Goal: Task Accomplishment & Management: Use online tool/utility

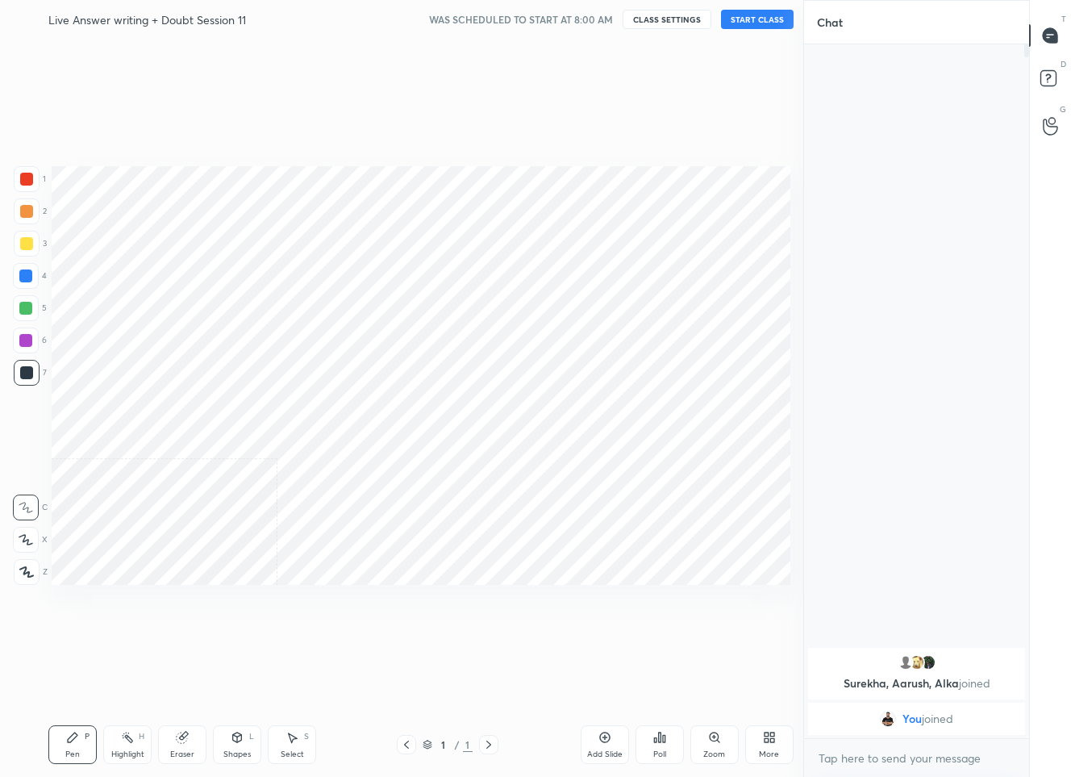
scroll to position [79985, 79920]
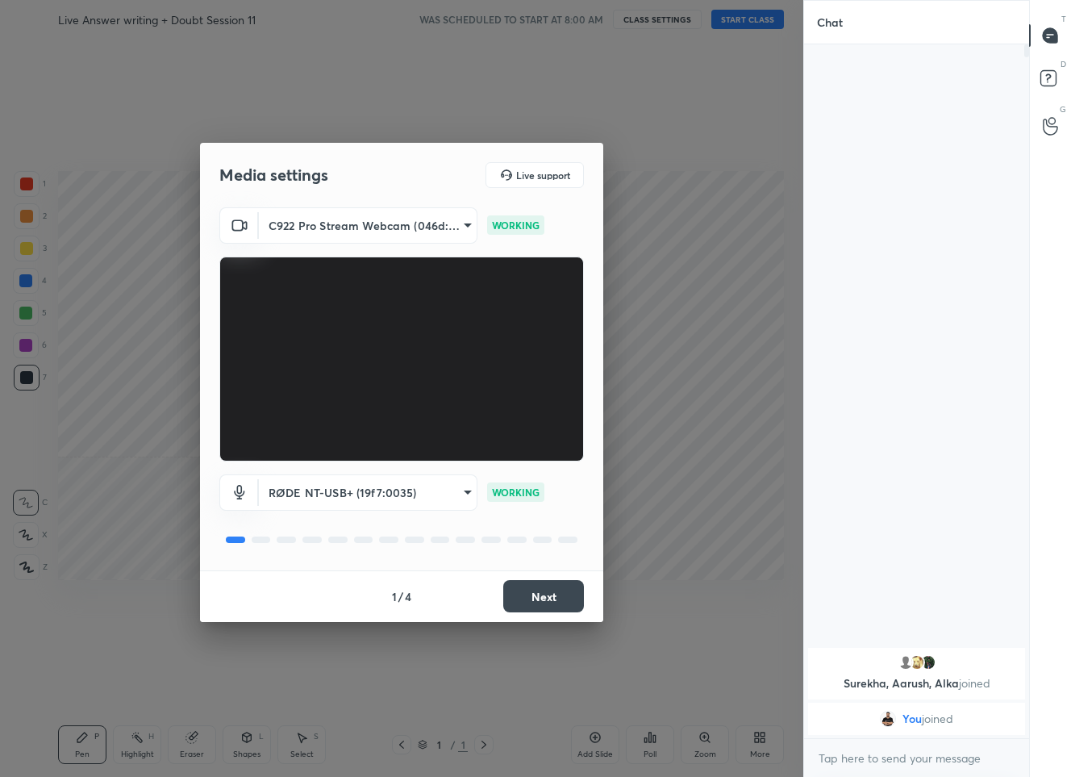
click at [532, 598] on button "Next" at bounding box center [543, 596] width 81 height 32
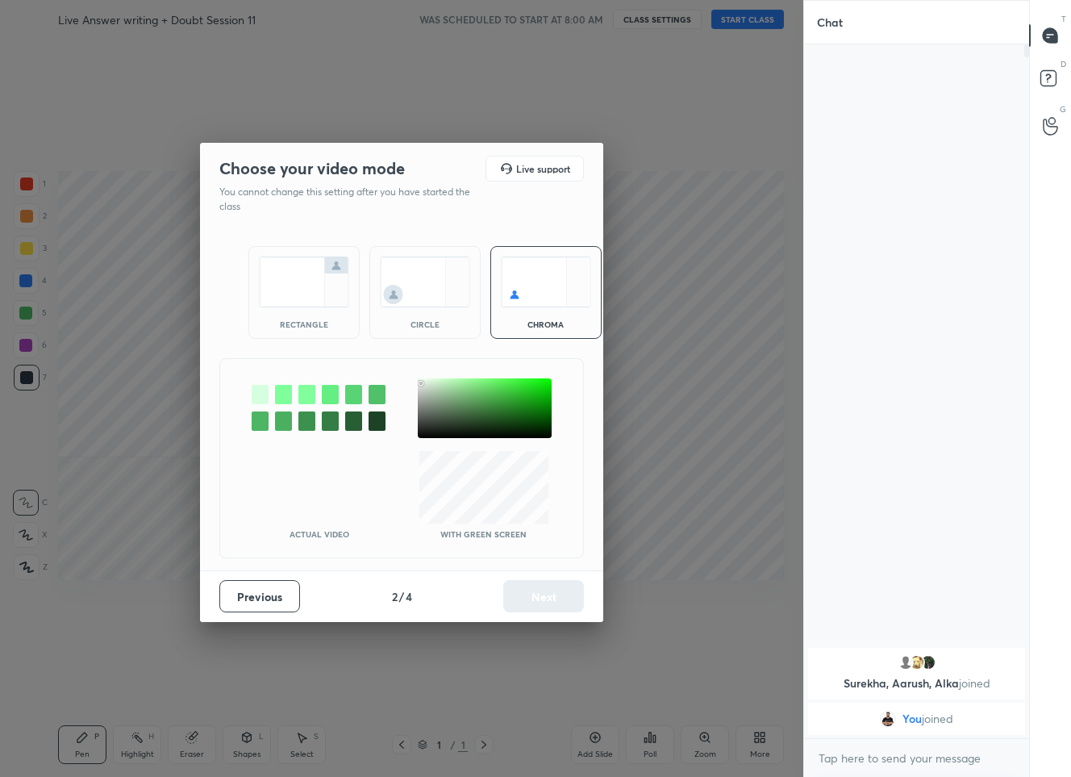
click at [421, 382] on div at bounding box center [485, 408] width 134 height 60
click at [421, 380] on div at bounding box center [420, 379] width 3 height 3
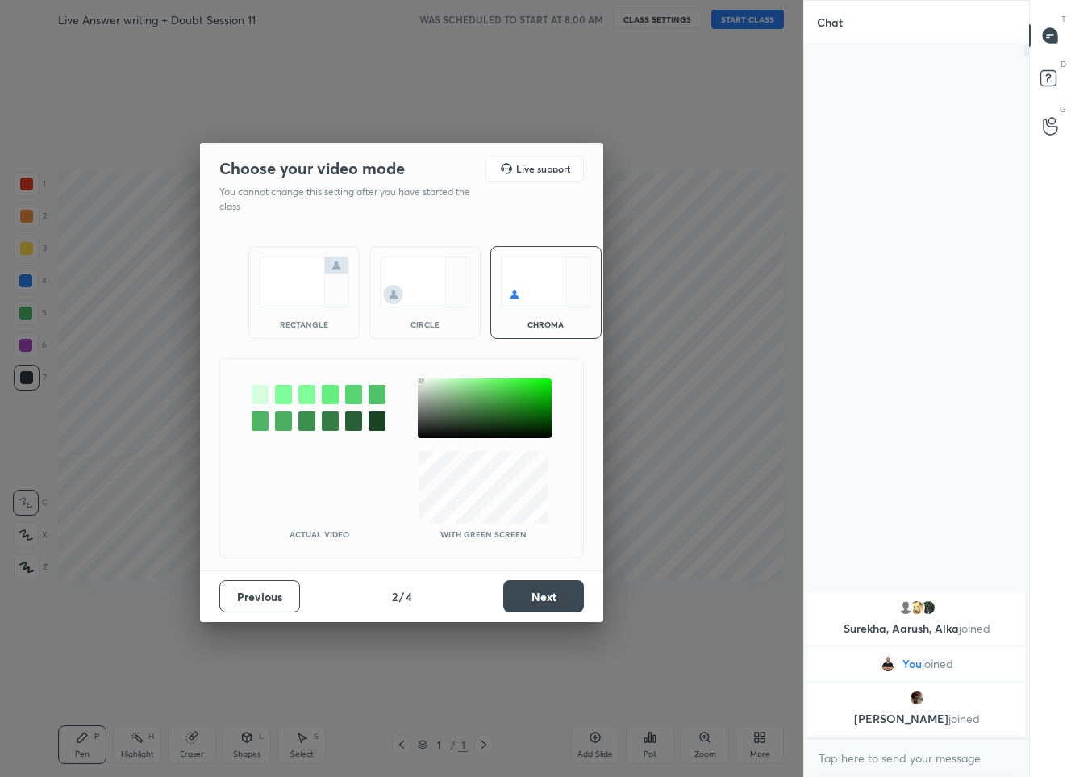
click at [545, 611] on button "Next" at bounding box center [543, 596] width 81 height 32
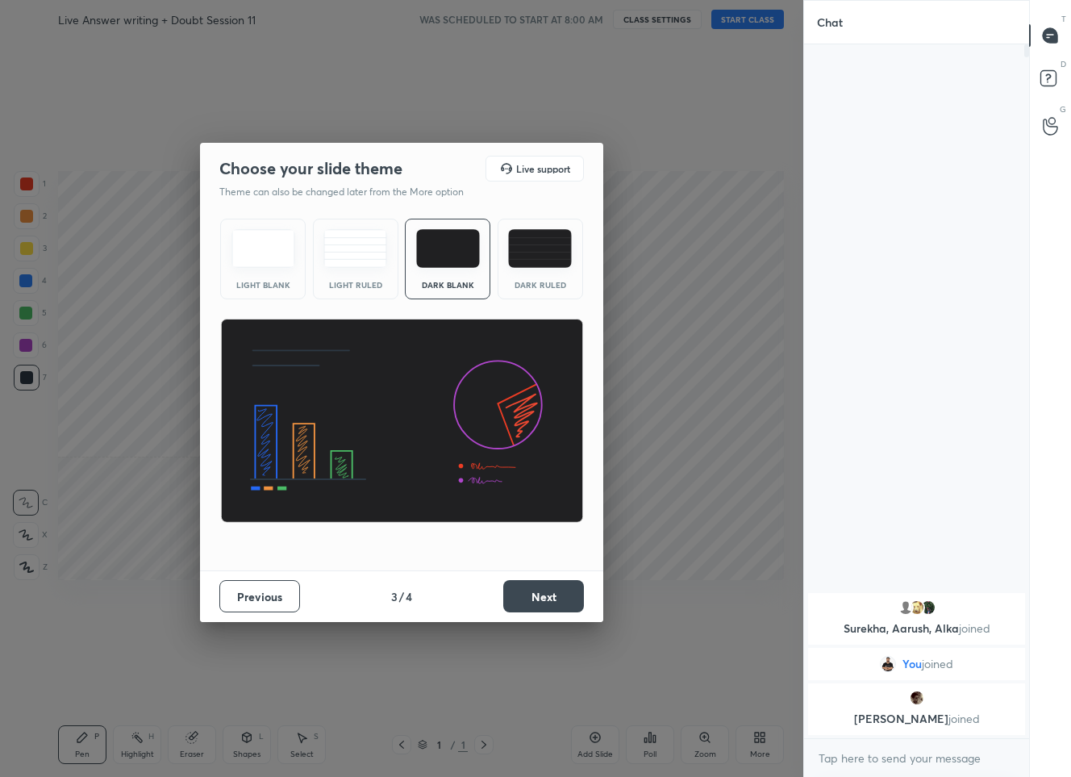
click at [544, 600] on button "Next" at bounding box center [543, 596] width 81 height 32
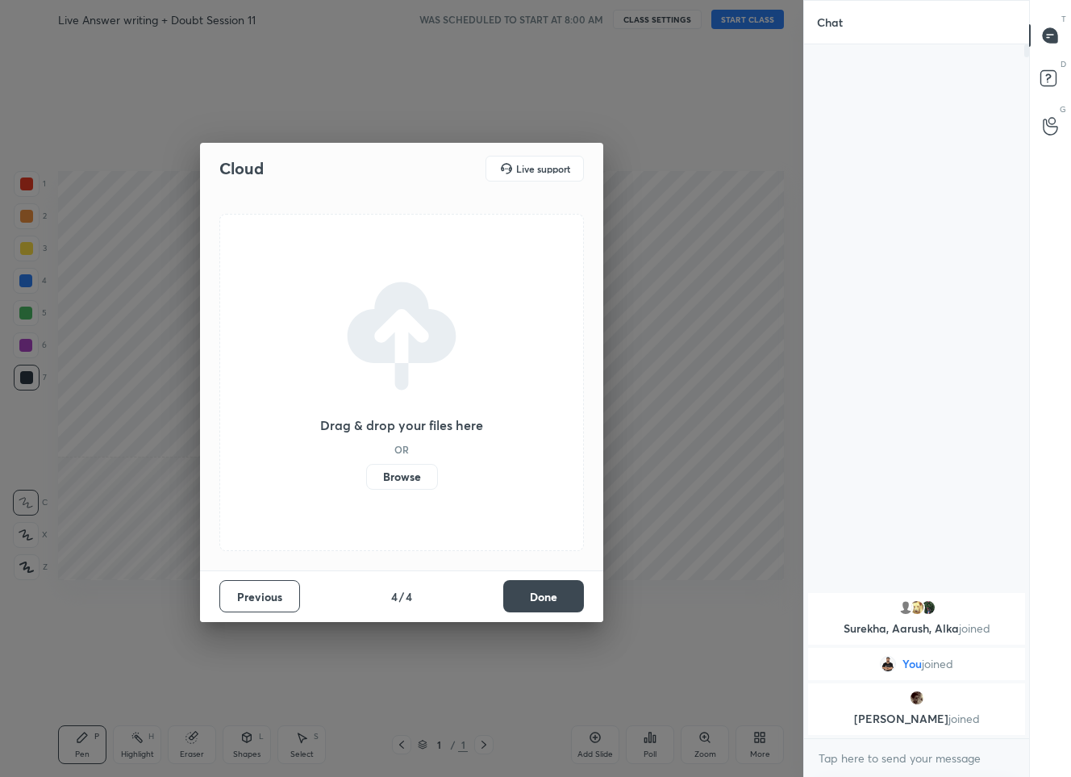
click at [544, 600] on button "Done" at bounding box center [543, 596] width 81 height 32
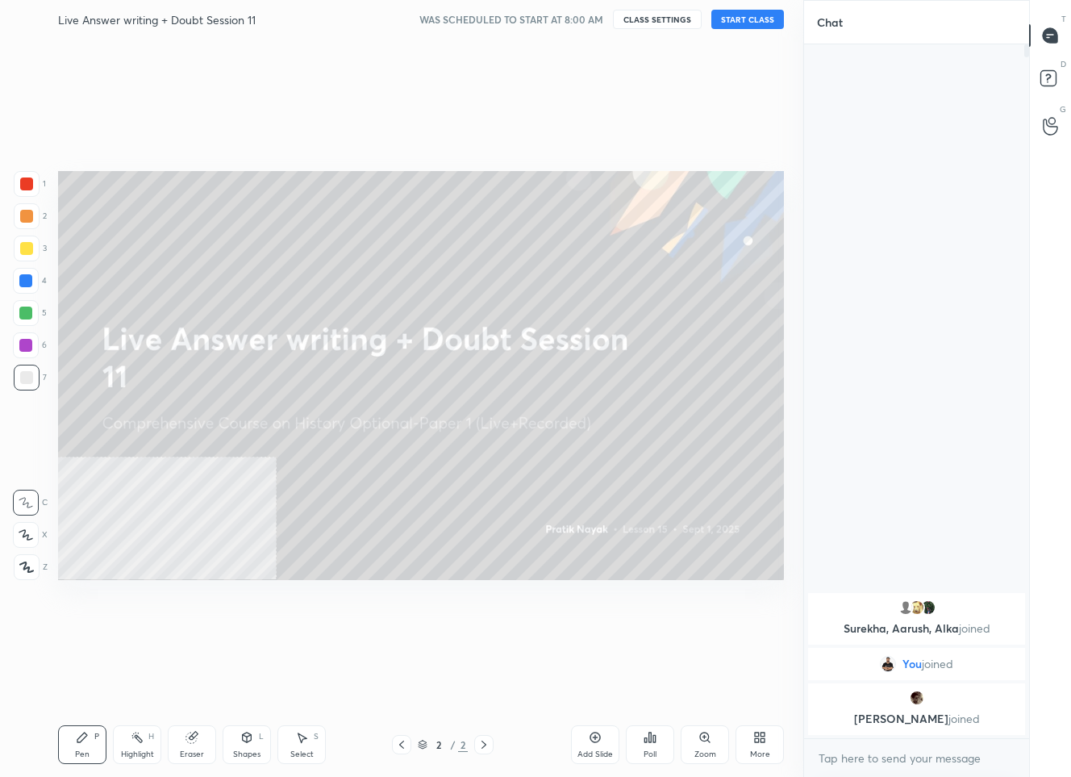
click at [728, 14] on button "START CLASS" at bounding box center [747, 19] width 73 height 19
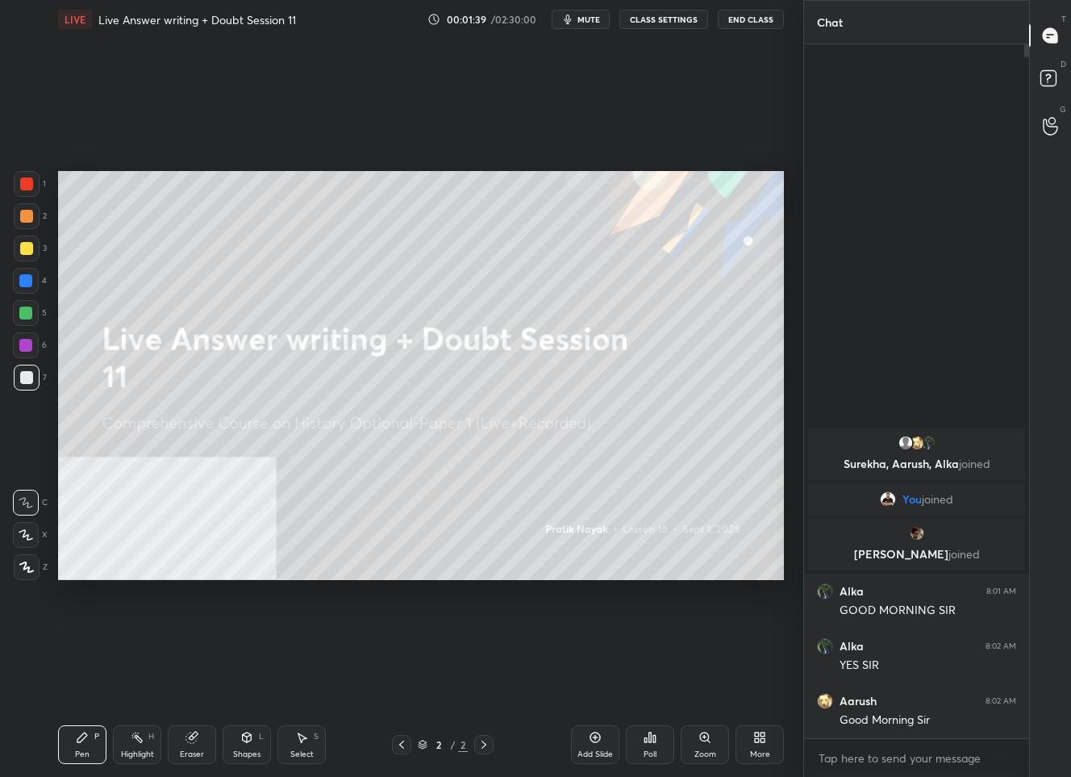
click at [25, 569] on icon at bounding box center [26, 566] width 15 height 11
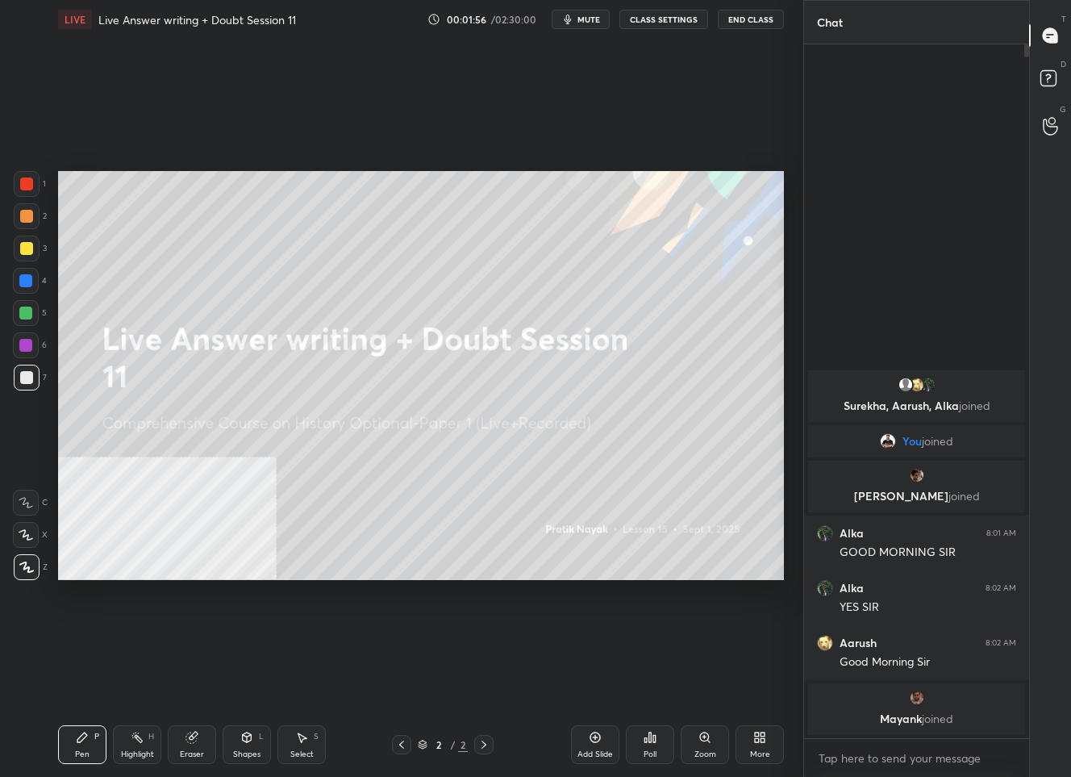
click at [31, 248] on div at bounding box center [26, 248] width 13 height 13
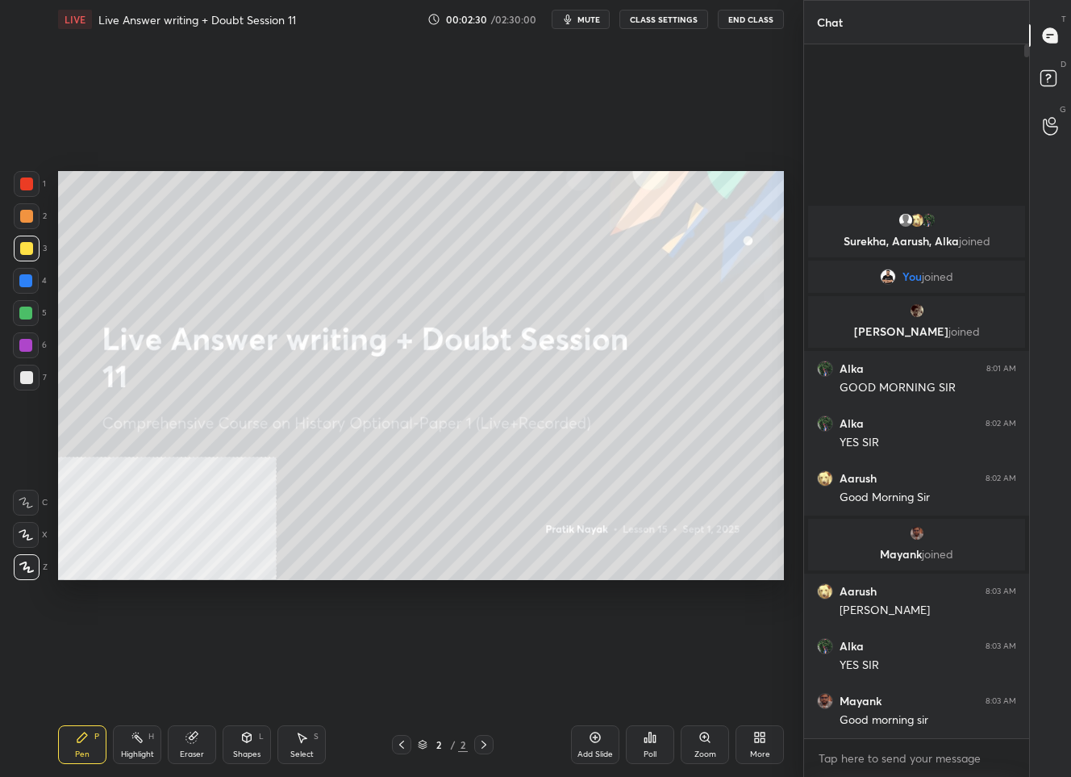
click at [582, 750] on div "Add Slide" at bounding box center [595, 754] width 35 height 8
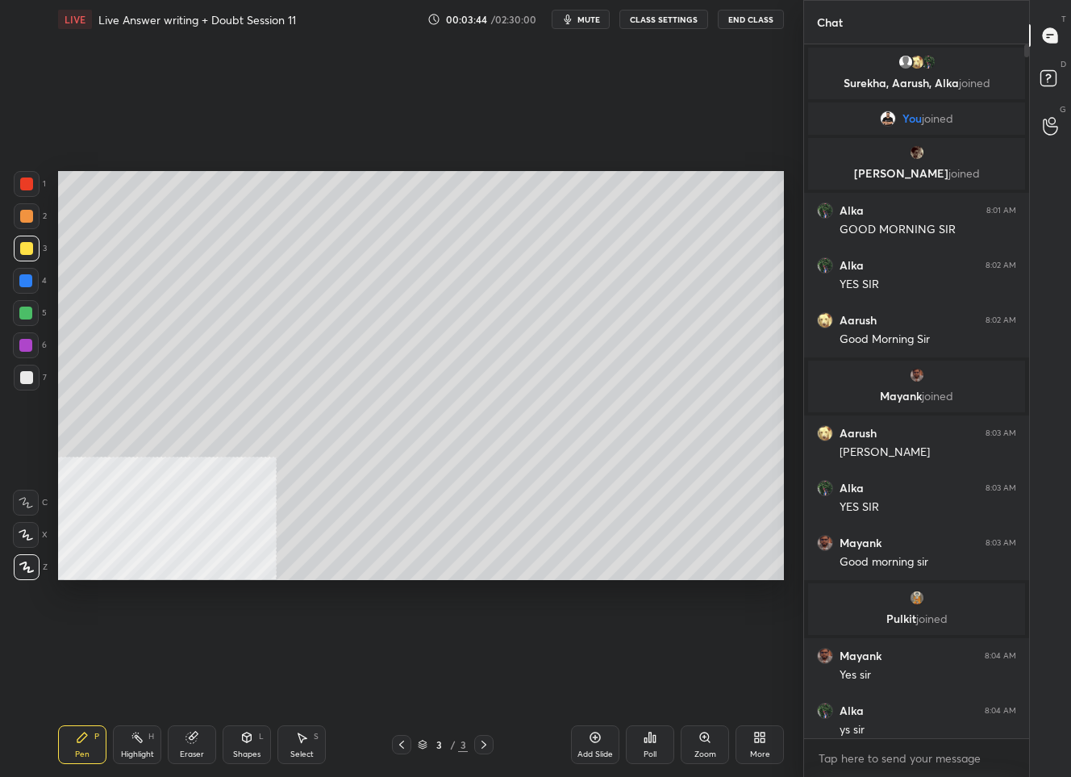
click at [768, 742] on div "More" at bounding box center [760, 744] width 48 height 39
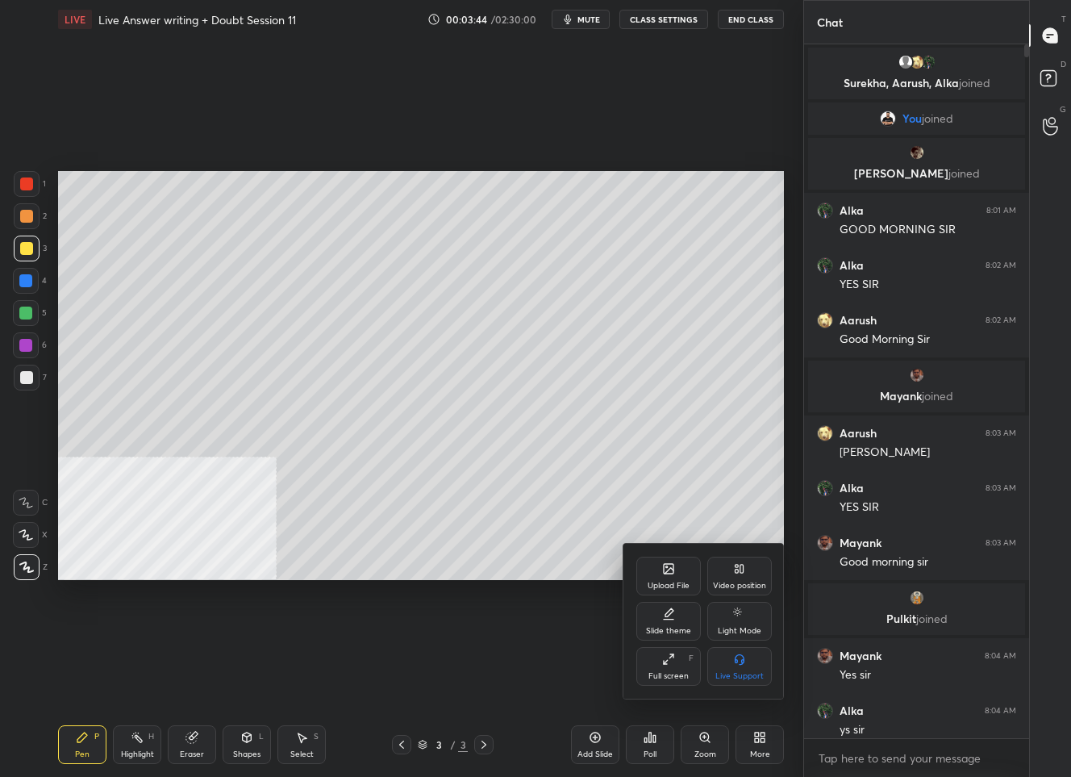
click at [665, 573] on icon at bounding box center [669, 571] width 9 height 6
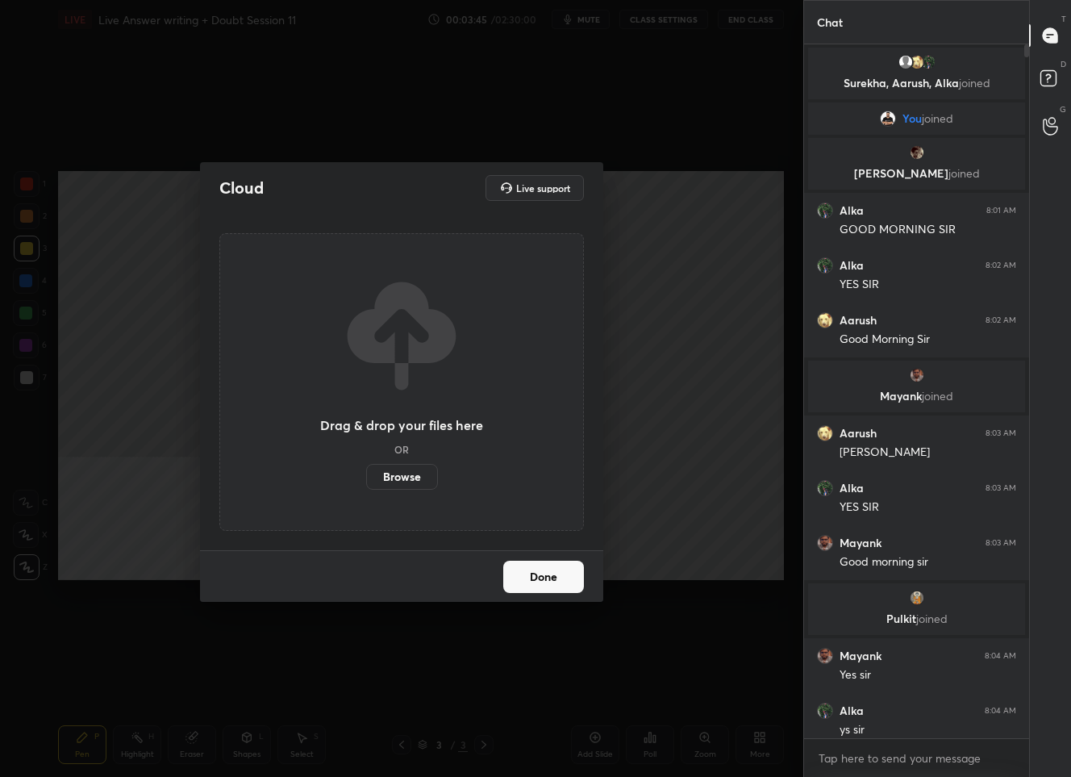
click at [398, 478] on label "Browse" at bounding box center [402, 477] width 72 height 26
click at [366, 478] on input "Browse" at bounding box center [366, 477] width 0 height 26
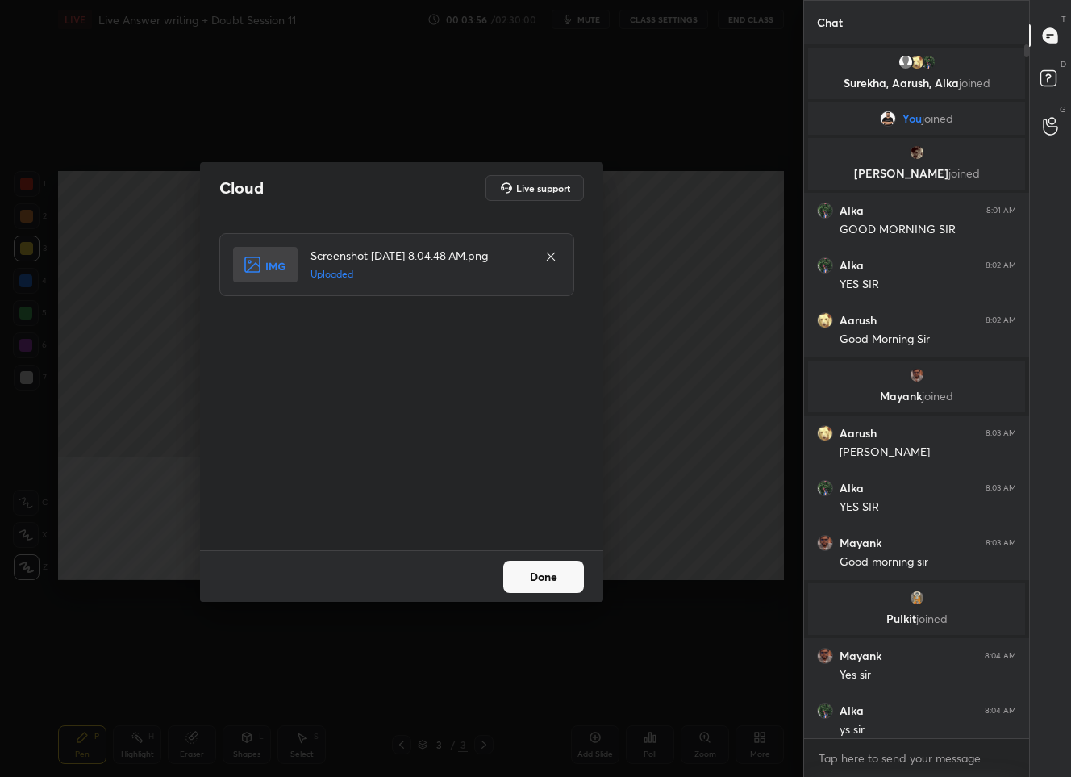
click at [521, 578] on button "Done" at bounding box center [543, 577] width 81 height 32
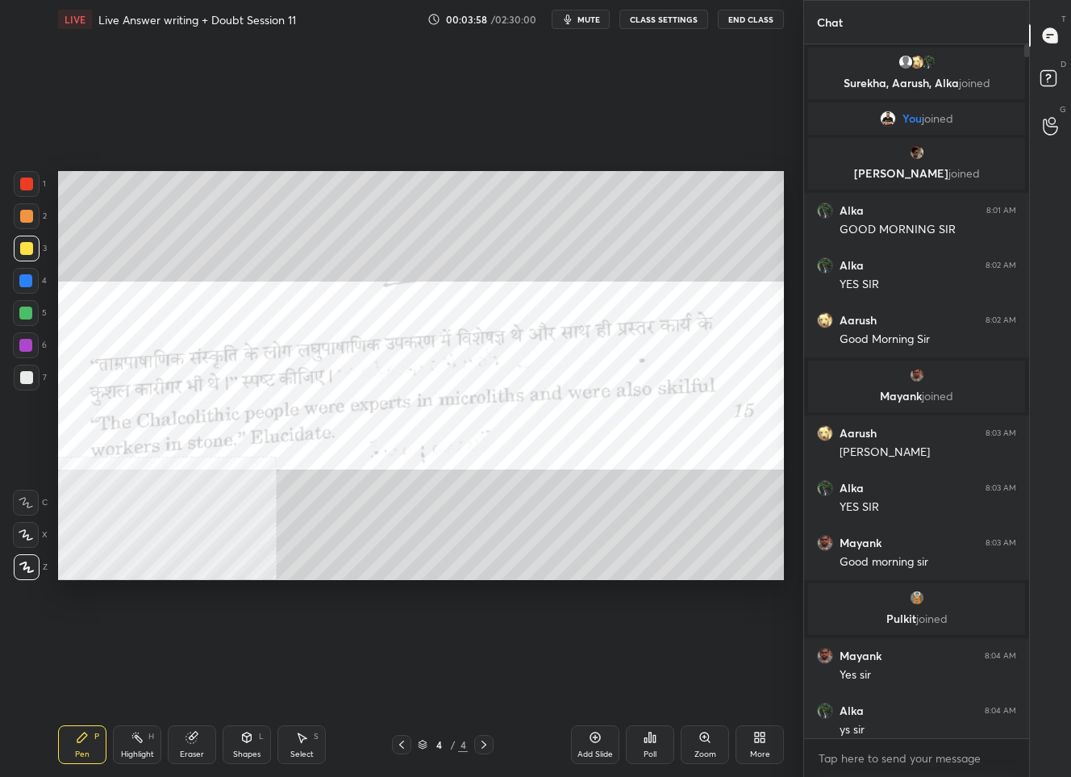
click at [23, 181] on div at bounding box center [26, 183] width 13 height 13
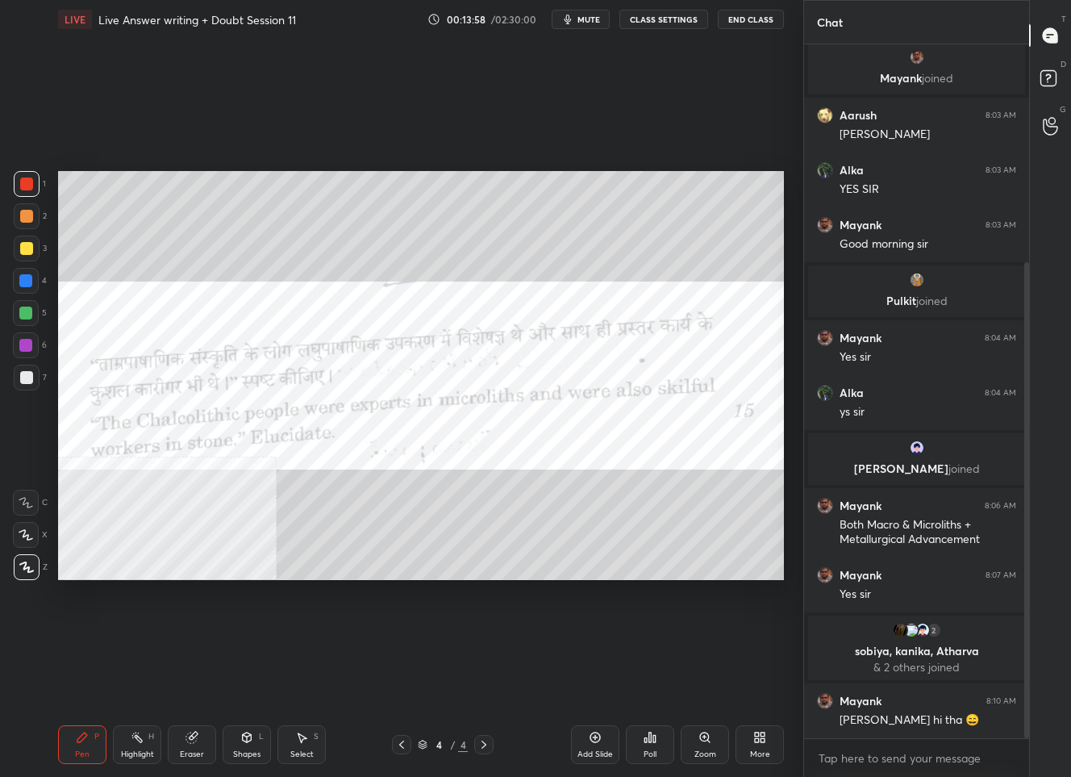
scroll to position [373, 0]
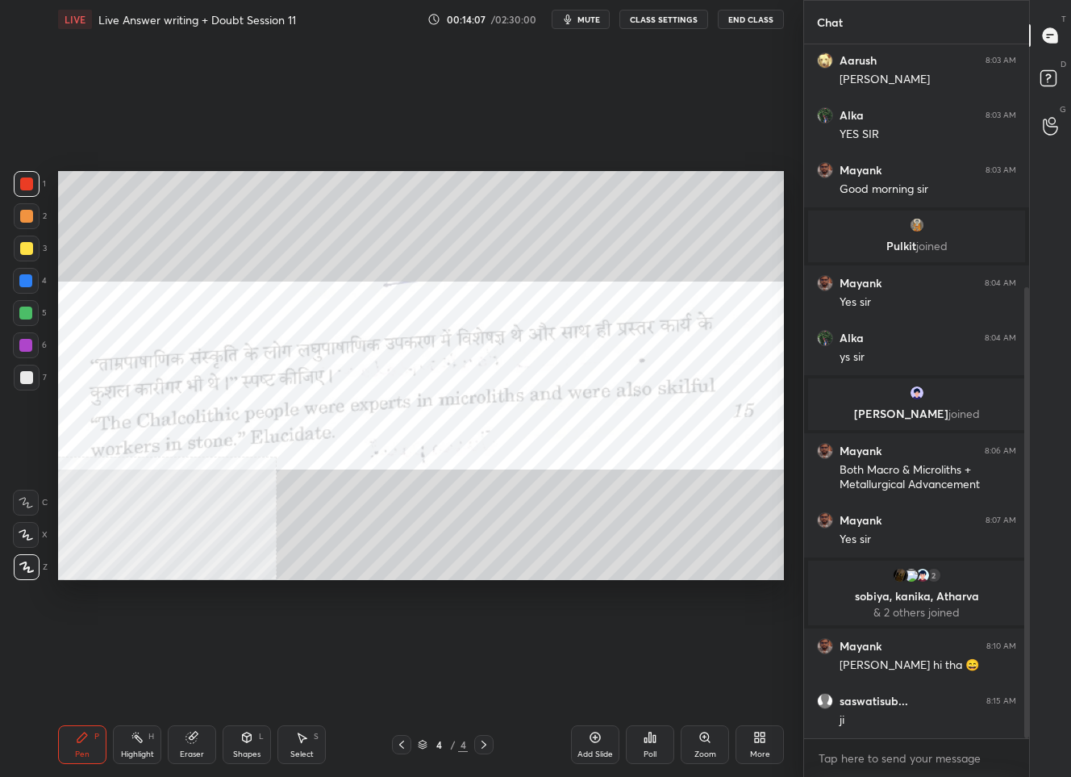
click at [766, 752] on div "More" at bounding box center [760, 754] width 20 height 8
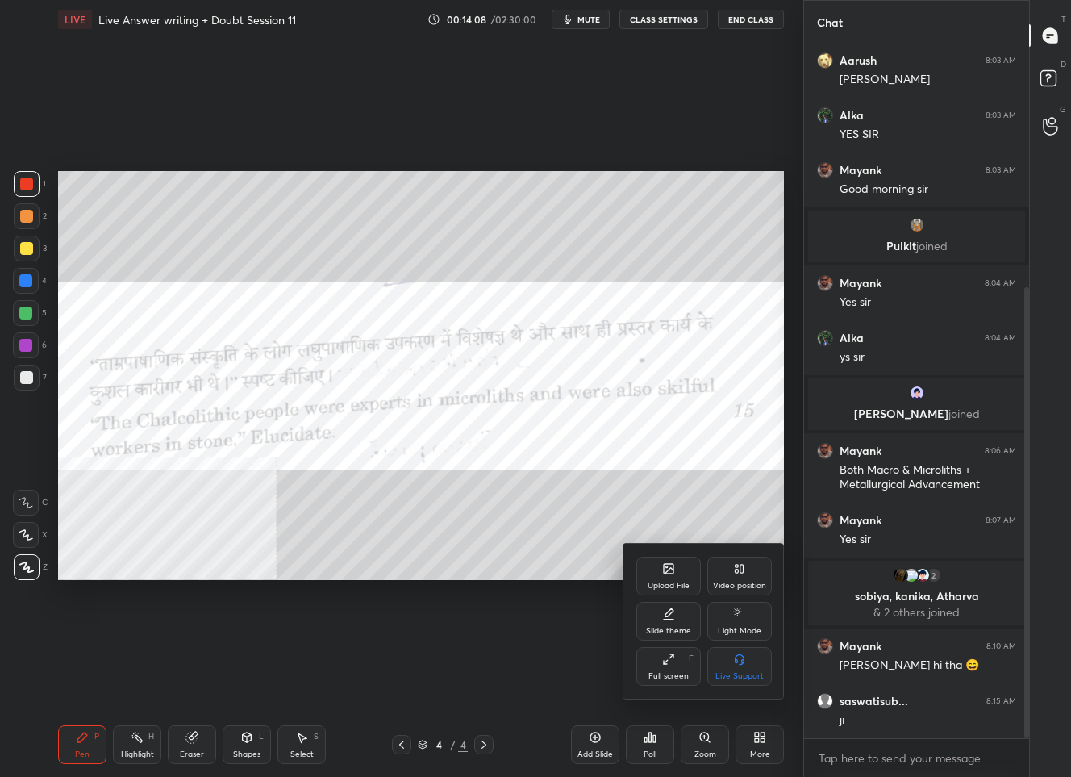
click at [682, 583] on div "Upload File" at bounding box center [669, 586] width 42 height 8
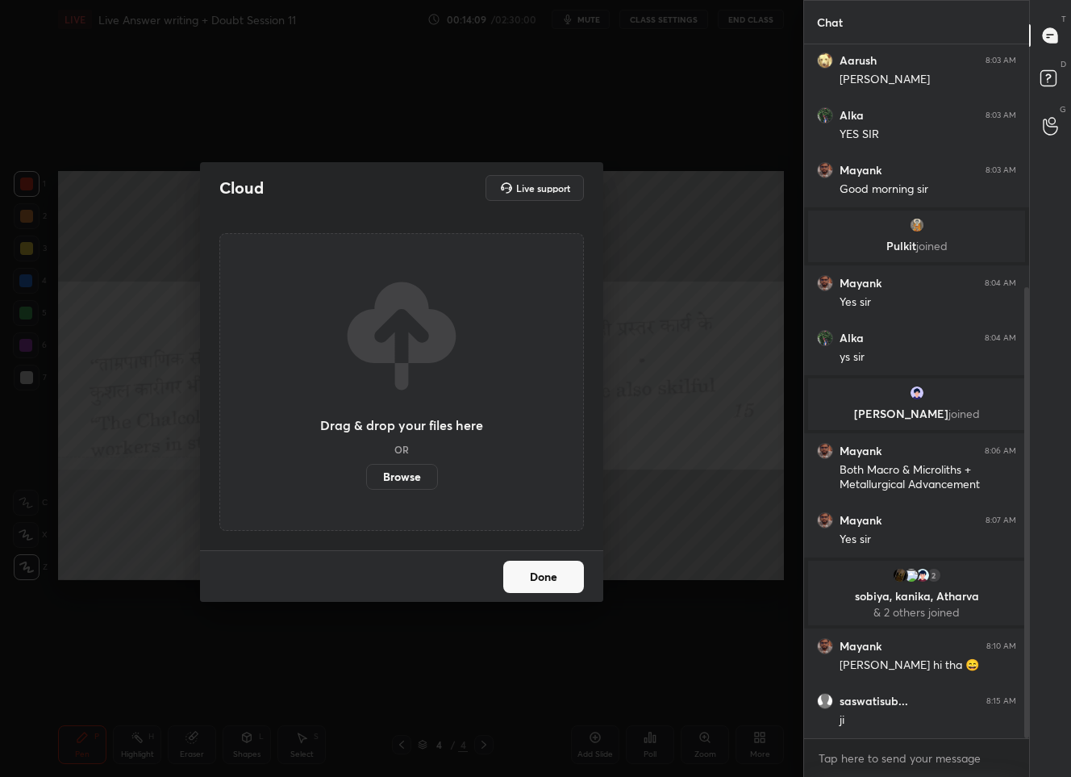
click at [416, 481] on label "Browse" at bounding box center [402, 477] width 72 height 26
click at [366, 481] on input "Browse" at bounding box center [366, 477] width 0 height 26
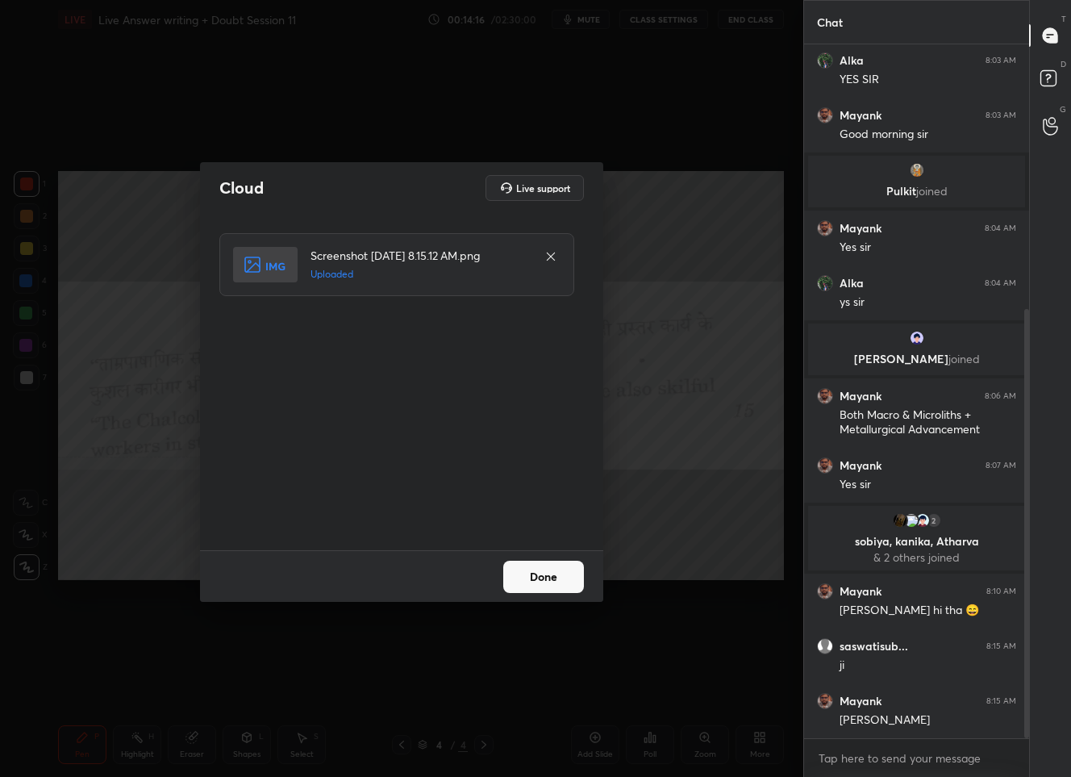
click at [525, 573] on button "Done" at bounding box center [543, 577] width 81 height 32
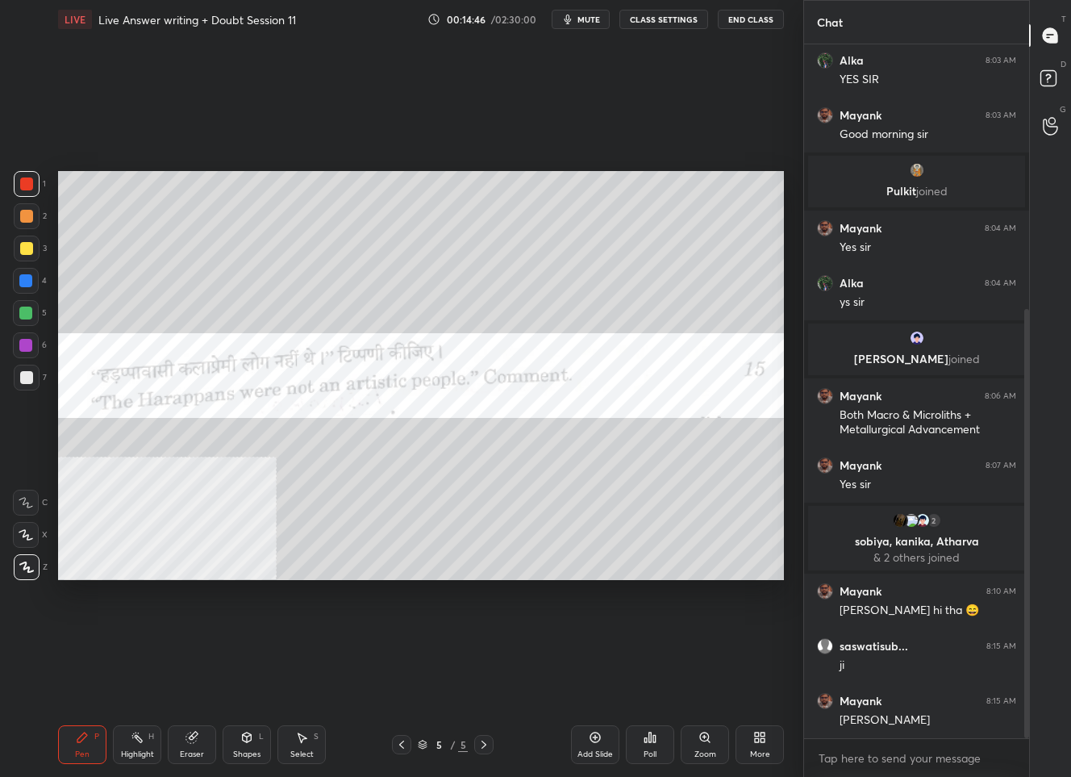
scroll to position [444, 0]
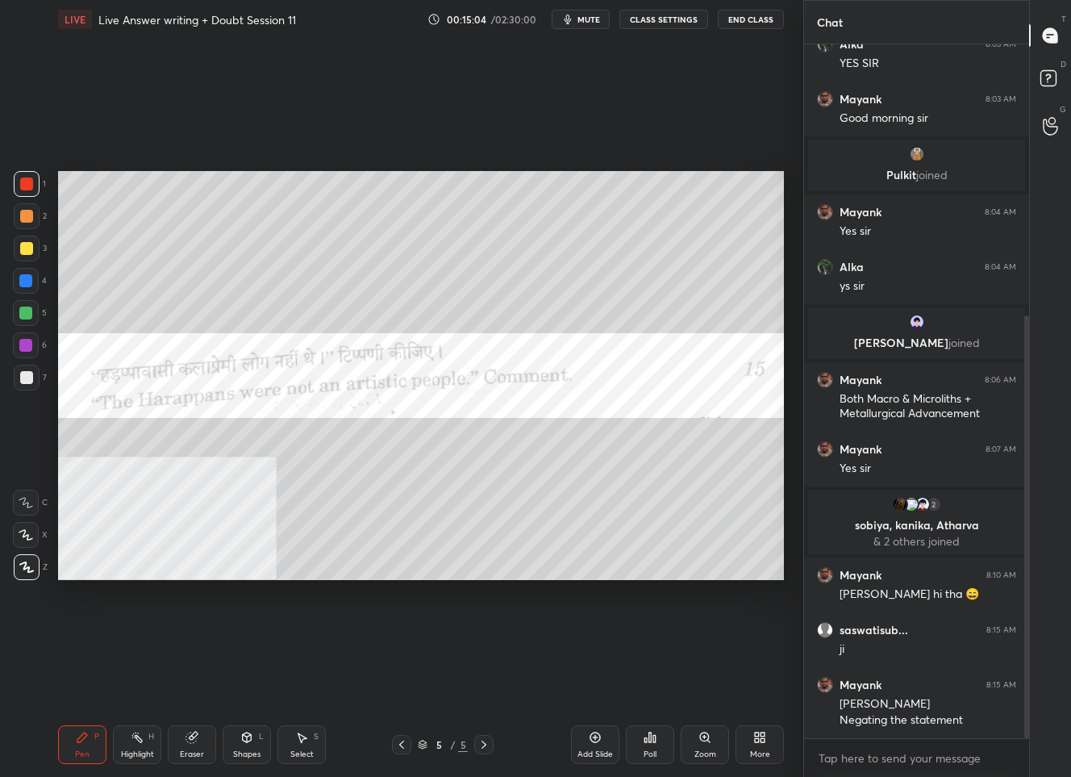
click at [30, 251] on div at bounding box center [26, 248] width 13 height 13
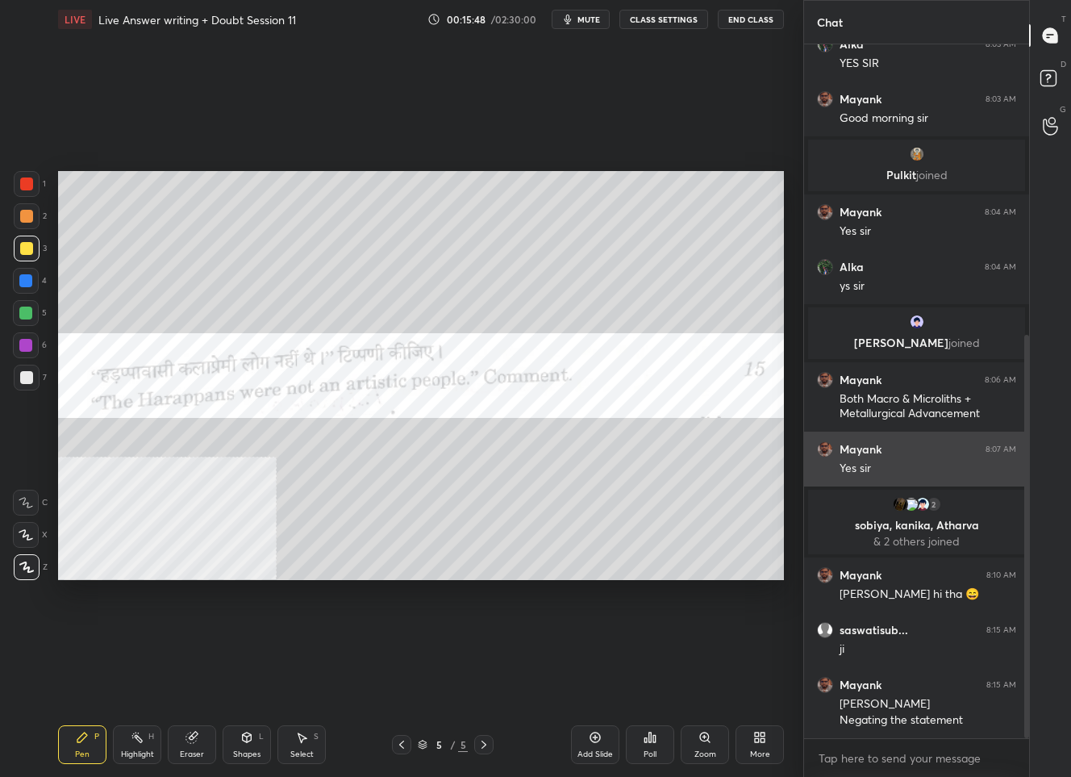
scroll to position [498, 0]
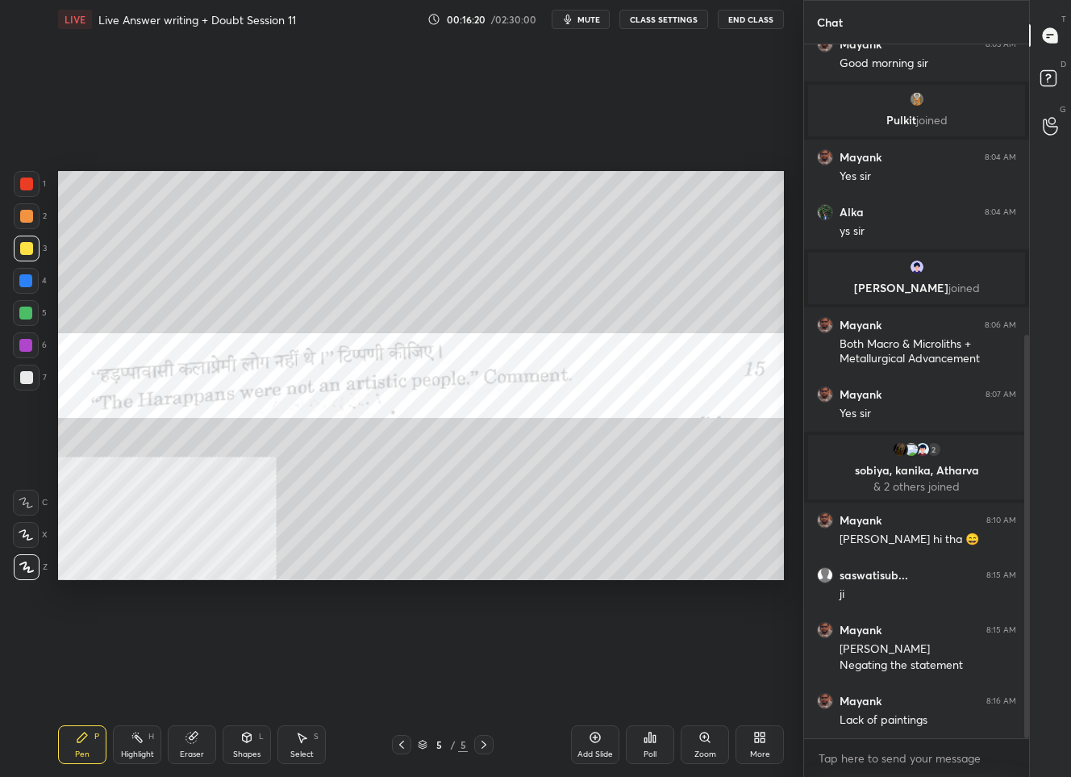
click at [435, 582] on div "Setting up your live class Poll for secs No correct answer Start poll" at bounding box center [421, 376] width 739 height 674
click at [592, 736] on icon at bounding box center [595, 737] width 13 height 13
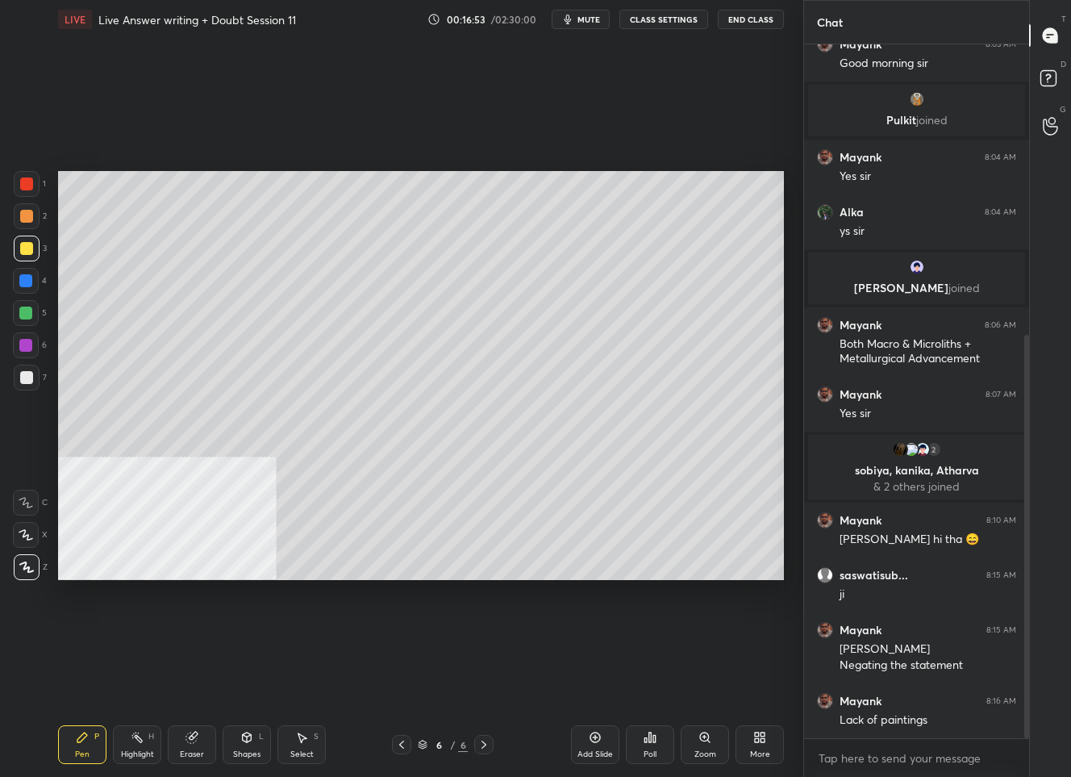
scroll to position [553, 0]
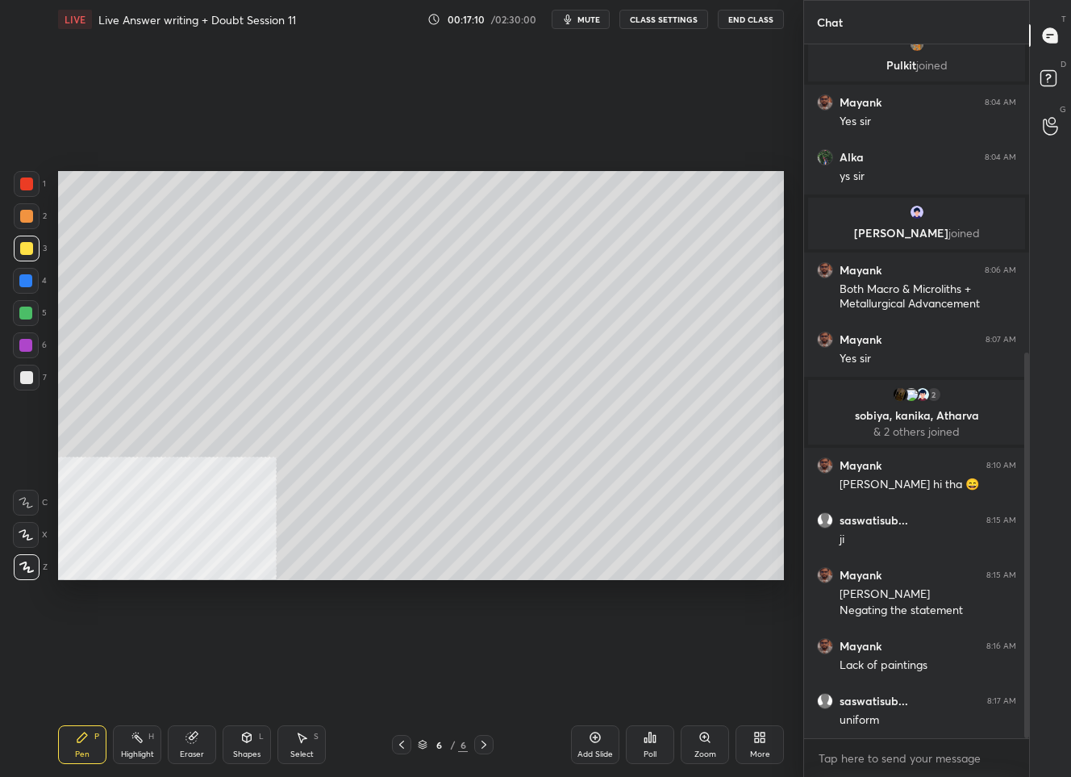
click at [401, 742] on icon at bounding box center [401, 744] width 13 height 13
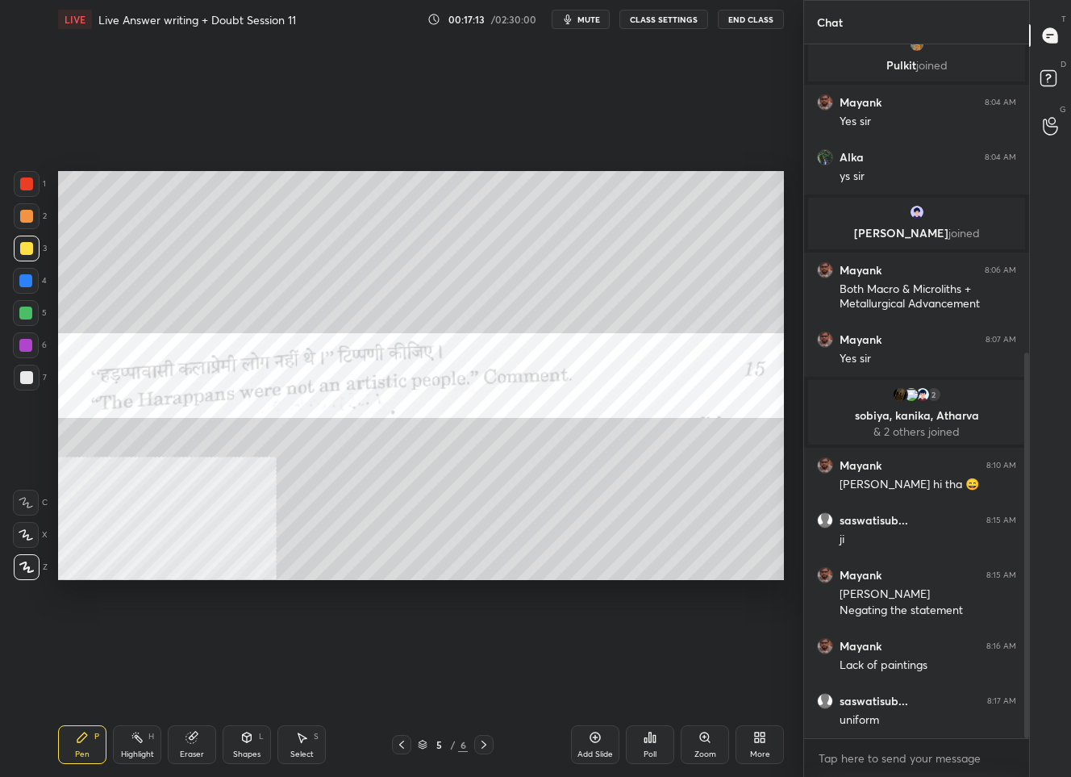
click at [481, 743] on icon at bounding box center [484, 744] width 13 height 13
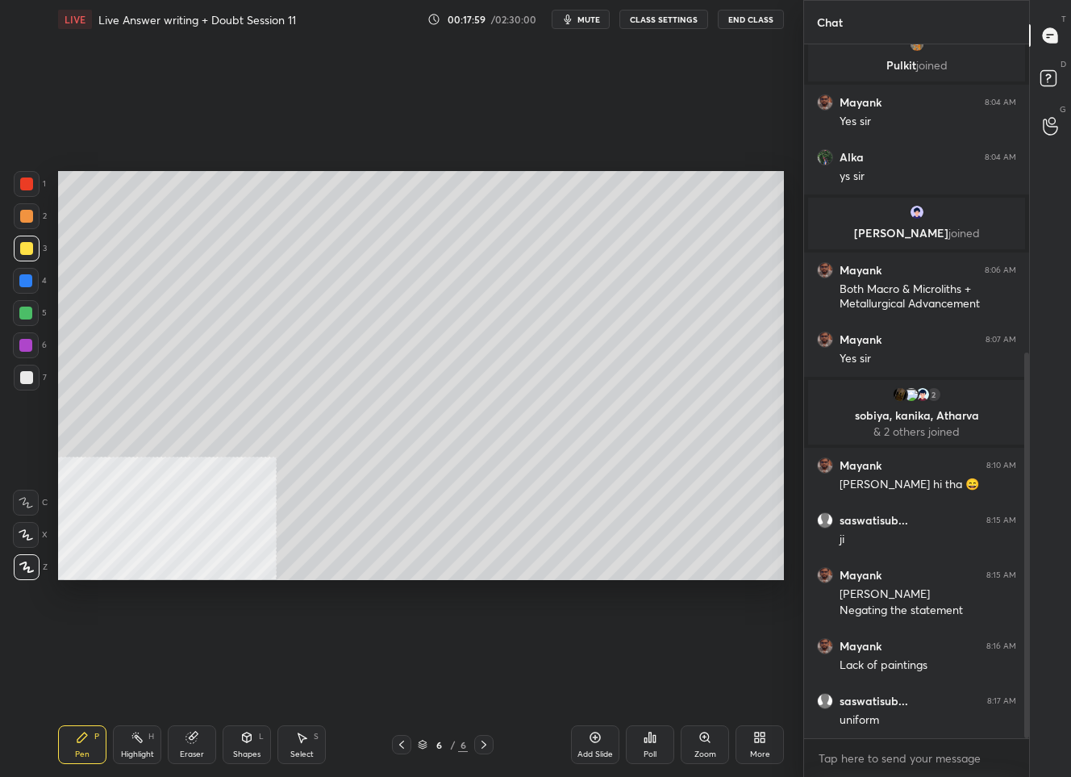
click at [395, 743] on icon at bounding box center [401, 744] width 13 height 13
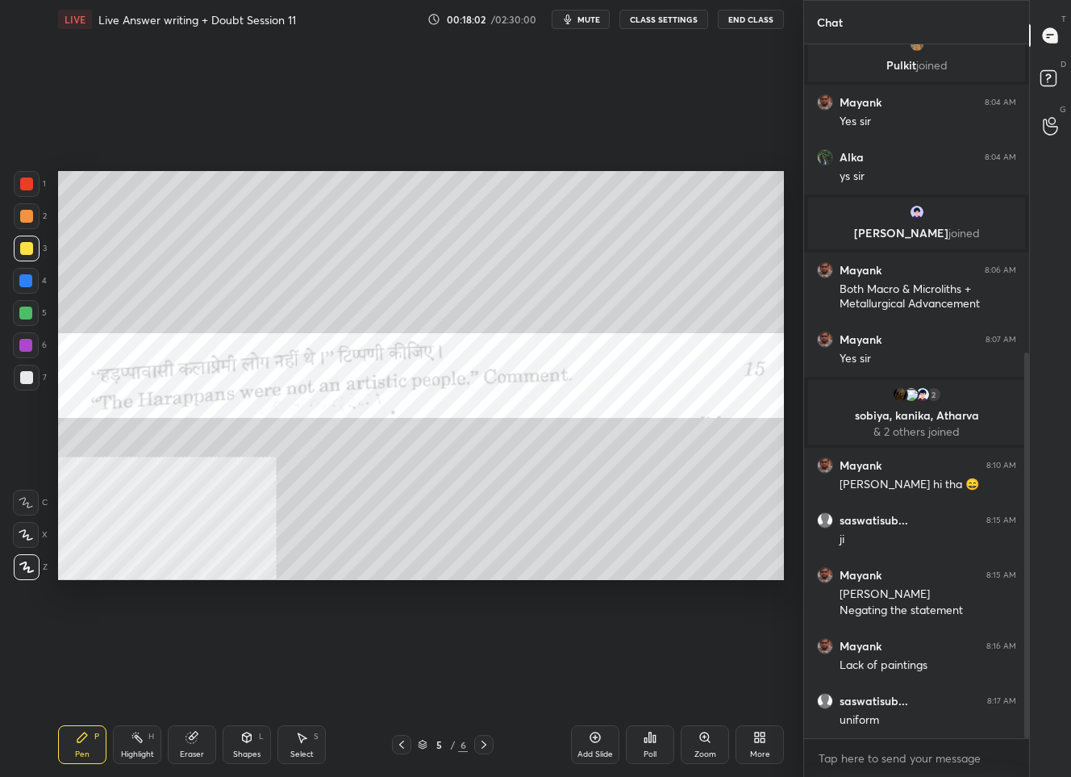
click at [486, 741] on icon at bounding box center [484, 744] width 13 height 13
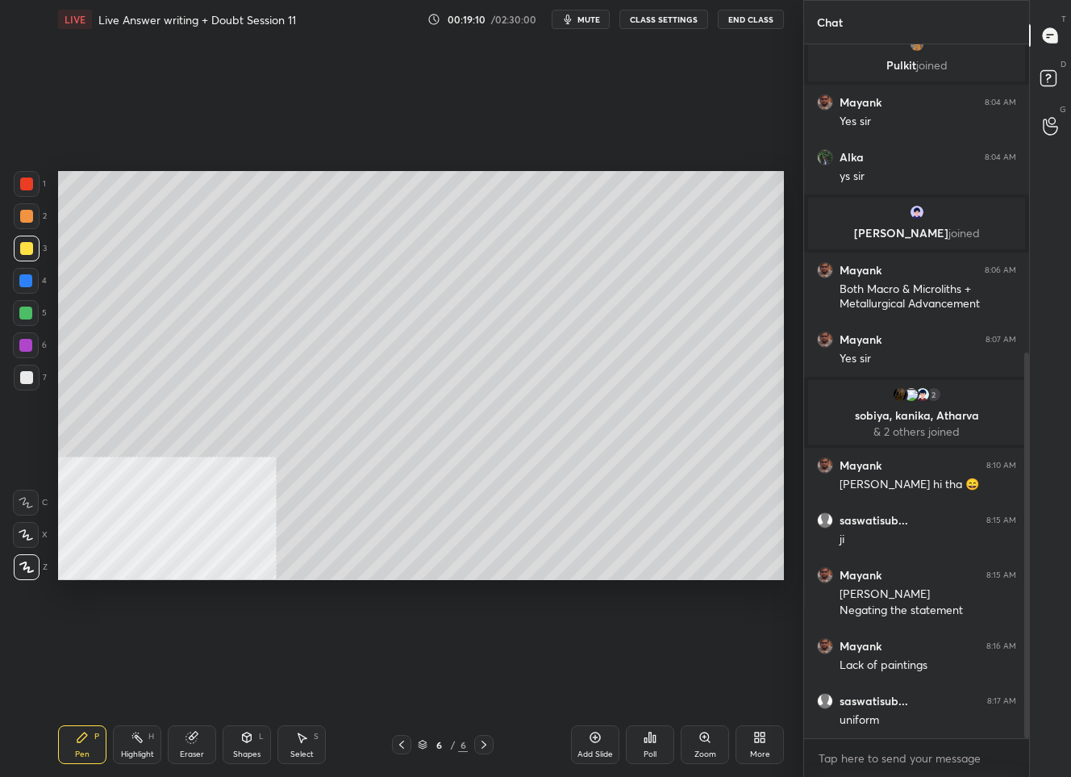
click at [404, 745] on icon at bounding box center [401, 744] width 13 height 13
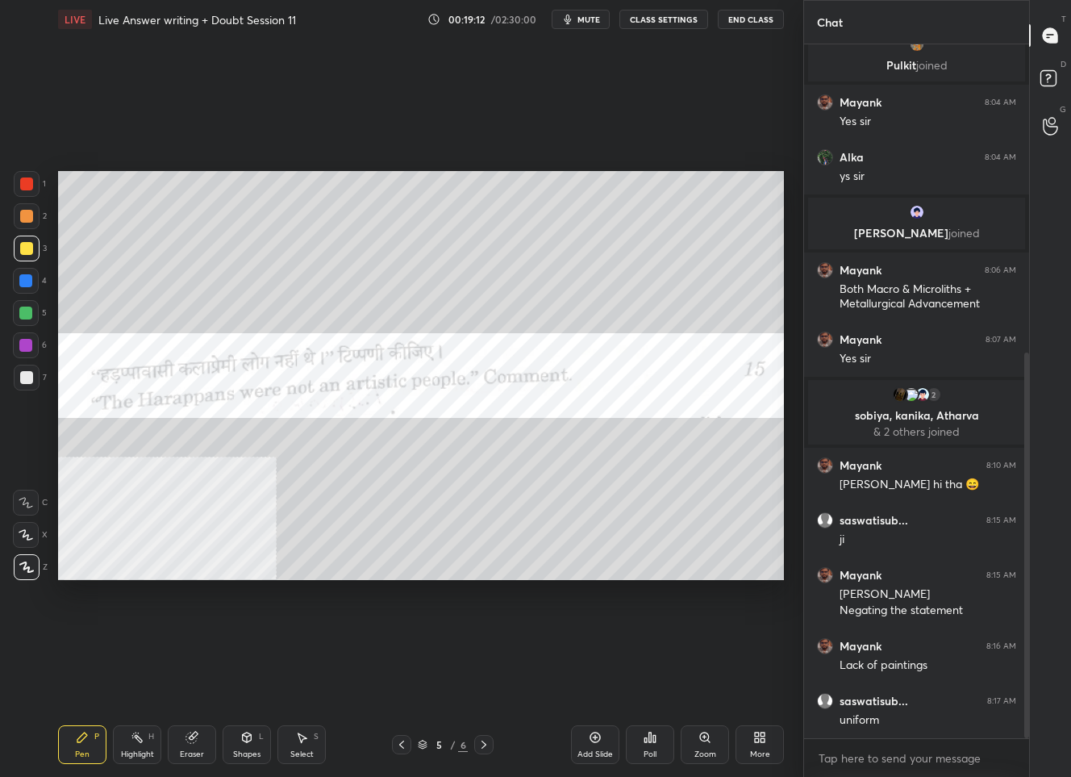
click at [520, 573] on div "Setting up your live class Poll for secs No correct answer Start poll" at bounding box center [421, 376] width 739 height 674
click at [528, 573] on div "Setting up your live class Poll for secs No correct answer Start poll" at bounding box center [421, 376] width 739 height 674
click at [497, 733] on div "Pen P Highlight H Eraser Shapes L Select S 5 / 6 Add Slide Poll Zoom More" at bounding box center [421, 744] width 726 height 65
drag, startPoint x: 490, startPoint y: 741, endPoint x: 491, endPoint y: 732, distance: 9.8
click at [490, 738] on icon at bounding box center [484, 744] width 13 height 13
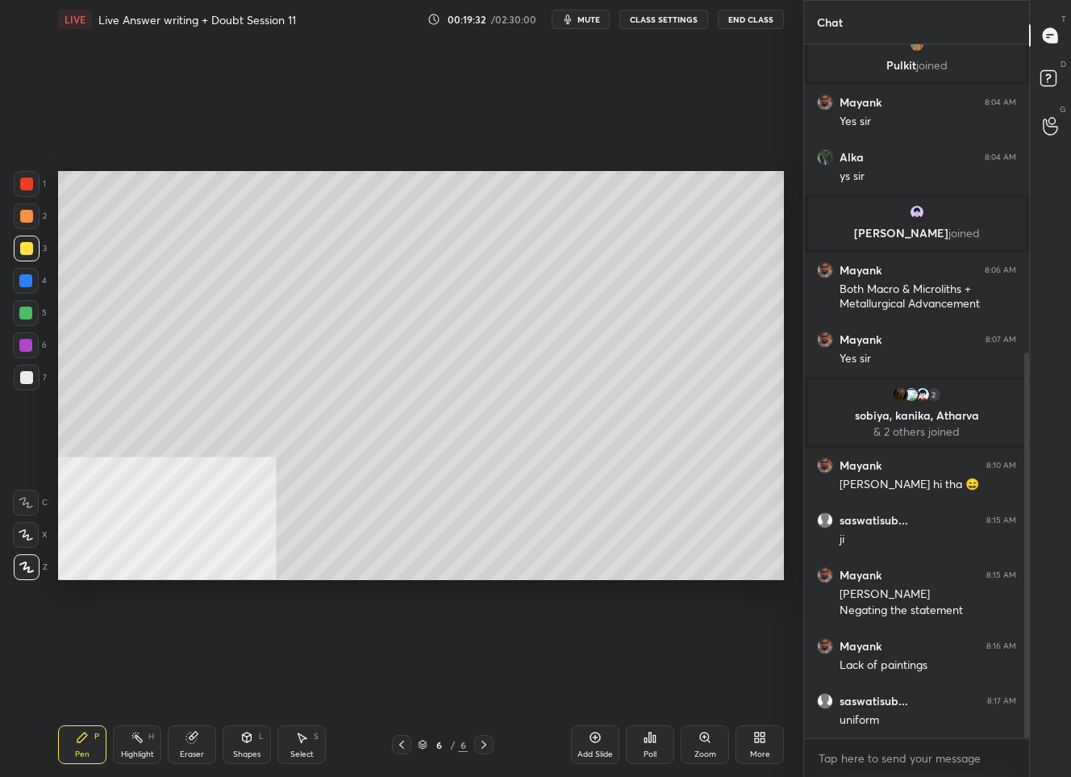
drag, startPoint x: 396, startPoint y: 752, endPoint x: 402, endPoint y: 743, distance: 10.5
click at [398, 749] on div at bounding box center [401, 744] width 19 height 19
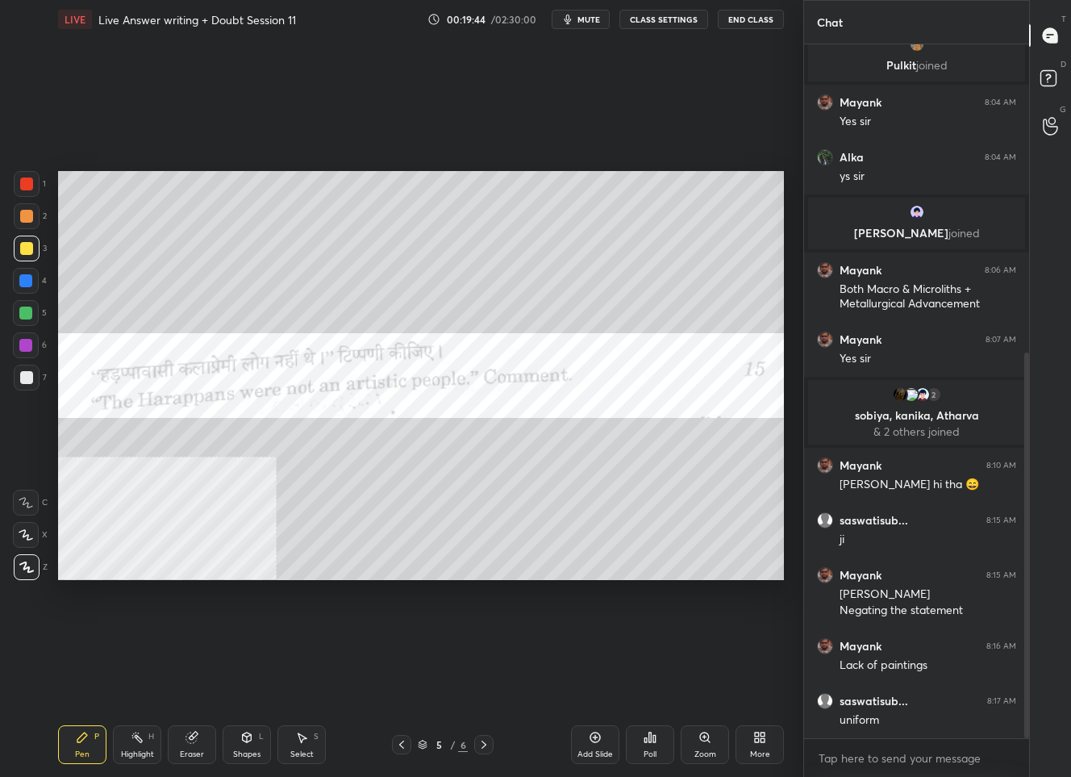
click at [485, 753] on div "Pen P Highlight H Eraser Shapes L Select S 5 / 6 Add Slide Poll Zoom More" at bounding box center [421, 744] width 726 height 65
click at [484, 748] on icon at bounding box center [484, 744] width 13 height 13
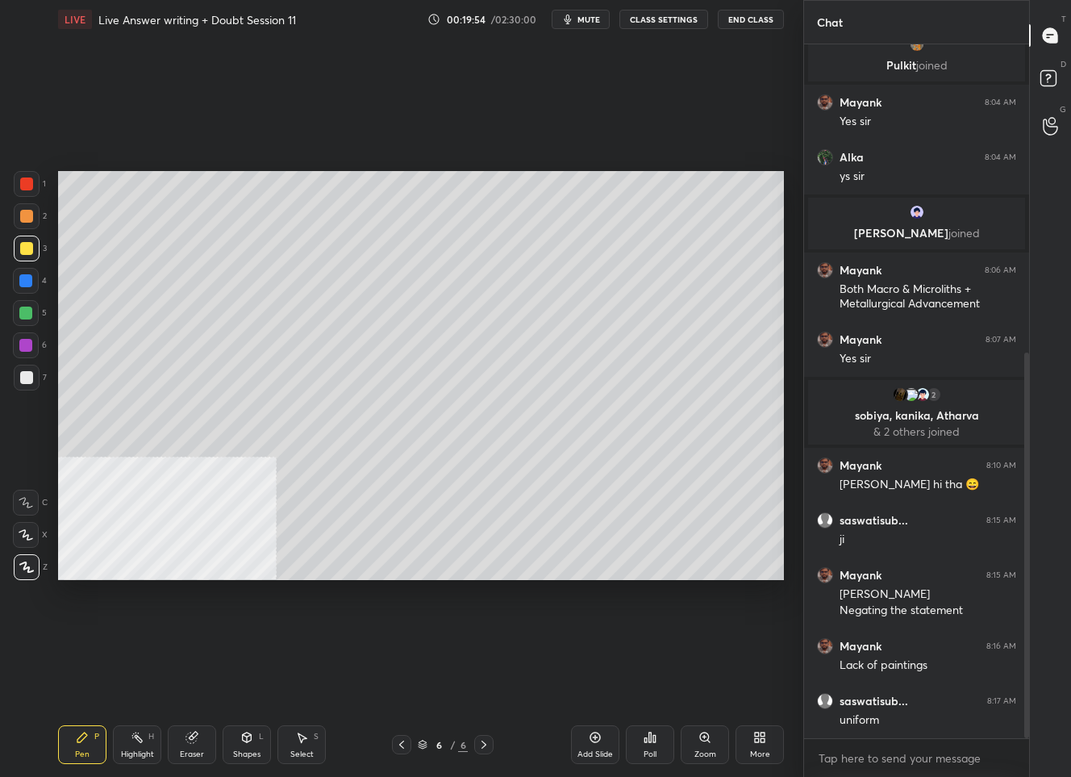
click at [593, 747] on div "Add Slide" at bounding box center [595, 744] width 48 height 39
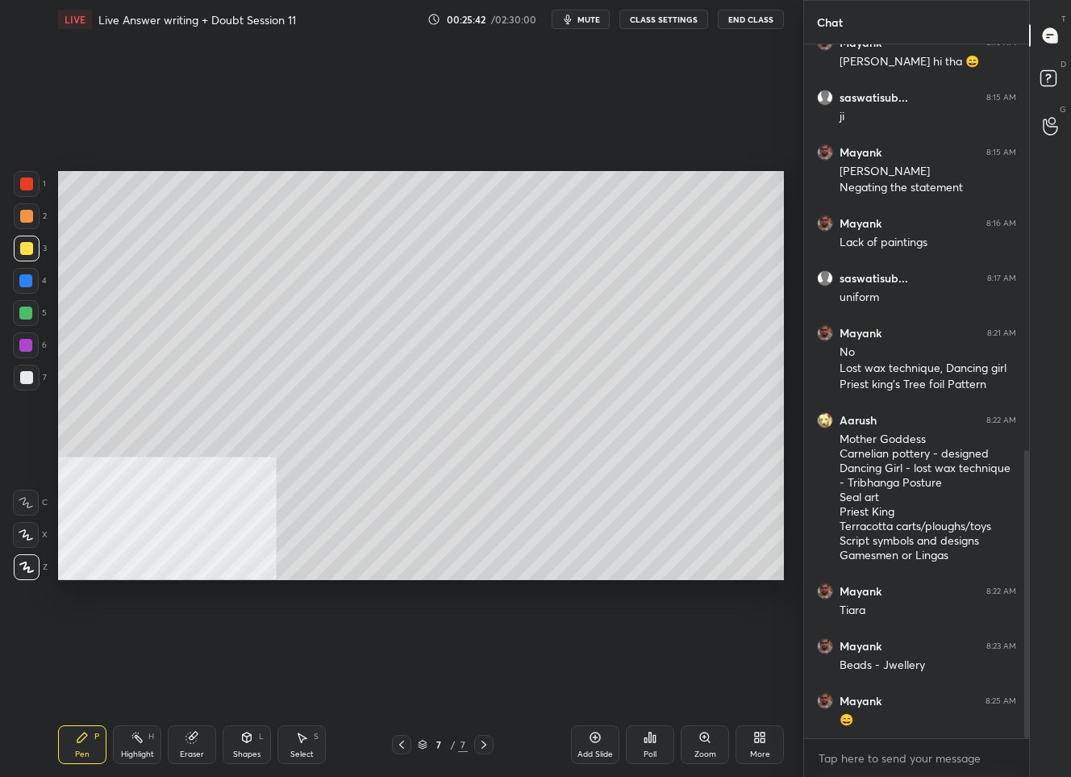
scroll to position [1045, 0]
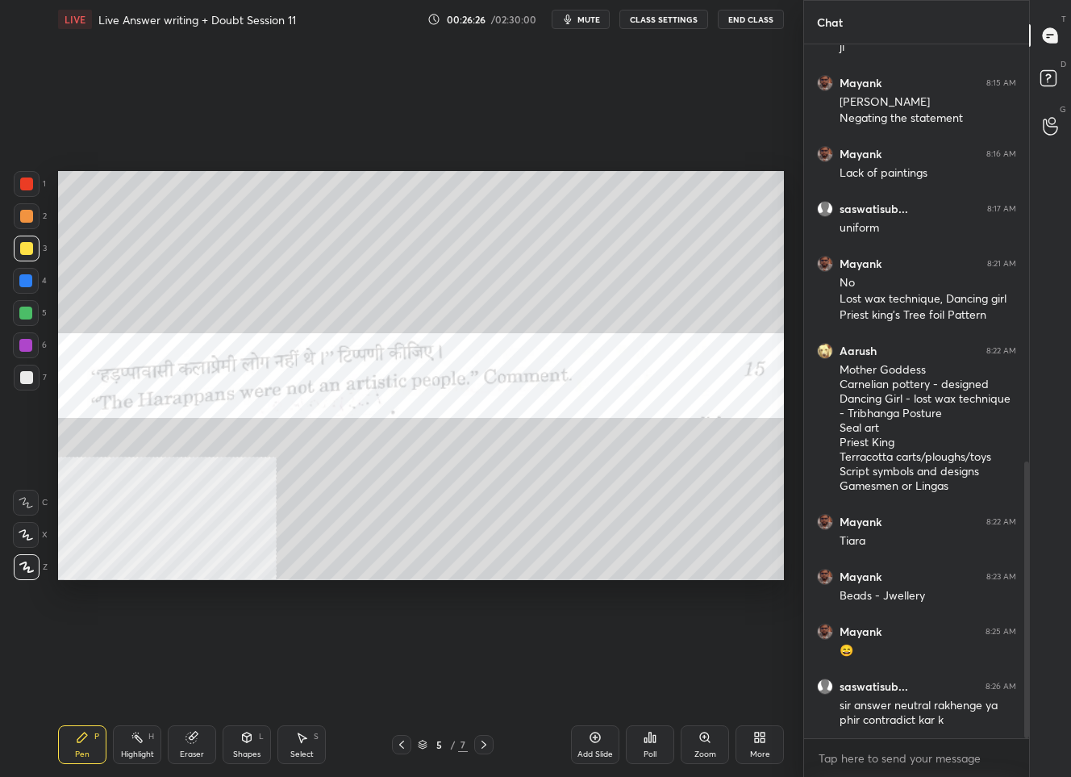
click at [487, 0] on html "1 2 3 4 5 6 7 C X Z C X Z E E Erase all H H LIVE Live Answer writing + Doubt Se…" at bounding box center [535, 0] width 1071 height 0
click at [478, 746] on icon at bounding box center [484, 744] width 13 height 13
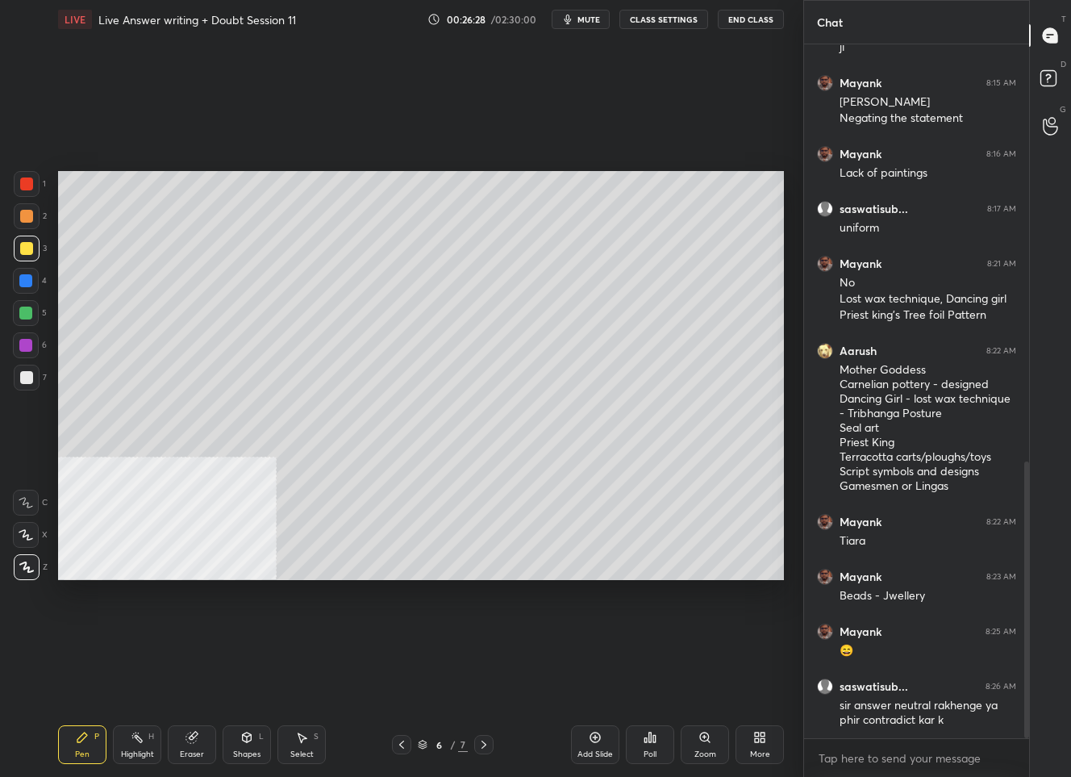
click at [484, 743] on icon at bounding box center [484, 744] width 5 height 8
click at [488, 746] on icon at bounding box center [484, 744] width 13 height 13
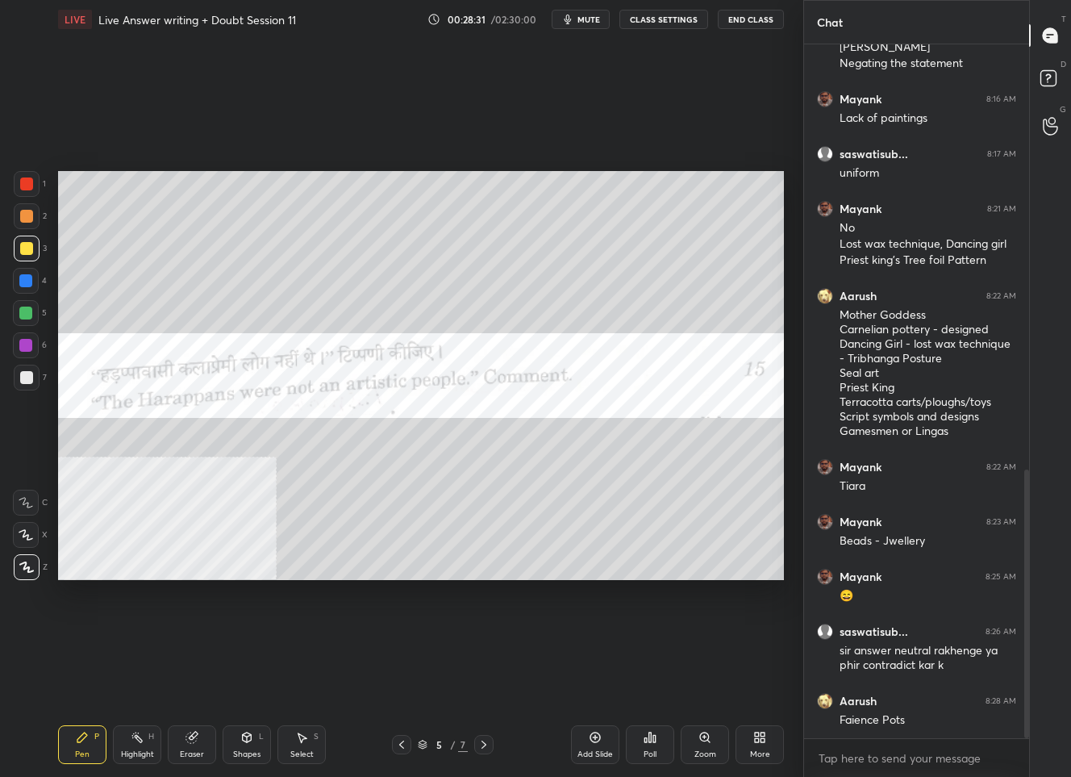
drag, startPoint x: 27, startPoint y: 186, endPoint x: 35, endPoint y: 187, distance: 8.1
click at [28, 186] on div at bounding box center [26, 183] width 13 height 13
click at [483, 740] on icon at bounding box center [484, 744] width 13 height 13
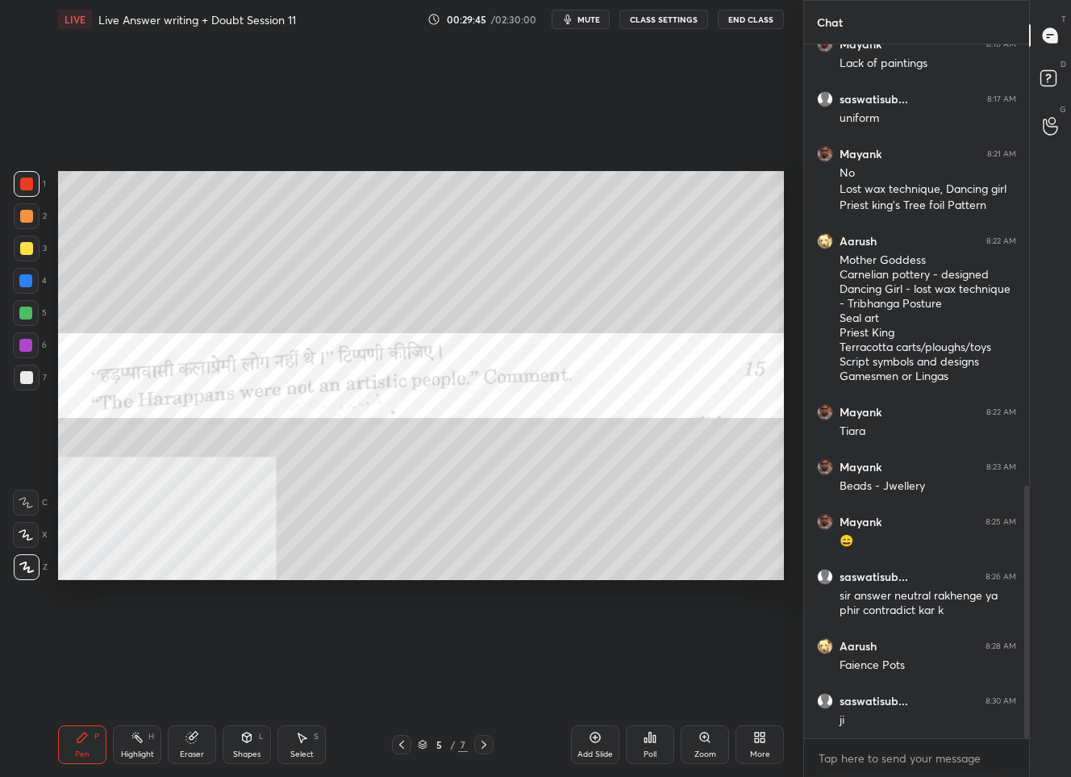
scroll to position [1210, 0]
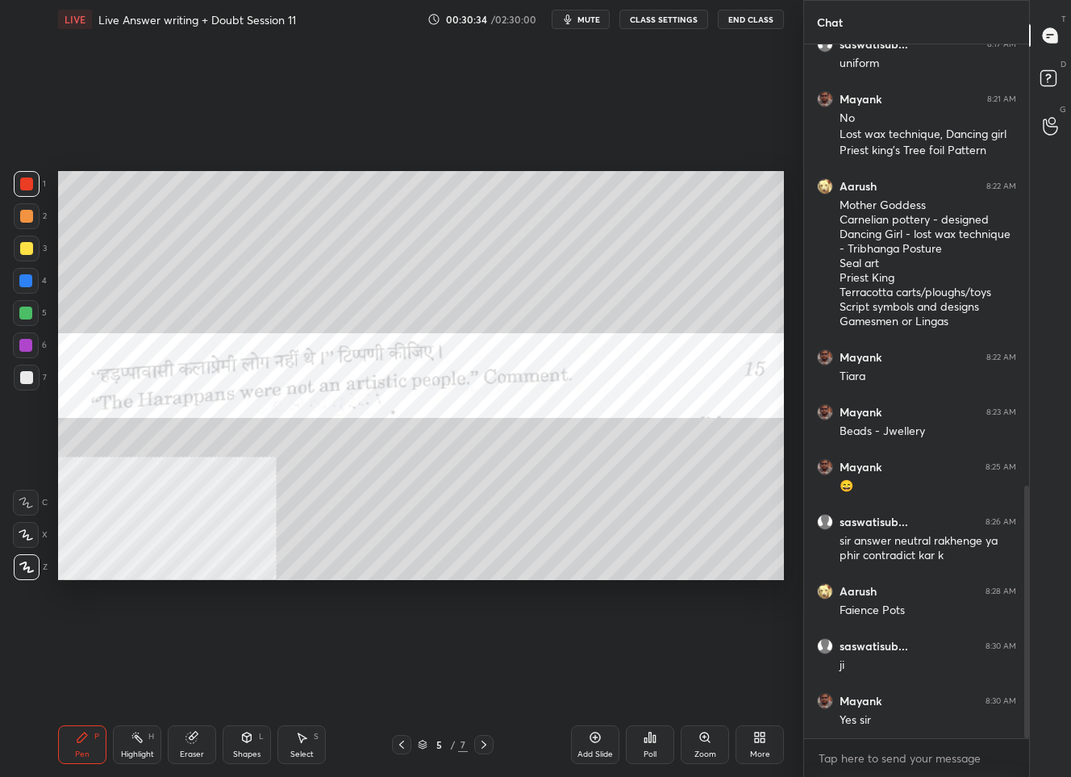
click at [481, 748] on icon at bounding box center [484, 744] width 13 height 13
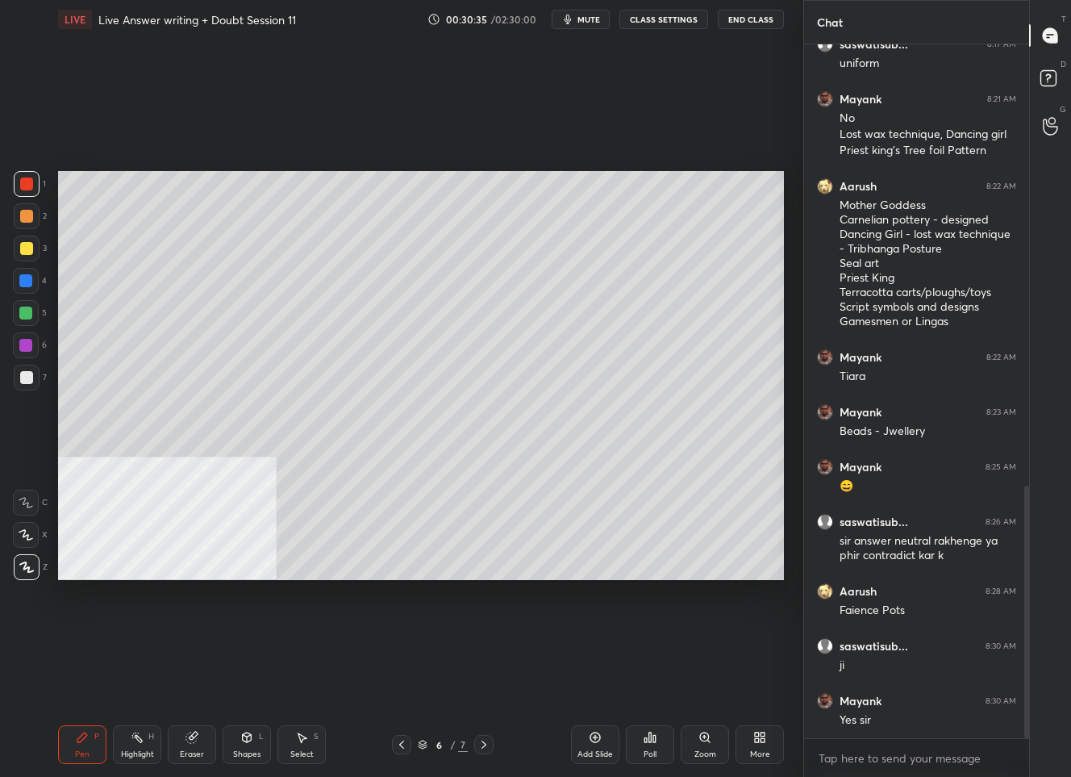
click at [481, 746] on icon at bounding box center [484, 744] width 13 height 13
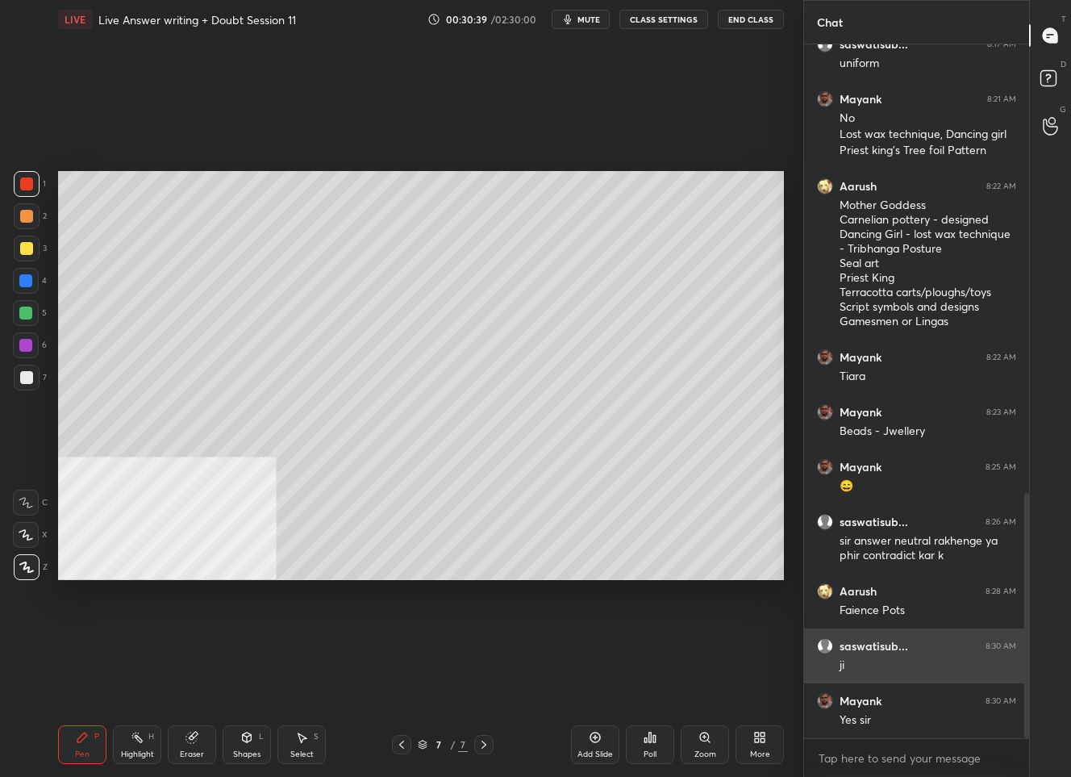
scroll to position [1268, 0]
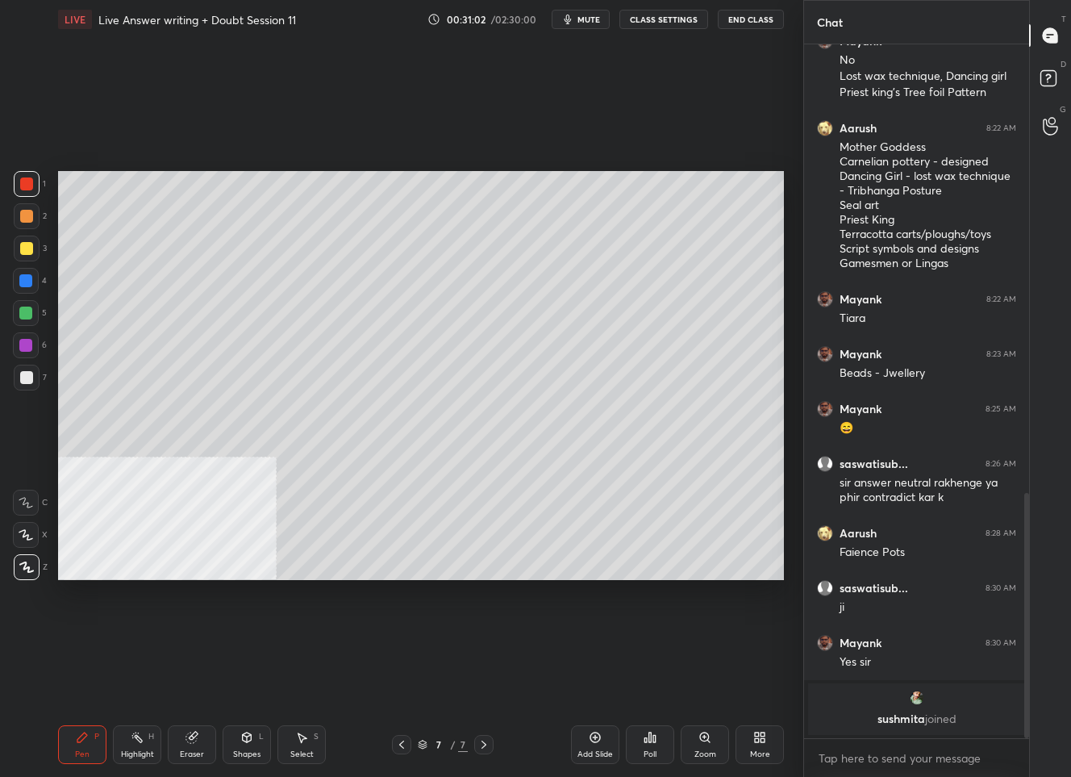
click at [455, 748] on div "7 / 7" at bounding box center [443, 744] width 50 height 15
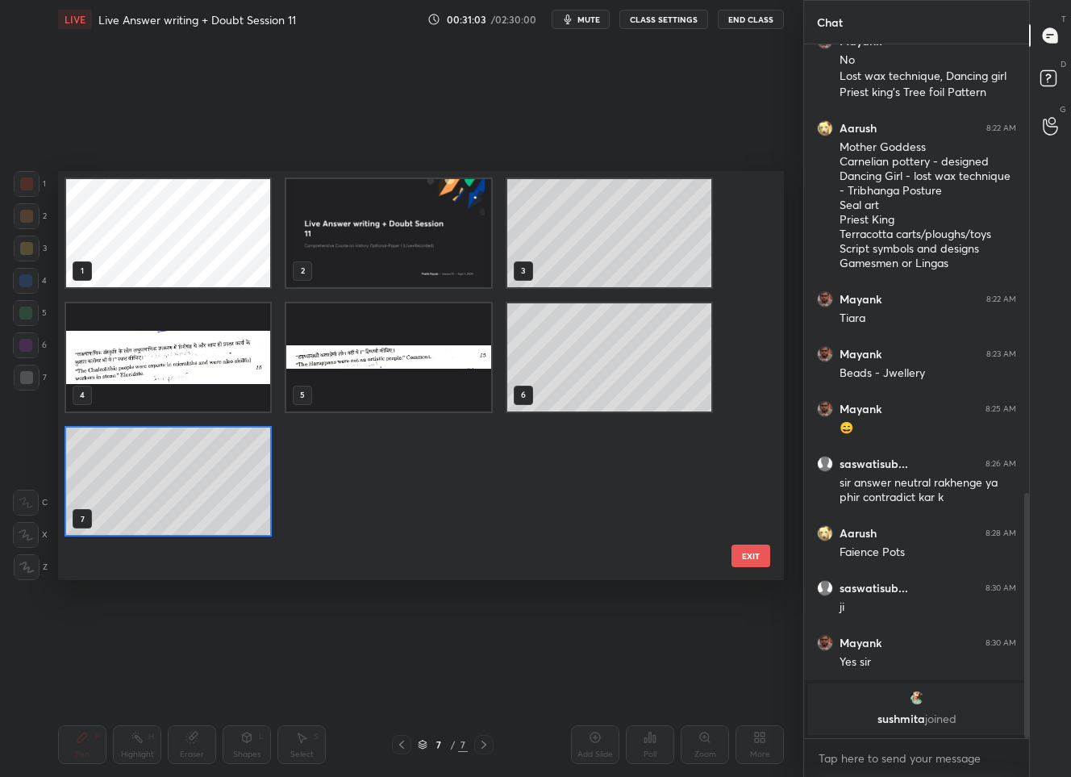
scroll to position [403, 718]
click at [363, 361] on img "grid" at bounding box center [388, 357] width 204 height 108
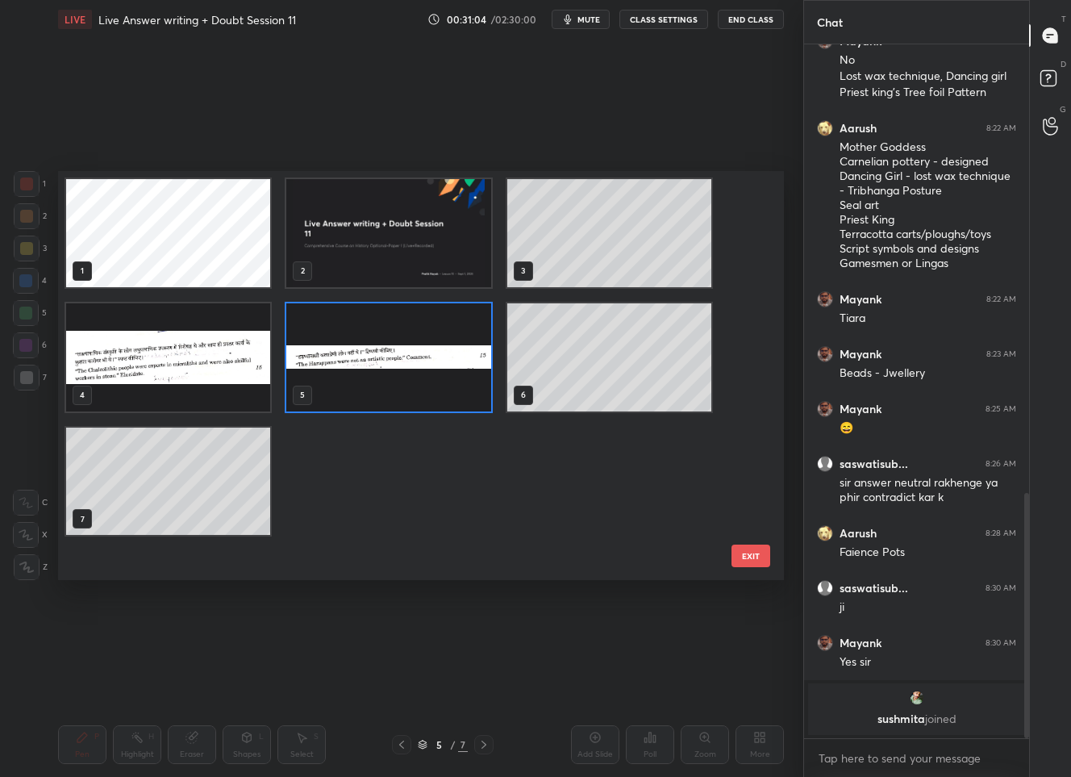
click at [363, 361] on img "grid" at bounding box center [388, 357] width 204 height 108
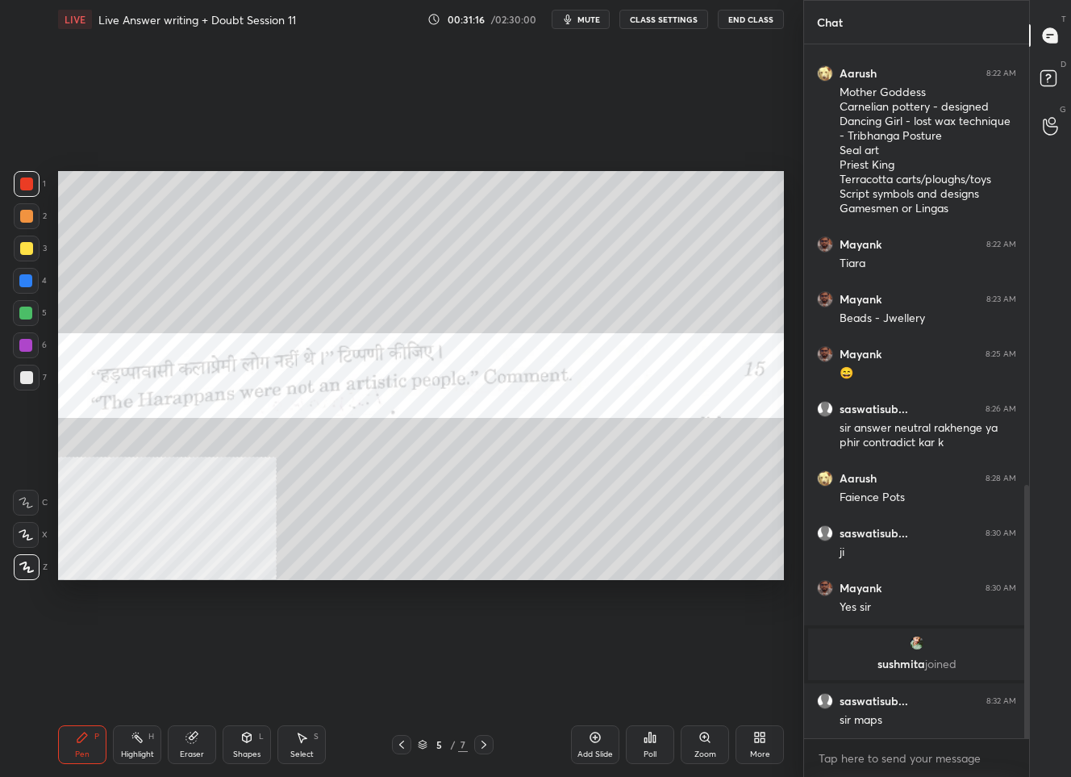
scroll to position [1205, 0]
click at [460, 748] on div "7" at bounding box center [463, 744] width 10 height 15
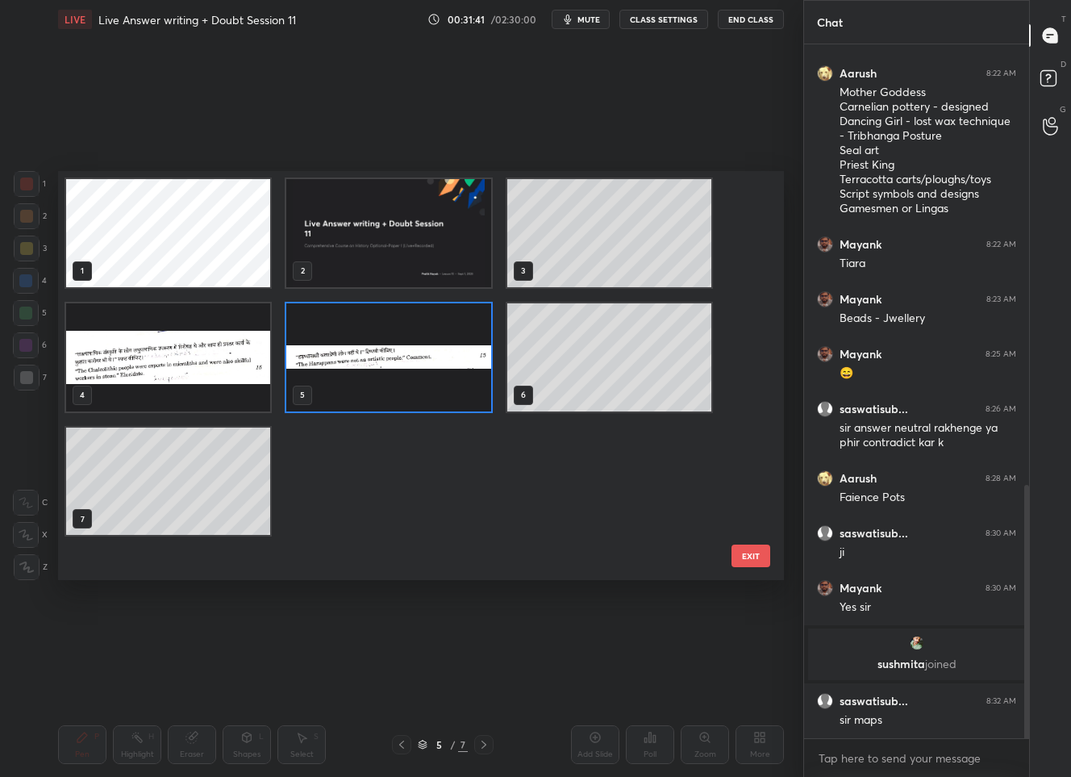
scroll to position [403, 718]
click at [448, 382] on img "grid" at bounding box center [388, 357] width 204 height 108
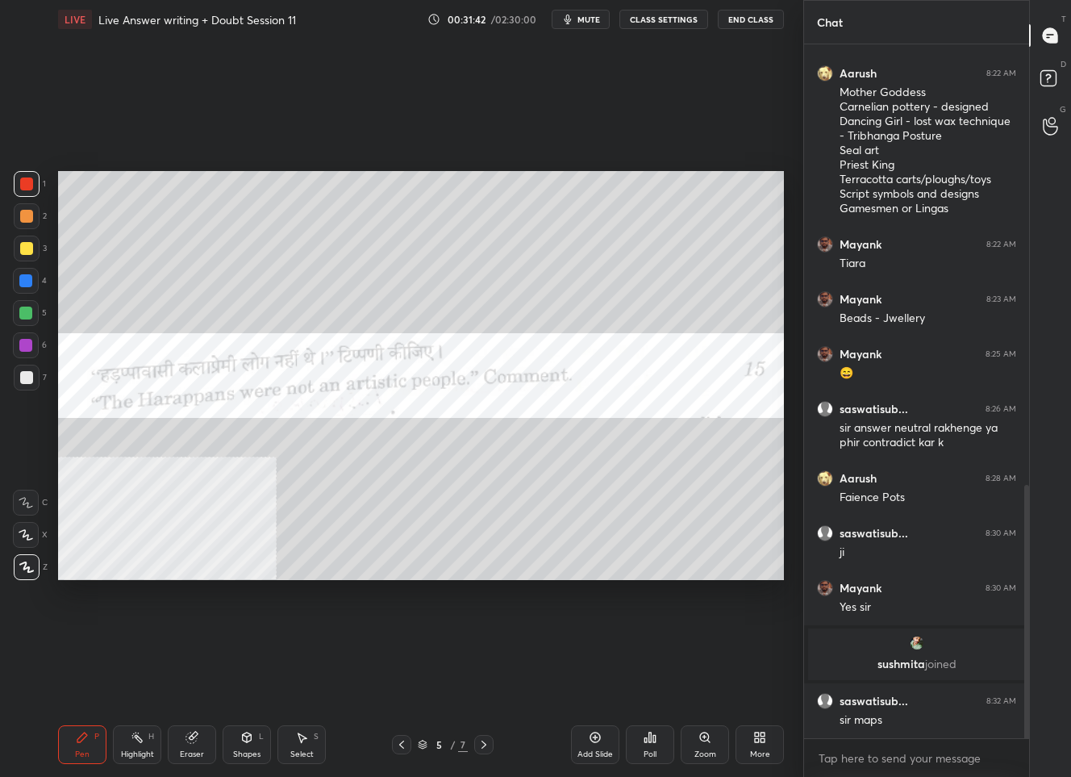
click at [448, 382] on img "grid" at bounding box center [388, 357] width 204 height 108
click at [764, 753] on div "More" at bounding box center [760, 754] width 20 height 8
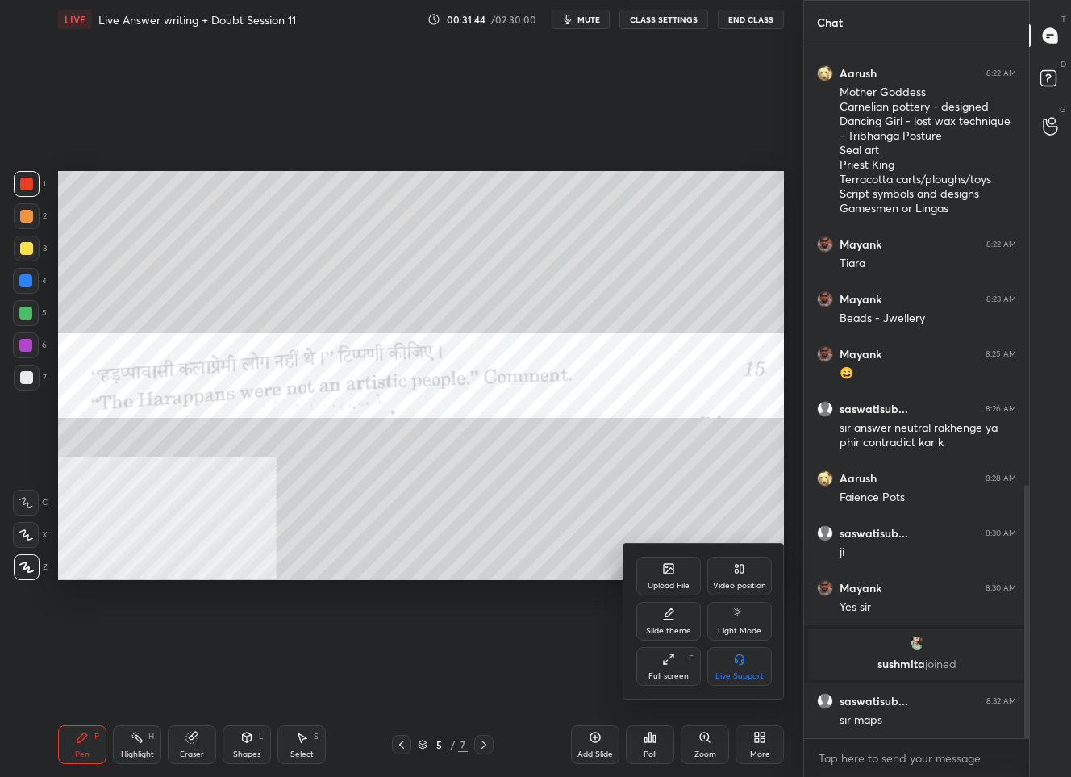
click at [675, 563] on div "Upload File" at bounding box center [668, 576] width 65 height 39
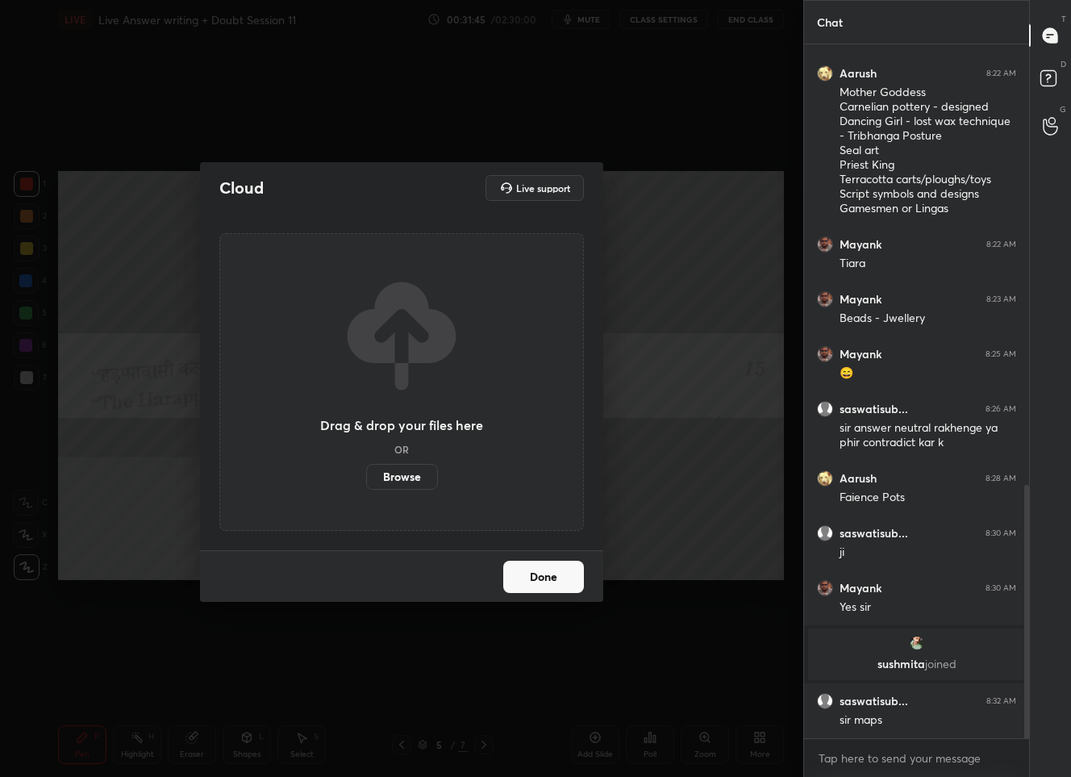
click at [395, 484] on label "Browse" at bounding box center [402, 477] width 72 height 26
click at [366, 484] on input "Browse" at bounding box center [366, 477] width 0 height 26
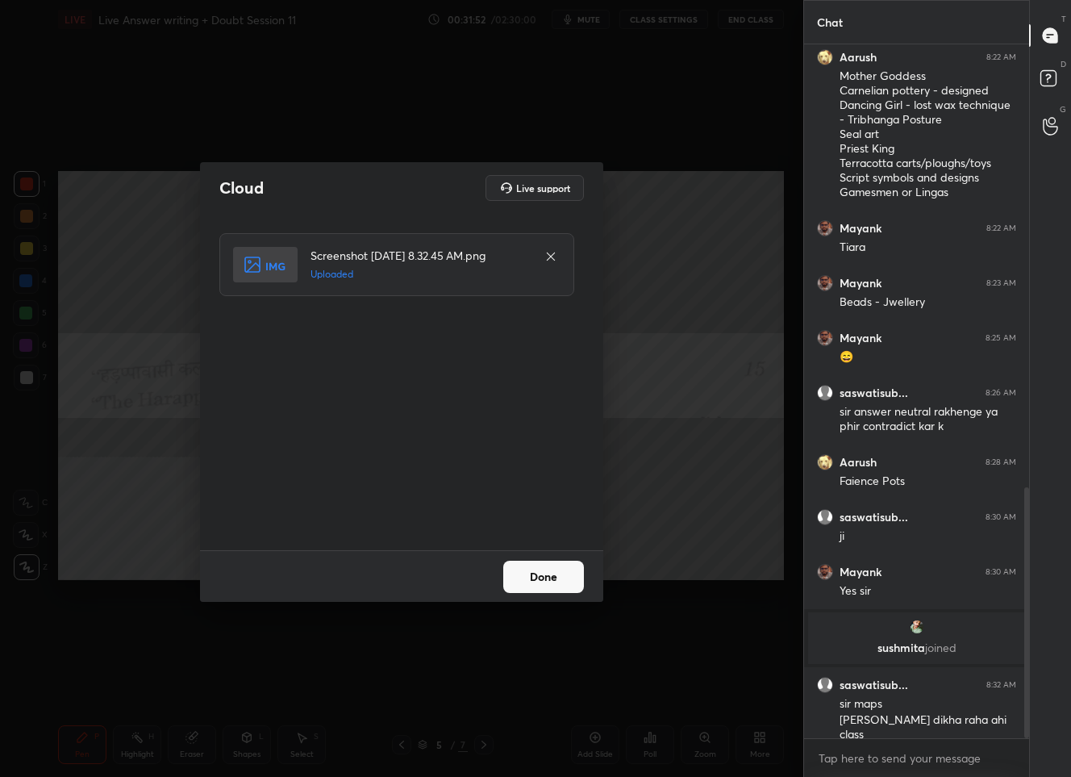
click at [532, 582] on button "Done" at bounding box center [543, 577] width 81 height 32
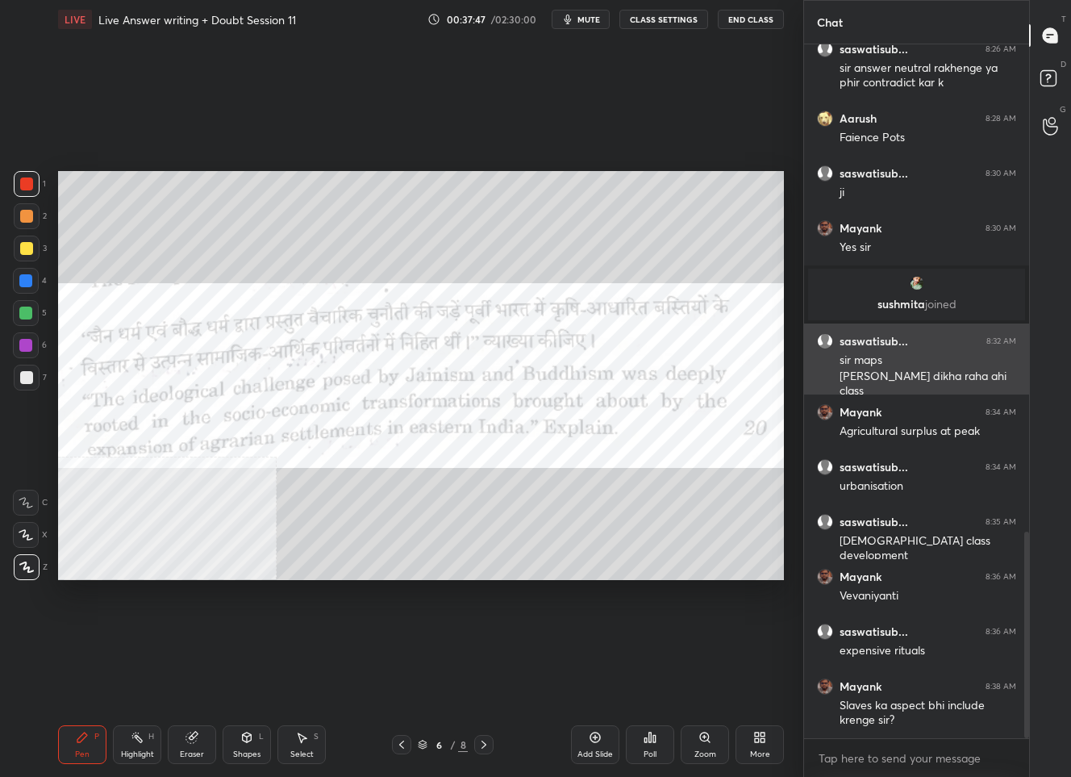
scroll to position [1634, 0]
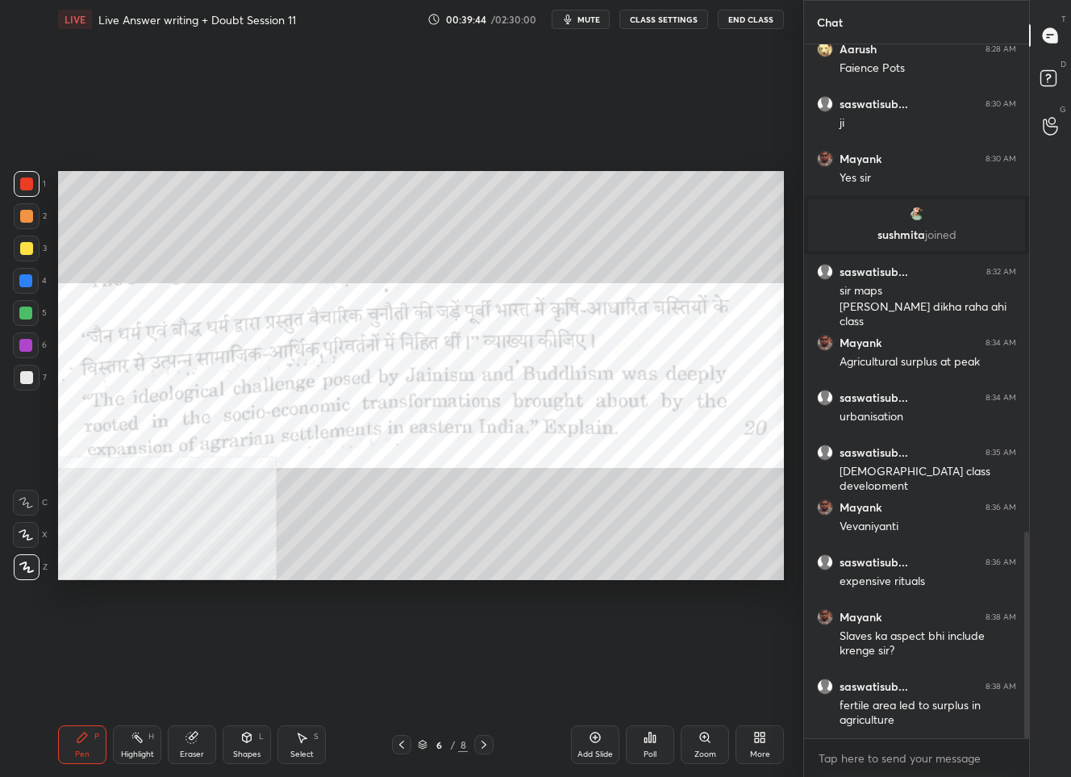
click at [433, 749] on div "6 / 8" at bounding box center [443, 744] width 50 height 15
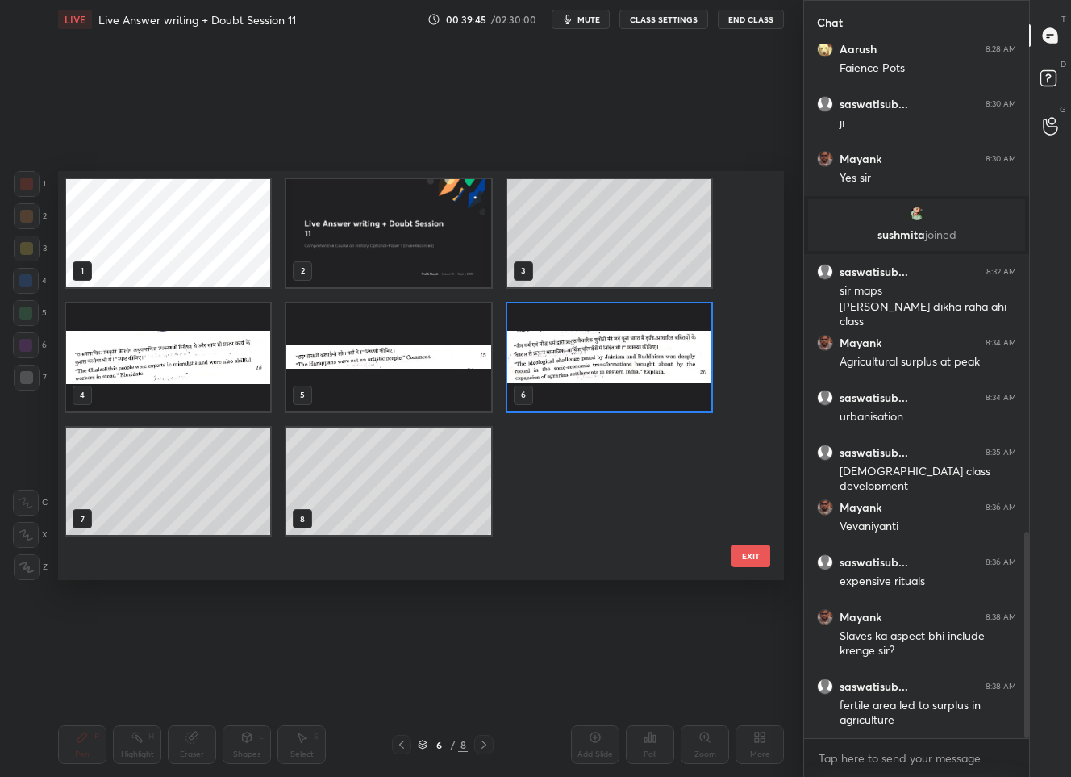
scroll to position [403, 718]
click at [615, 348] on img "grid" at bounding box center [609, 357] width 204 height 108
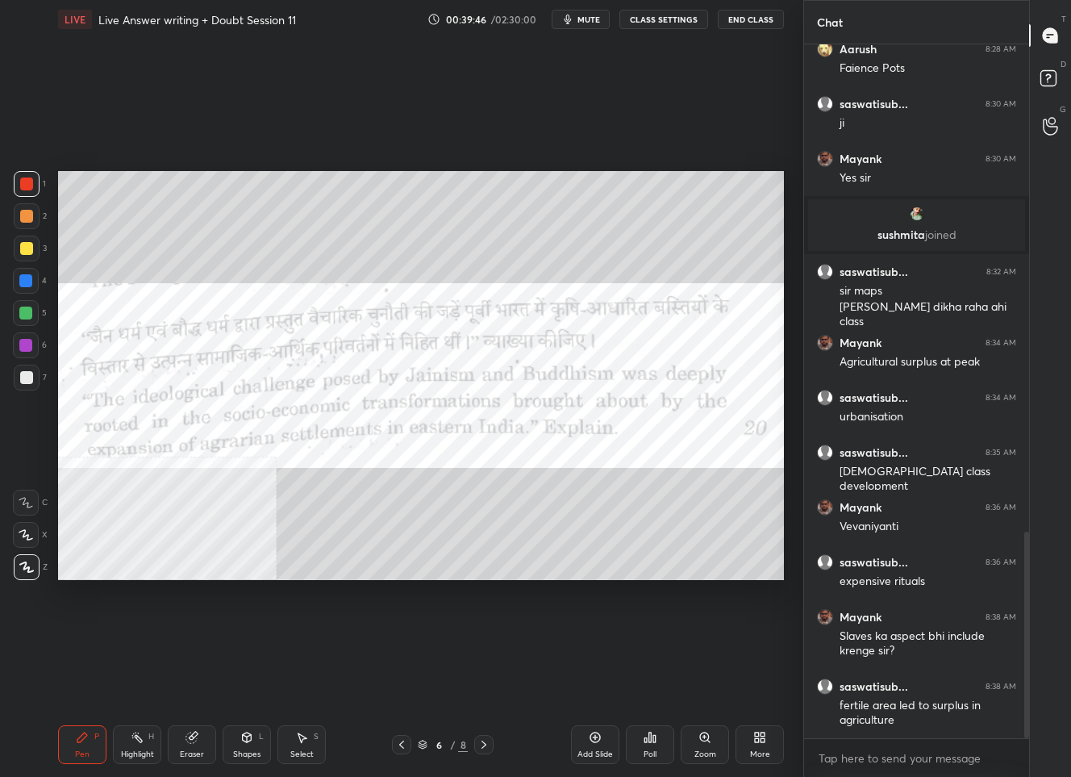
click at [615, 348] on img "grid" at bounding box center [609, 357] width 204 height 108
click at [397, 745] on icon at bounding box center [401, 744] width 13 height 13
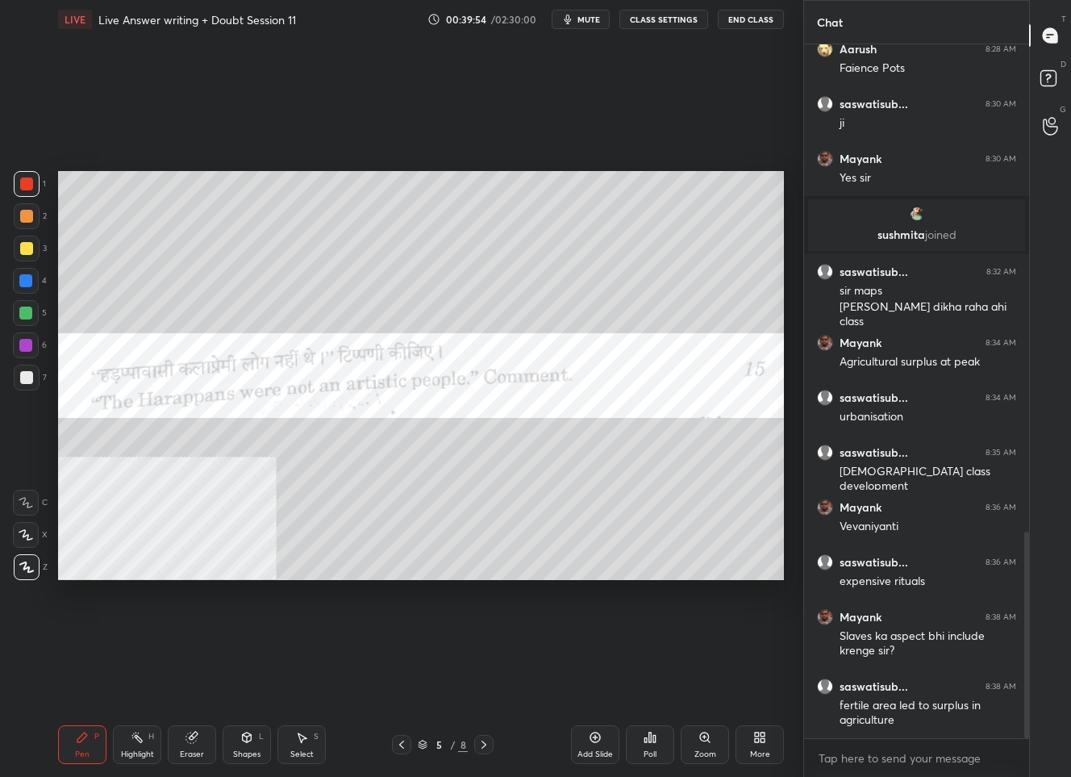
click at [397, 745] on icon at bounding box center [401, 744] width 13 height 13
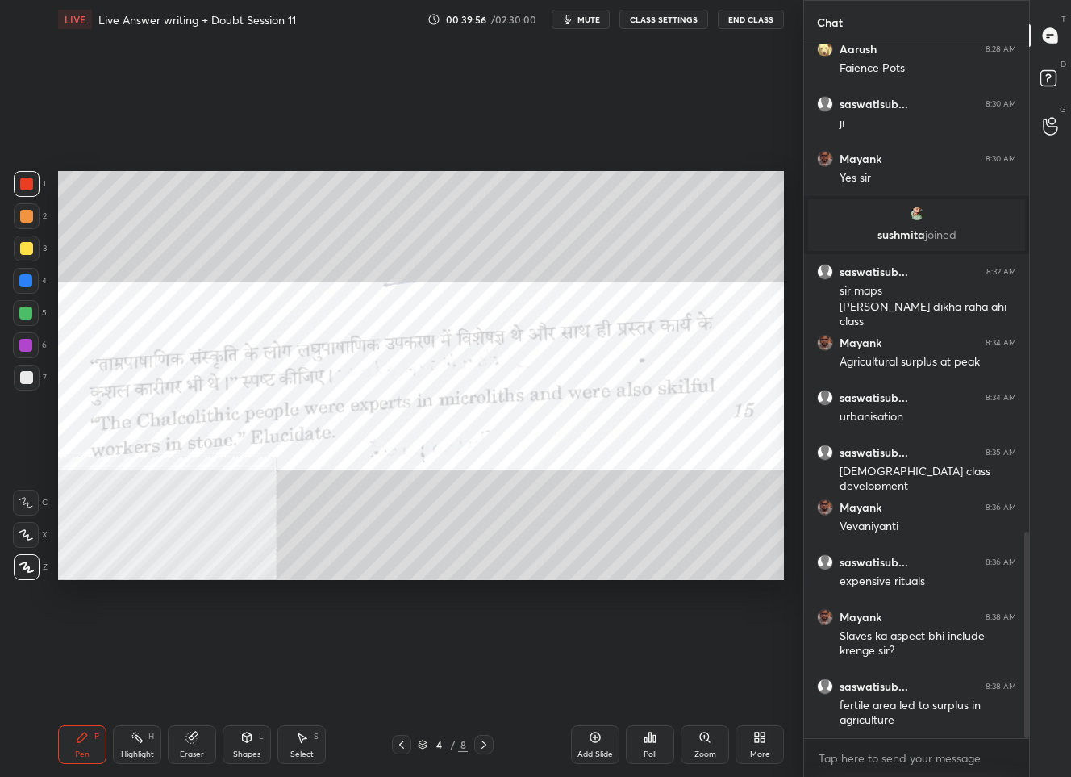
click at [485, 746] on icon at bounding box center [484, 744] width 13 height 13
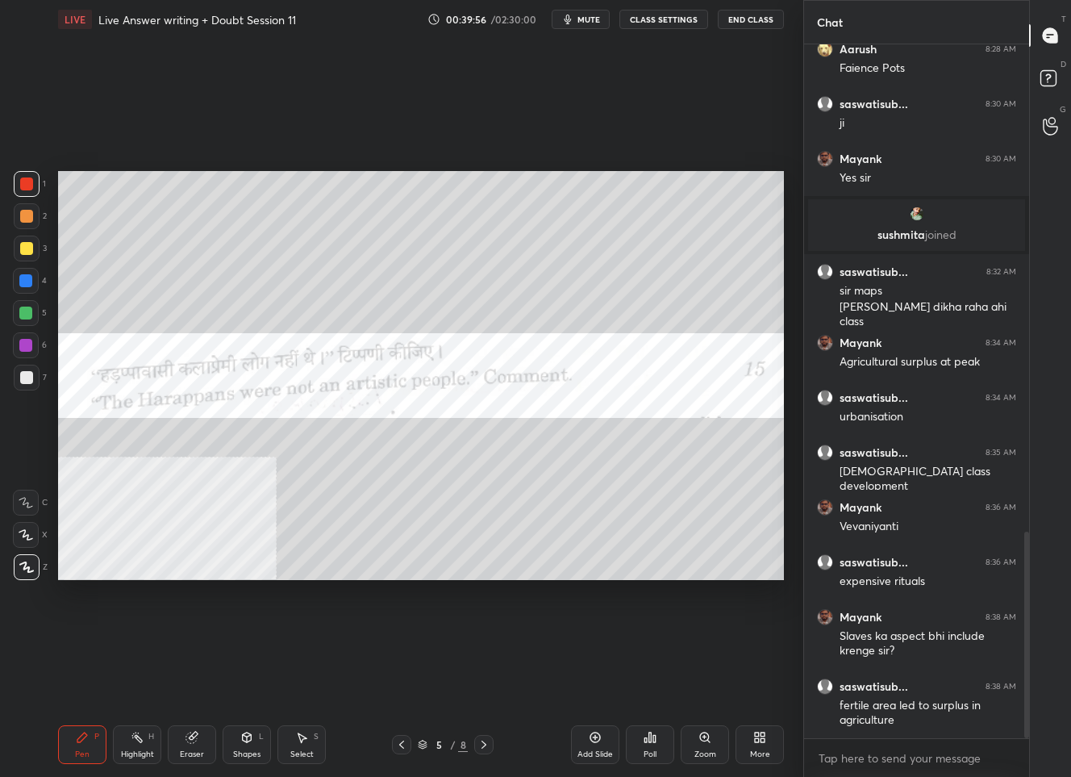
click at [485, 746] on icon at bounding box center [484, 744] width 13 height 13
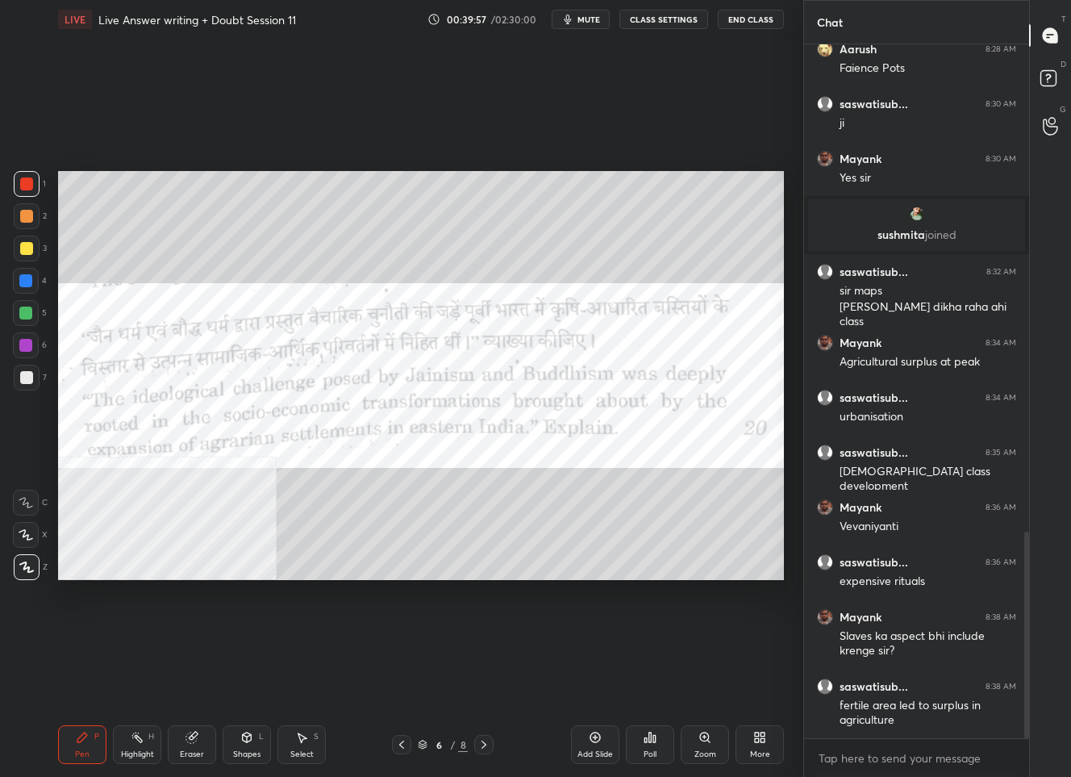
click at [485, 746] on icon at bounding box center [484, 744] width 13 height 13
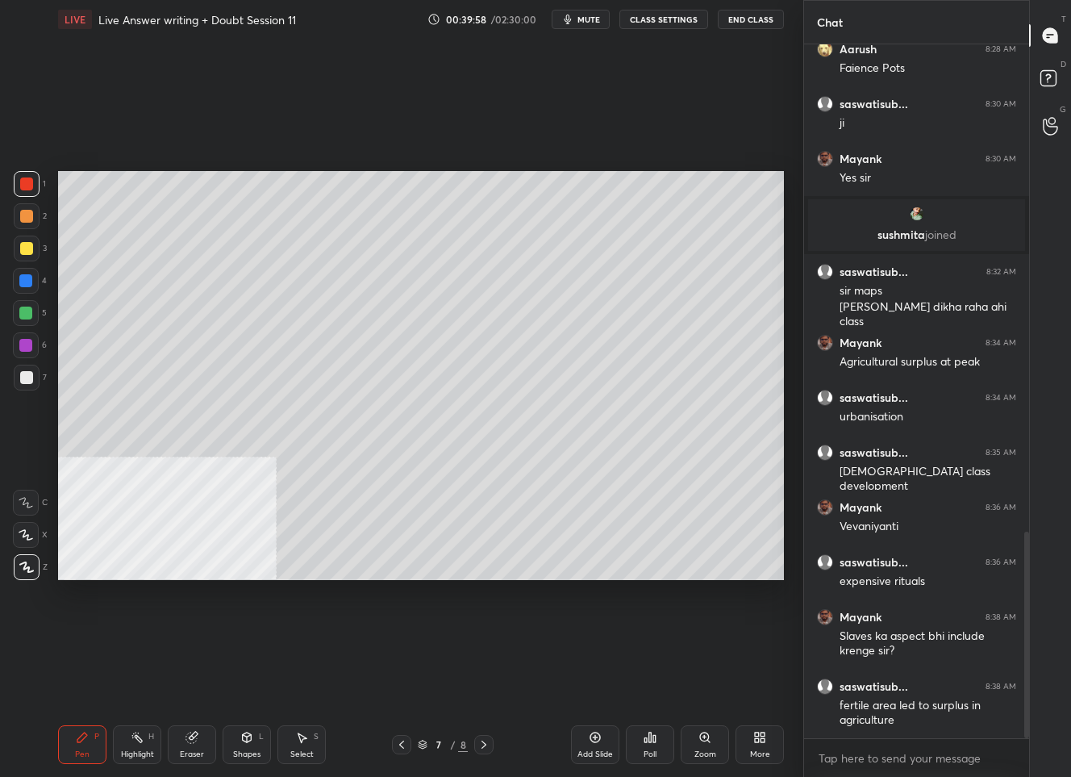
click at [485, 746] on icon at bounding box center [484, 744] width 13 height 13
click at [394, 743] on div at bounding box center [401, 744] width 19 height 19
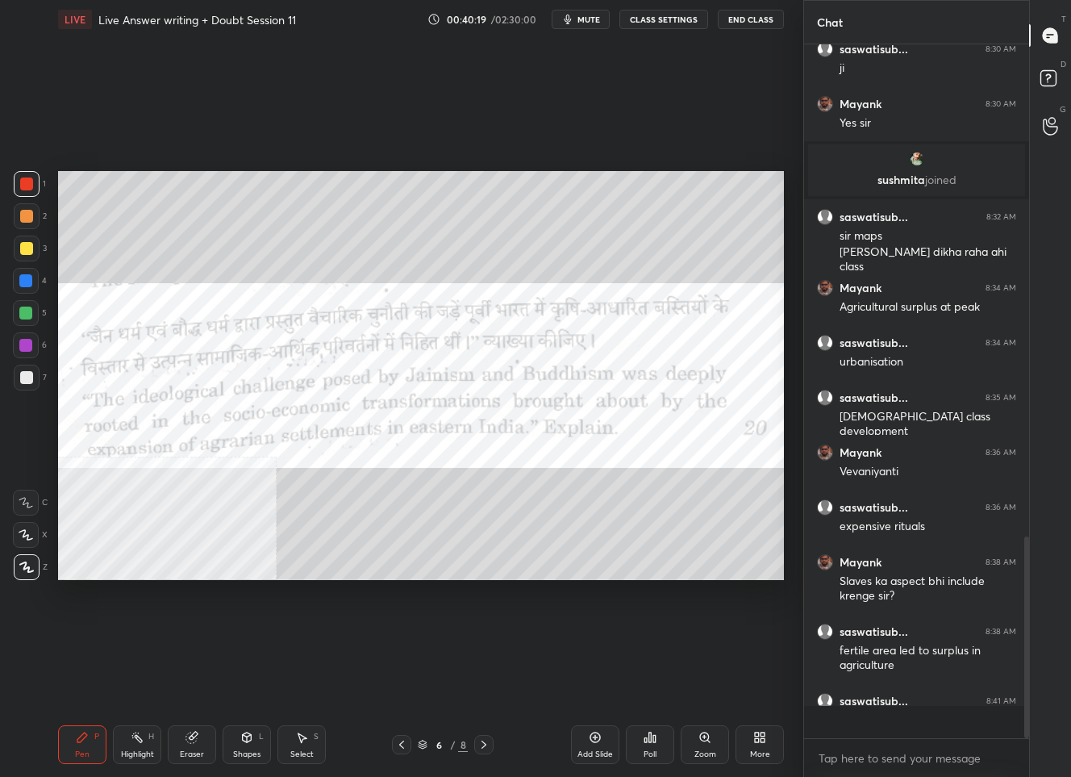
scroll to position [689, 220]
click at [489, 749] on icon at bounding box center [484, 744] width 13 height 13
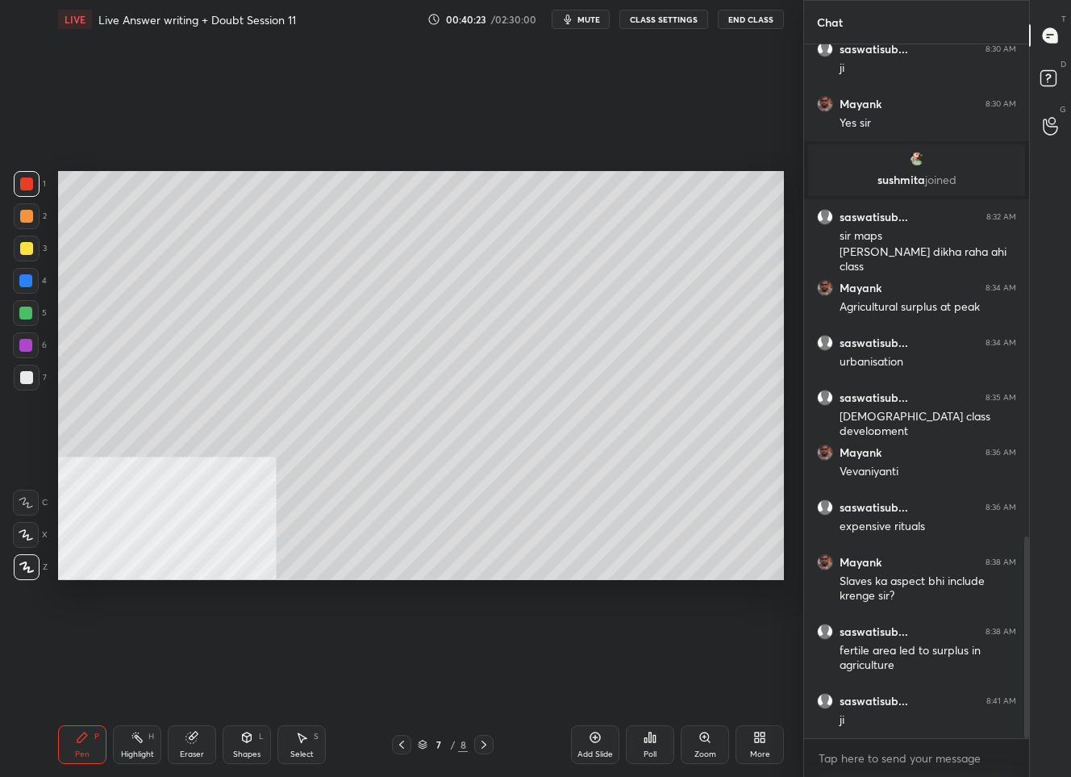
click at [489, 749] on icon at bounding box center [484, 744] width 13 height 13
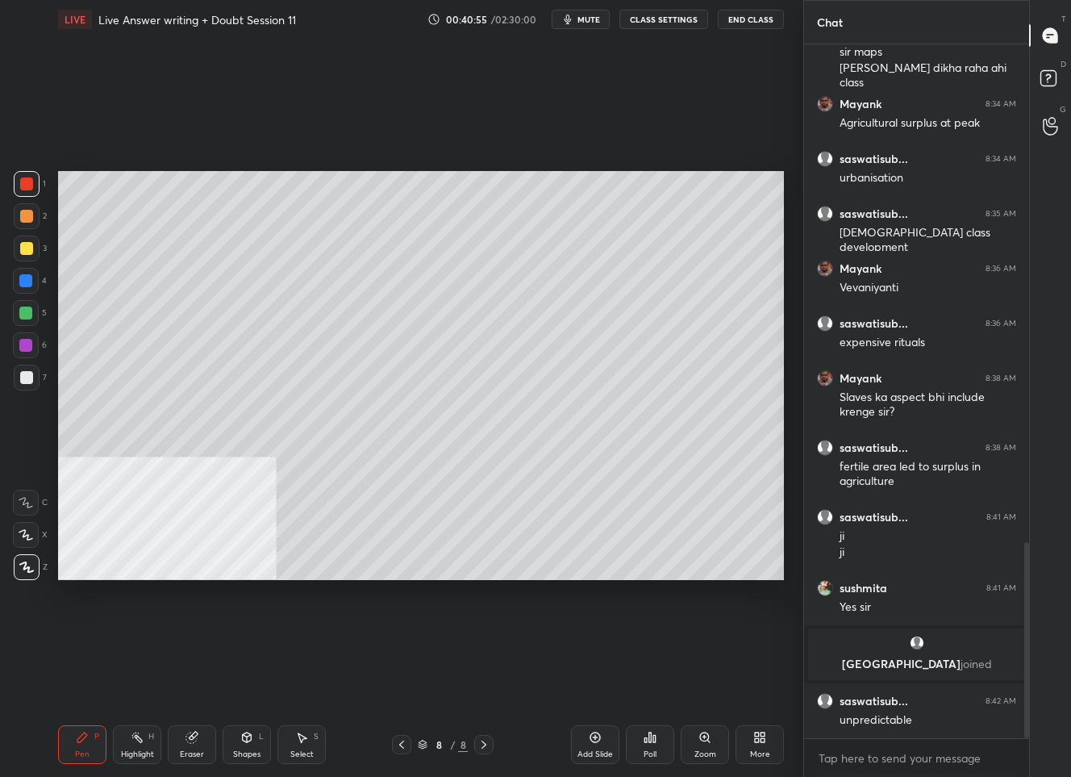
scroll to position [1765, 0]
click at [765, 736] on icon at bounding box center [759, 737] width 13 height 13
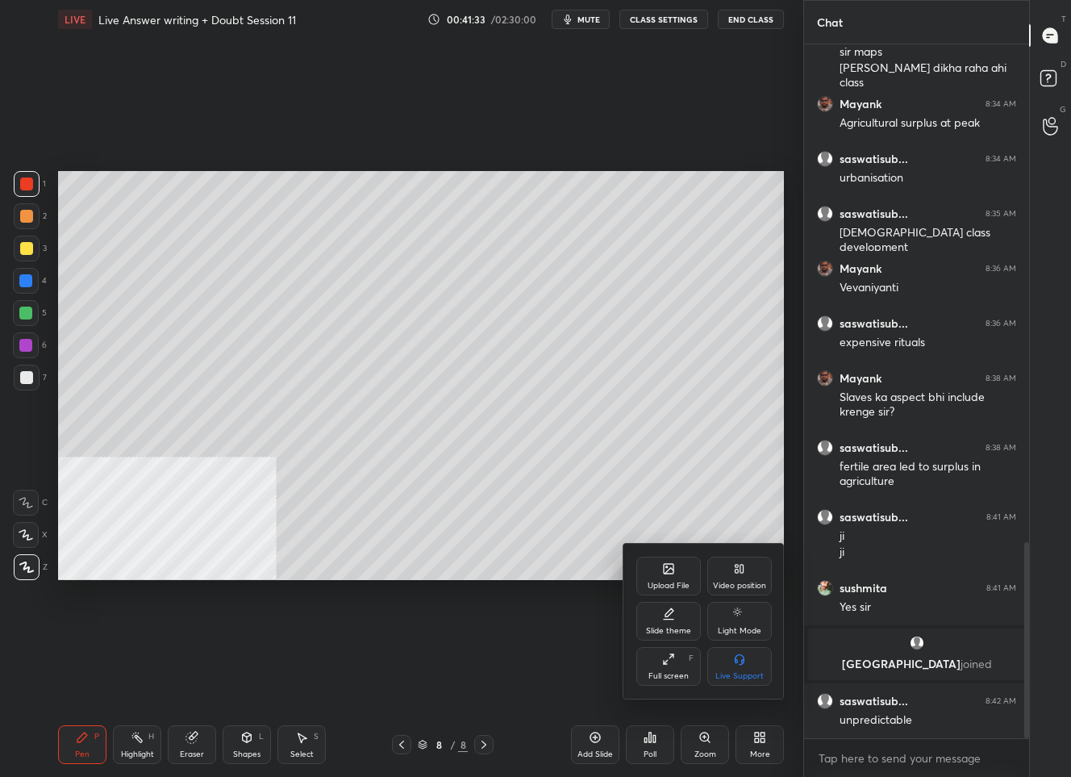
click at [674, 591] on div "Upload File" at bounding box center [668, 576] width 65 height 39
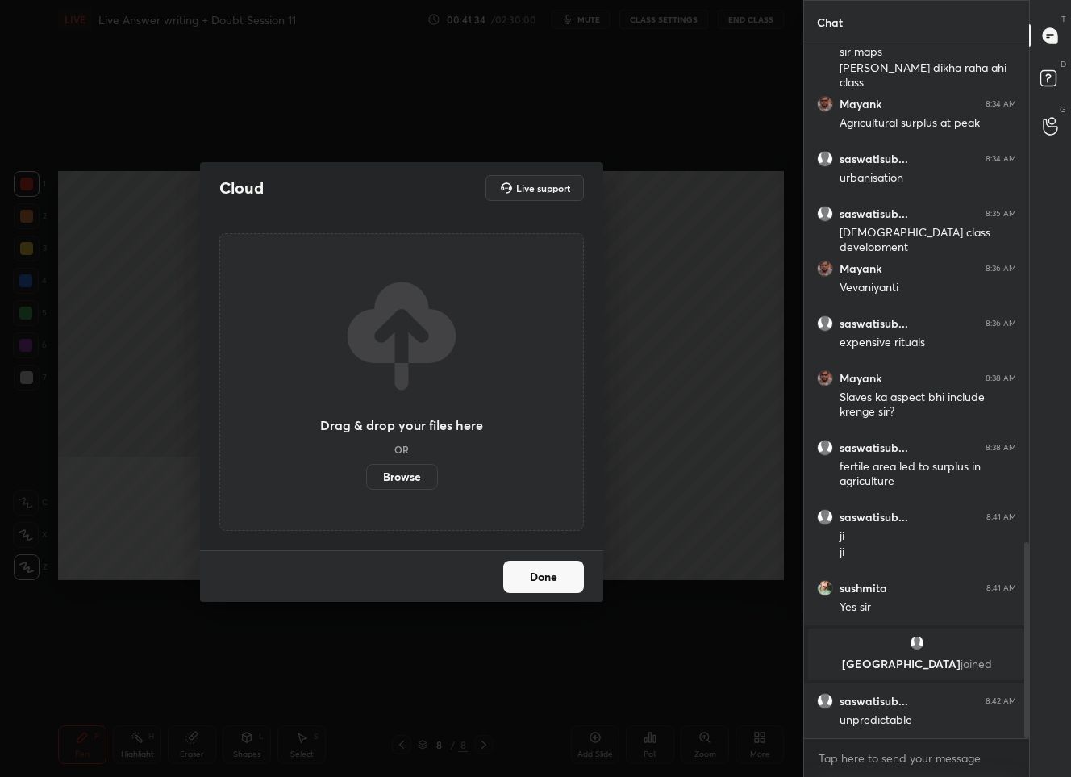
click at [411, 480] on label "Browse" at bounding box center [402, 477] width 72 height 26
click at [366, 480] on input "Browse" at bounding box center [366, 477] width 0 height 26
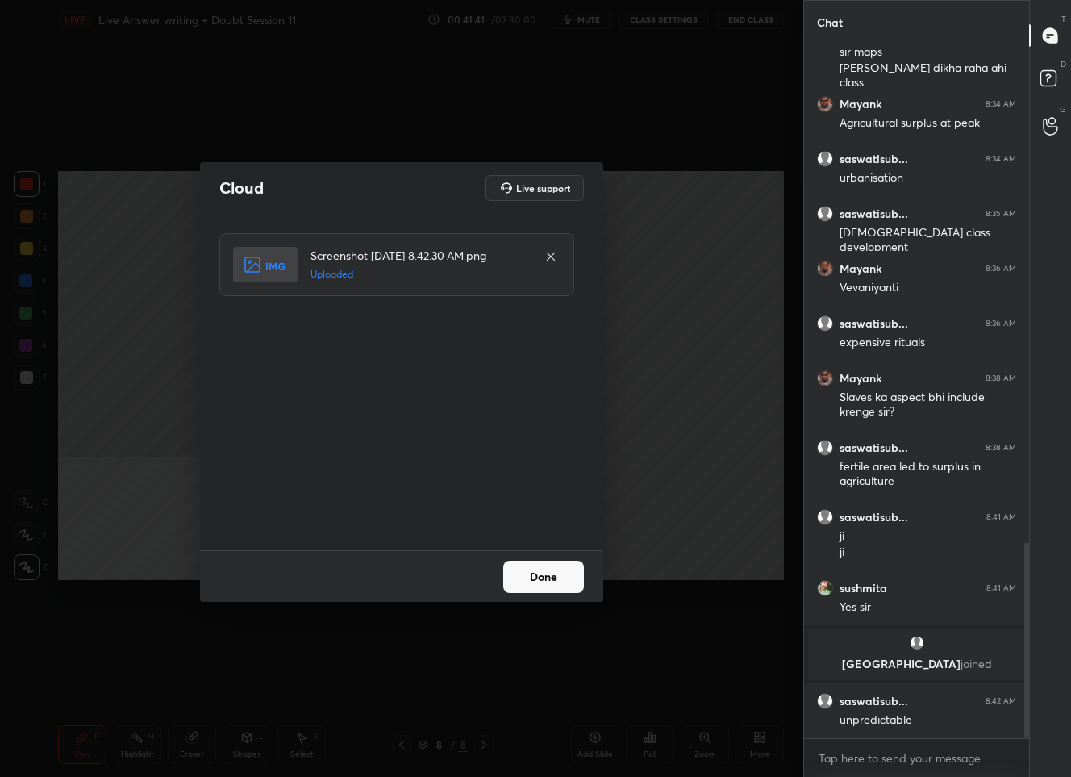
click at [529, 570] on button "Done" at bounding box center [543, 577] width 81 height 32
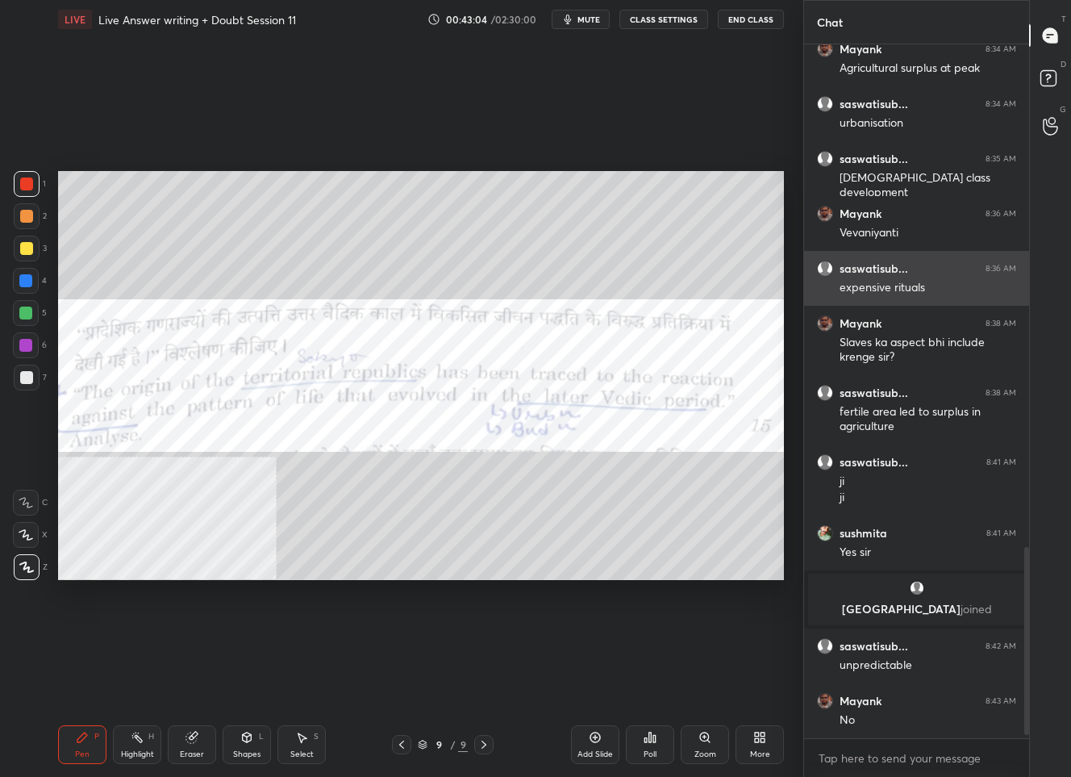
scroll to position [1875, 0]
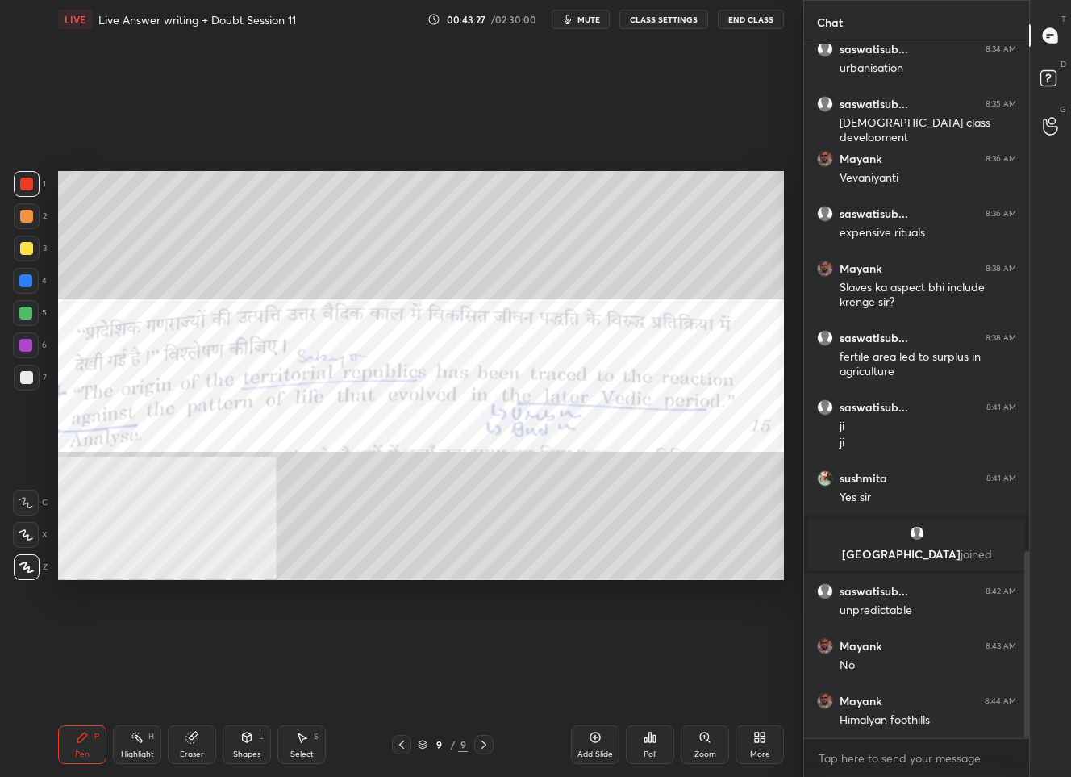
click at [599, 740] on icon at bounding box center [595, 737] width 10 height 10
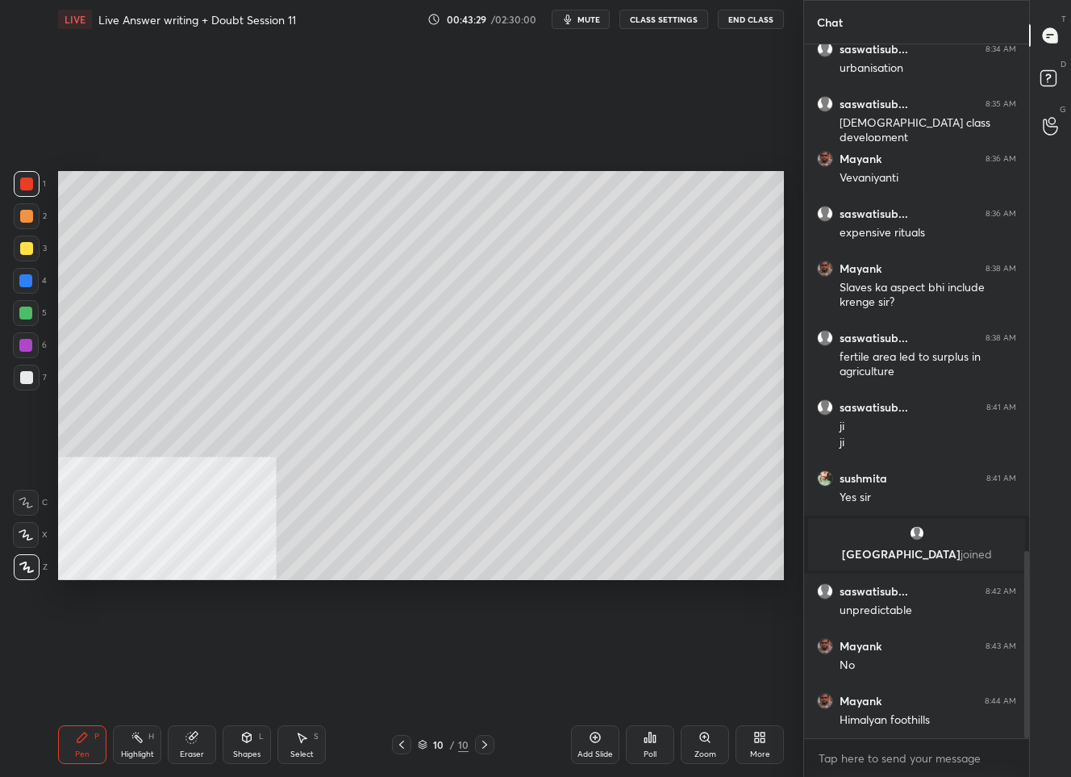
click at [27, 251] on div at bounding box center [26, 248] width 13 height 13
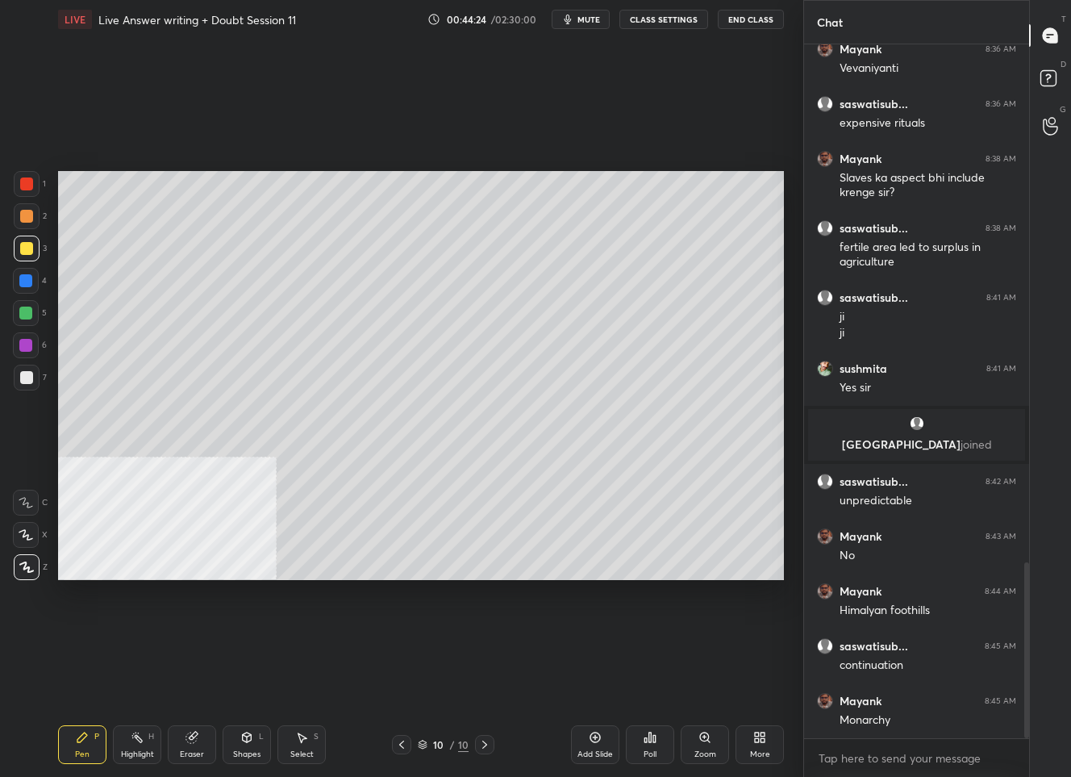
scroll to position [2039, 0]
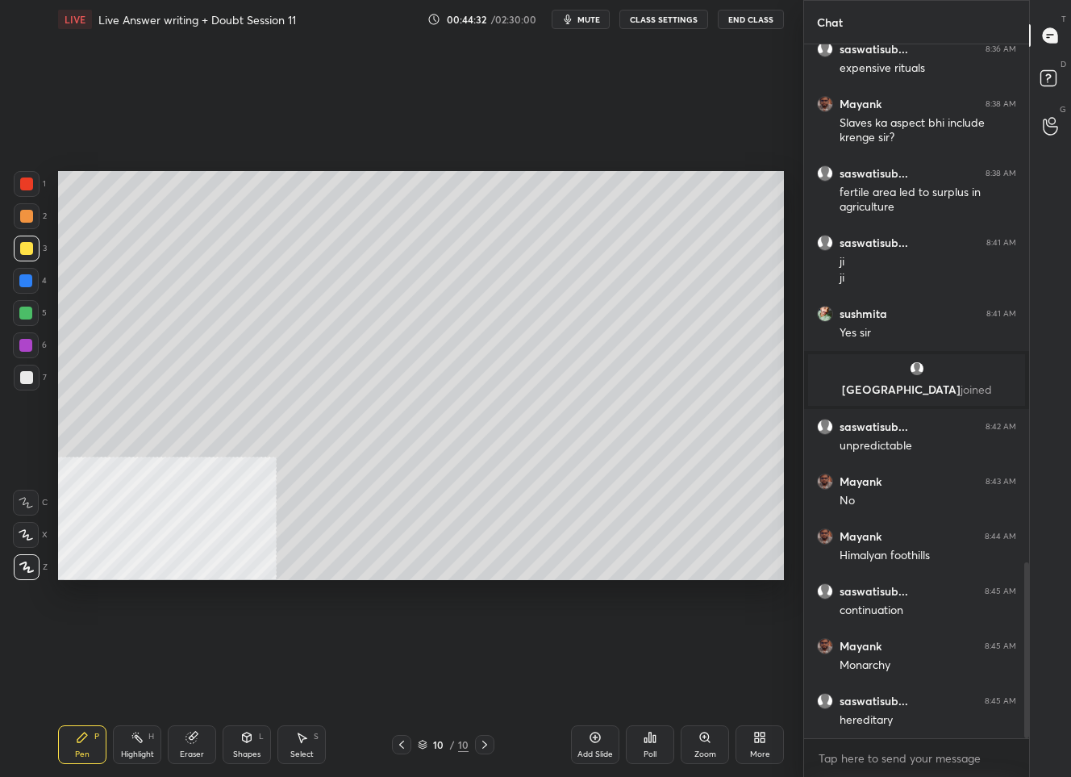
click at [399, 745] on icon at bounding box center [401, 744] width 13 height 13
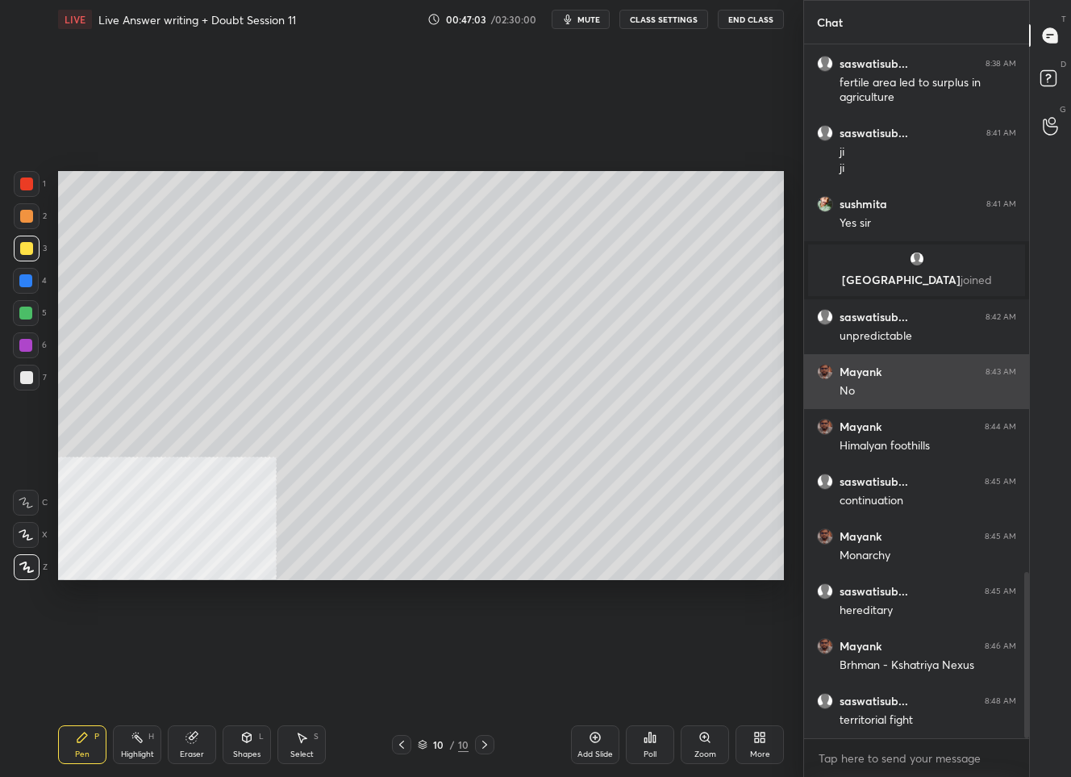
scroll to position [2204, 0]
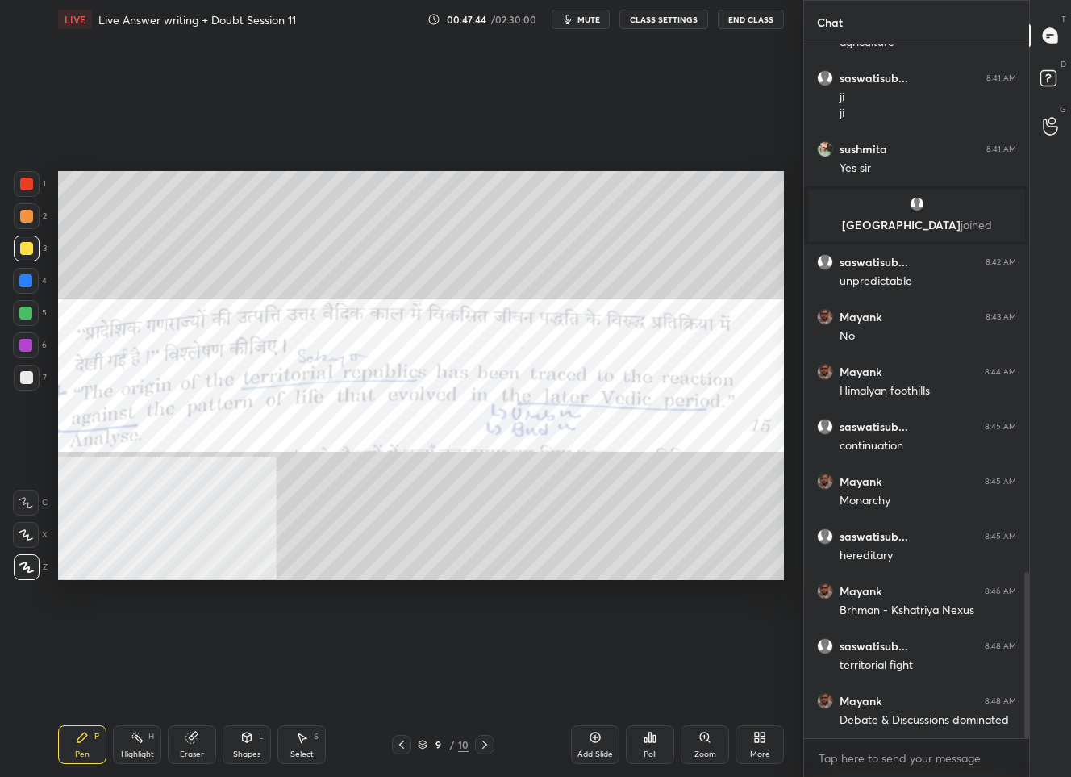
drag, startPoint x: 23, startPoint y: 184, endPoint x: 32, endPoint y: 190, distance: 11.0
click at [23, 184] on div at bounding box center [26, 183] width 13 height 13
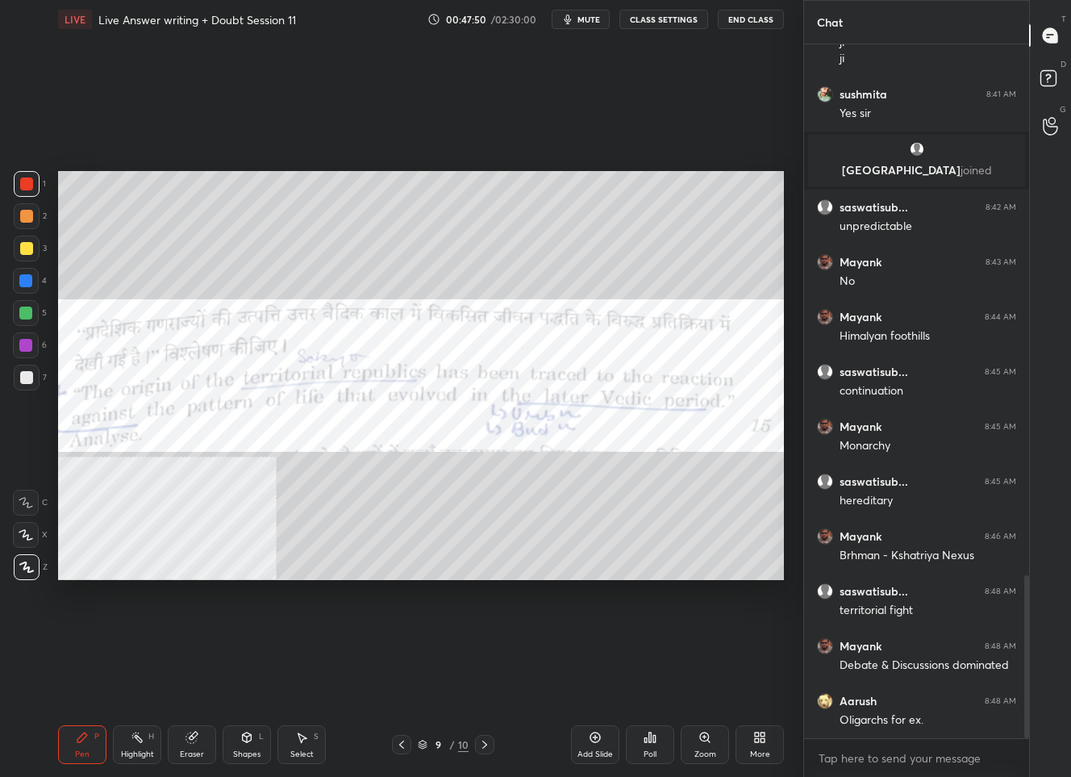
click at [483, 744] on icon at bounding box center [484, 744] width 13 height 13
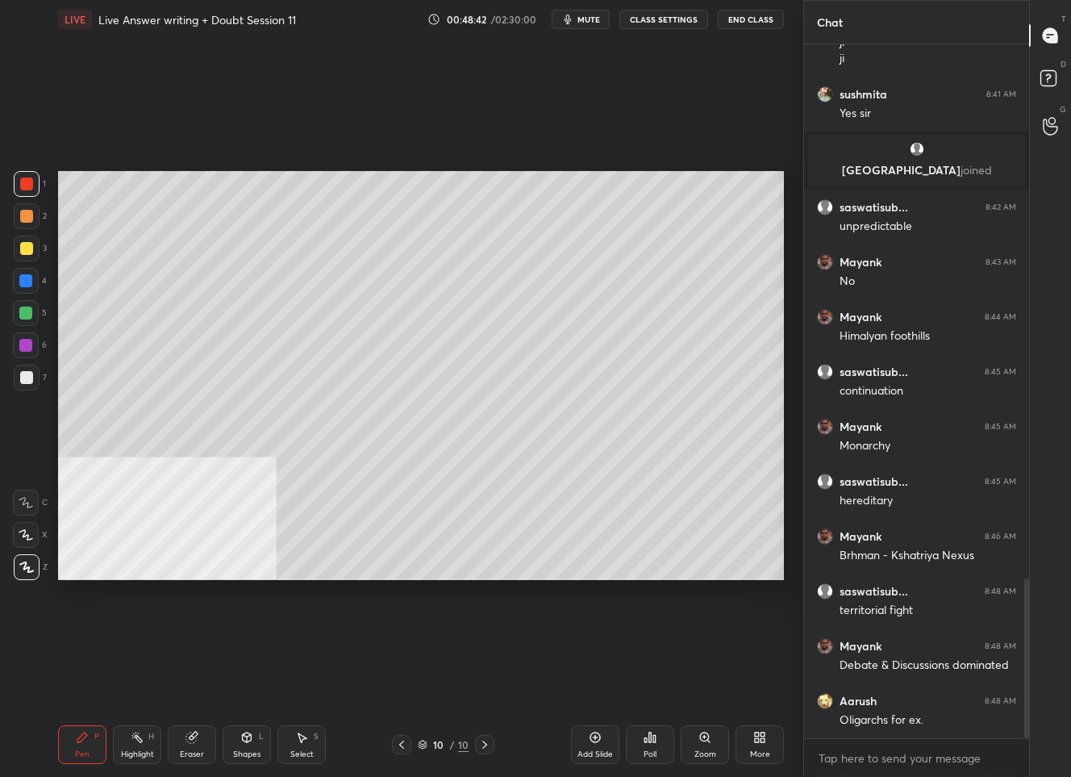
scroll to position [2317, 0]
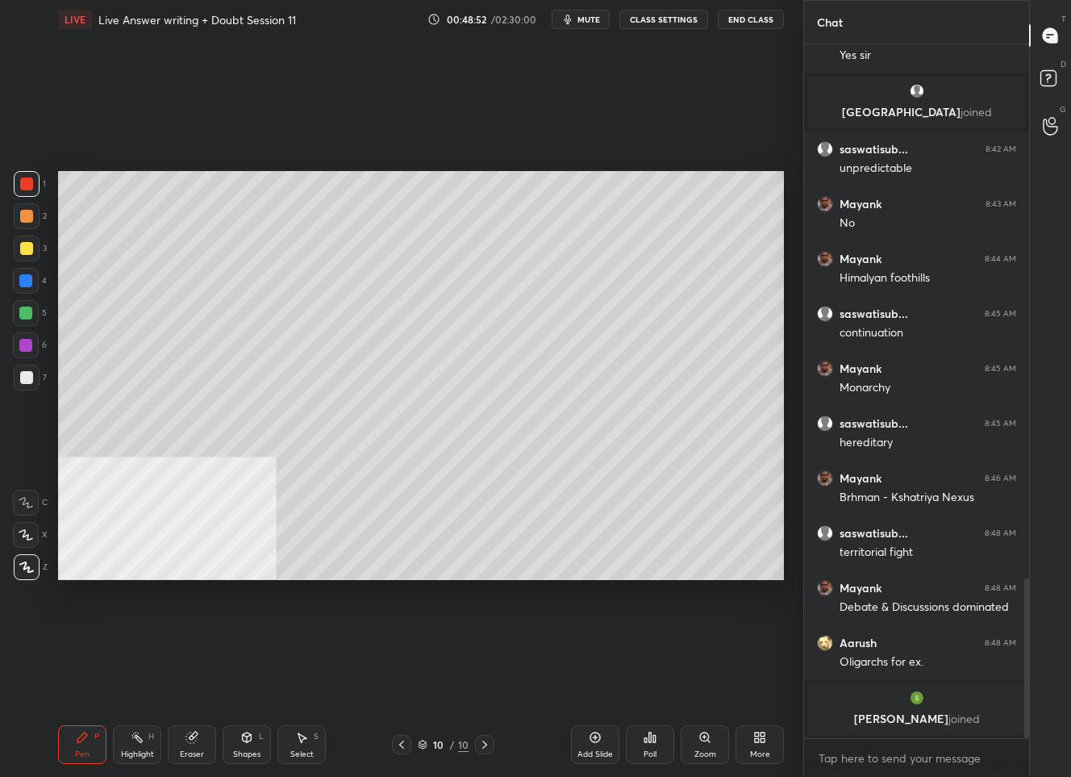
click at [404, 747] on icon at bounding box center [401, 744] width 13 height 13
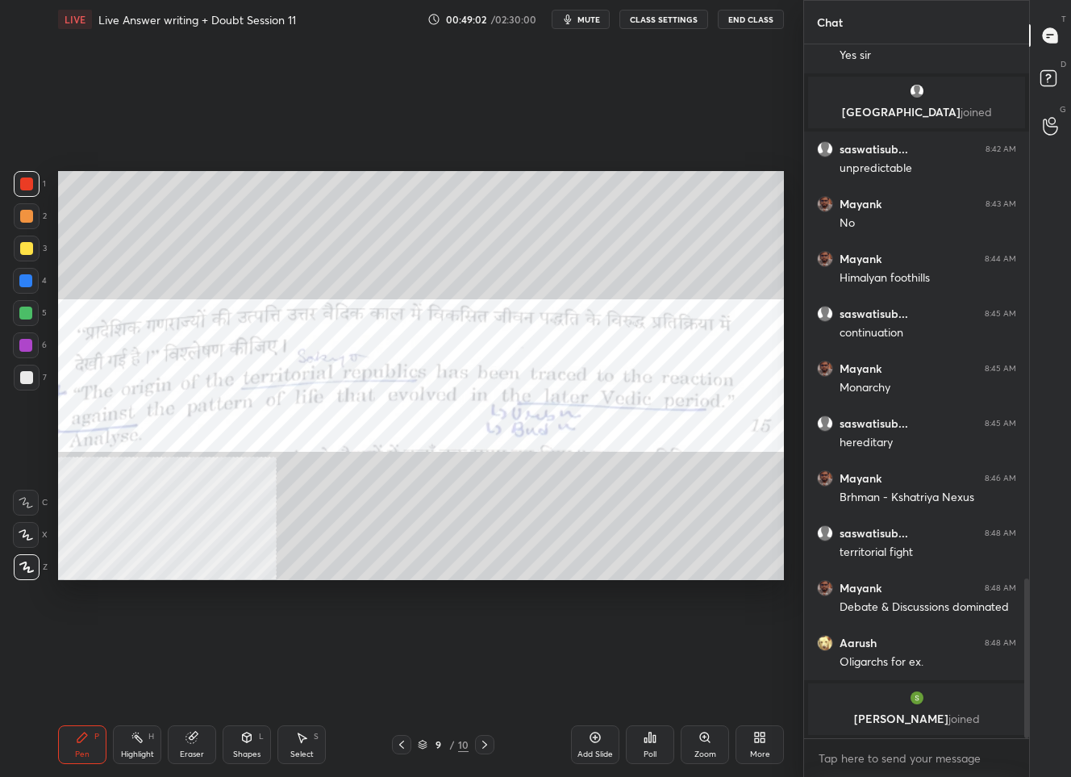
click at [481, 742] on icon at bounding box center [484, 744] width 13 height 13
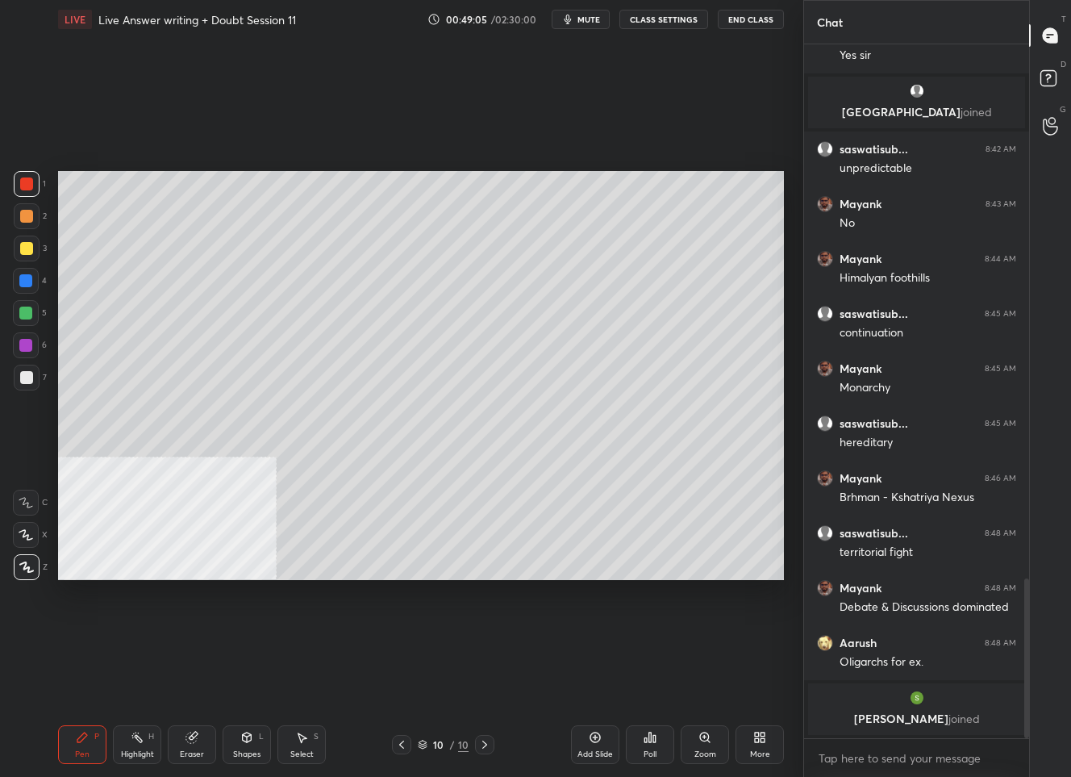
click at [30, 378] on div at bounding box center [26, 377] width 13 height 13
click at [405, 746] on icon at bounding box center [401, 744] width 13 height 13
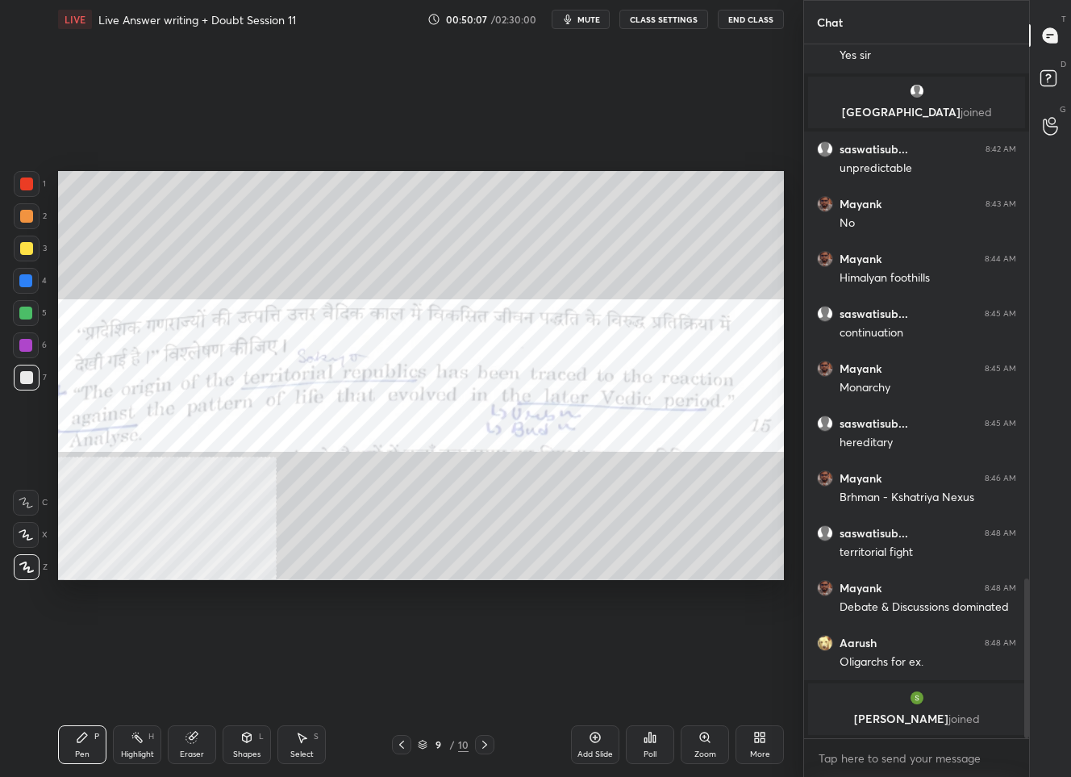
click at [21, 187] on div at bounding box center [26, 183] width 13 height 13
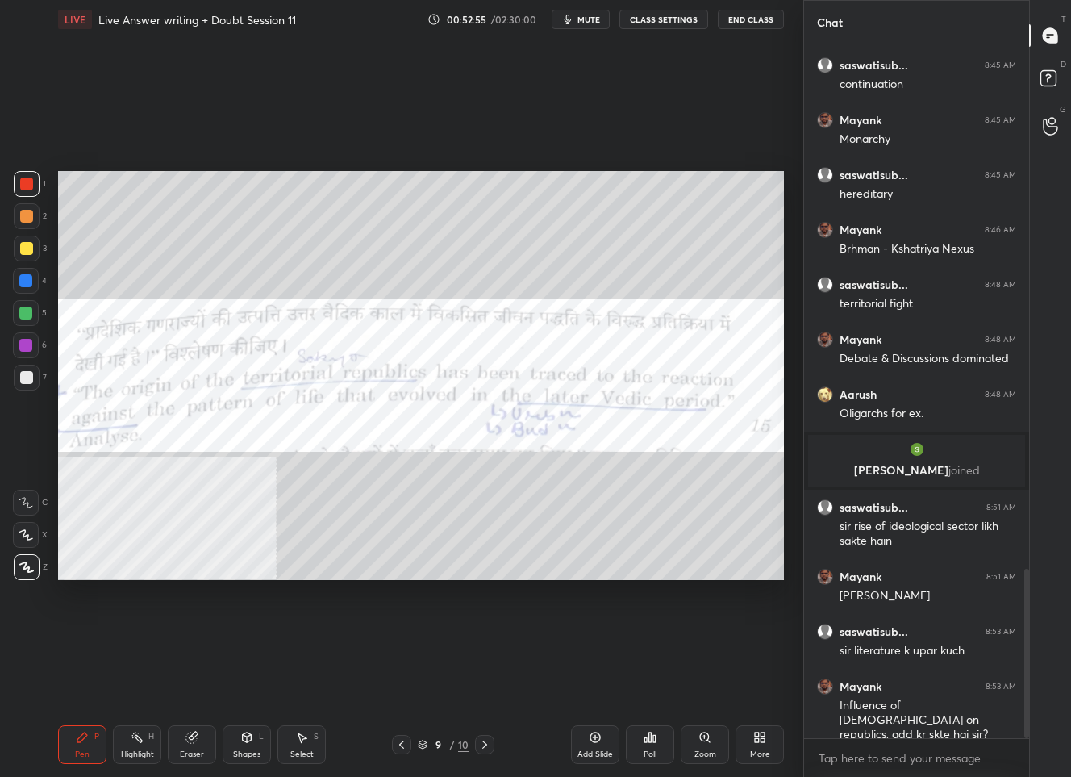
scroll to position [2221, 0]
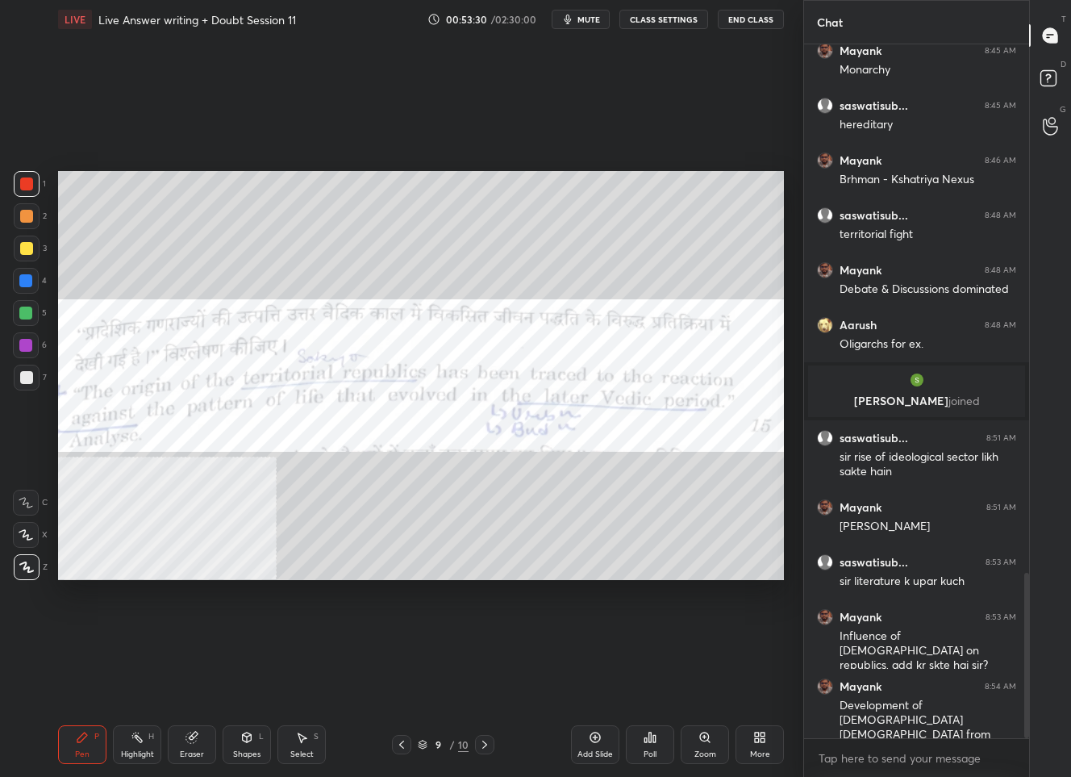
click at [431, 749] on div "9" at bounding box center [439, 745] width 16 height 10
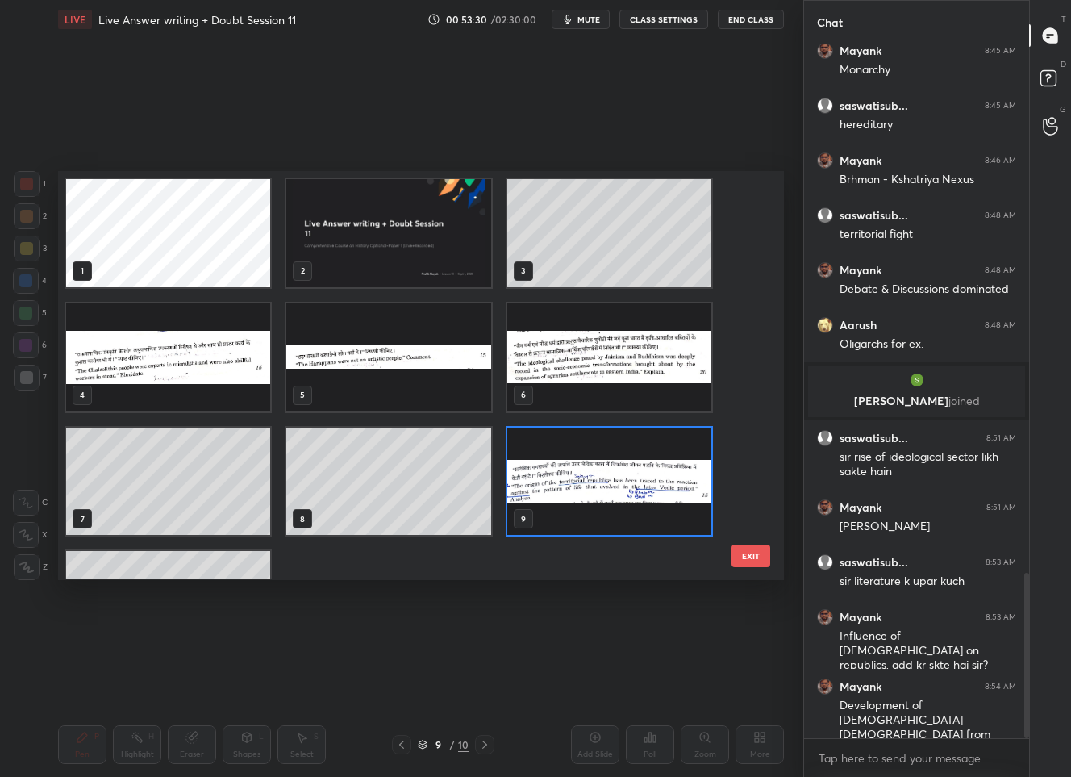
scroll to position [87, 0]
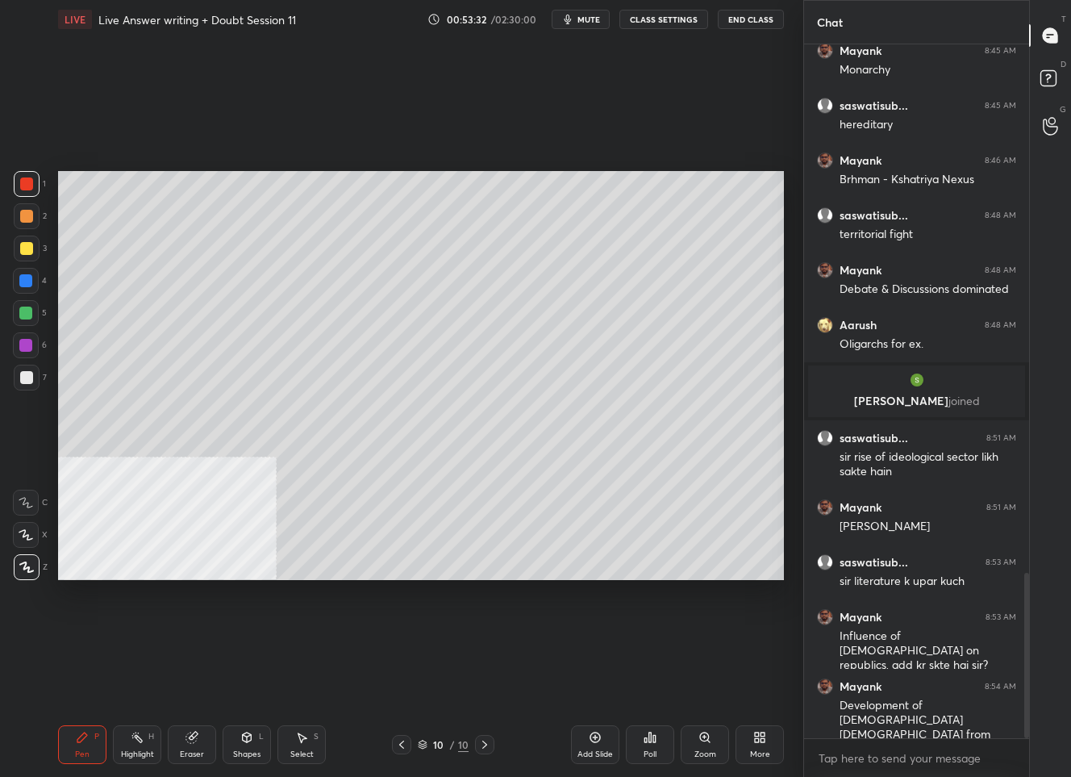
click at [593, 745] on div "Add Slide" at bounding box center [595, 744] width 48 height 39
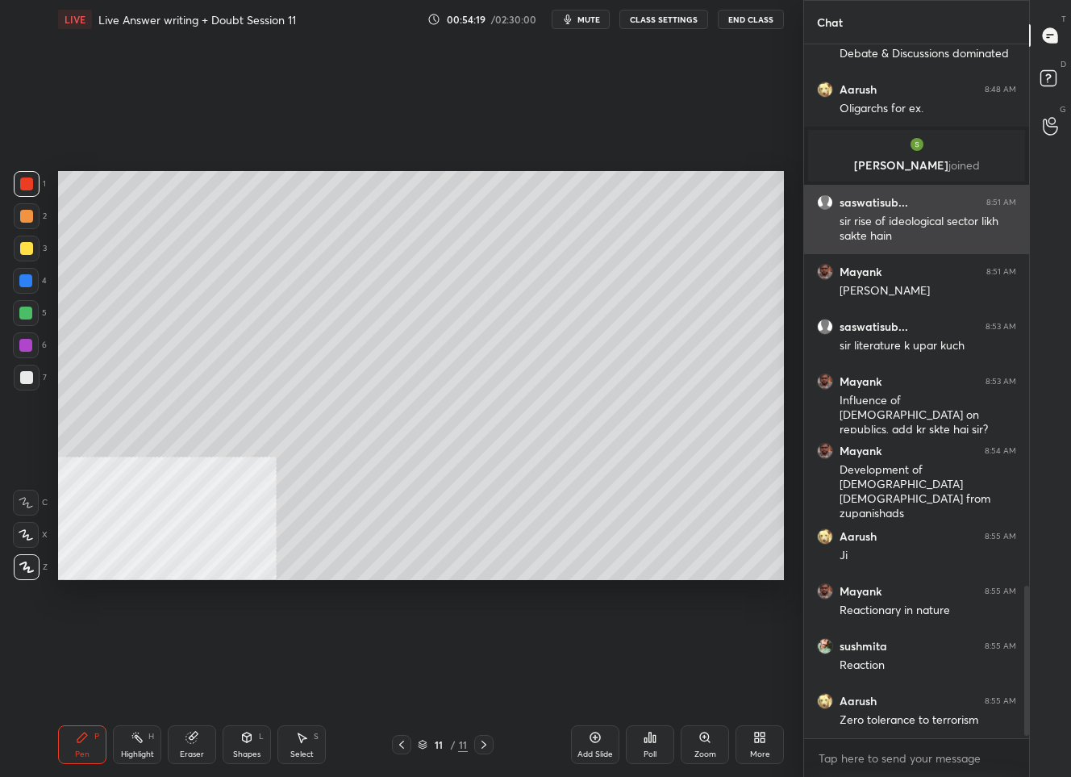
scroll to position [2512, 0]
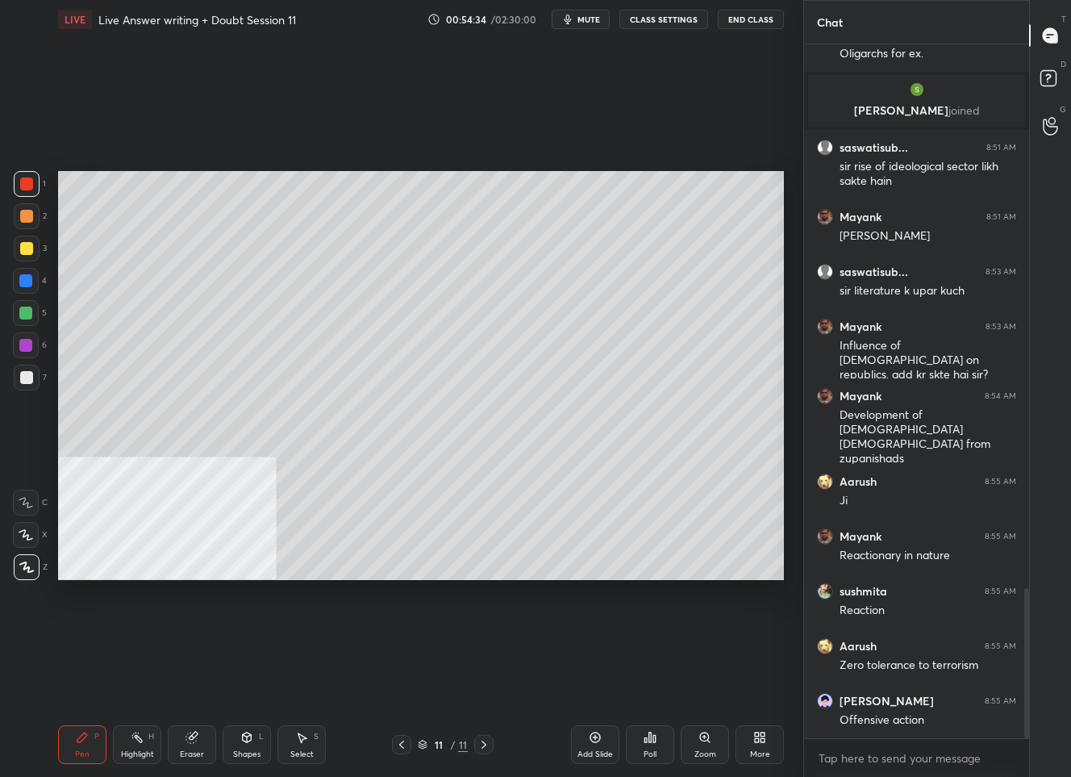
click at [26, 248] on div at bounding box center [26, 248] width 13 height 13
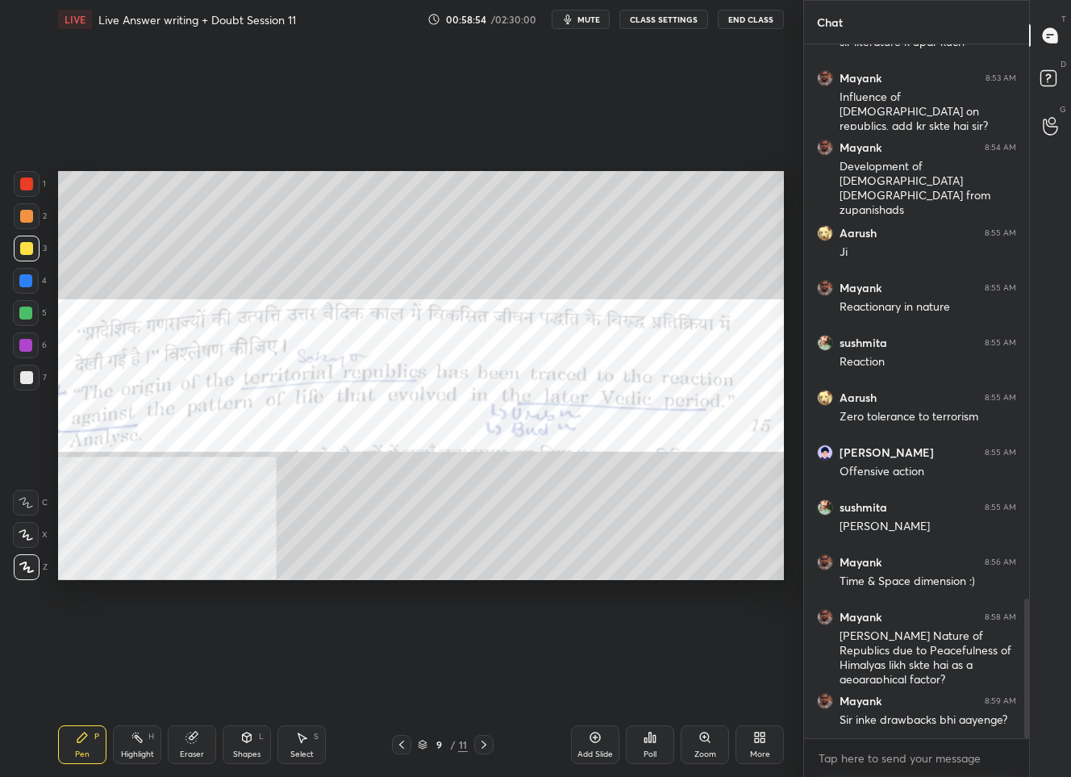
scroll to position [2815, 0]
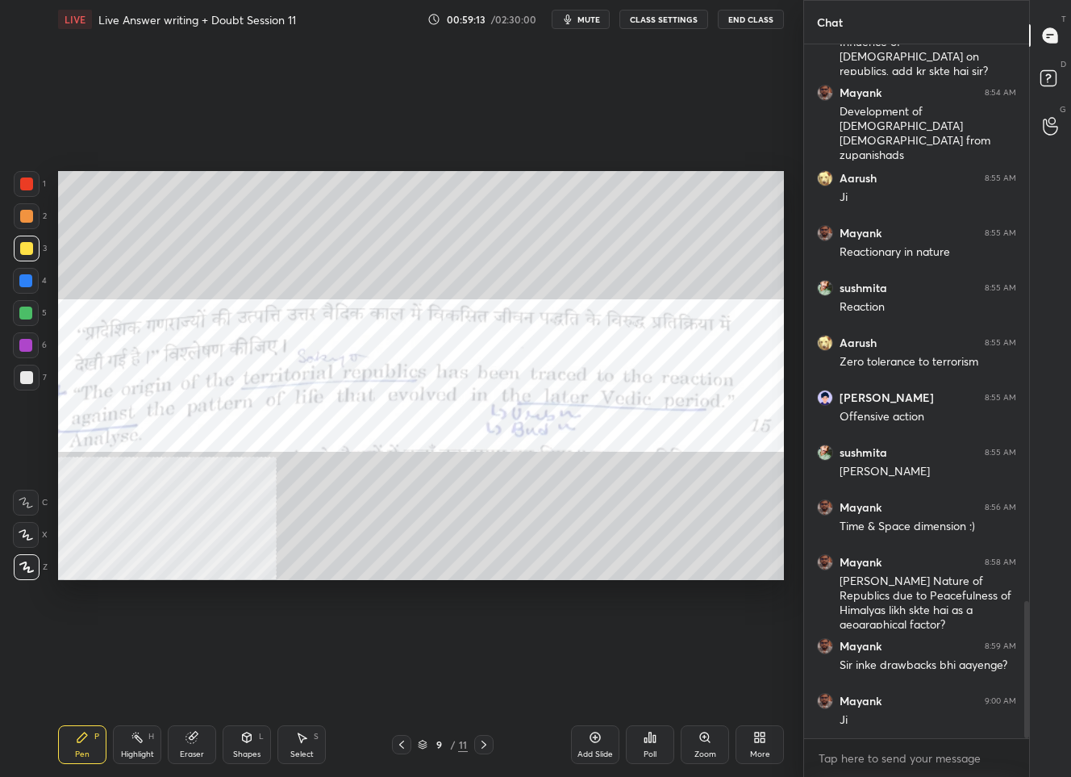
click at [448, 749] on div "9 / 11" at bounding box center [443, 744] width 50 height 15
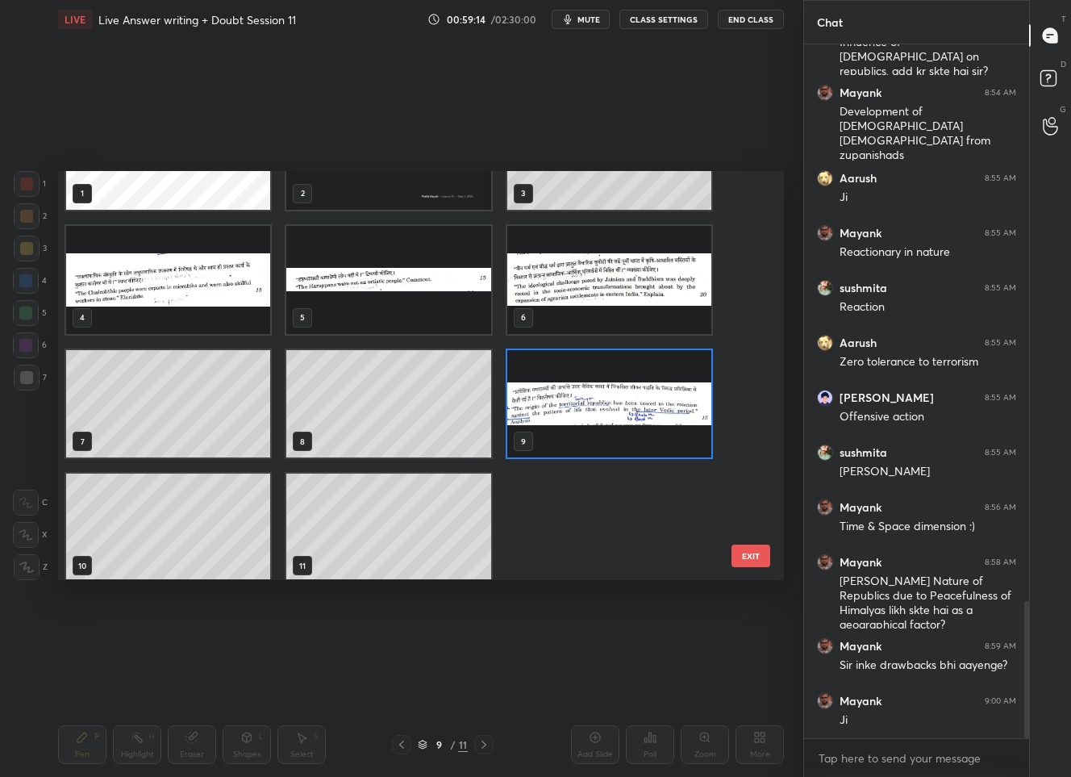
scroll to position [87, 0]
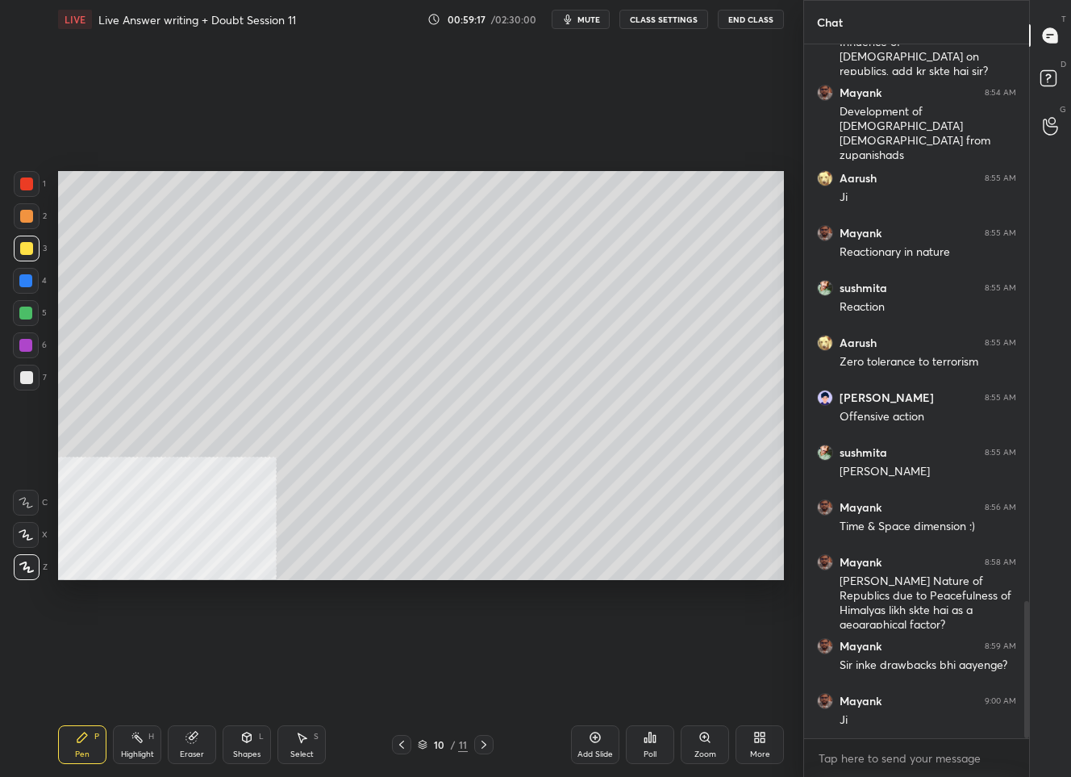
click at [485, 744] on icon at bounding box center [484, 744] width 5 height 8
click at [761, 748] on div "More" at bounding box center [760, 744] width 48 height 39
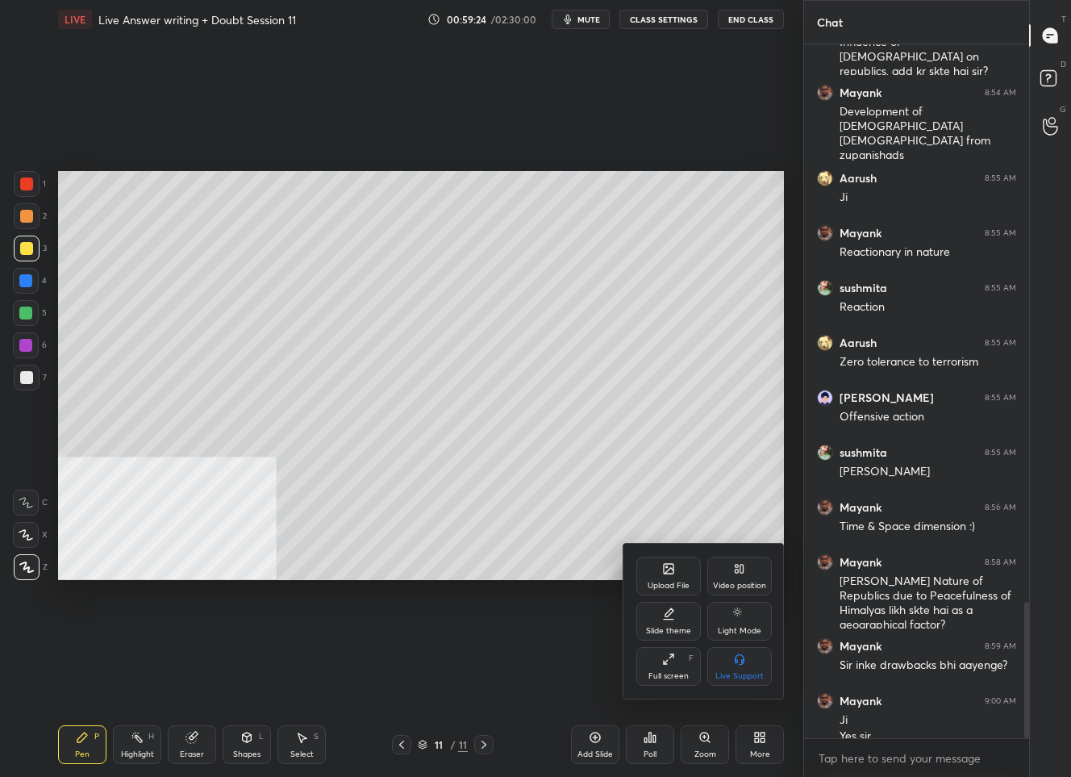
scroll to position [2831, 0]
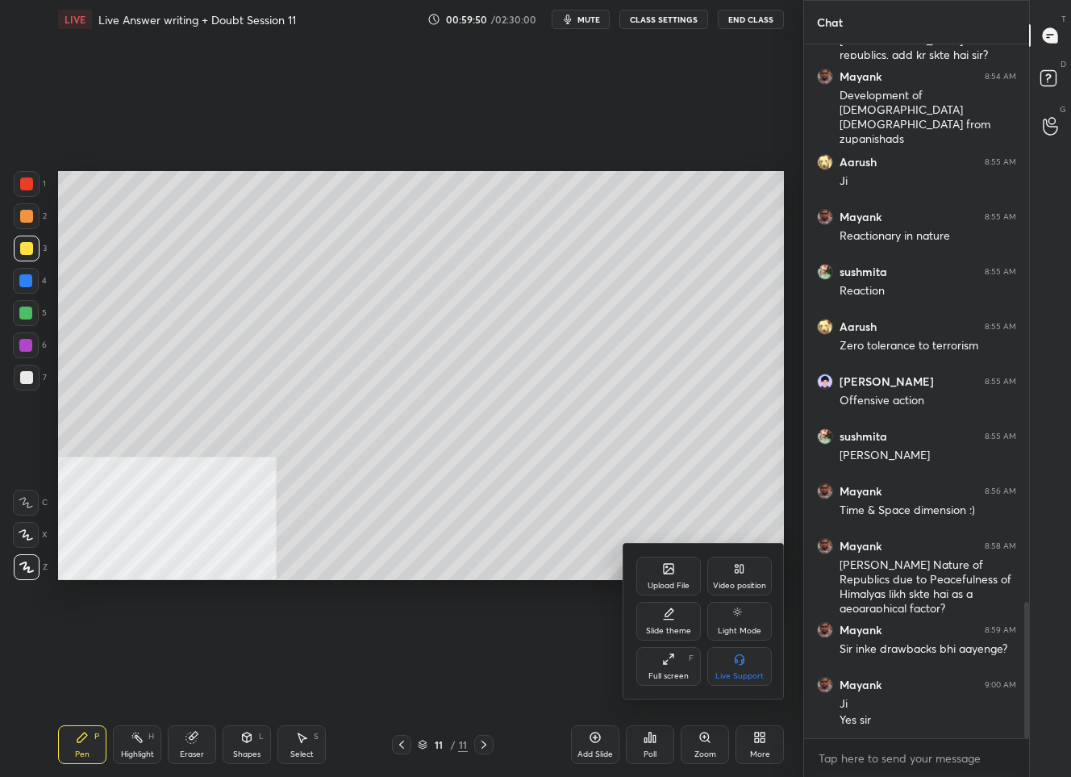
click at [661, 578] on div "Upload File" at bounding box center [668, 576] width 65 height 39
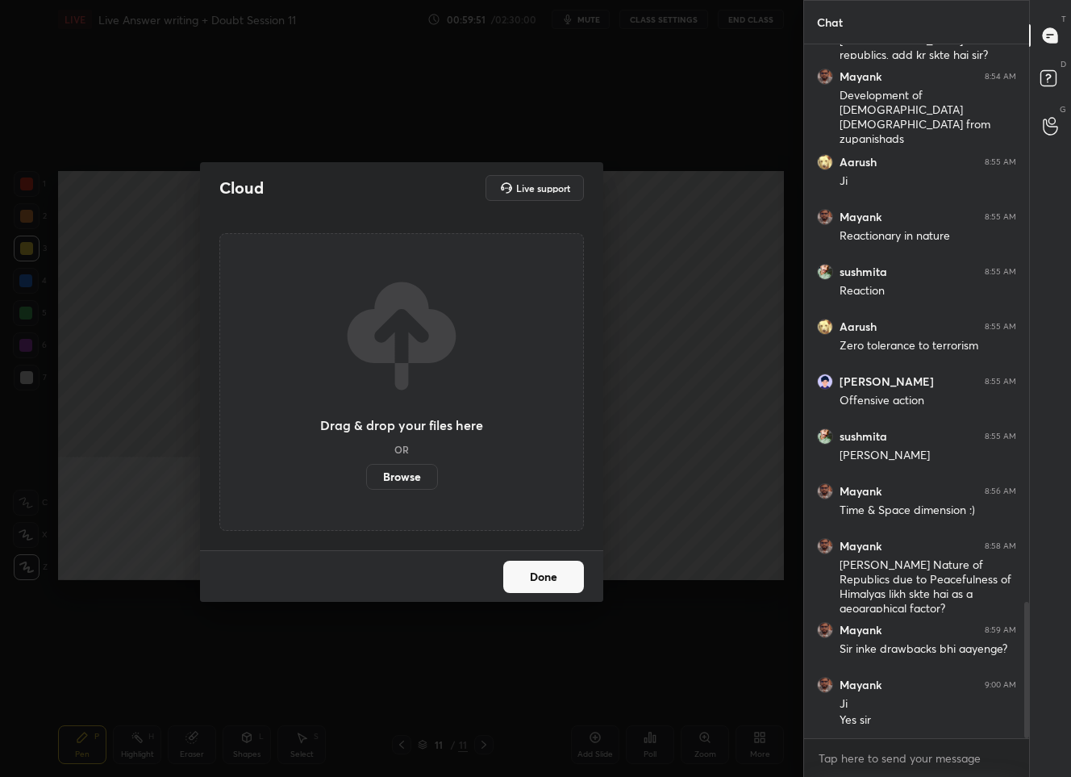
click at [405, 473] on label "Browse" at bounding box center [402, 477] width 72 height 26
click at [366, 473] on input "Browse" at bounding box center [366, 477] width 0 height 26
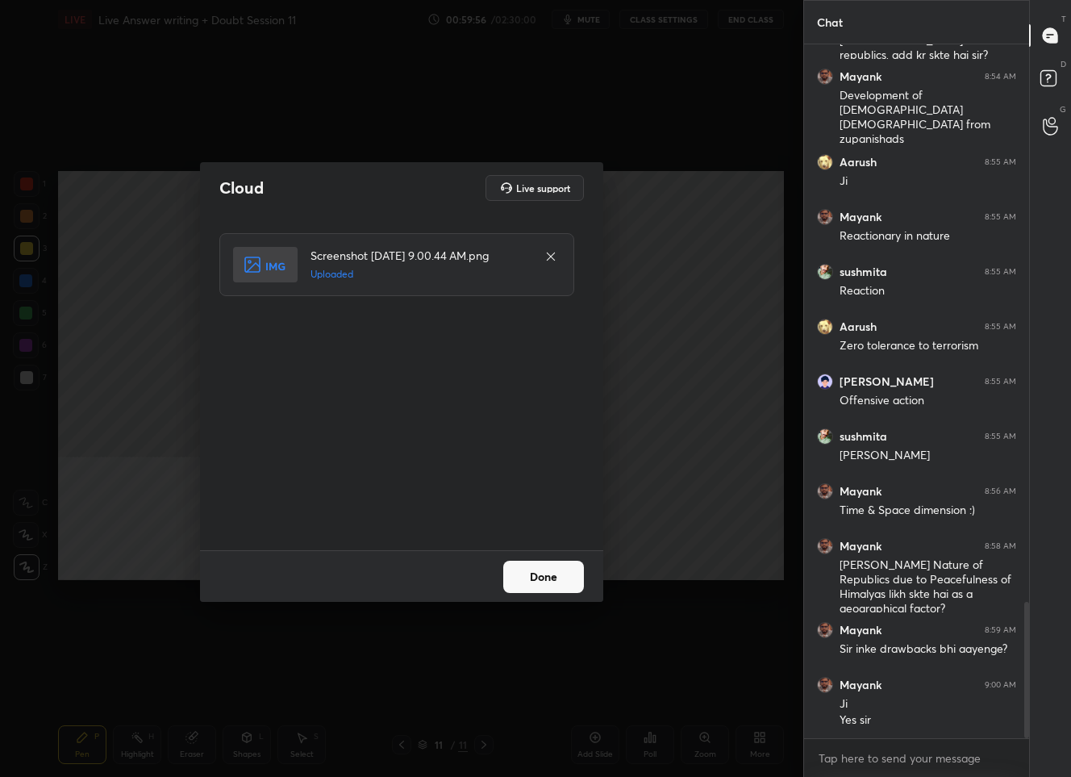
click at [503, 569] on button "Done" at bounding box center [543, 577] width 81 height 32
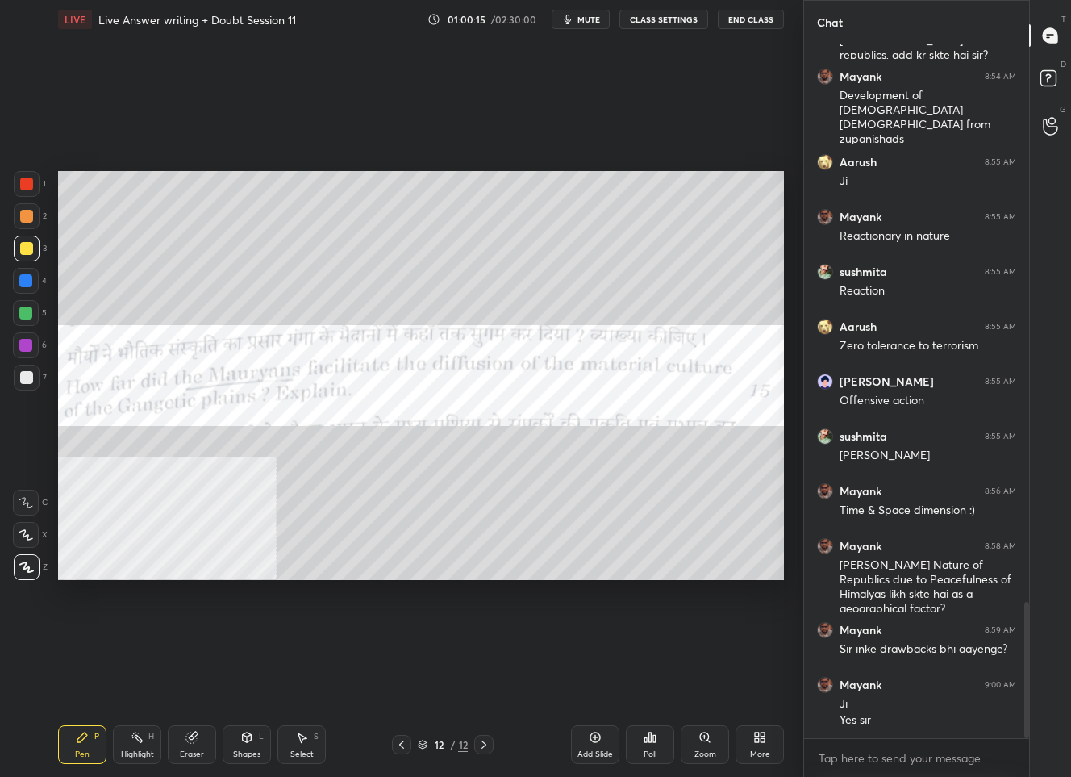
scroll to position [2886, 0]
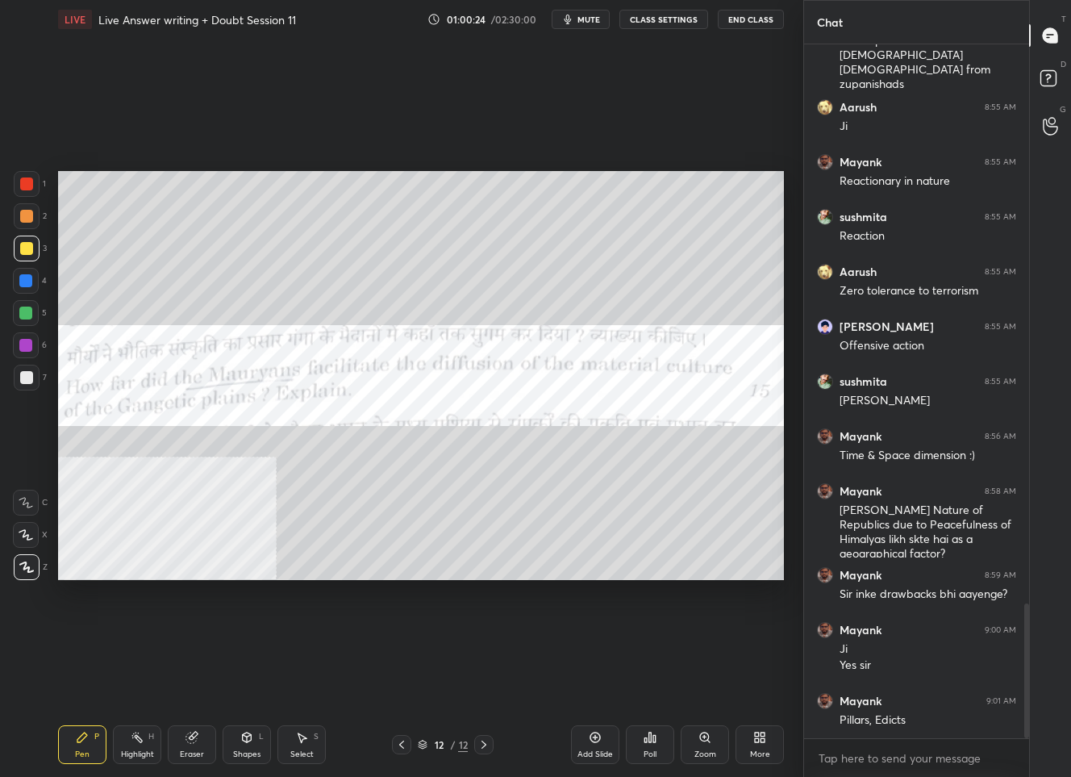
click at [26, 185] on div at bounding box center [26, 183] width 13 height 13
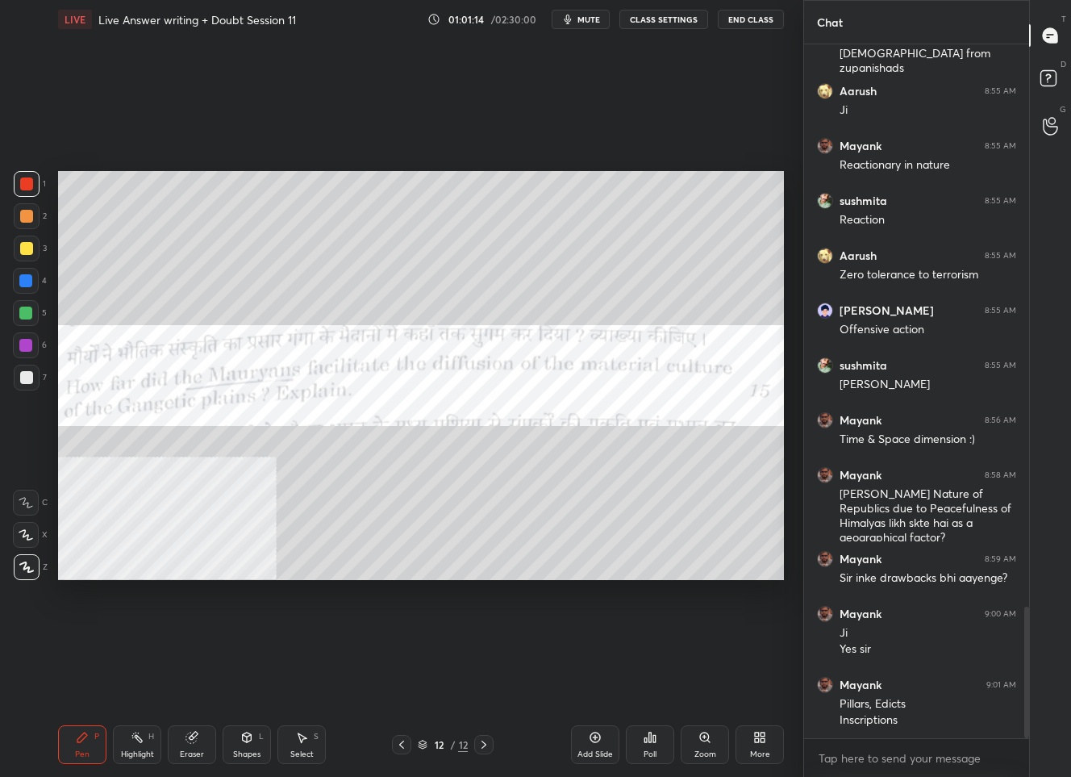
scroll to position [2957, 0]
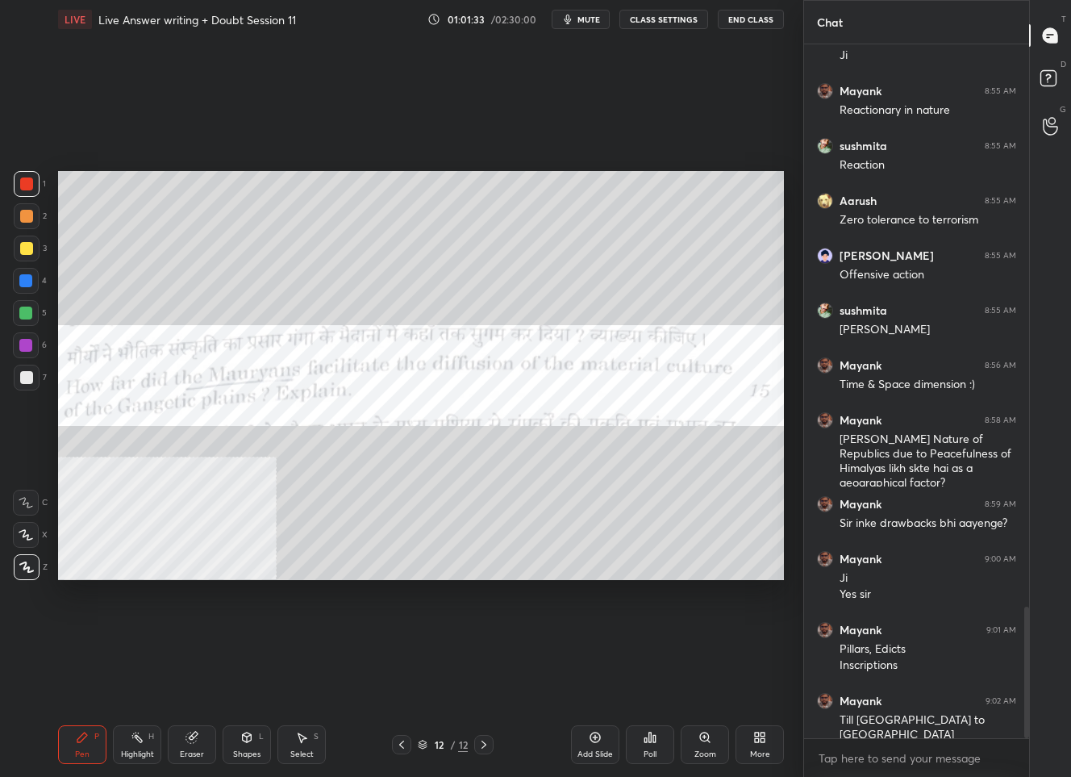
click at [594, 733] on icon at bounding box center [595, 737] width 13 height 13
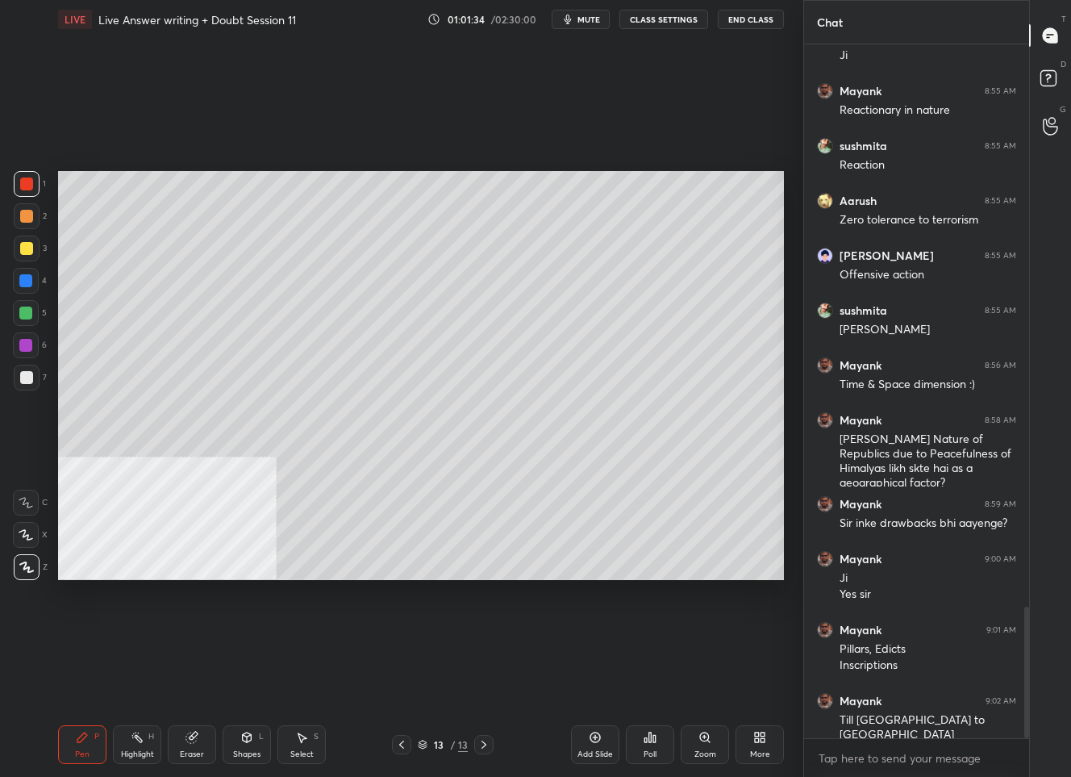
drag, startPoint x: 597, startPoint y: 742, endPoint x: 593, endPoint y: 732, distance: 11.2
click at [595, 740] on icon at bounding box center [595, 737] width 13 height 13
click at [404, 742] on icon at bounding box center [401, 744] width 13 height 13
click at [30, 240] on div at bounding box center [27, 249] width 26 height 26
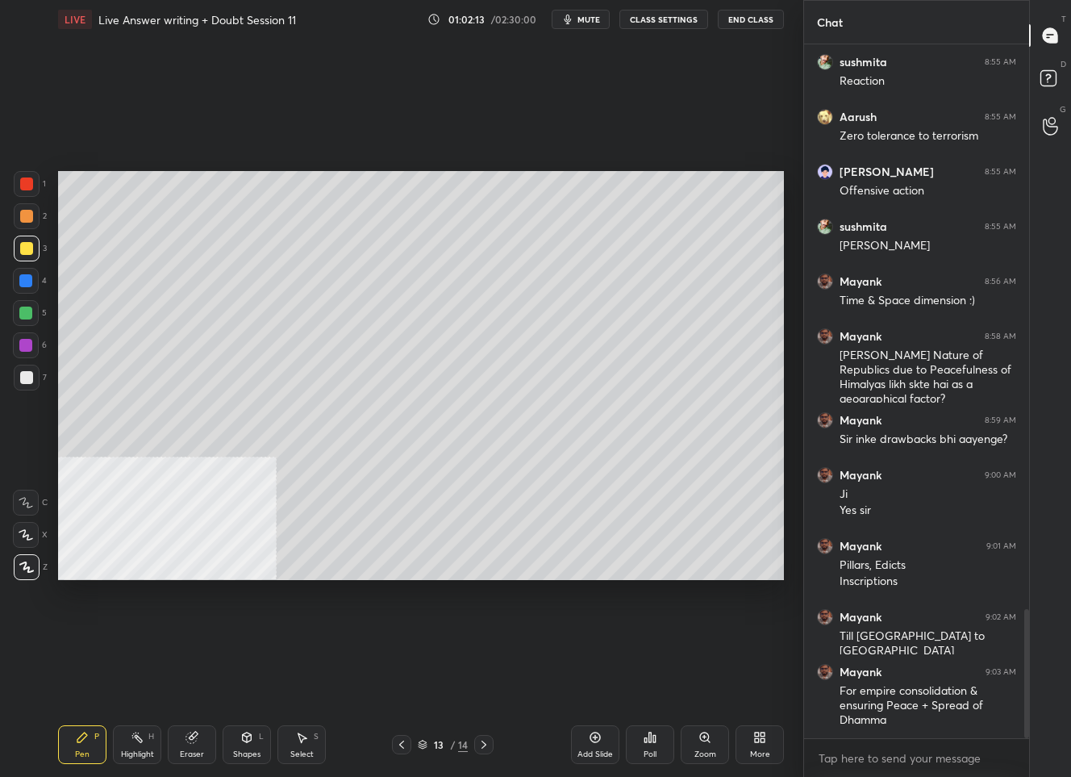
drag, startPoint x: 401, startPoint y: 746, endPoint x: 405, endPoint y: 736, distance: 10.5
click at [402, 745] on icon at bounding box center [401, 744] width 13 height 13
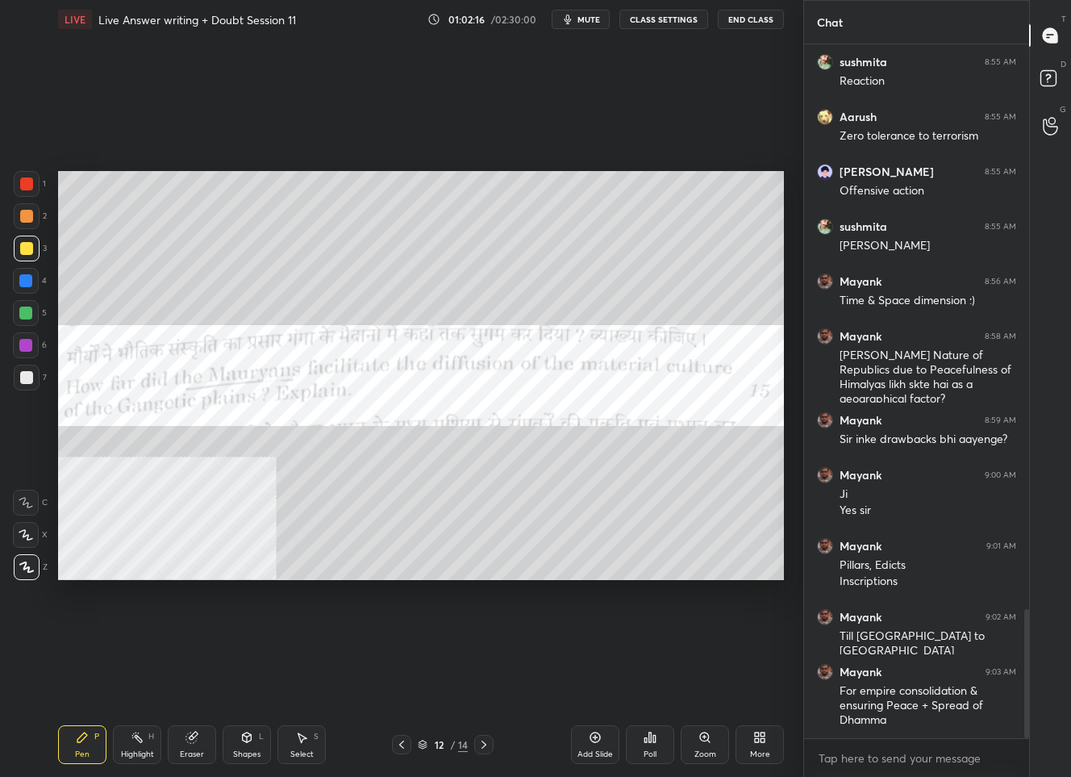
drag, startPoint x: 25, startPoint y: 193, endPoint x: 44, endPoint y: 202, distance: 21.6
click at [27, 191] on div at bounding box center [27, 184] width 26 height 26
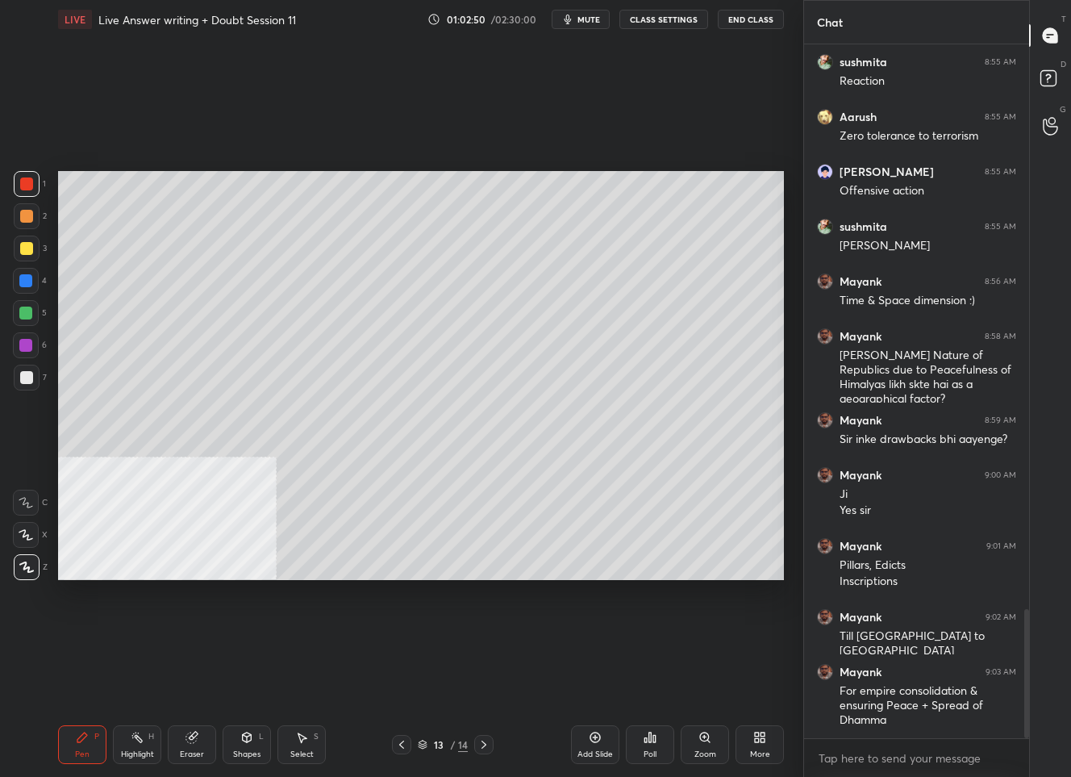
drag, startPoint x: 27, startPoint y: 259, endPoint x: 38, endPoint y: 253, distance: 11.9
click at [29, 259] on div at bounding box center [27, 249] width 26 height 26
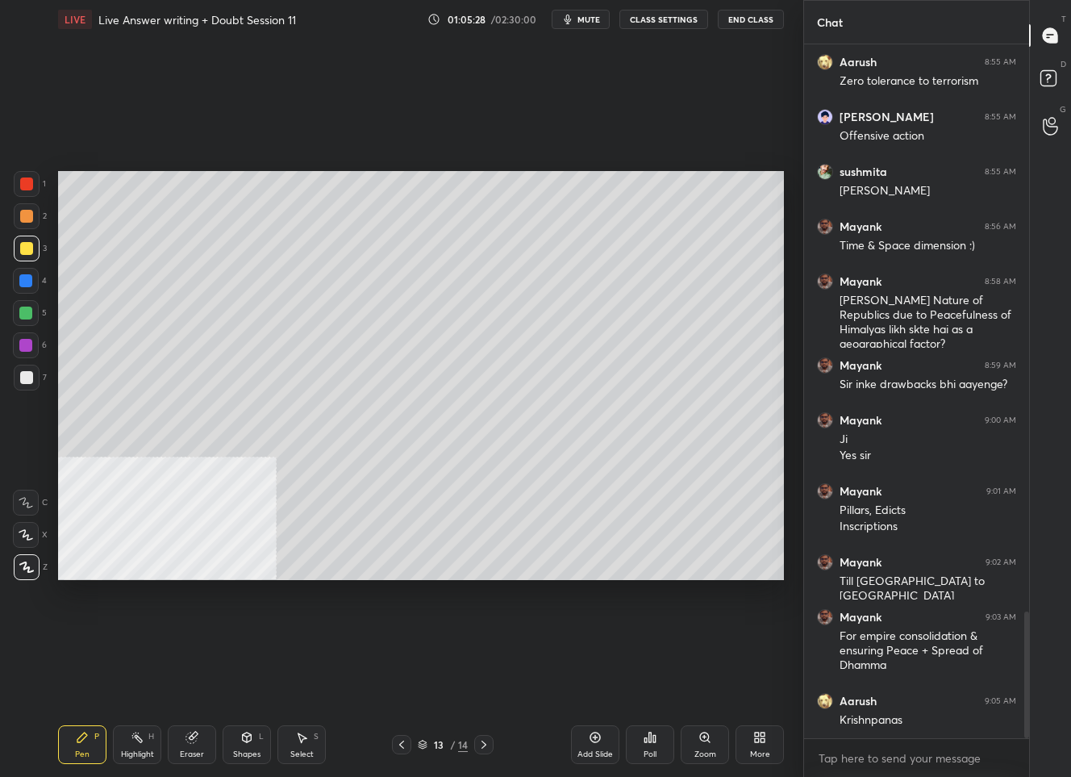
scroll to position [3151, 0]
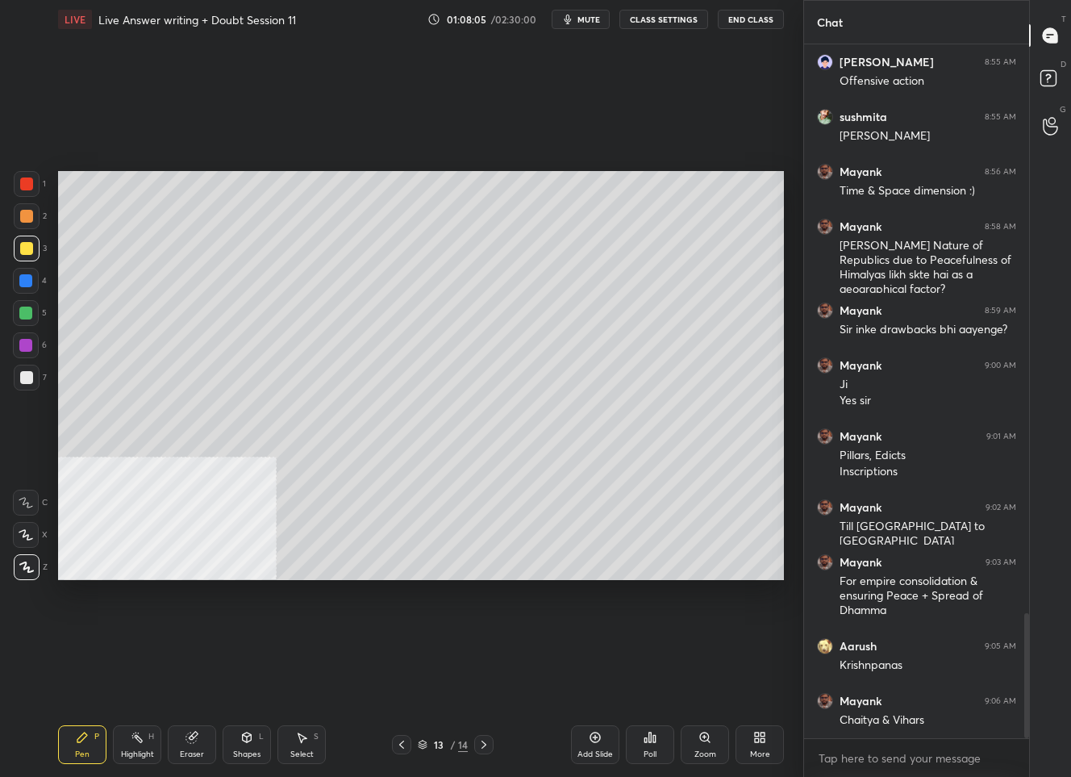
click at [6, 378] on div "1 2 3 4 5 6 7 C X Z C X Z E E Erase all H H" at bounding box center [26, 375] width 52 height 408
click at [11, 377] on div "1 2 3 4 5 6 7 C X Z C X Z E E Erase all H H" at bounding box center [26, 375] width 52 height 408
click at [26, 378] on div at bounding box center [26, 377] width 13 height 13
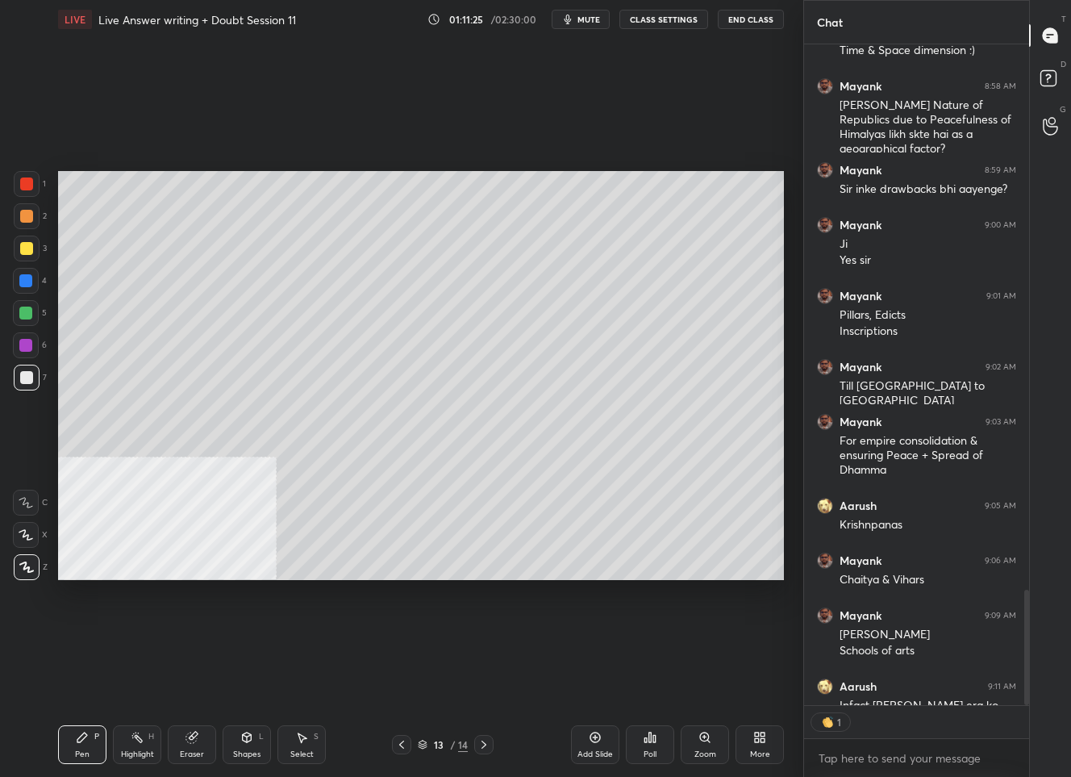
scroll to position [5, 5]
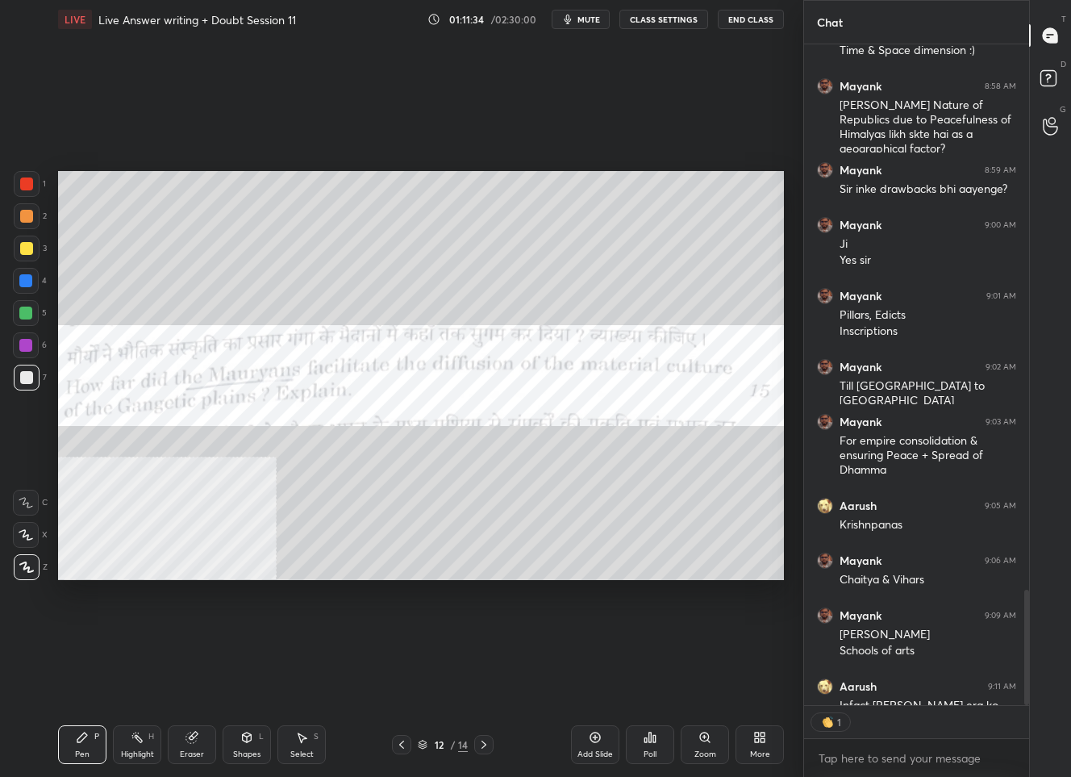
drag, startPoint x: 29, startPoint y: 184, endPoint x: 47, endPoint y: 176, distance: 19.5
click at [29, 183] on div at bounding box center [26, 183] width 13 height 13
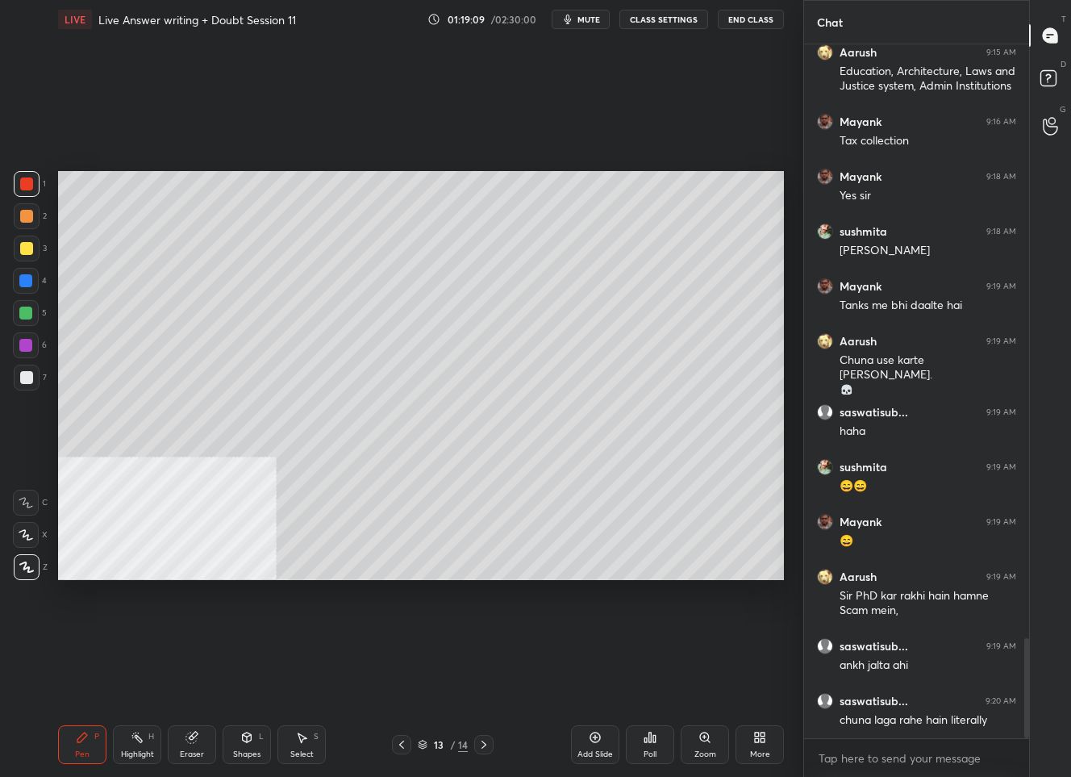
scroll to position [4159, 0]
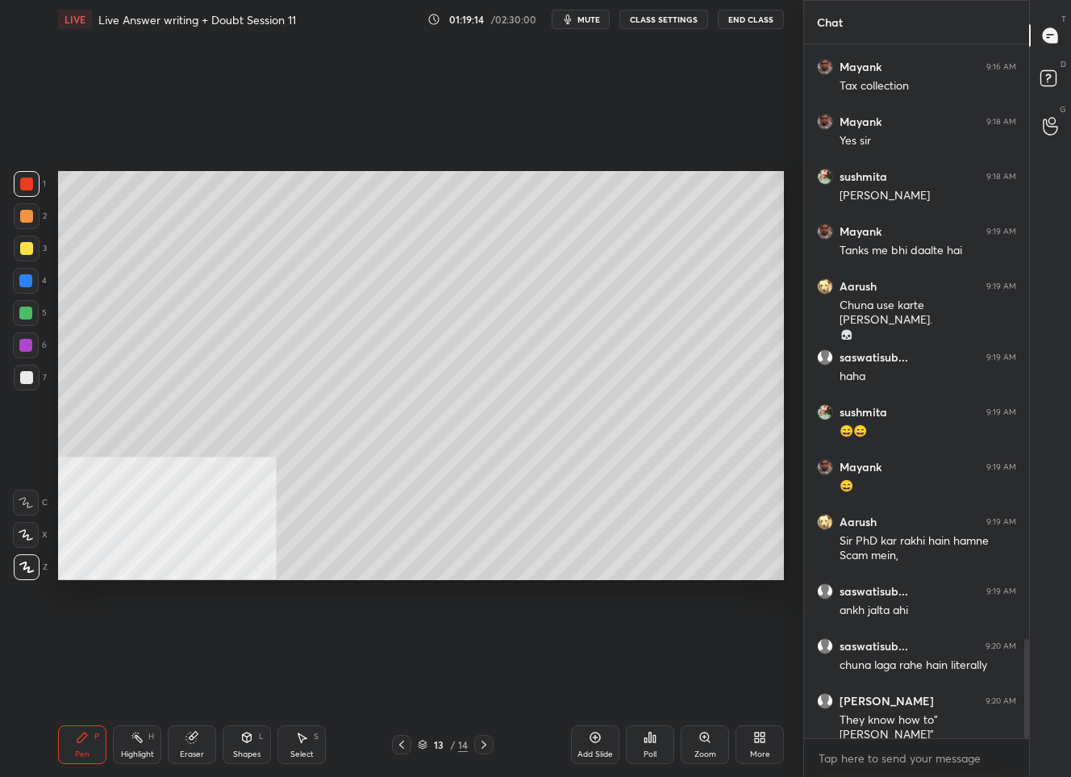
click at [26, 373] on div at bounding box center [26, 377] width 13 height 13
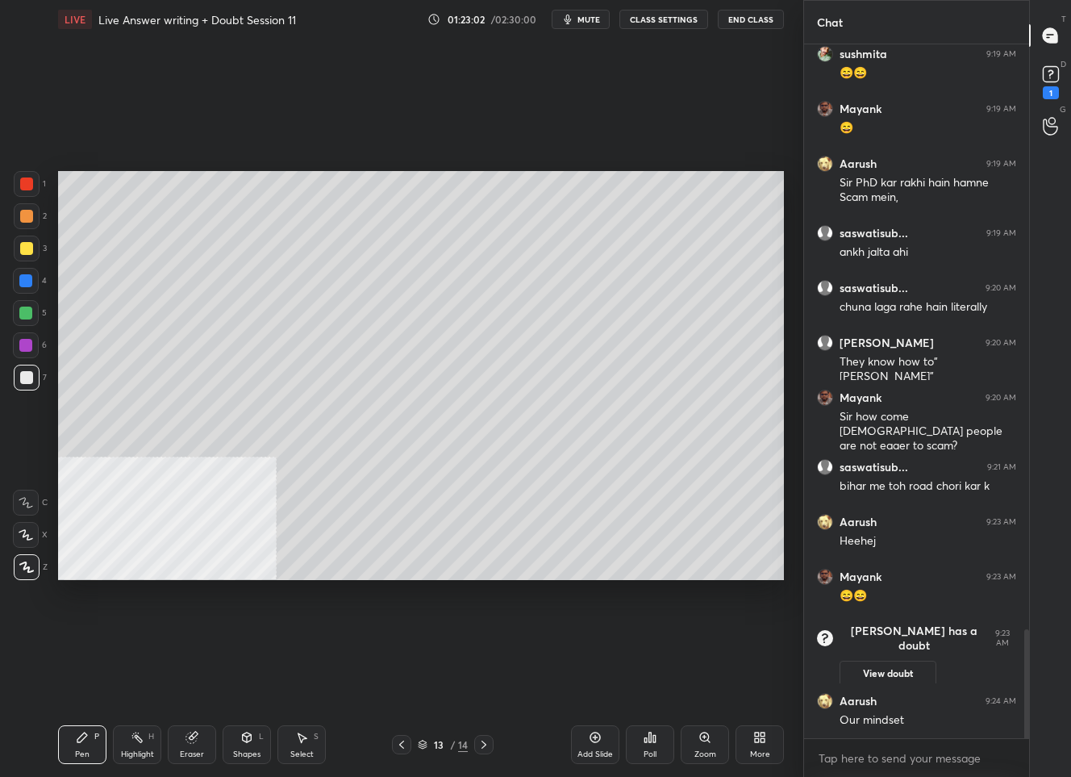
scroll to position [3730, 0]
click at [1041, 78] on icon at bounding box center [1051, 74] width 24 height 24
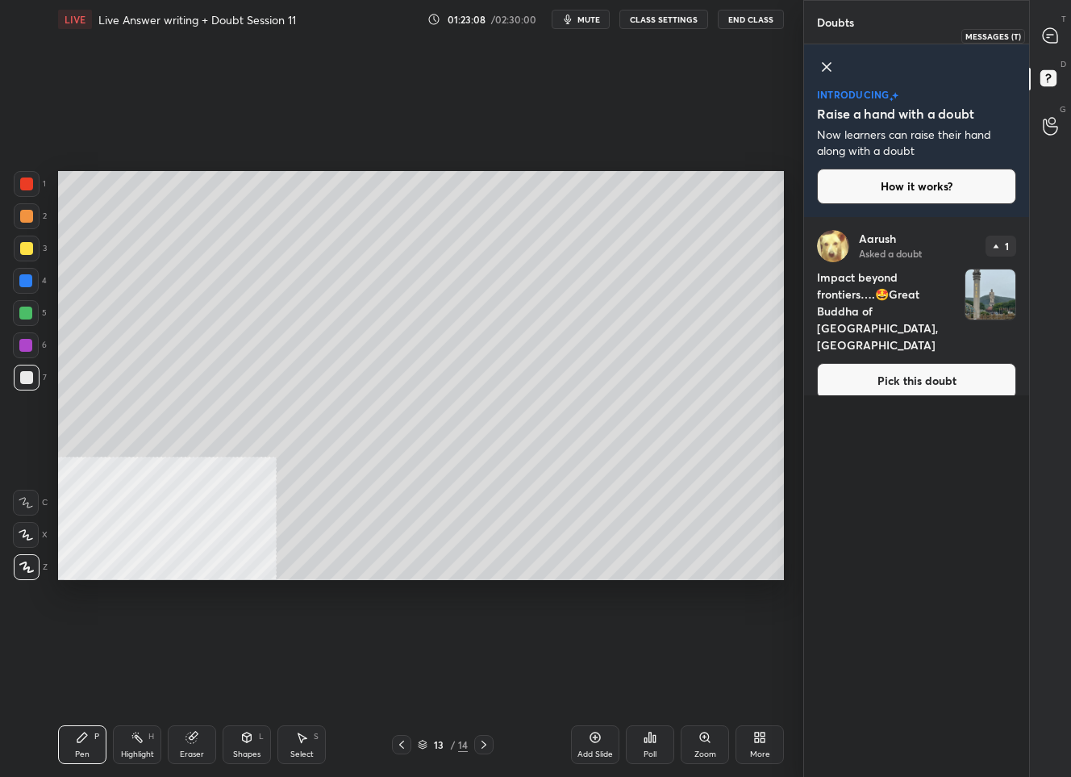
click at [1056, 24] on div at bounding box center [1051, 35] width 32 height 29
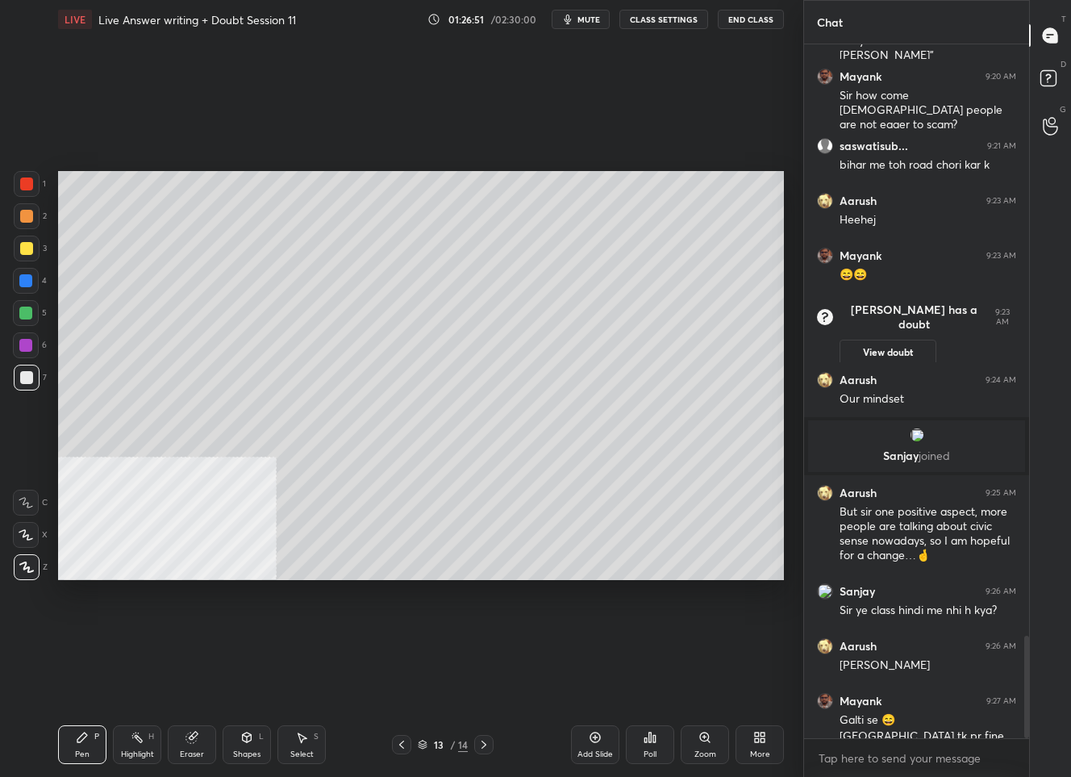
scroll to position [4009, 0]
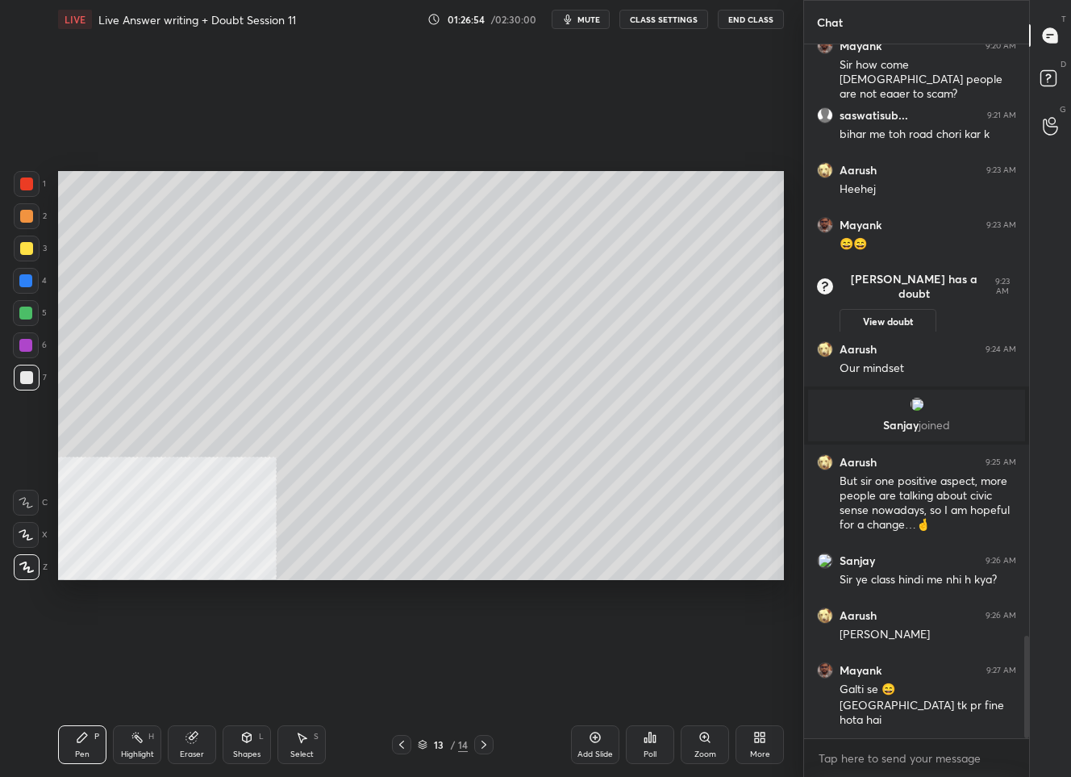
click at [484, 742] on icon at bounding box center [484, 744] width 13 height 13
click at [403, 746] on icon at bounding box center [401, 744] width 13 height 13
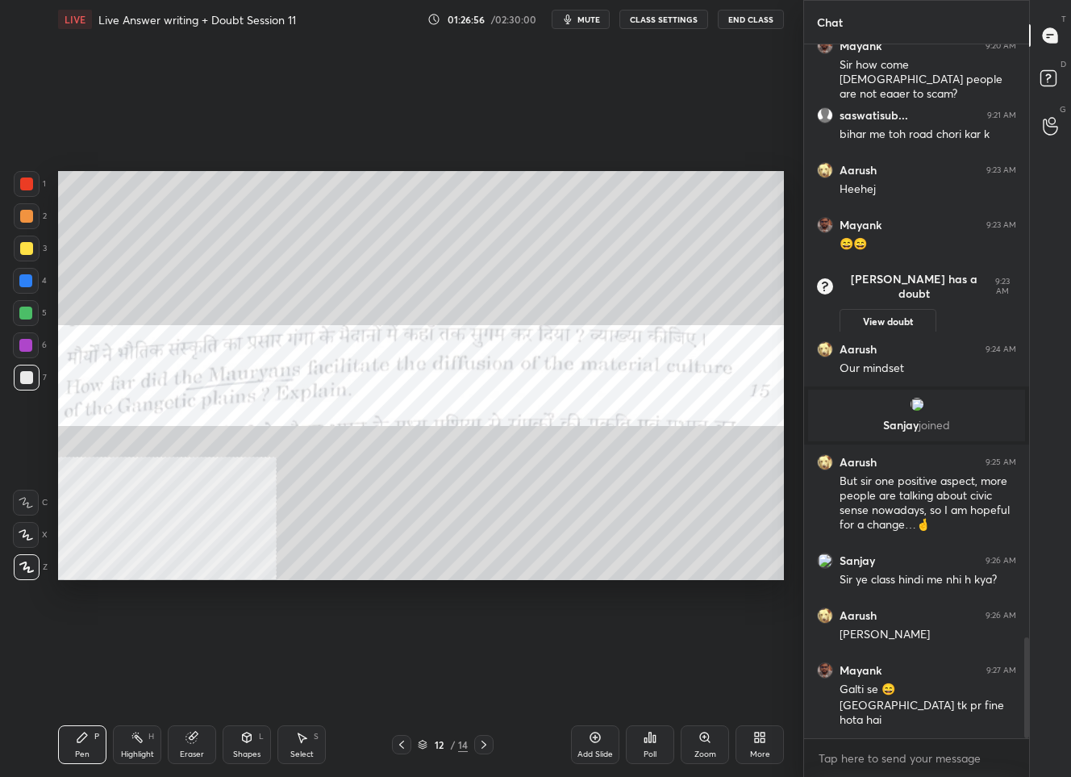
scroll to position [4093, 0]
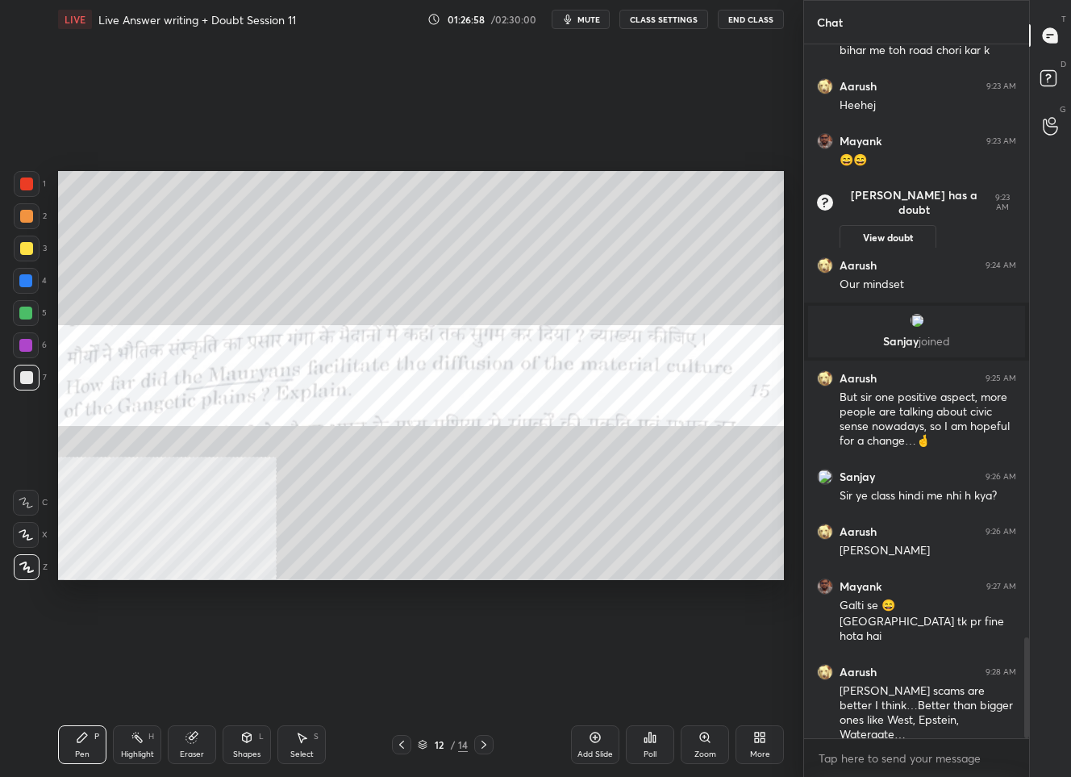
click at [485, 744] on icon at bounding box center [484, 744] width 5 height 8
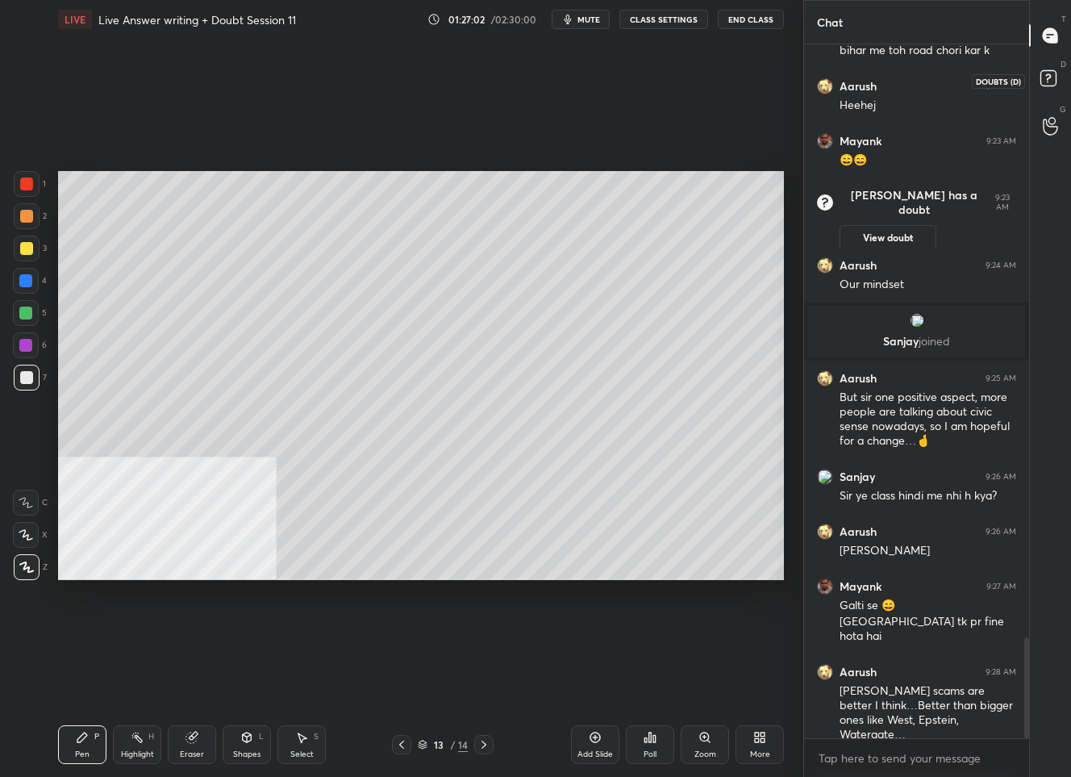
click at [1044, 80] on rect at bounding box center [1048, 78] width 15 height 15
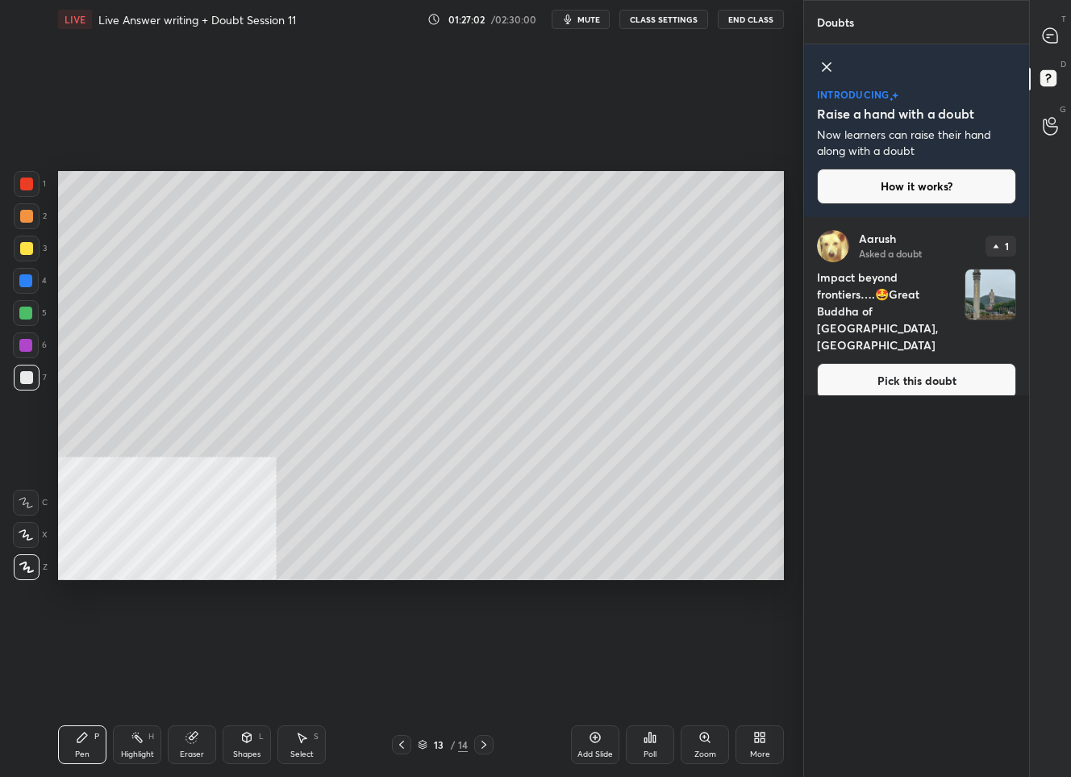
click at [844, 377] on button "Pick this doubt" at bounding box center [916, 380] width 199 height 35
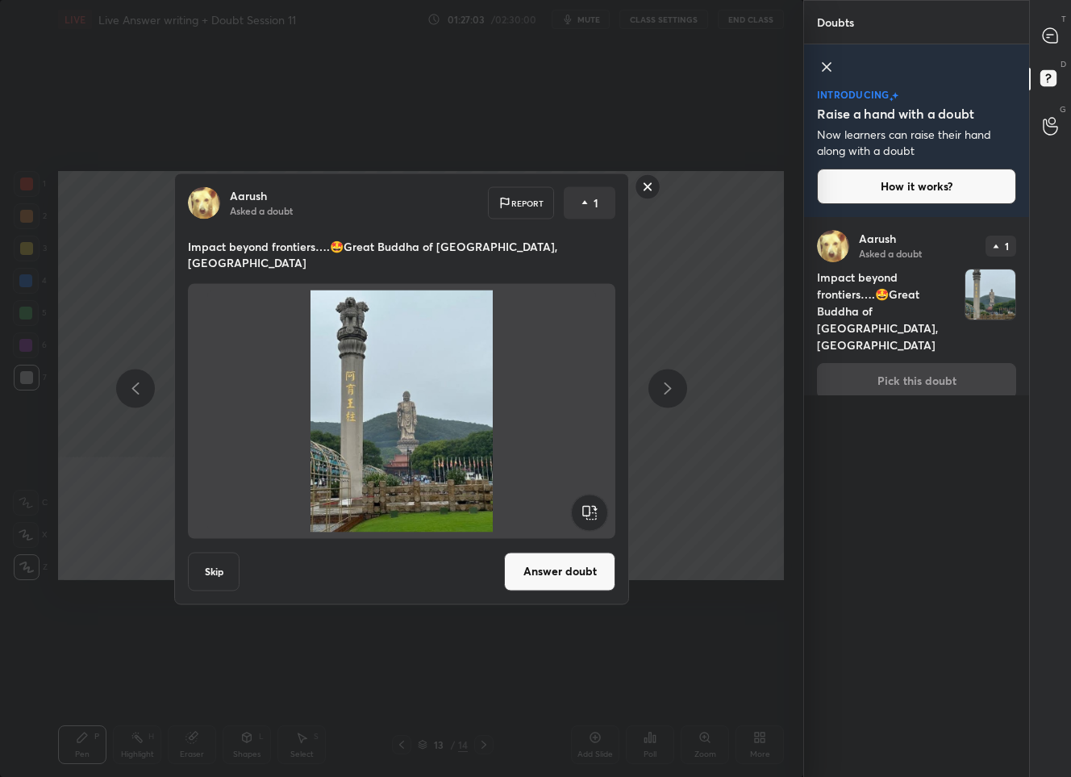
click at [544, 553] on button "Answer doubt" at bounding box center [559, 571] width 111 height 39
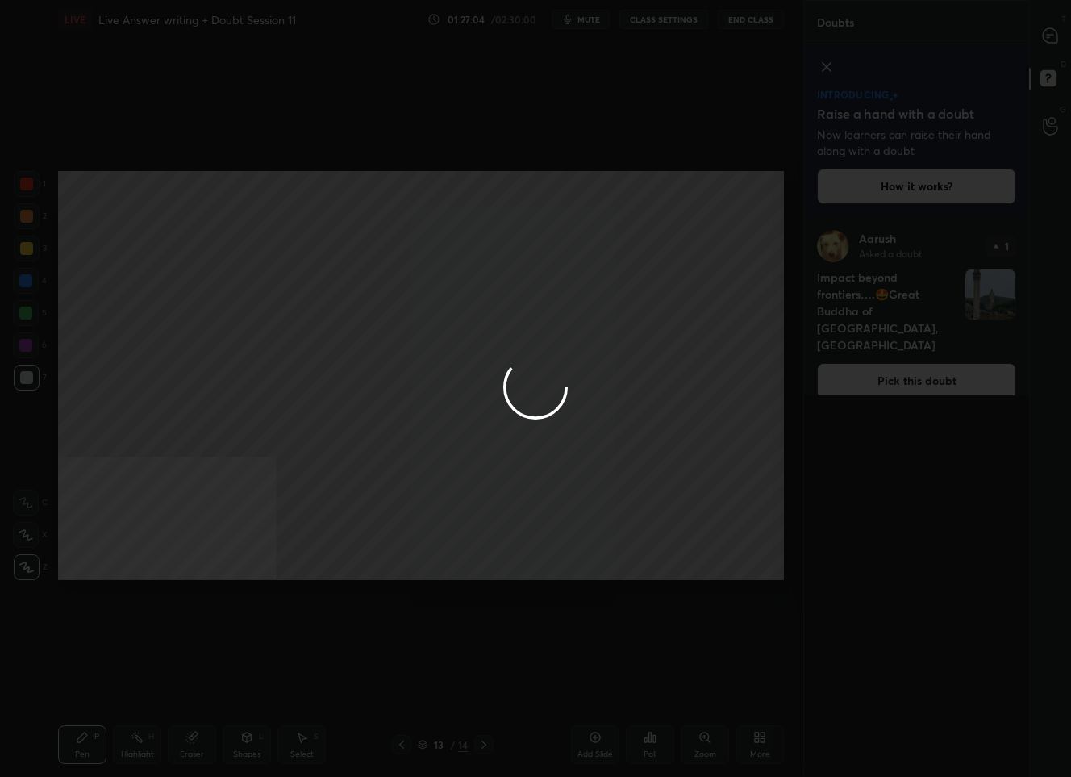
click at [1049, 31] on div at bounding box center [535, 388] width 1071 height 777
click at [1046, 37] on div at bounding box center [535, 388] width 1071 height 777
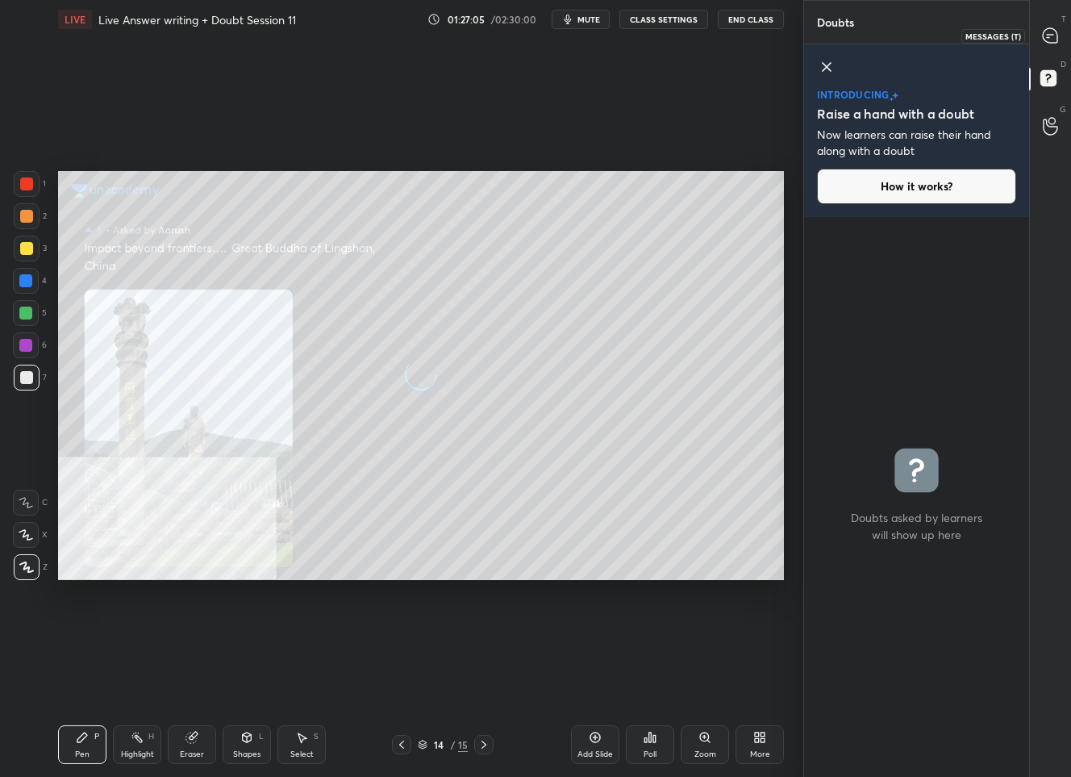
click at [1047, 37] on icon at bounding box center [1048, 37] width 2 height 0
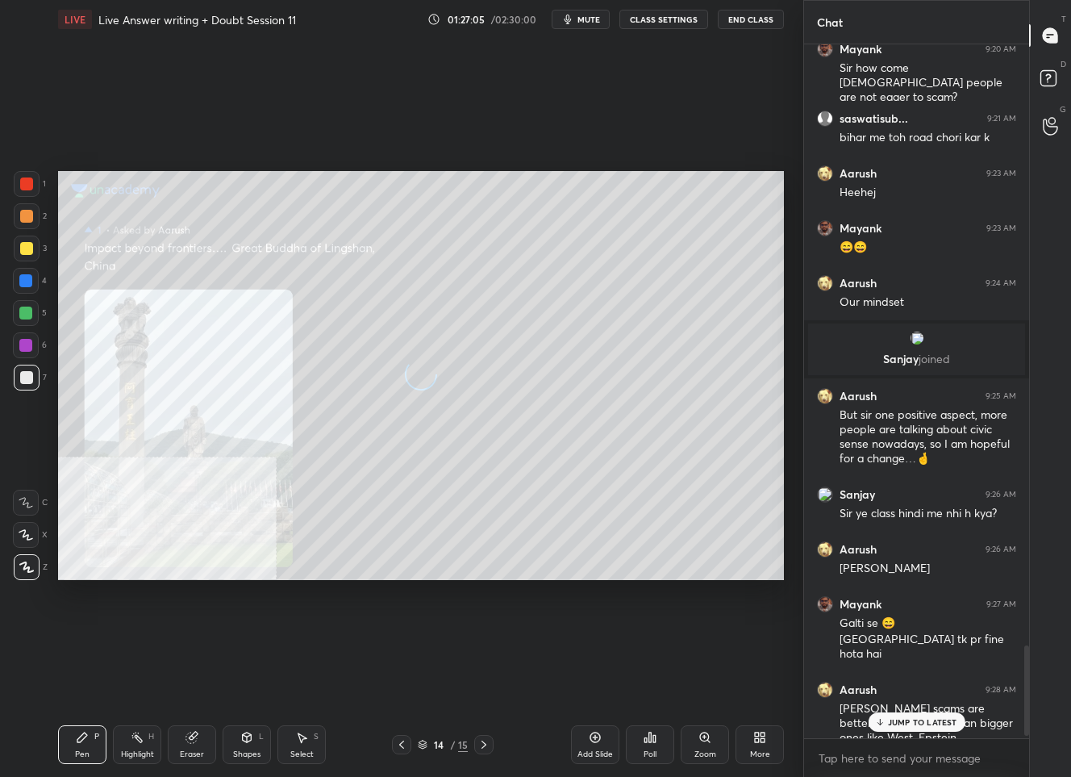
scroll to position [689, 220]
click at [1047, 37] on icon at bounding box center [1048, 37] width 2 height 0
click at [20, 180] on div at bounding box center [26, 183] width 13 height 13
click at [913, 724] on p "JUMP TO LATEST" at bounding box center [922, 722] width 69 height 10
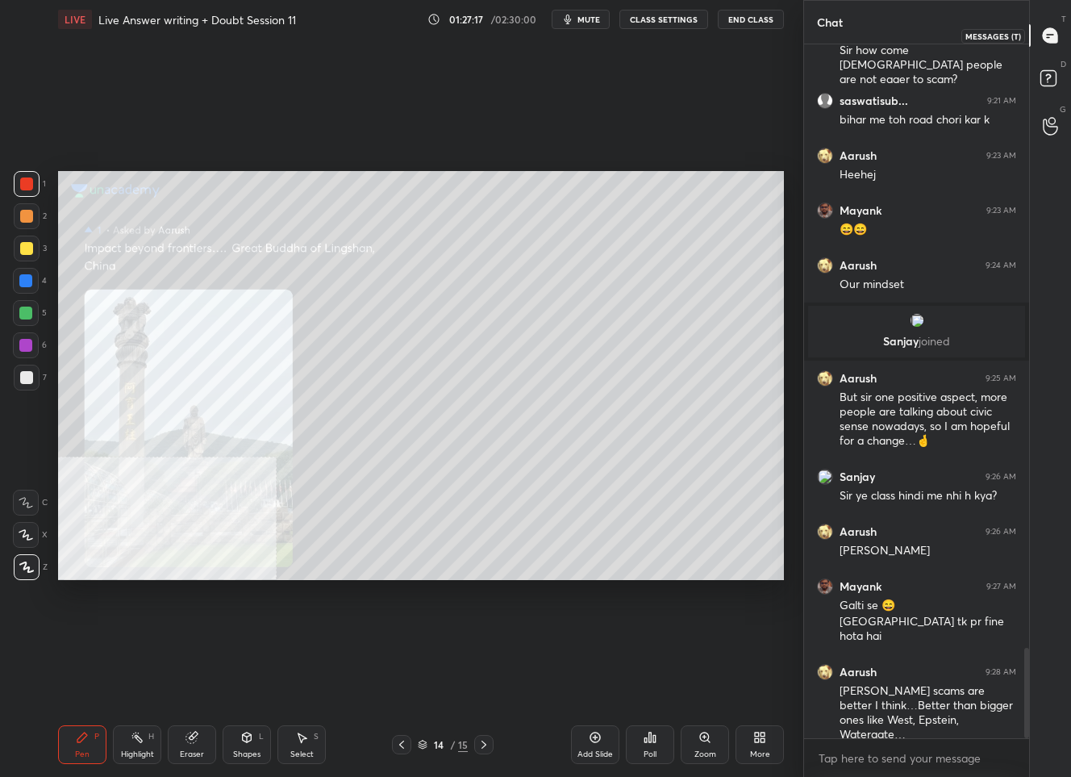
click at [1045, 30] on icon at bounding box center [1050, 35] width 15 height 15
click at [398, 748] on icon at bounding box center [401, 744] width 13 height 13
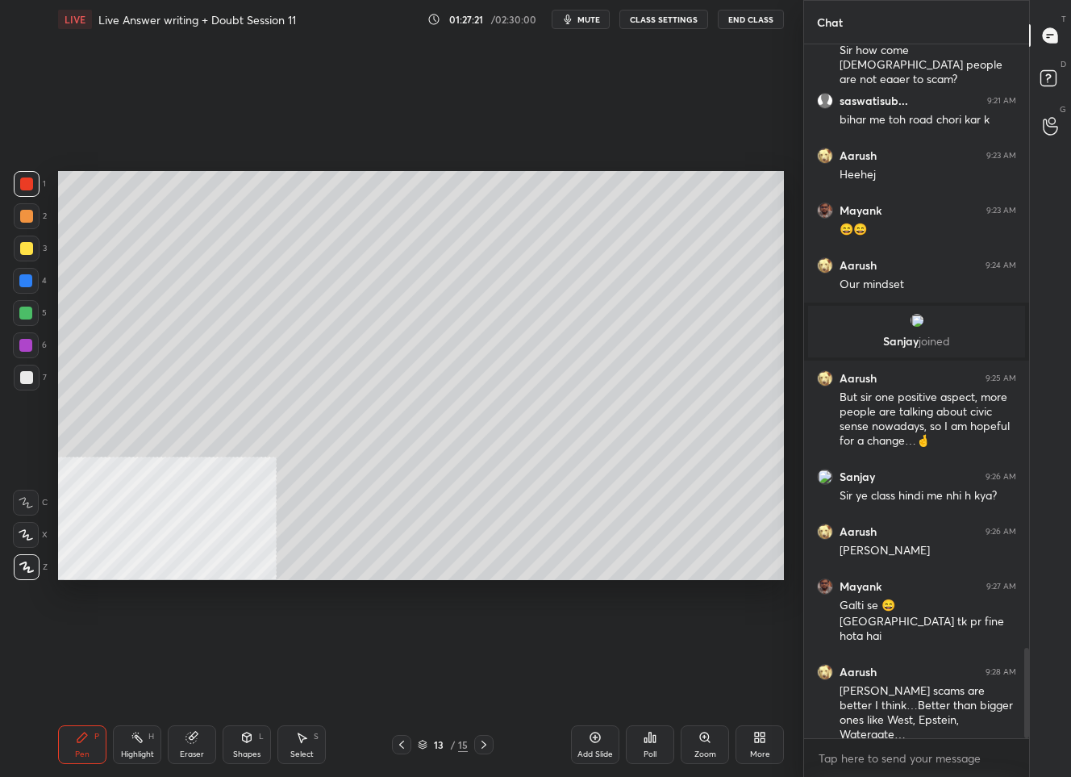
click at [23, 381] on div at bounding box center [26, 377] width 13 height 13
click at [405, 743] on icon at bounding box center [401, 744] width 13 height 13
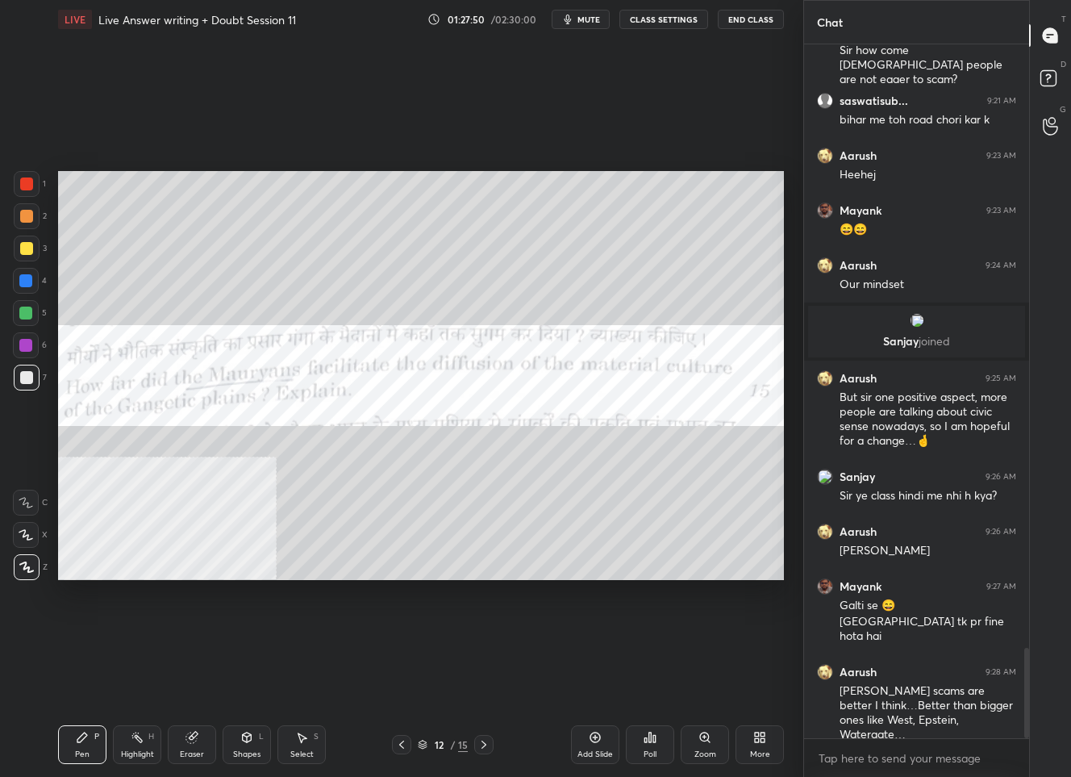
scroll to position [4649, 0]
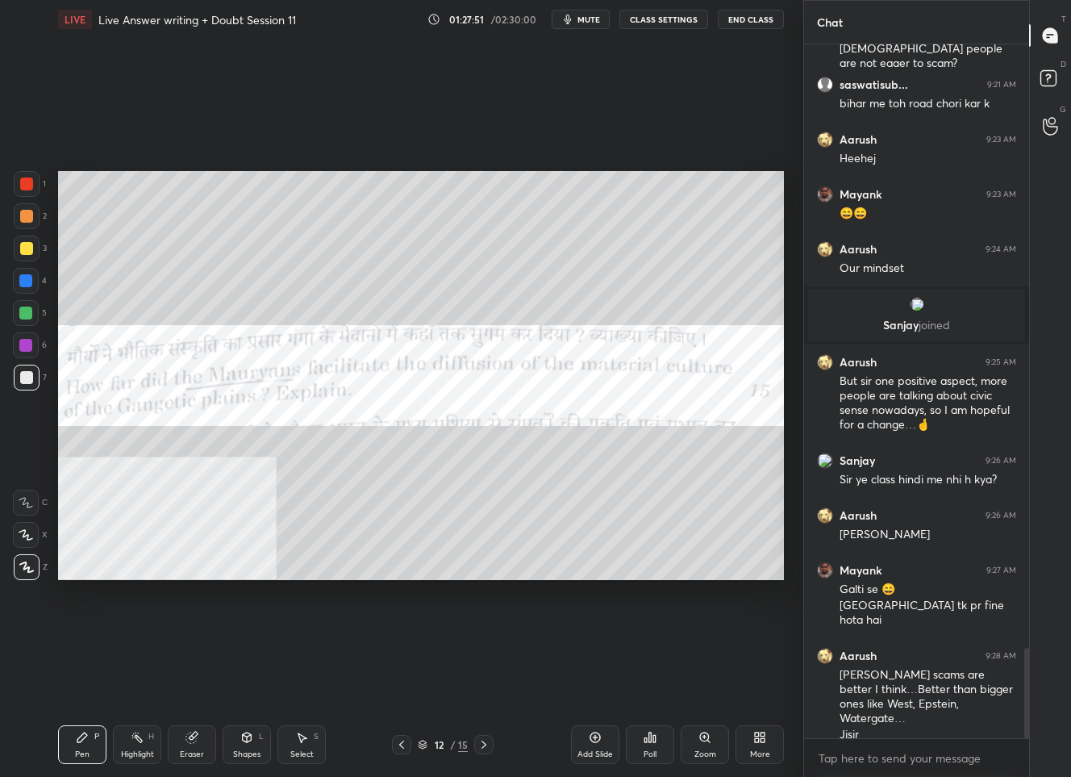
click at [23, 174] on div at bounding box center [27, 184] width 26 height 26
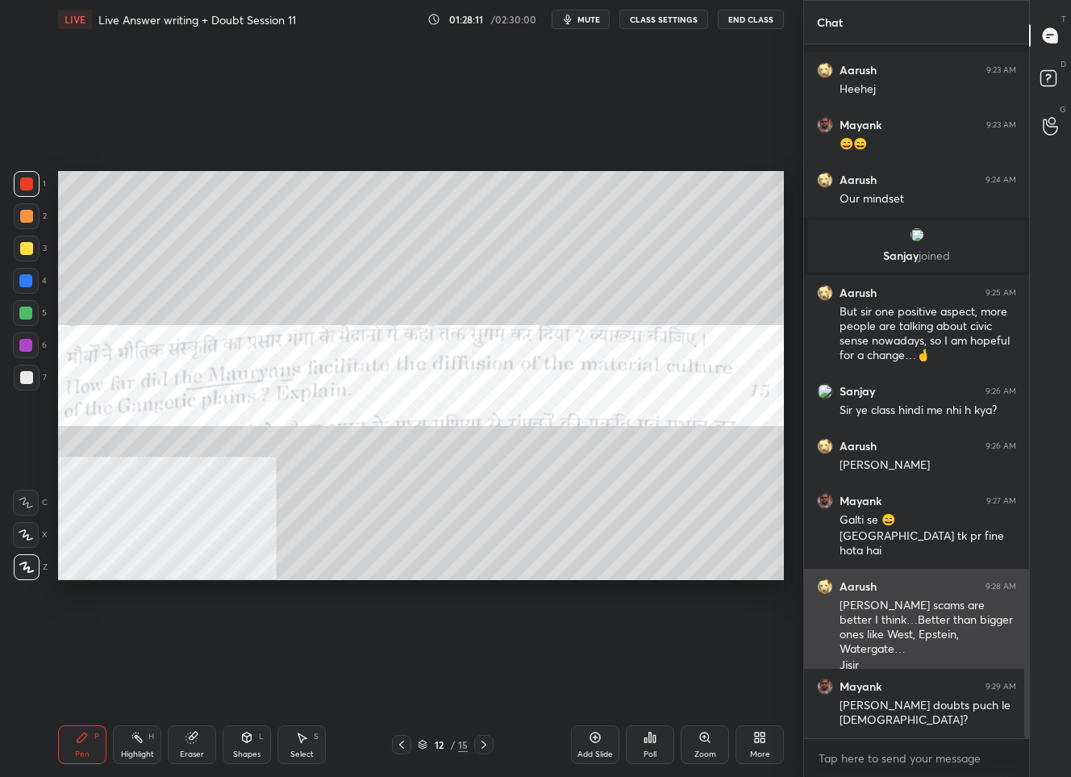
scroll to position [4802, 0]
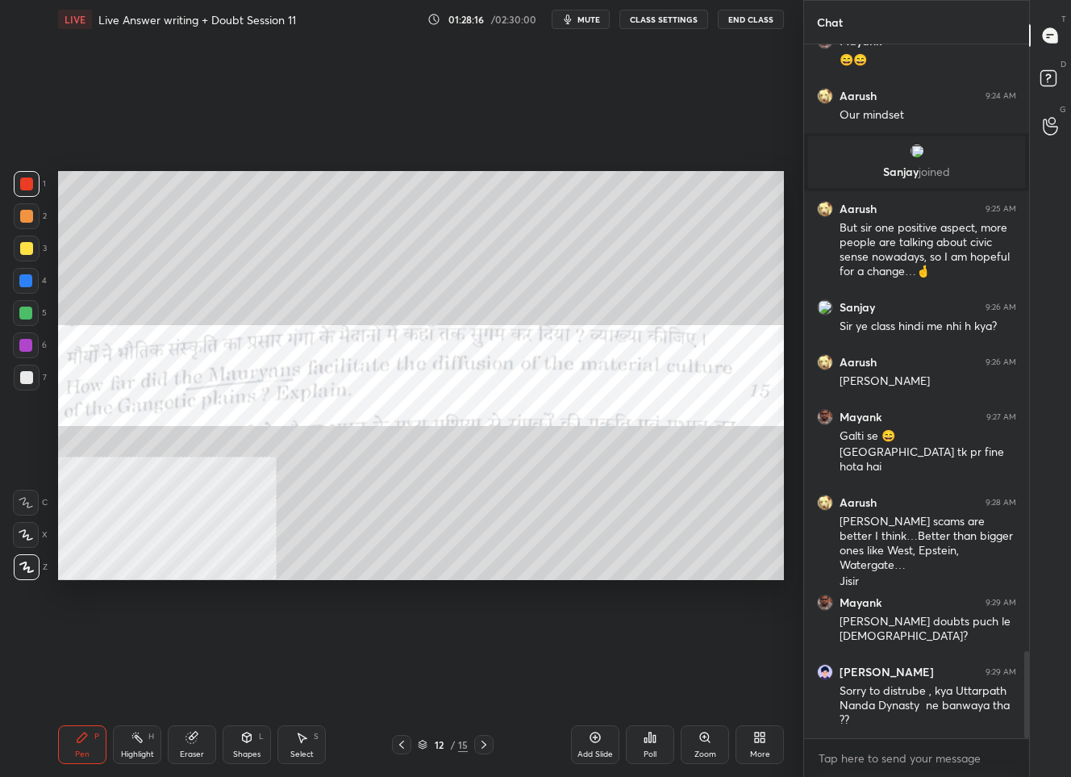
click at [444, 744] on div "12" at bounding box center [439, 745] width 16 height 10
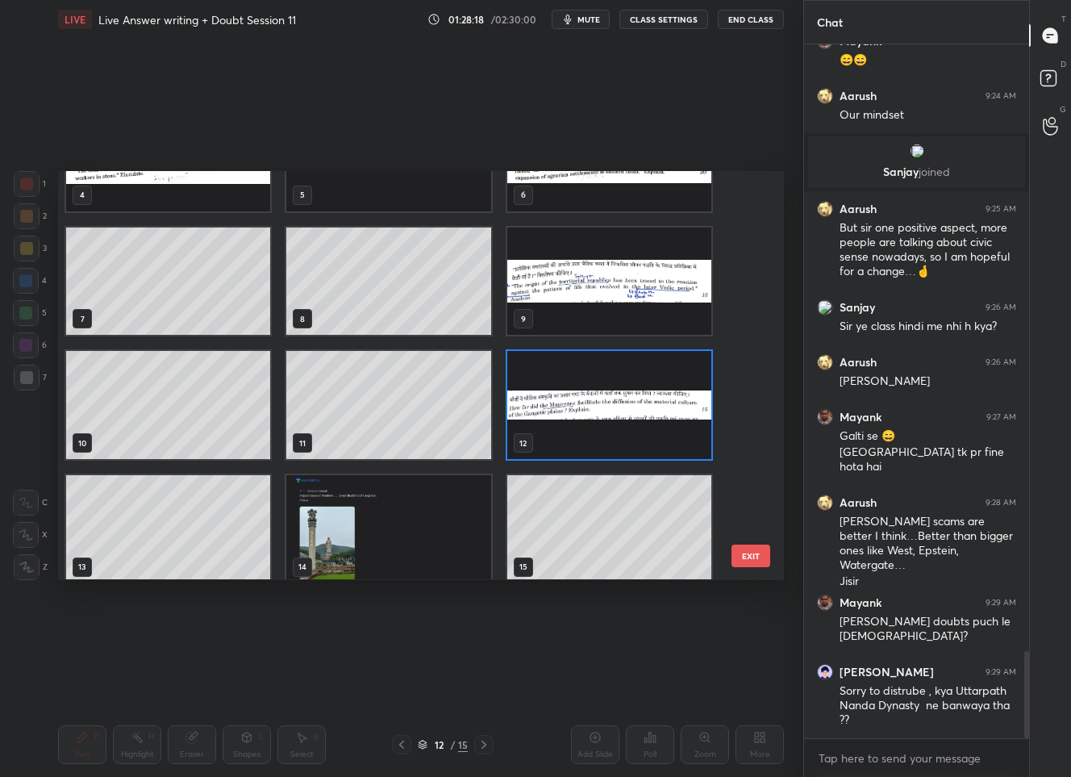
scroll to position [211, 0]
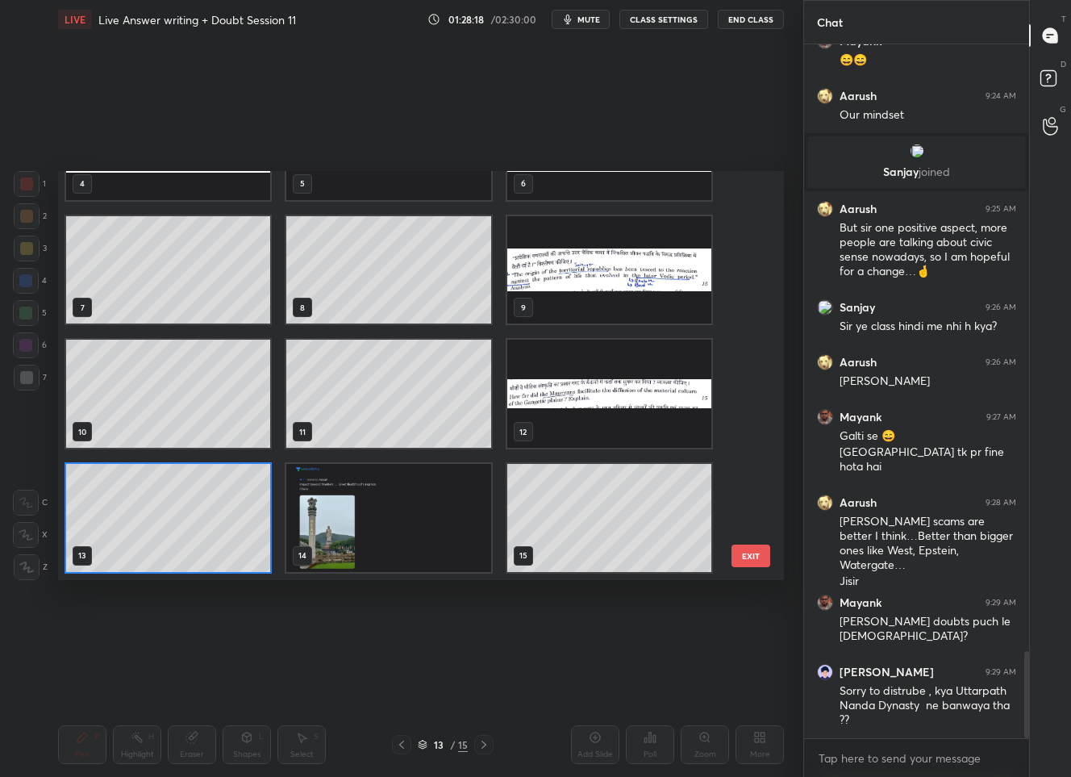
click at [204, 511] on div "1 2 3 4 5 6 7 8 9 10 11 12 13 14 15" at bounding box center [407, 375] width 698 height 408
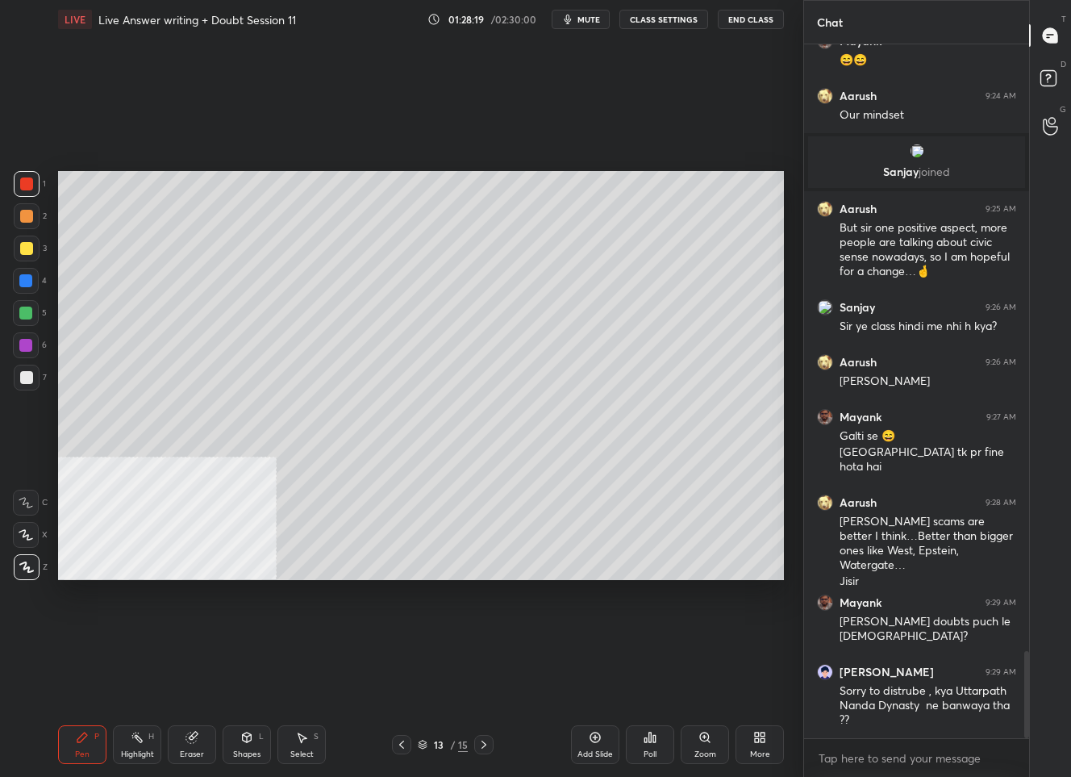
click at [26, 376] on div at bounding box center [26, 377] width 13 height 13
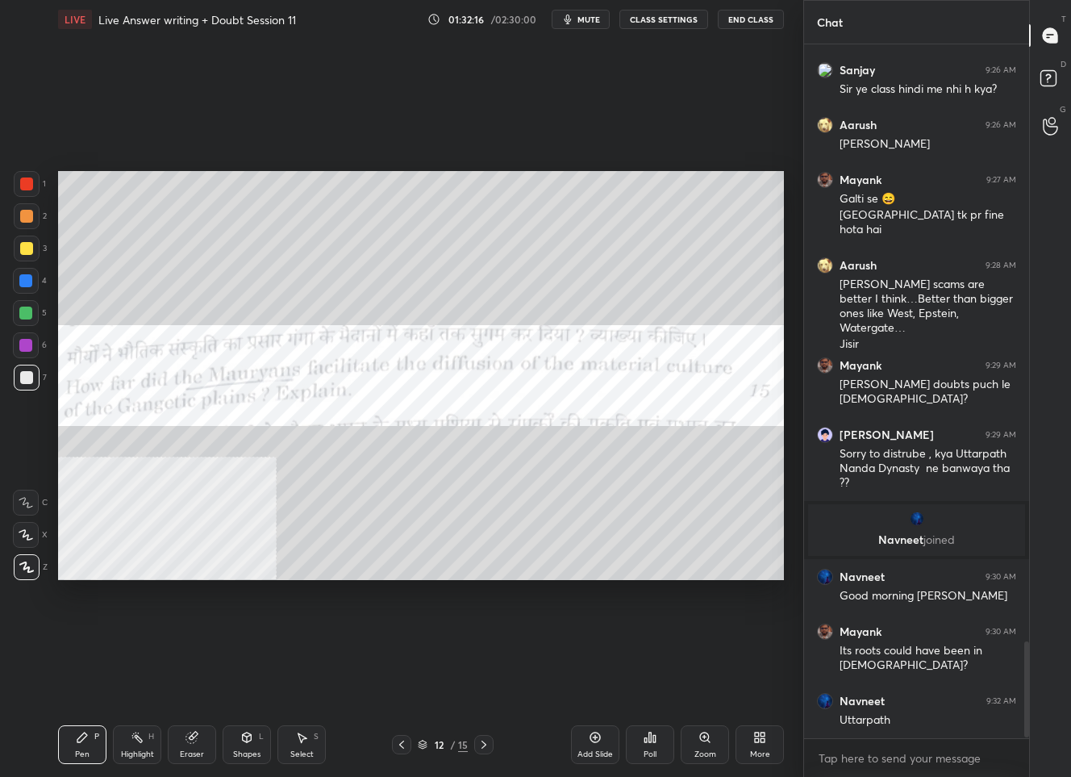
scroll to position [4323, 0]
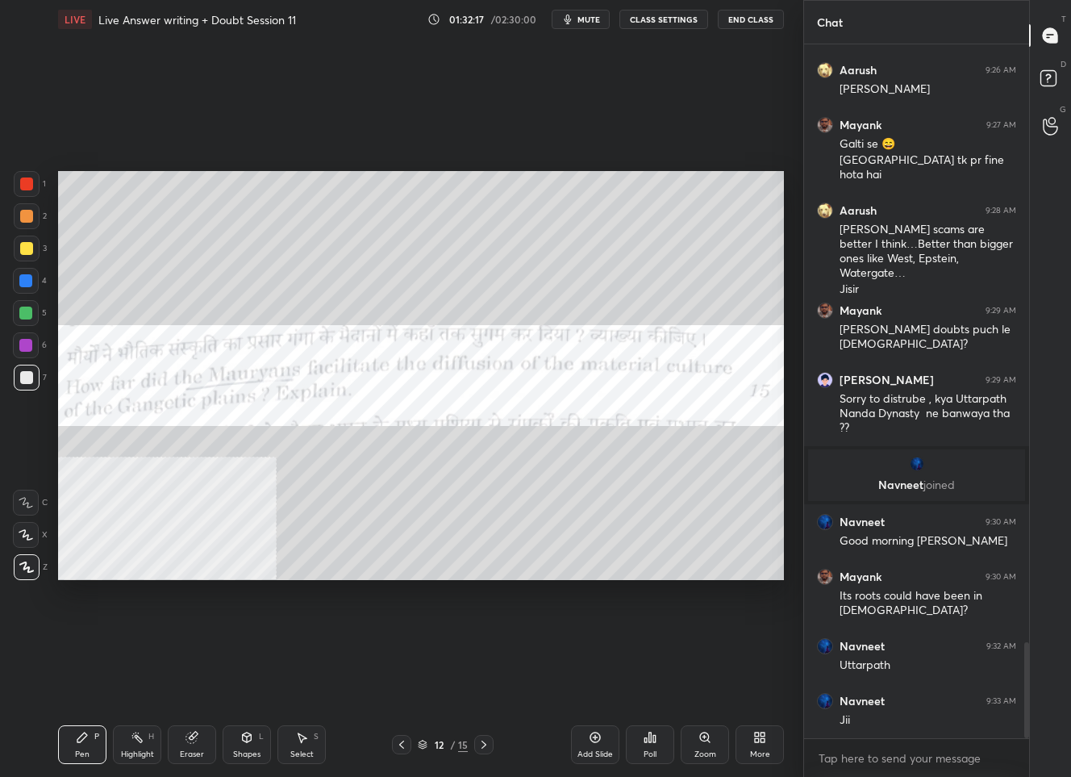
click at [186, 742] on icon at bounding box center [192, 737] width 13 height 13
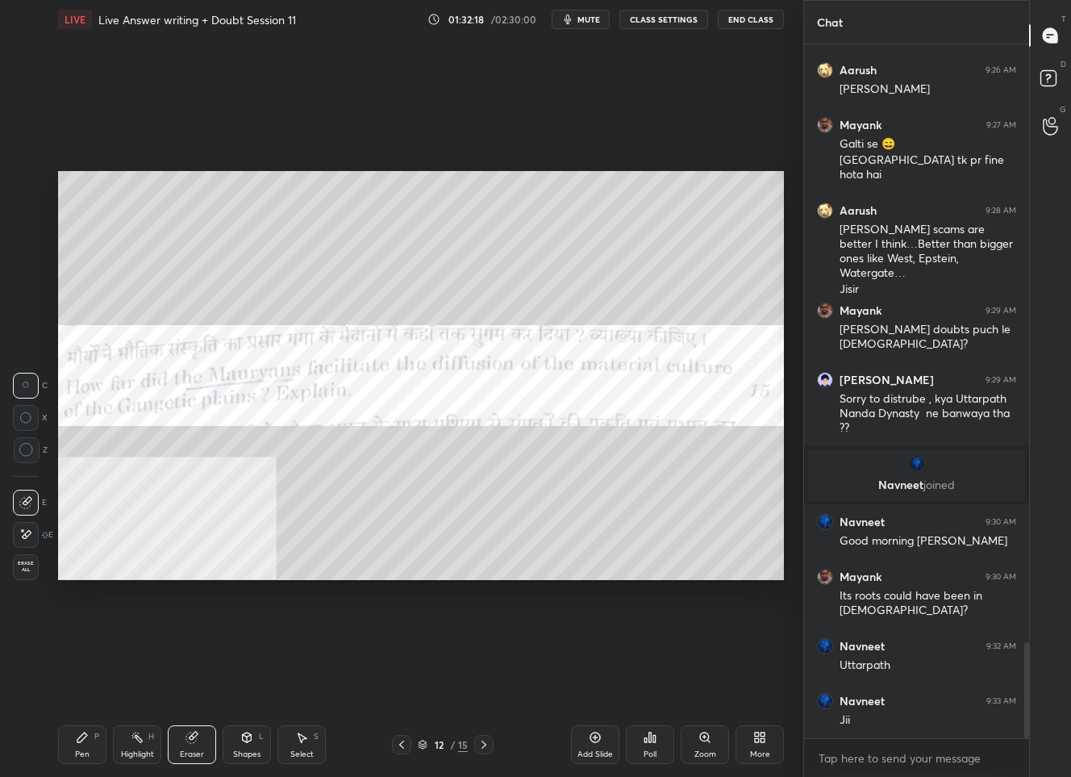
click at [21, 565] on span "Erase all" at bounding box center [26, 566] width 24 height 11
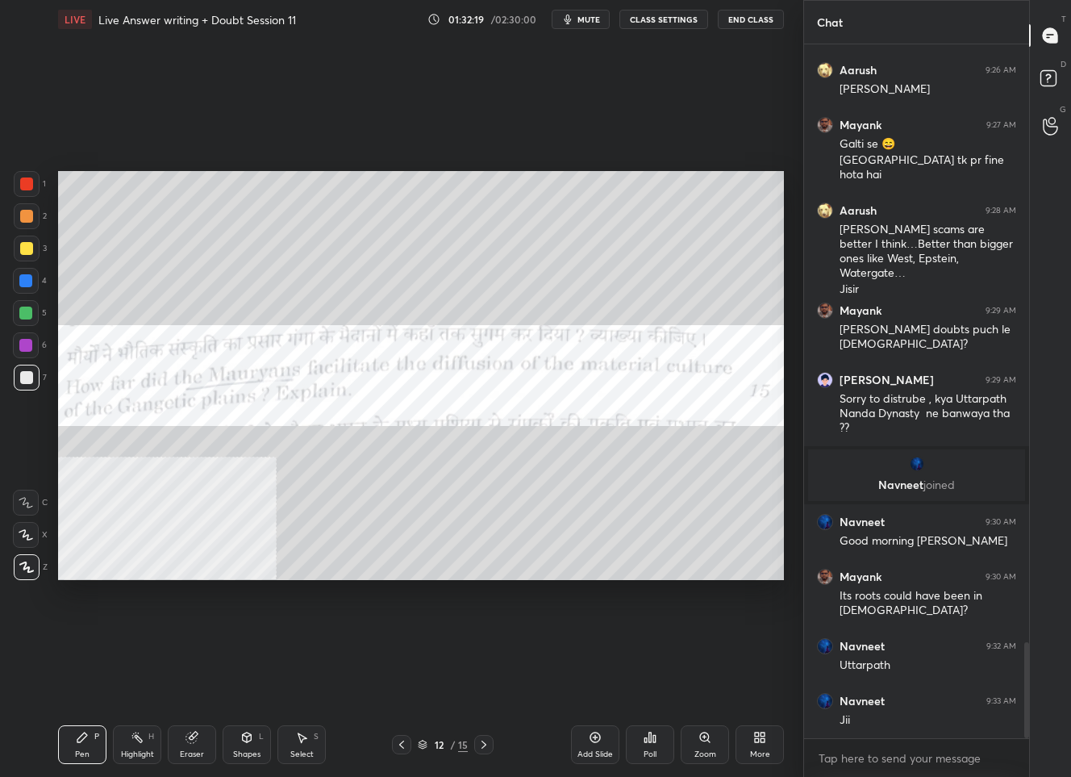
click at [78, 757] on div "Pen" at bounding box center [82, 754] width 15 height 8
click at [24, 184] on div at bounding box center [26, 183] width 13 height 13
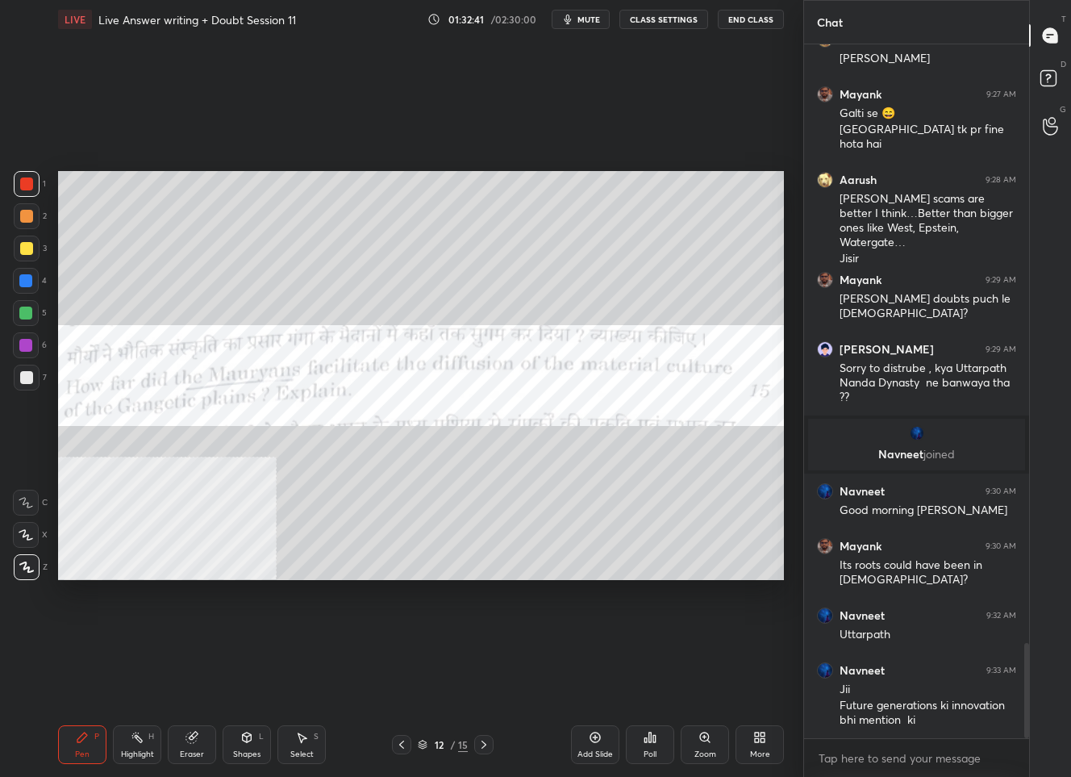
scroll to position [4370, 0]
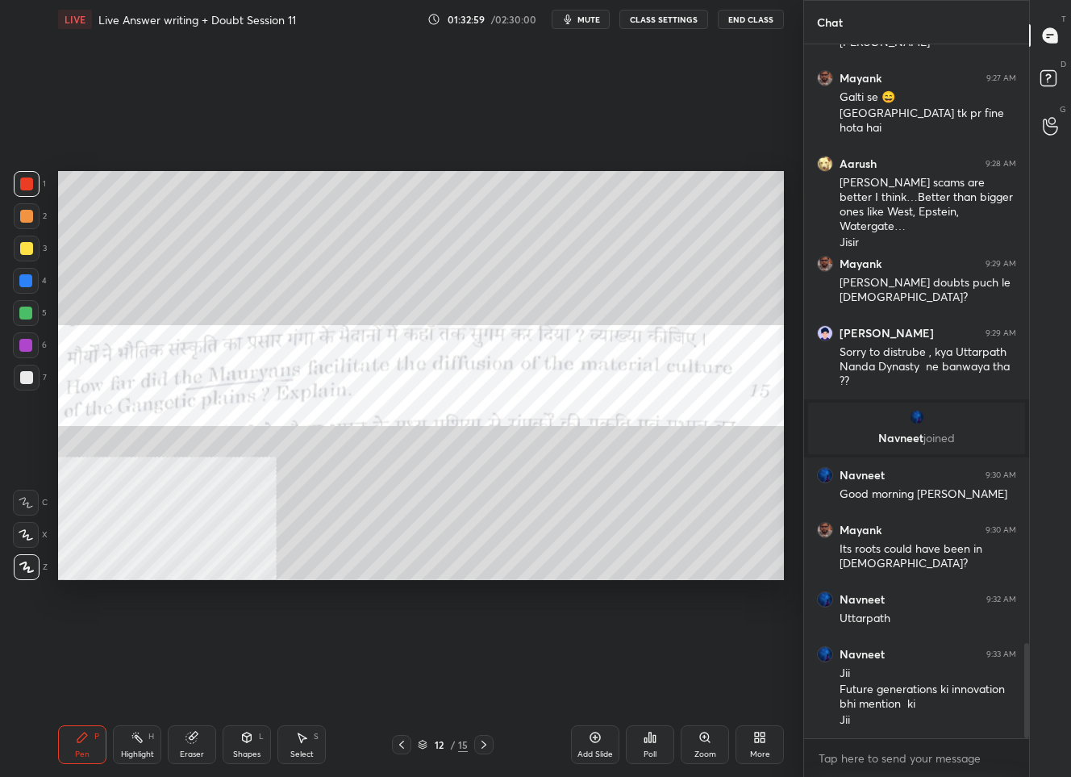
click at [485, 744] on icon at bounding box center [484, 744] width 13 height 13
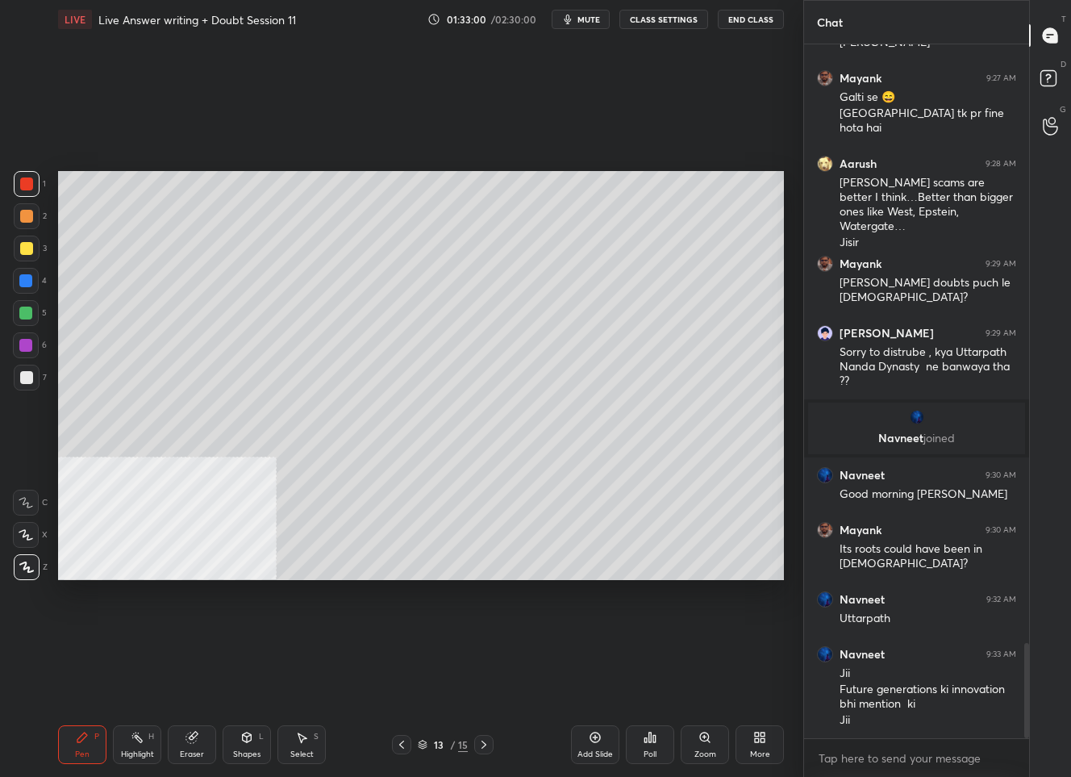
click at [484, 744] on icon at bounding box center [484, 744] width 5 height 8
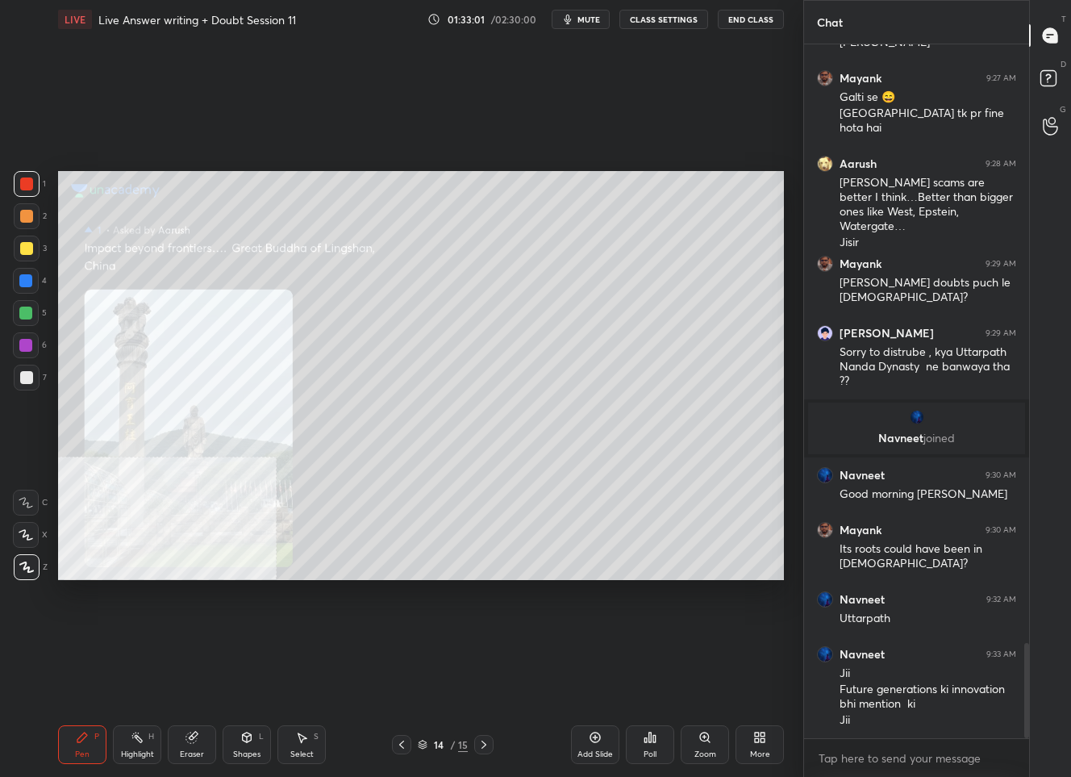
click at [484, 744] on icon at bounding box center [484, 744] width 5 height 8
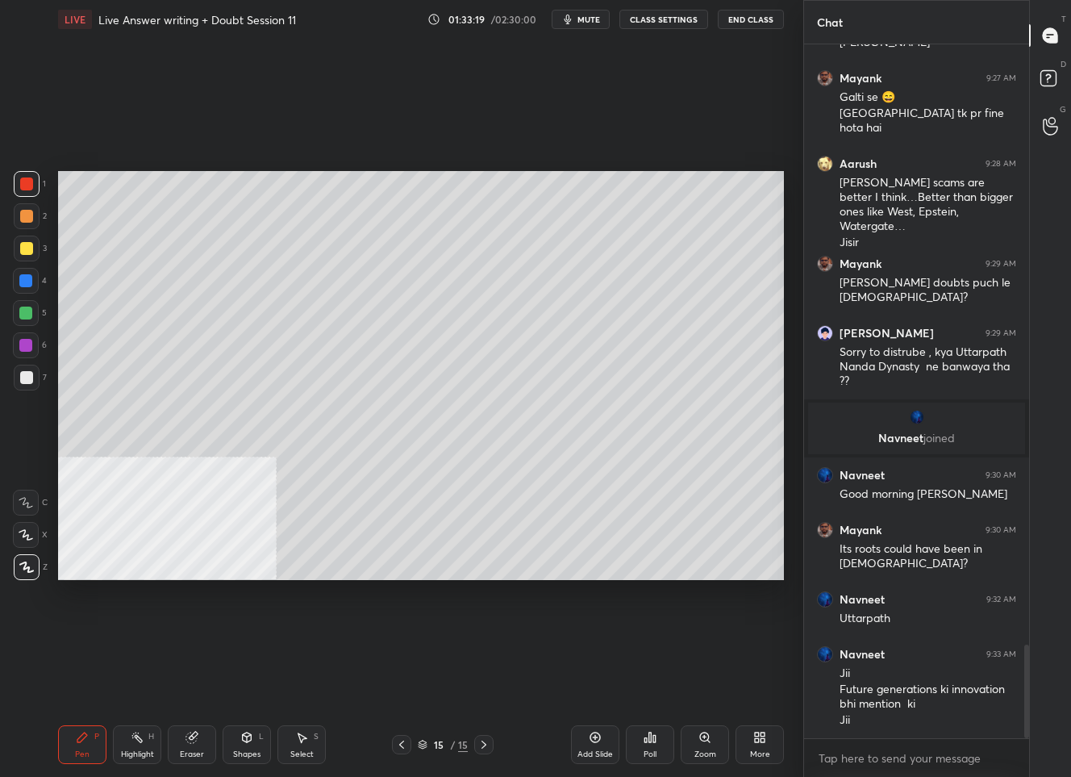
scroll to position [4425, 0]
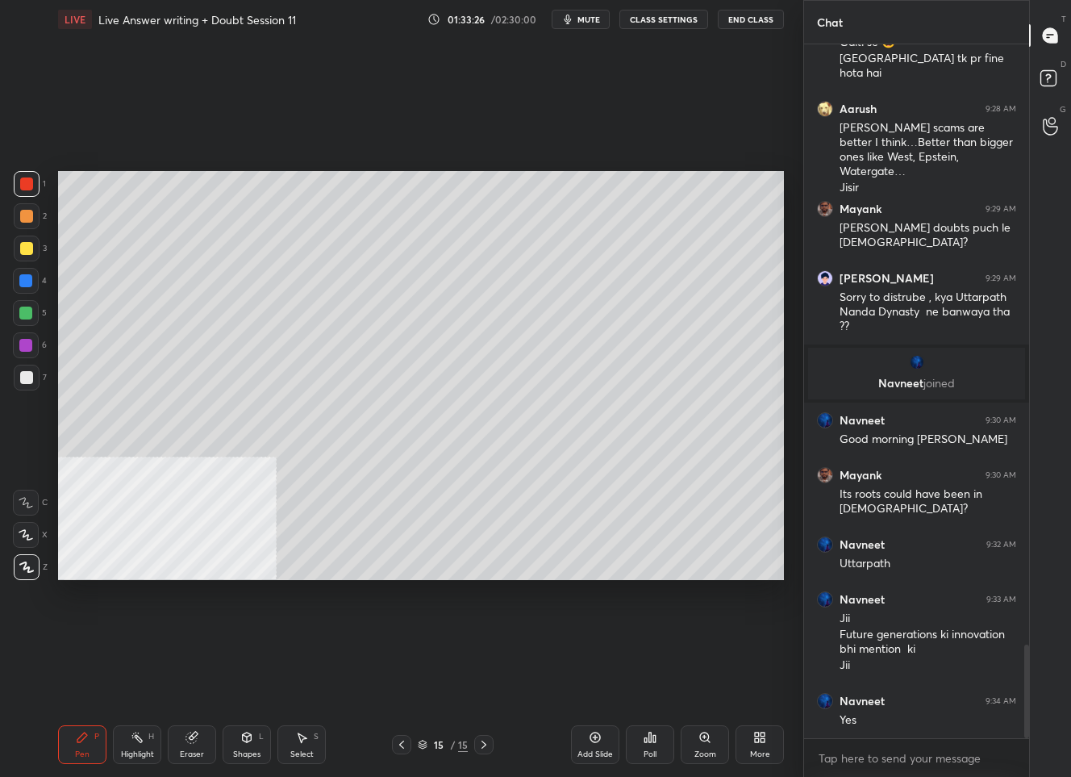
click at [769, 751] on div "More" at bounding box center [760, 754] width 20 height 8
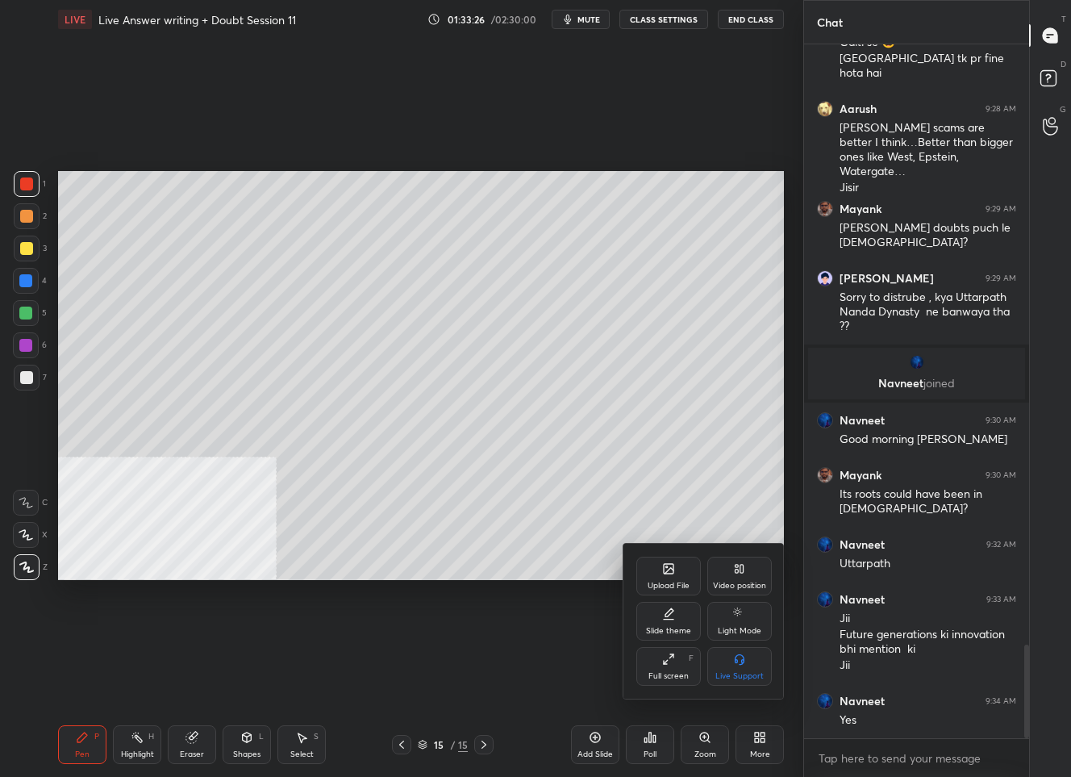
click at [658, 561] on div "Upload File" at bounding box center [668, 576] width 65 height 39
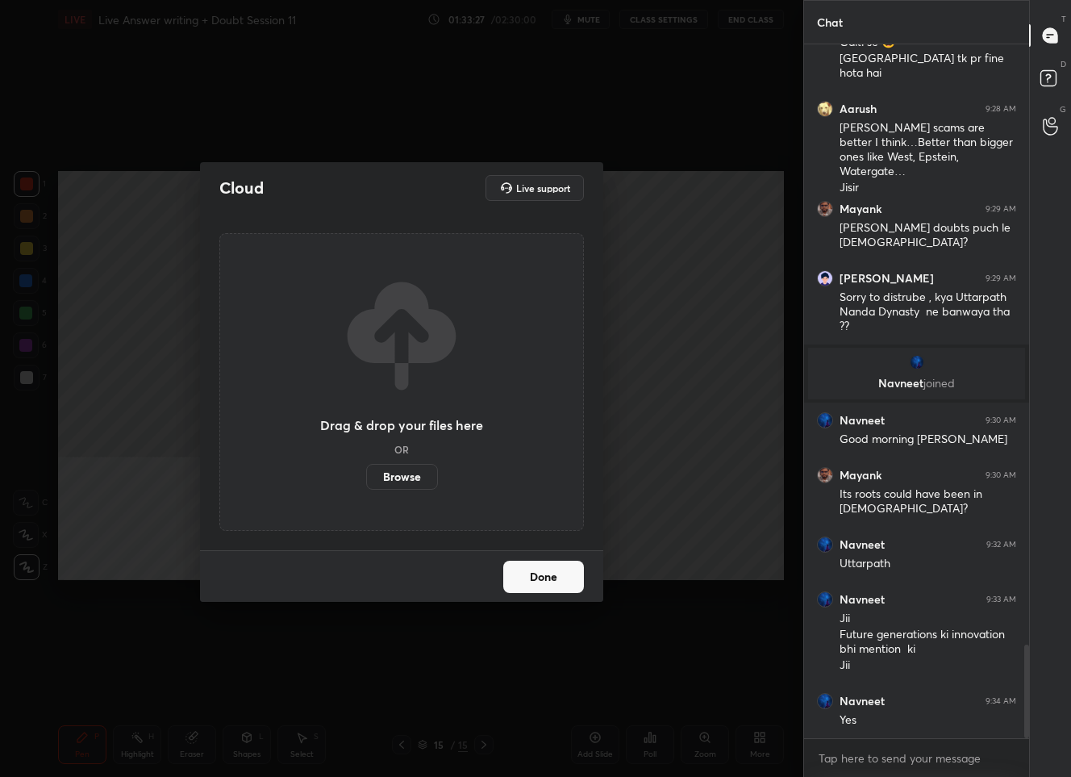
click at [420, 472] on label "Browse" at bounding box center [402, 477] width 72 height 26
click at [366, 472] on input "Browse" at bounding box center [366, 477] width 0 height 26
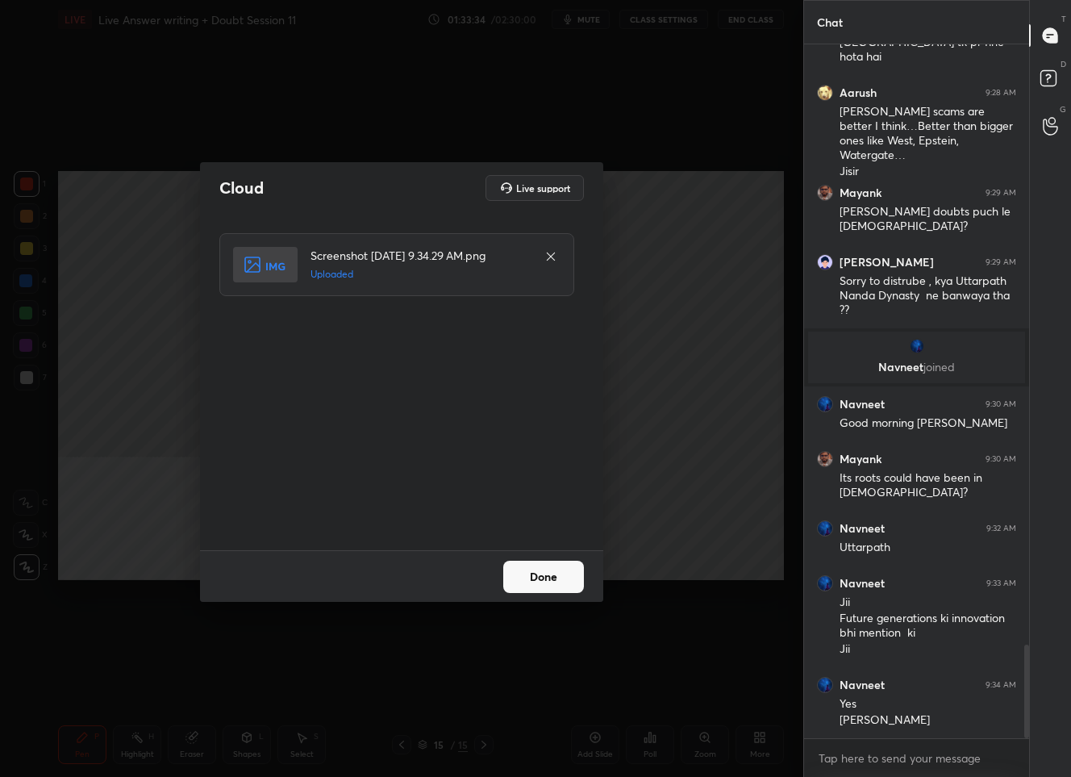
click at [539, 583] on button "Done" at bounding box center [543, 577] width 81 height 32
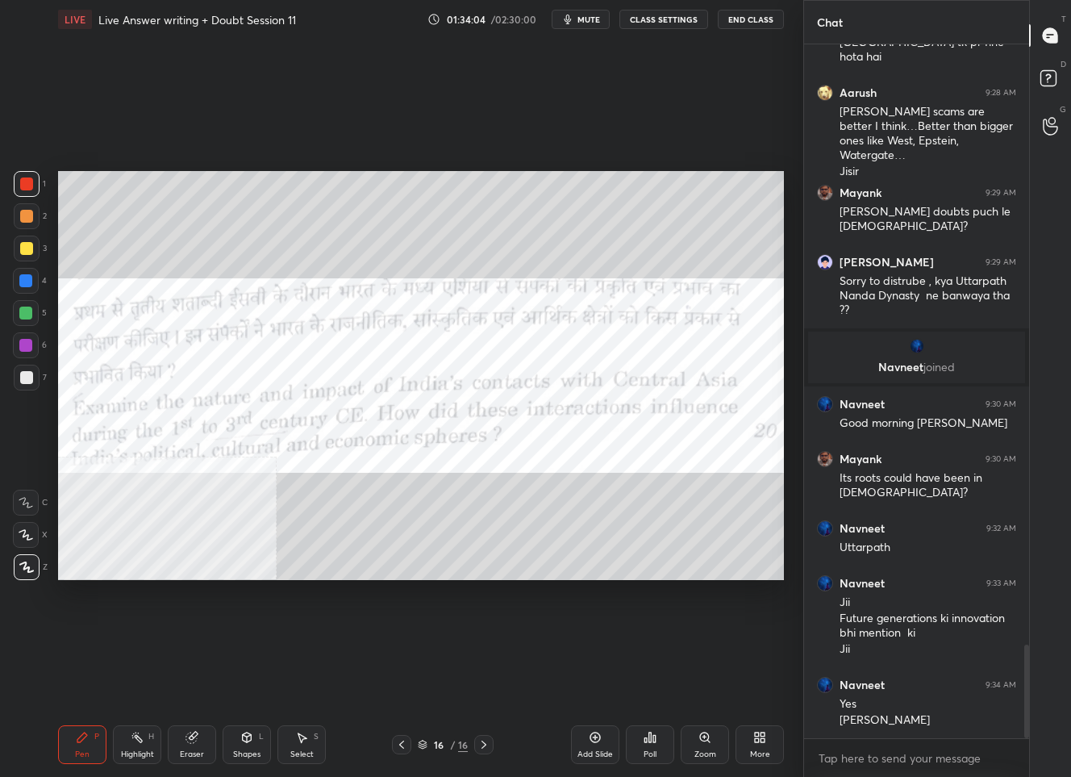
scroll to position [4510, 0]
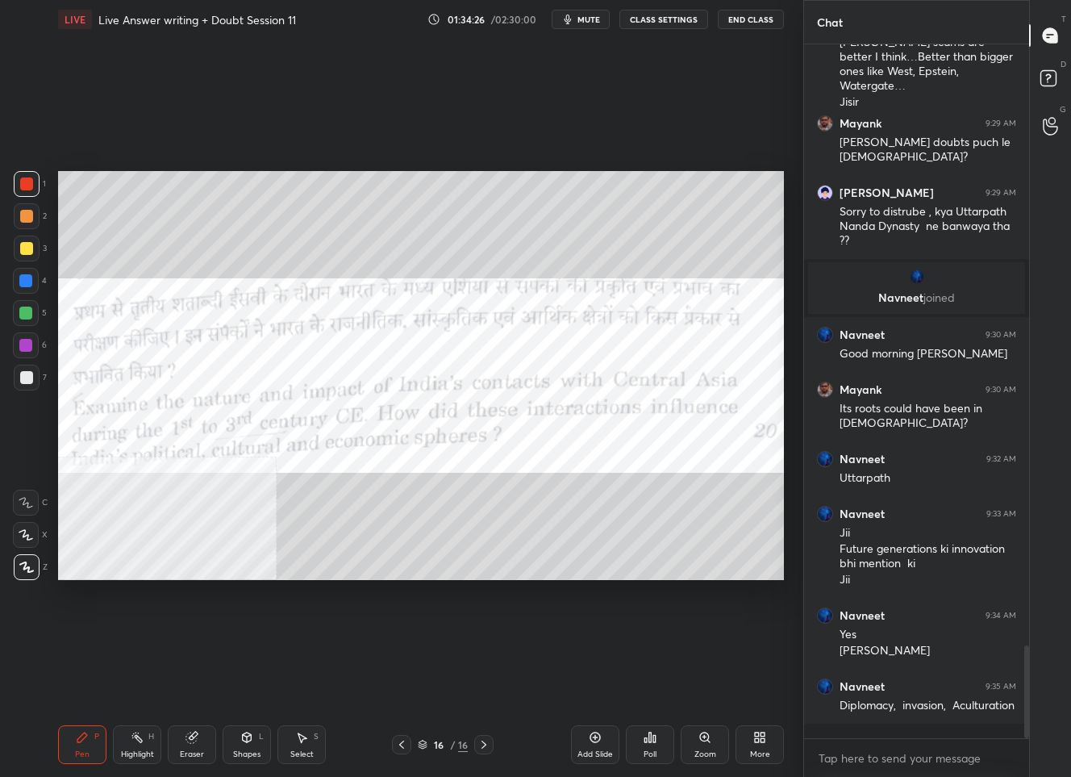
drag, startPoint x: 596, startPoint y: 751, endPoint x: 593, endPoint y: 722, distance: 29.2
click at [596, 750] on div "Add Slide" at bounding box center [595, 754] width 35 height 8
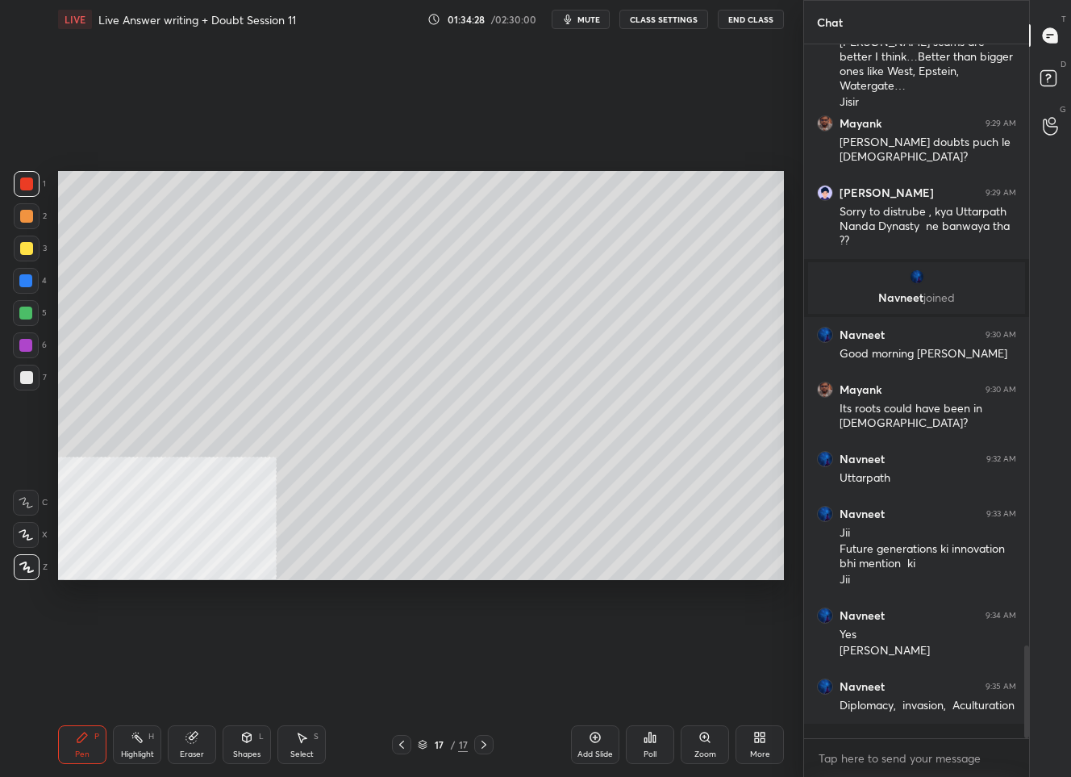
drag, startPoint x: 29, startPoint y: 254, endPoint x: 49, endPoint y: 252, distance: 20.3
click at [29, 254] on div at bounding box center [27, 249] width 26 height 26
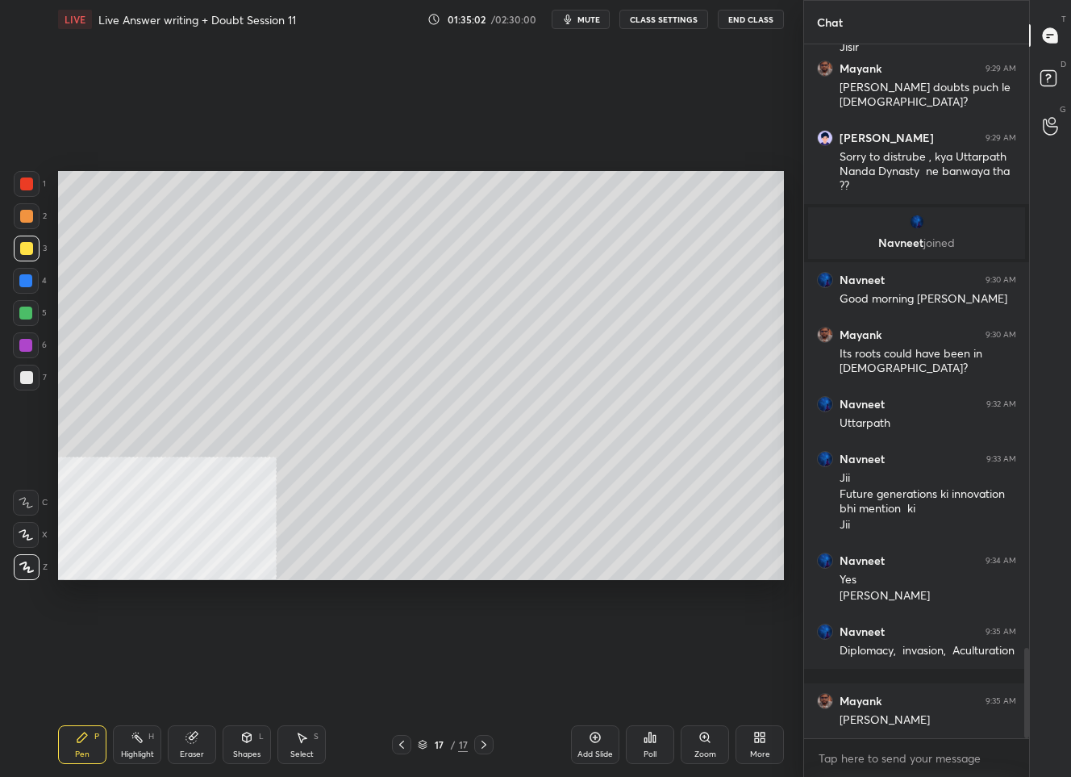
scroll to position [4620, 0]
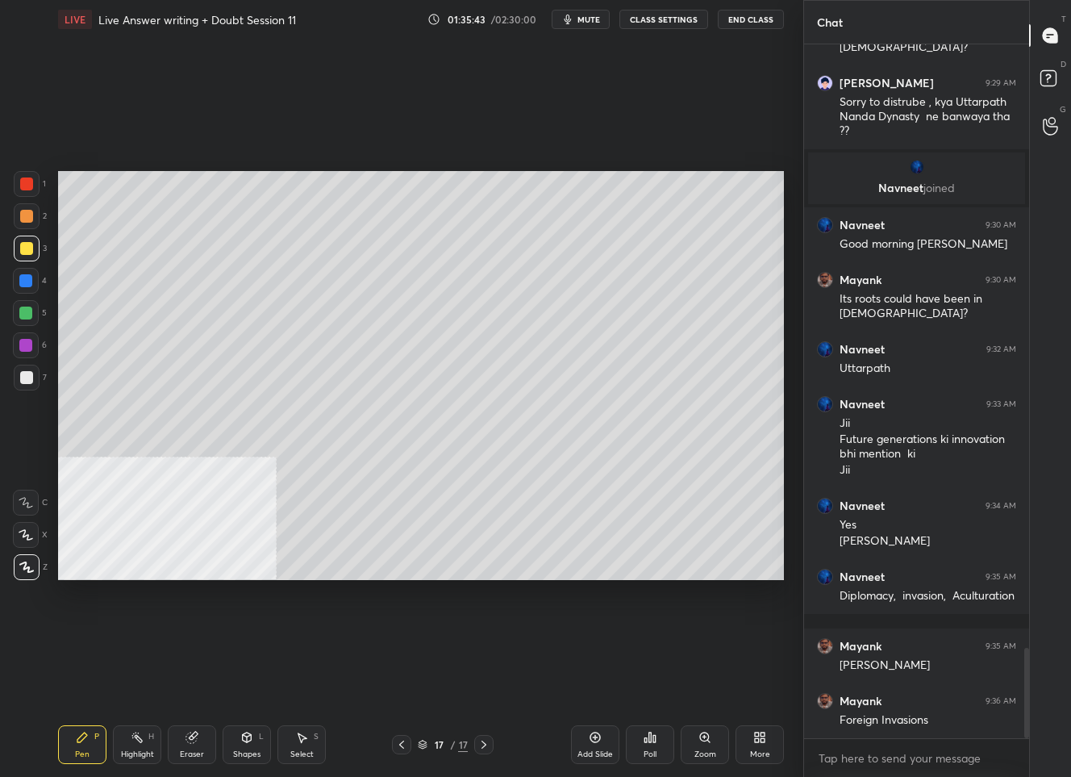
click at [402, 742] on icon at bounding box center [401, 744] width 5 height 8
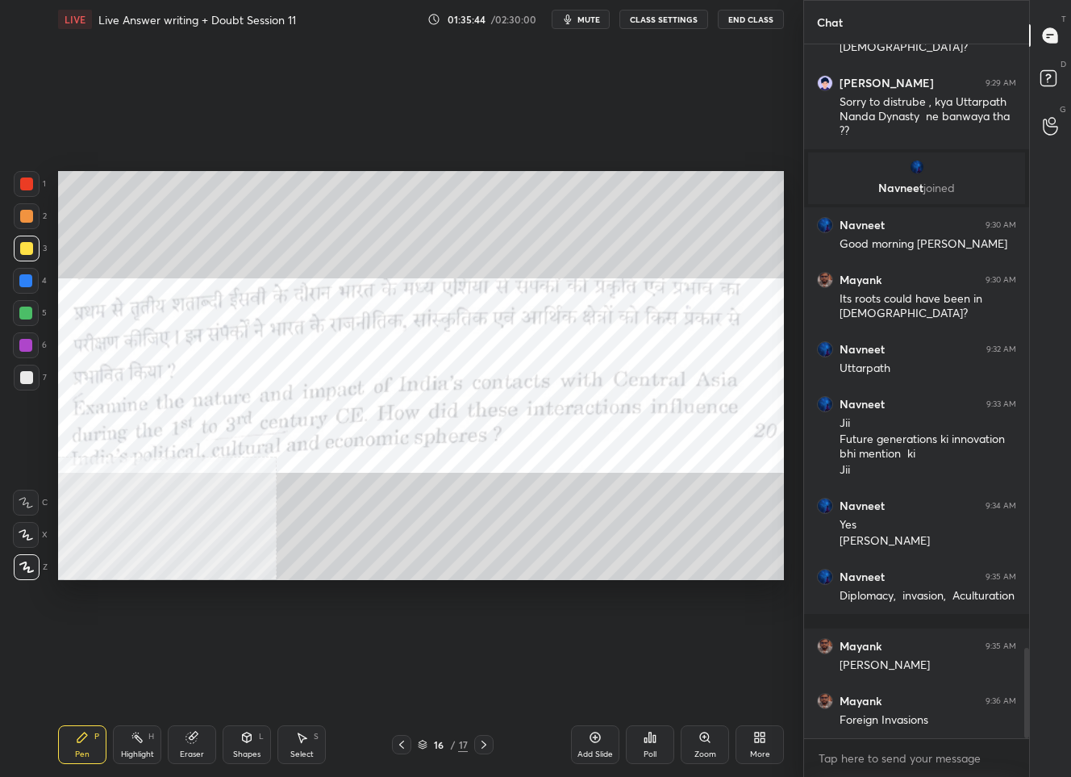
click at [23, 185] on div at bounding box center [26, 183] width 13 height 13
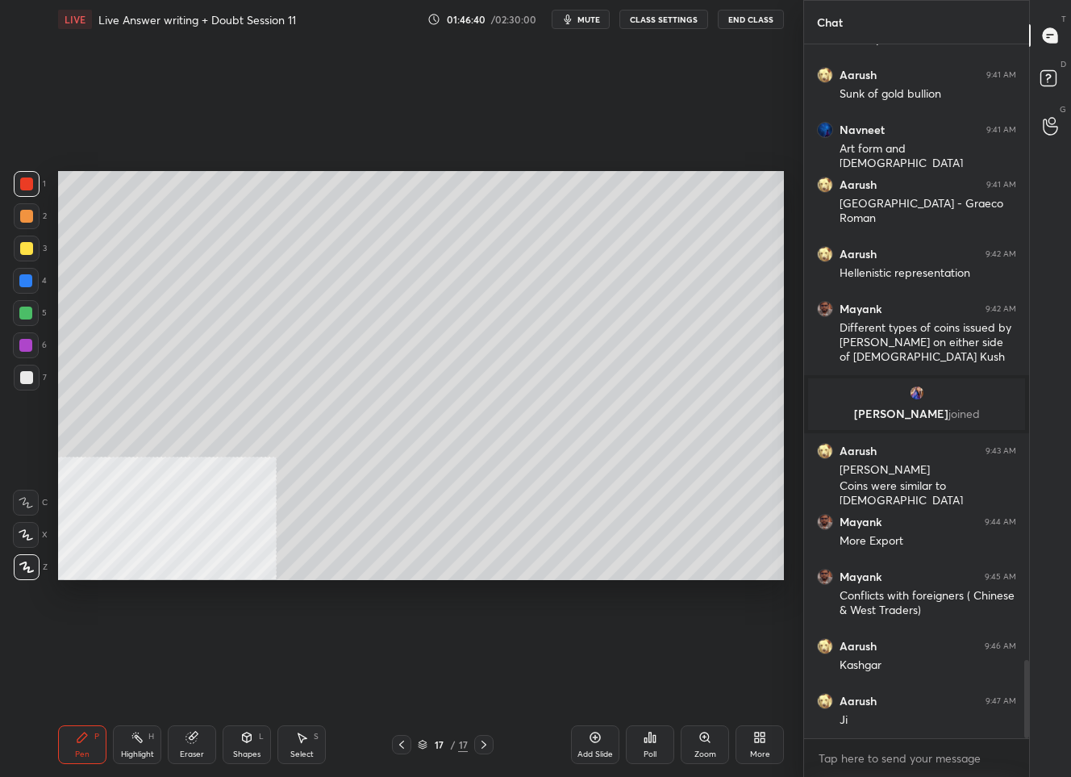
scroll to position [5515, 0]
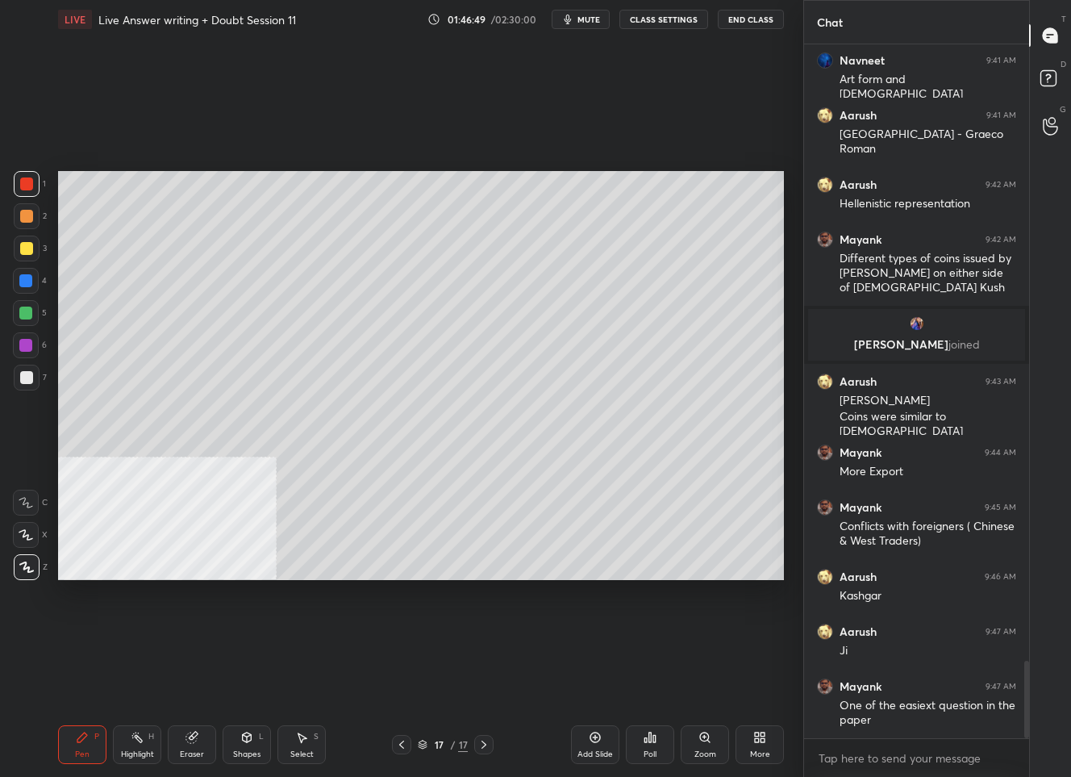
click at [598, 744] on div "Add Slide" at bounding box center [595, 744] width 48 height 39
click at [31, 248] on div at bounding box center [27, 249] width 26 height 26
click at [464, 87] on div "Setting up your live class Poll for secs No correct answer Start poll" at bounding box center [421, 376] width 739 height 674
click at [587, 23] on button "mute" at bounding box center [581, 19] width 58 height 19
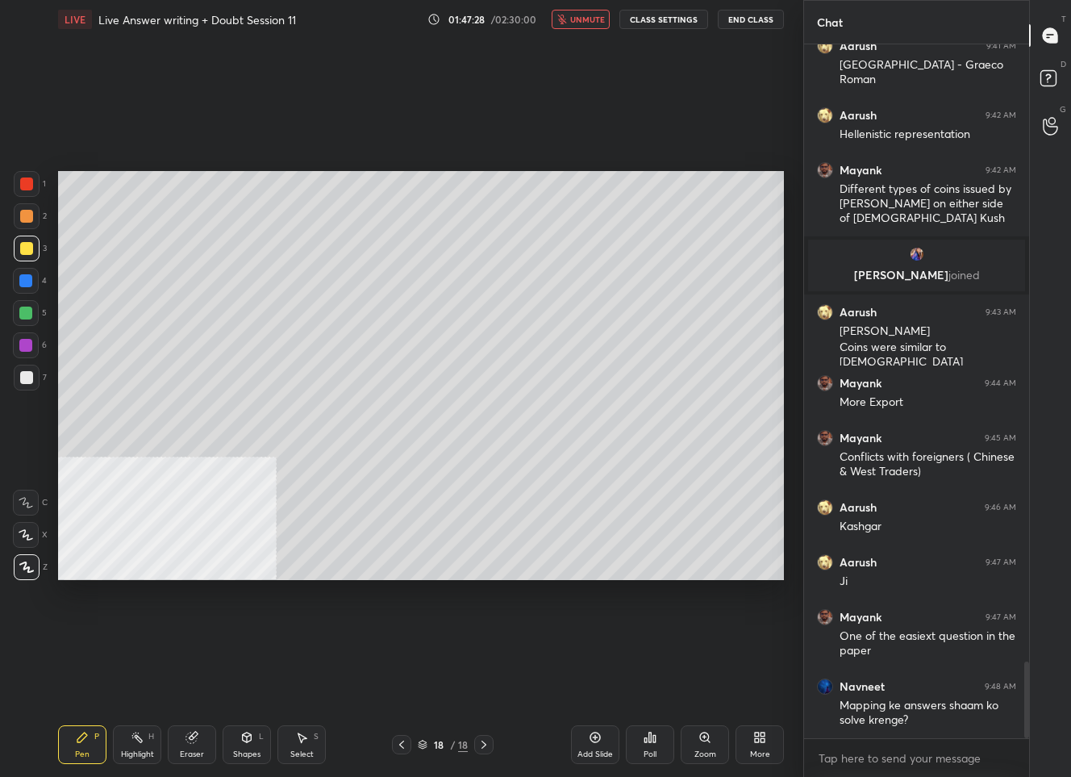
click at [593, 25] on button "unmute" at bounding box center [581, 19] width 58 height 19
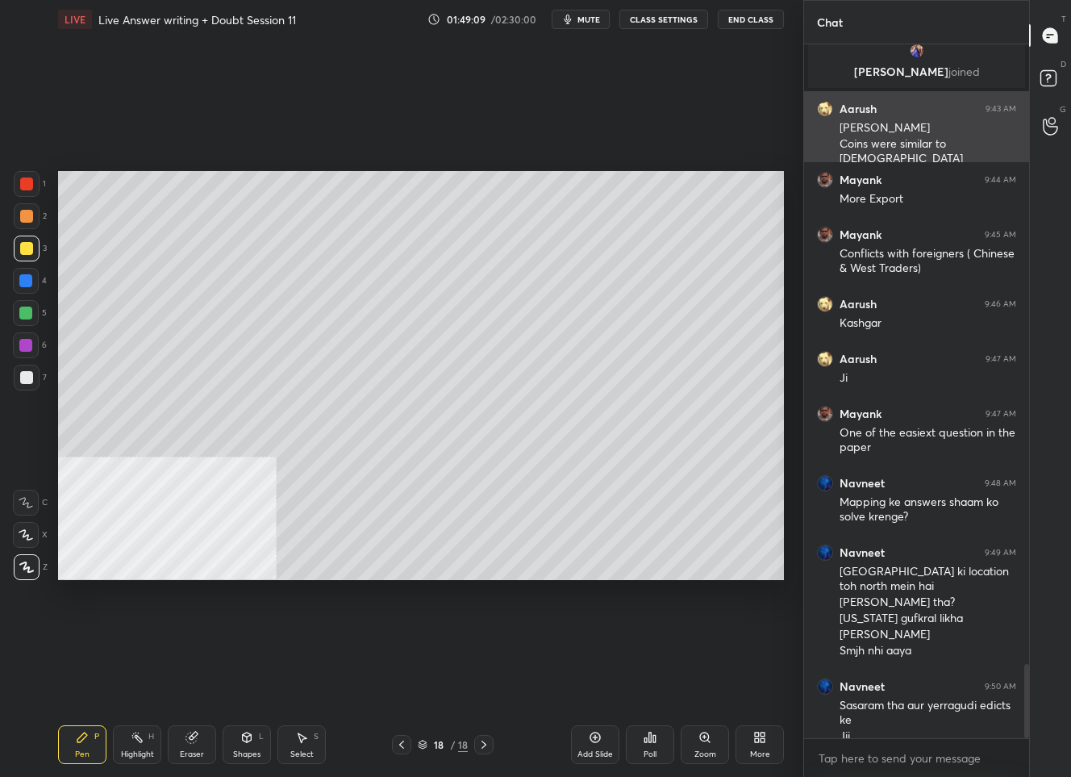
scroll to position [5804, 0]
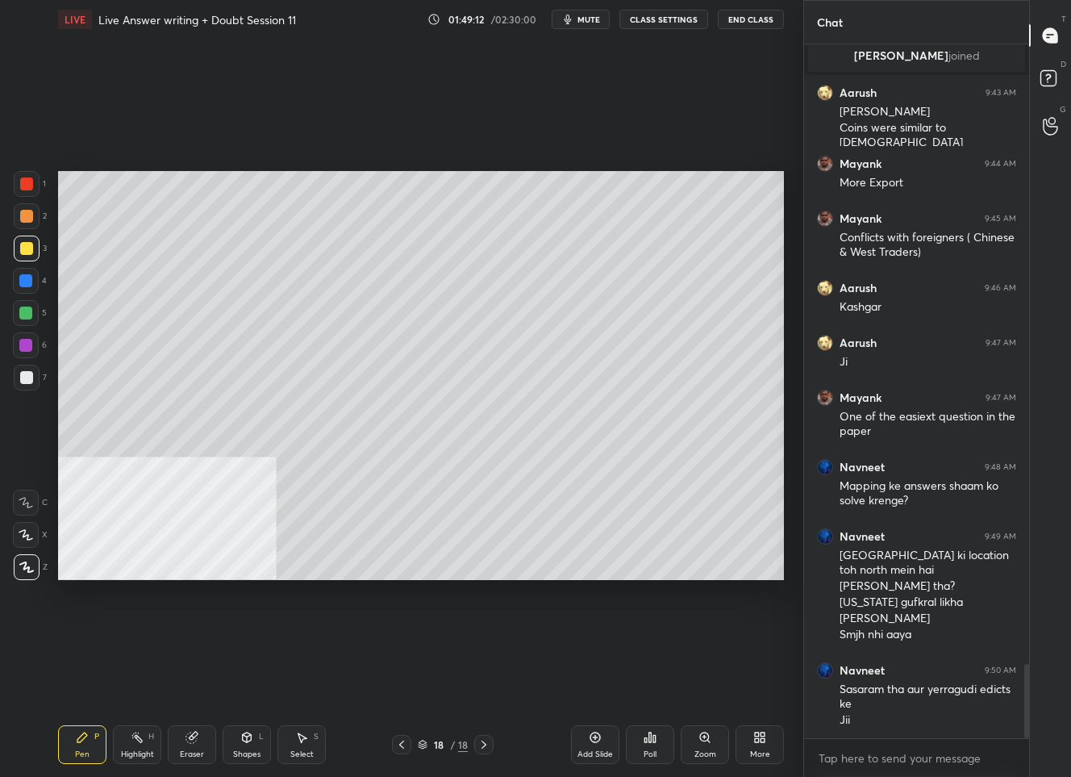
click at [25, 372] on div at bounding box center [26, 377] width 13 height 13
click at [583, 24] on button "mute" at bounding box center [581, 19] width 58 height 19
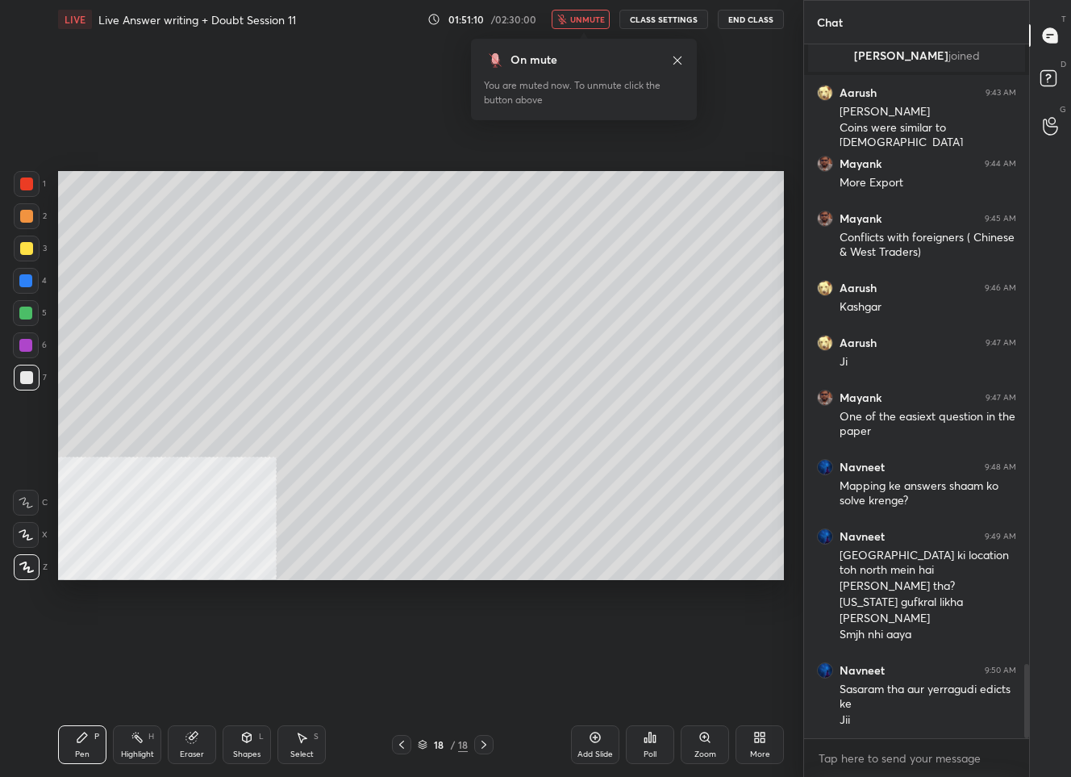
scroll to position [5874, 0]
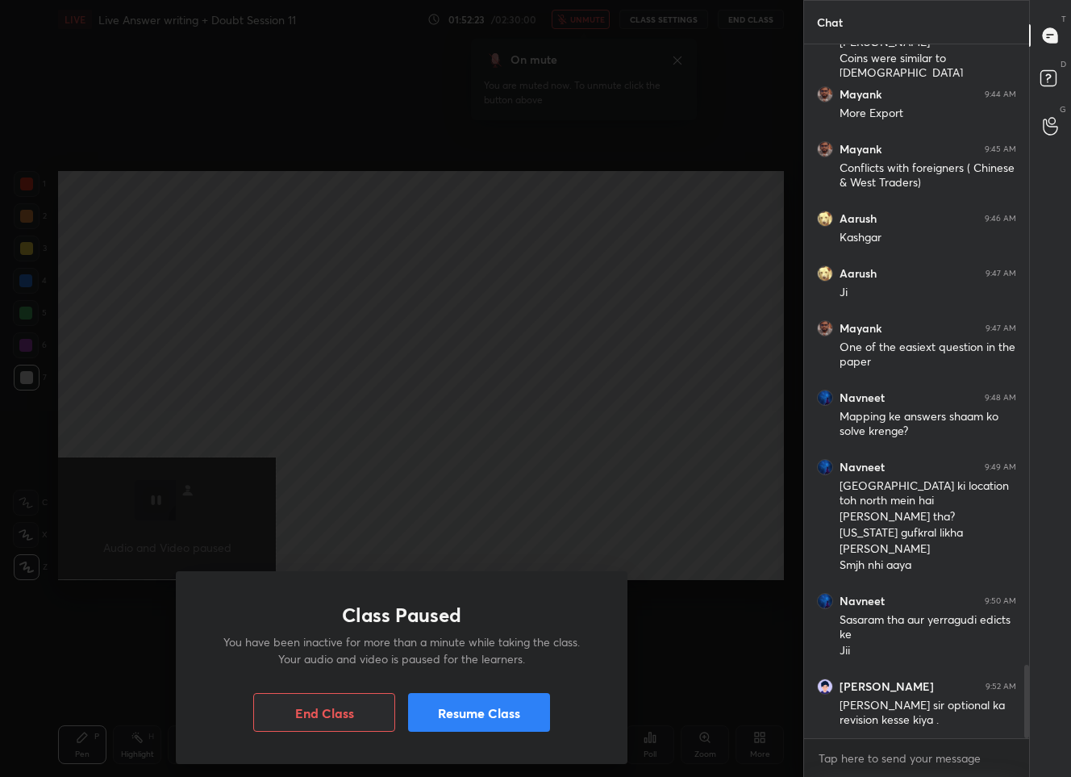
click at [509, 719] on button "Resume Class" at bounding box center [479, 712] width 142 height 39
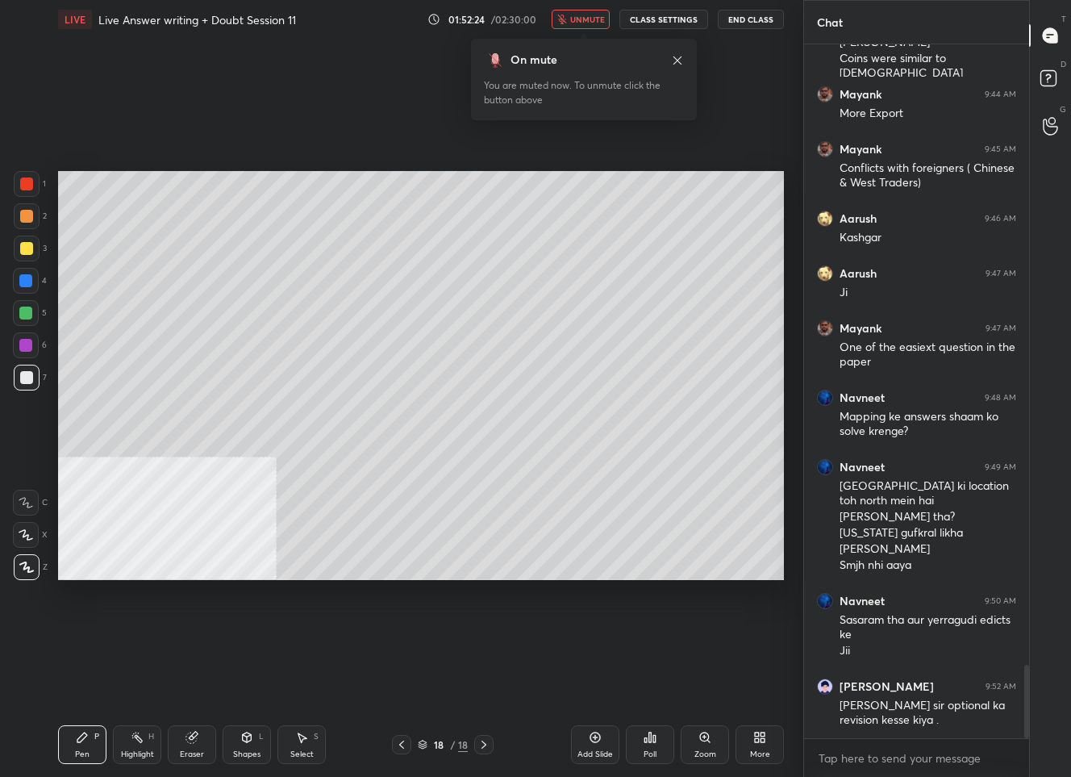
click at [586, 23] on span "unmute" at bounding box center [587, 19] width 35 height 11
click at [579, 10] on button "mute" at bounding box center [581, 19] width 58 height 19
click at [584, 13] on button "unmute" at bounding box center [581, 19] width 58 height 19
click at [596, 744] on div "Add Slide" at bounding box center [595, 744] width 48 height 39
click at [248, 740] on icon at bounding box center [247, 737] width 9 height 10
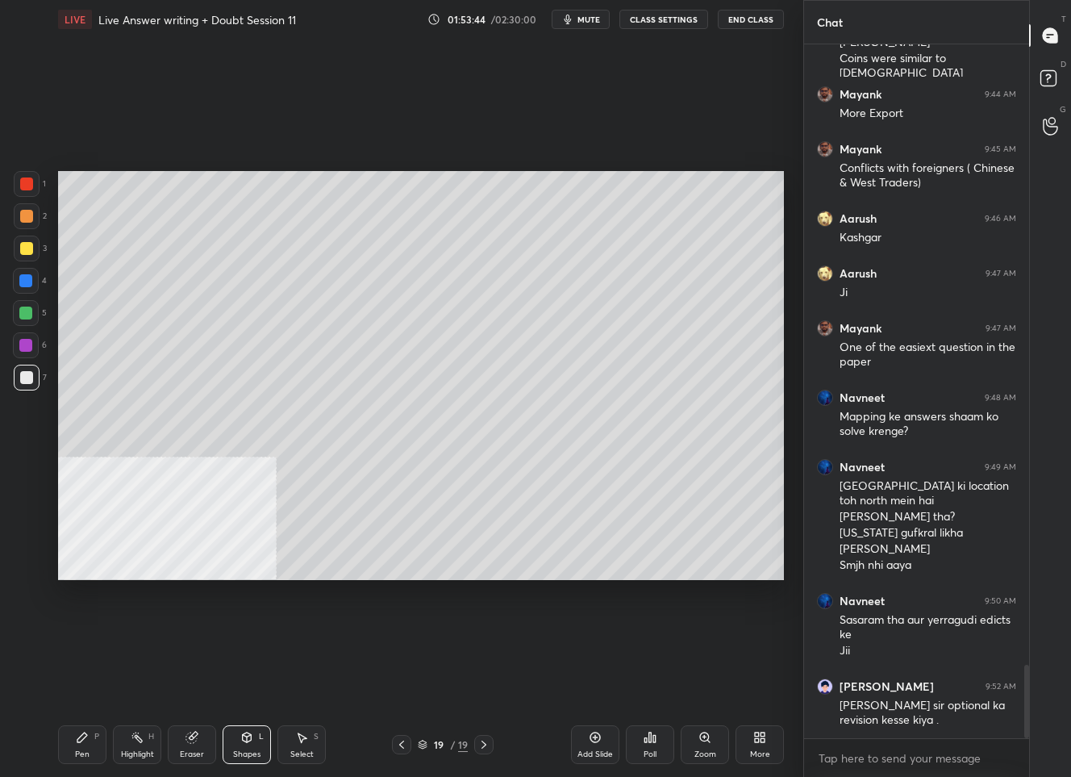
click at [394, 751] on div at bounding box center [401, 744] width 19 height 19
click at [86, 746] on div "Pen P" at bounding box center [82, 744] width 48 height 39
click at [590, 741] on div "Add Slide" at bounding box center [595, 744] width 48 height 39
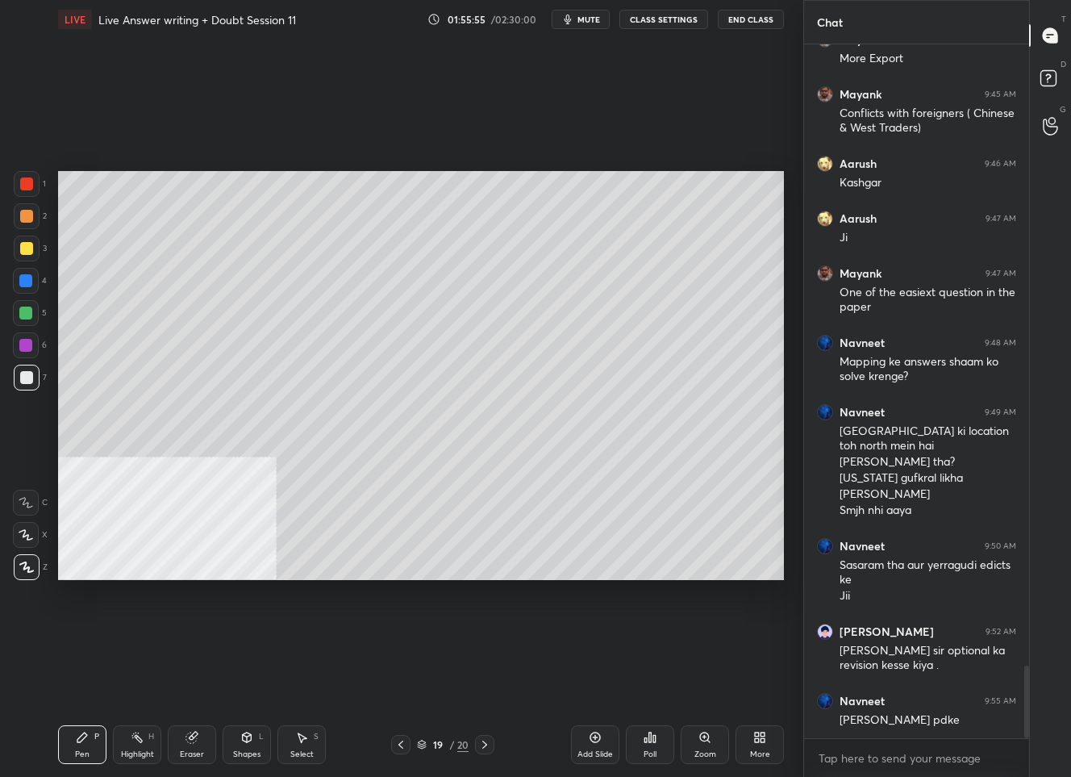
drag, startPoint x: 592, startPoint y: 748, endPoint x: 591, endPoint y: 740, distance: 8.1
click at [591, 745] on div "Add Slide" at bounding box center [595, 744] width 48 height 39
click at [28, 256] on div at bounding box center [27, 249] width 26 height 26
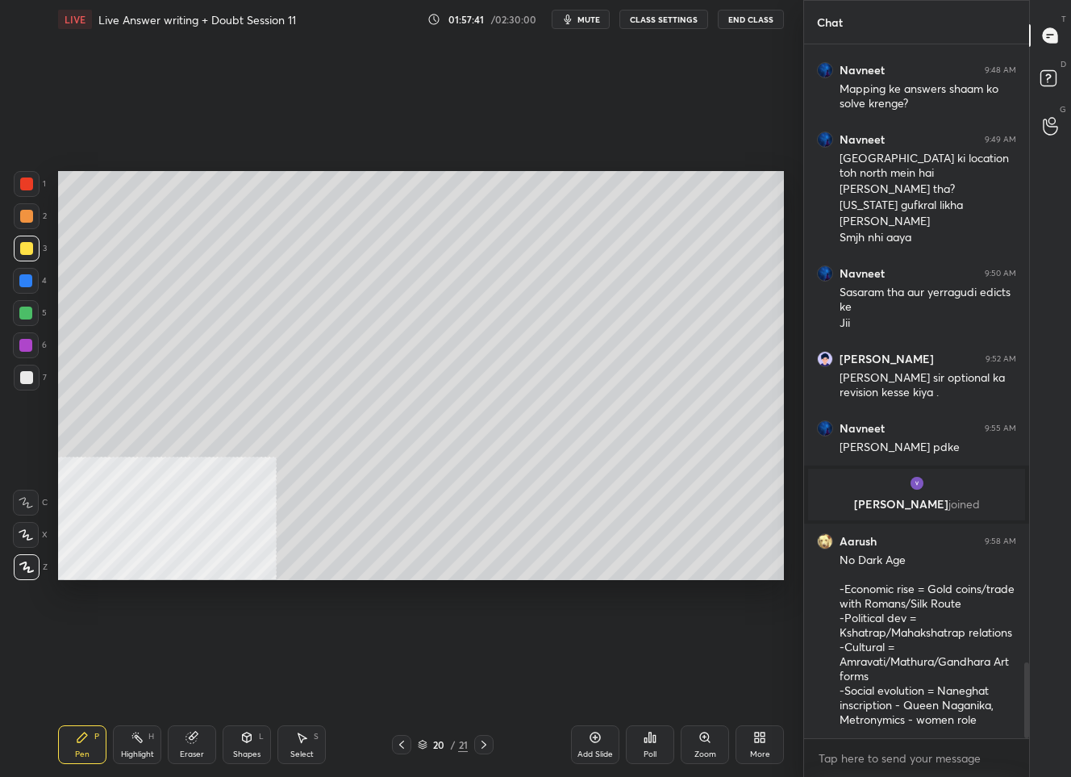
scroll to position [5636, 0]
click at [404, 749] on icon at bounding box center [401, 744] width 13 height 13
drag, startPoint x: 479, startPoint y: 742, endPoint x: 490, endPoint y: 723, distance: 22.4
click at [481, 740] on icon at bounding box center [484, 744] width 13 height 13
click at [486, 742] on icon at bounding box center [484, 744] width 13 height 13
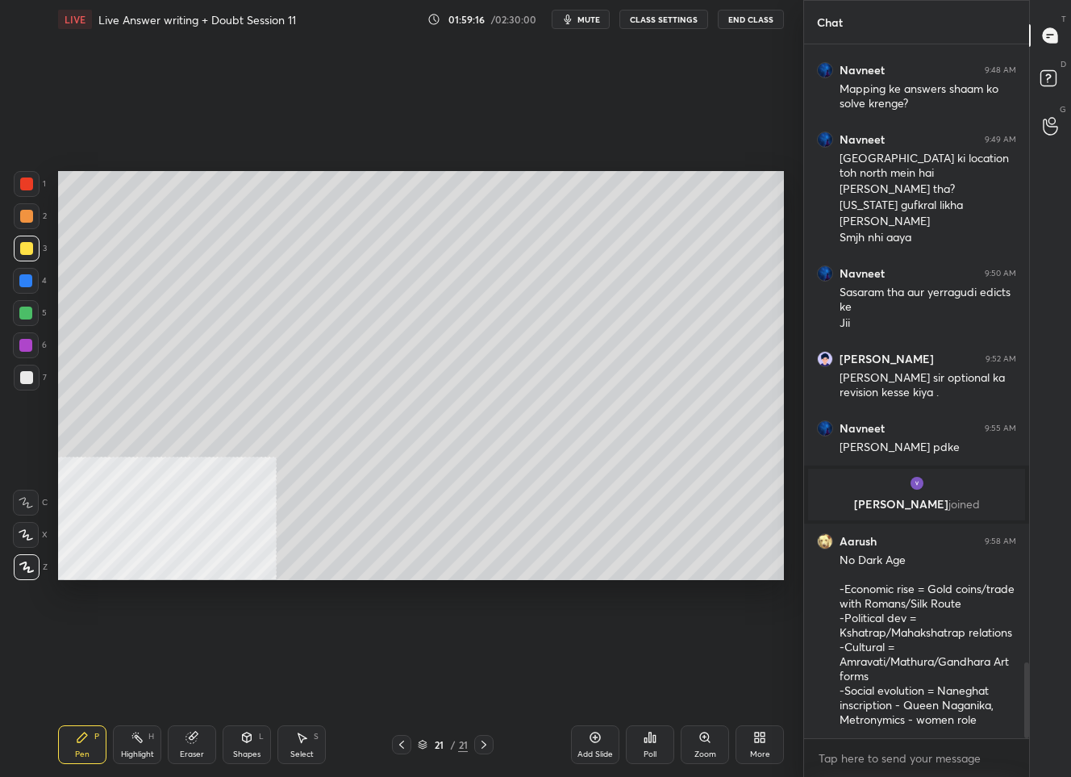
click at [400, 753] on div "Pen P Highlight H Eraser Shapes L Select S 21 / 21 Add Slide Poll Zoom More" at bounding box center [421, 744] width 726 height 65
click at [405, 743] on icon at bounding box center [401, 744] width 13 height 13
click at [404, 740] on icon at bounding box center [401, 744] width 13 height 13
click at [487, 746] on icon at bounding box center [484, 744] width 13 height 13
click at [490, 744] on icon at bounding box center [484, 744] width 13 height 13
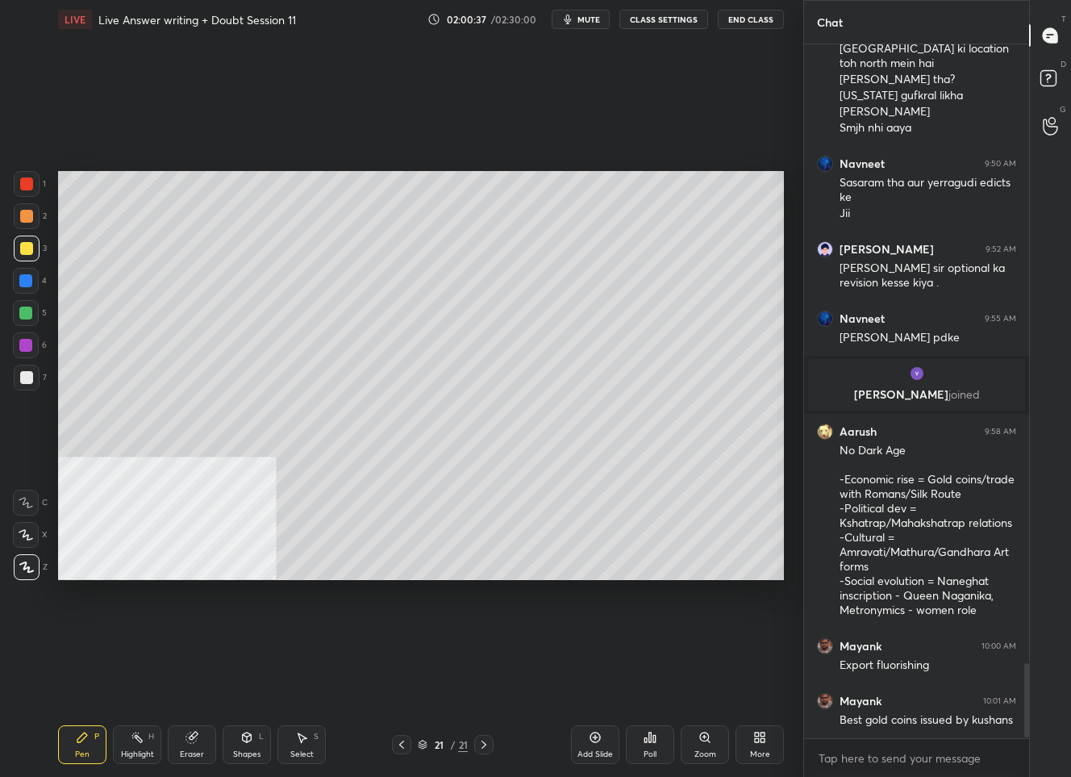
scroll to position [5801, 0]
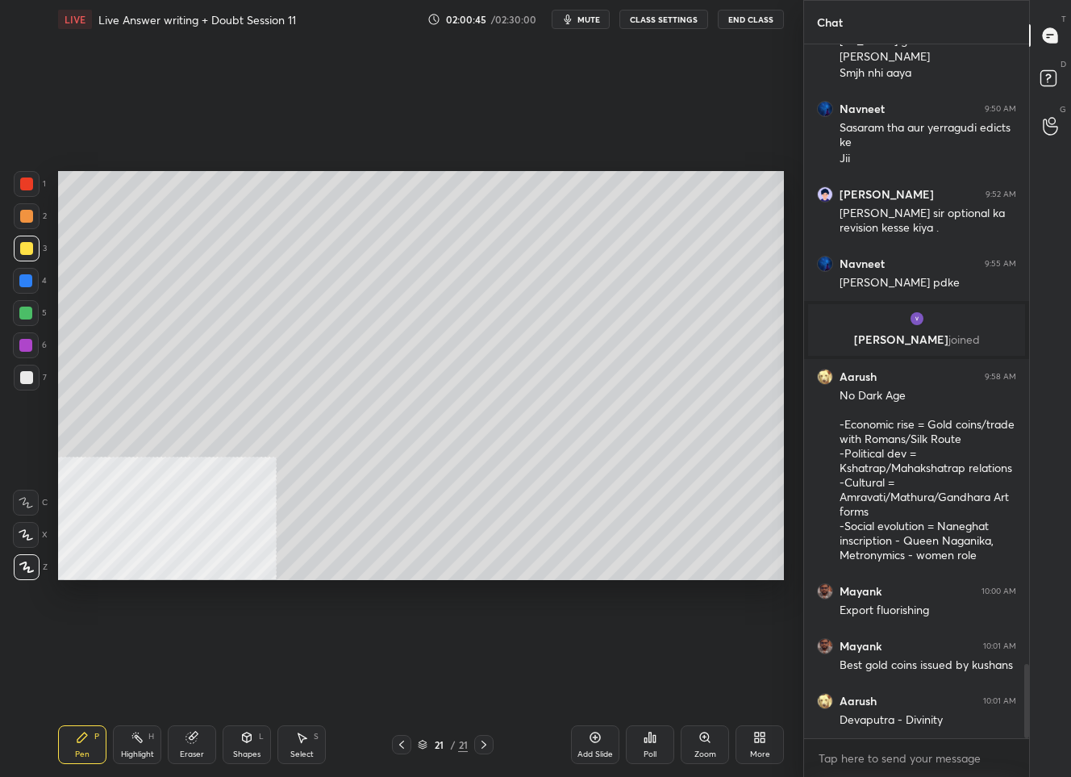
click at [398, 740] on icon at bounding box center [401, 744] width 13 height 13
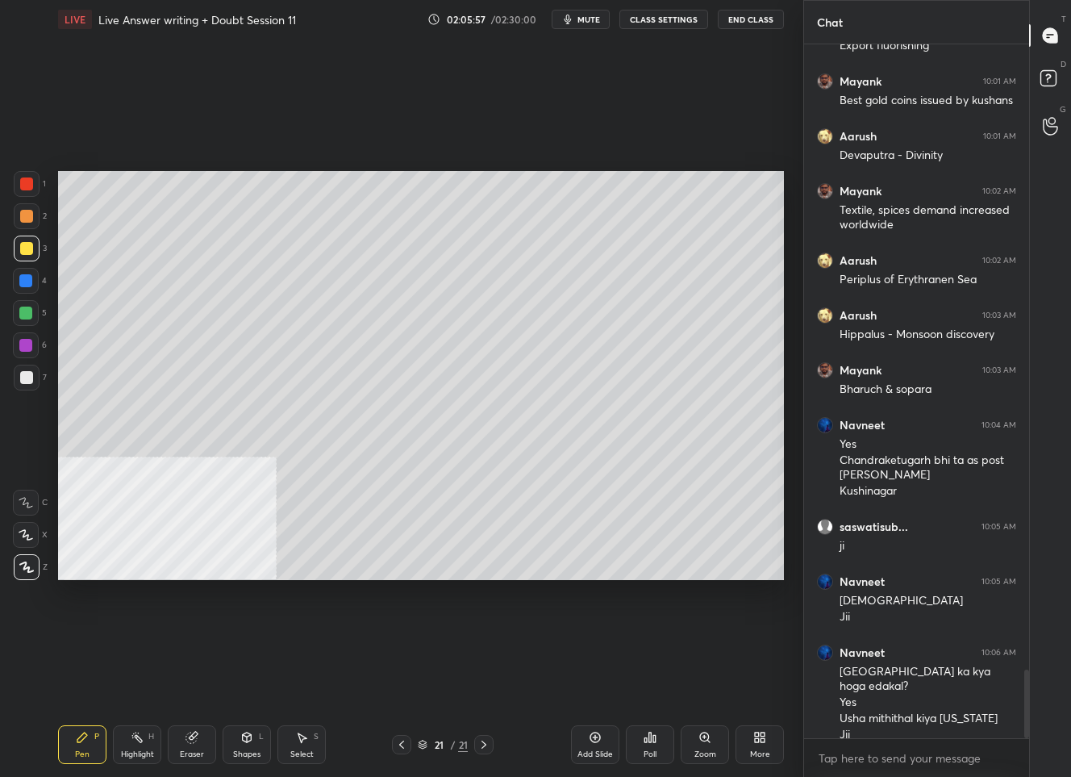
scroll to position [6420, 0]
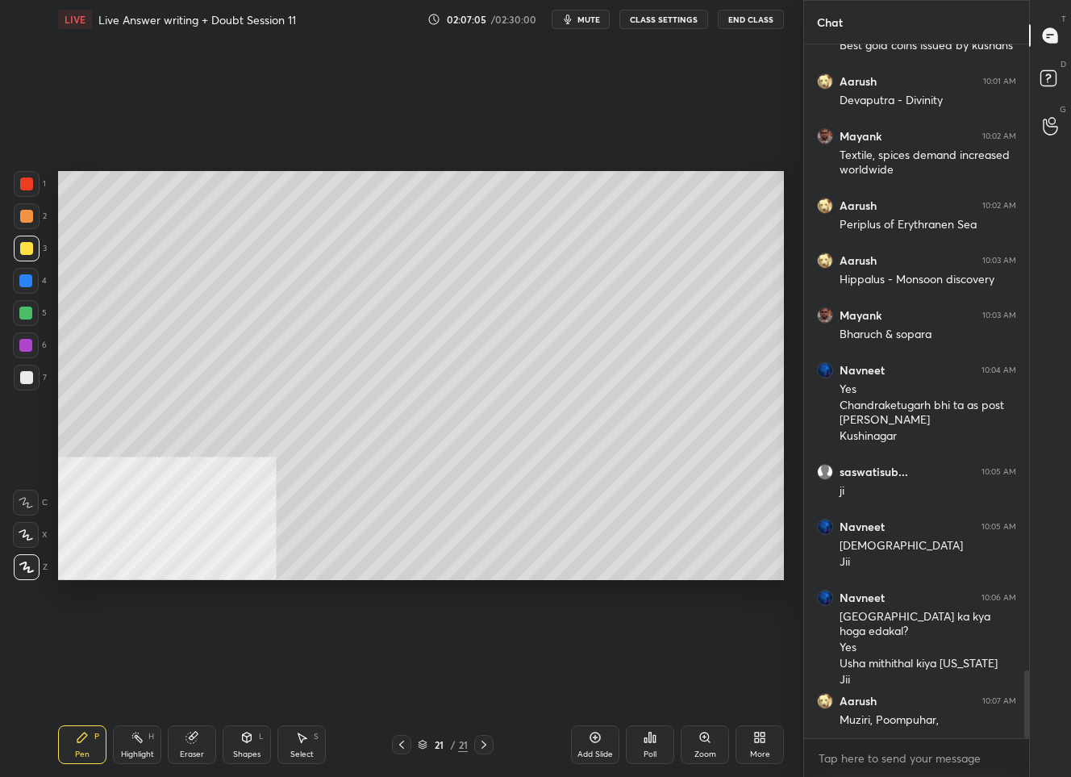
click at [28, 376] on div at bounding box center [26, 377] width 13 height 13
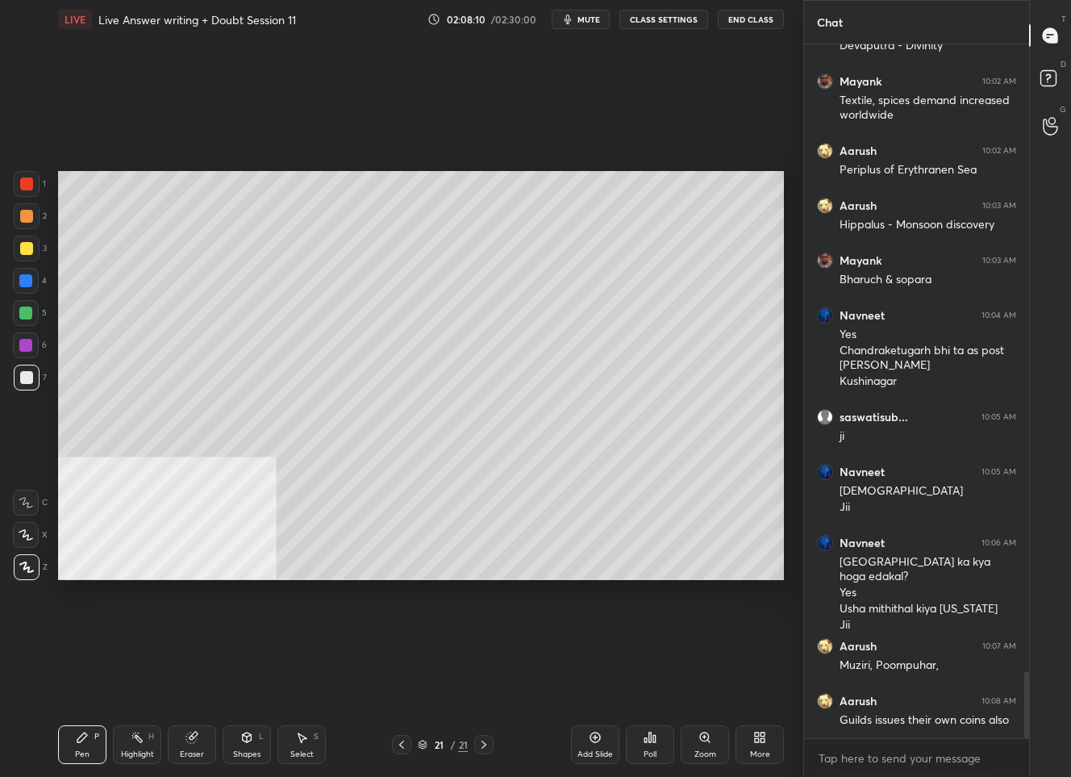
click at [398, 743] on icon at bounding box center [401, 744] width 13 height 13
click at [487, 747] on icon at bounding box center [484, 744] width 13 height 13
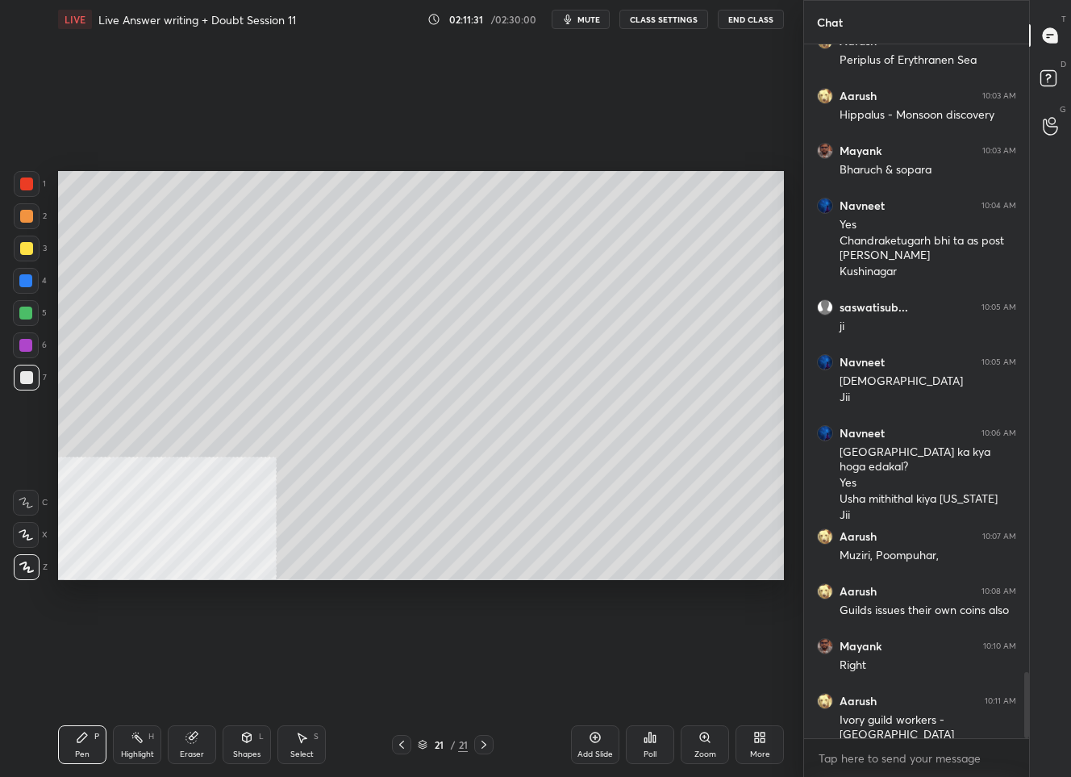
scroll to position [6640, 0]
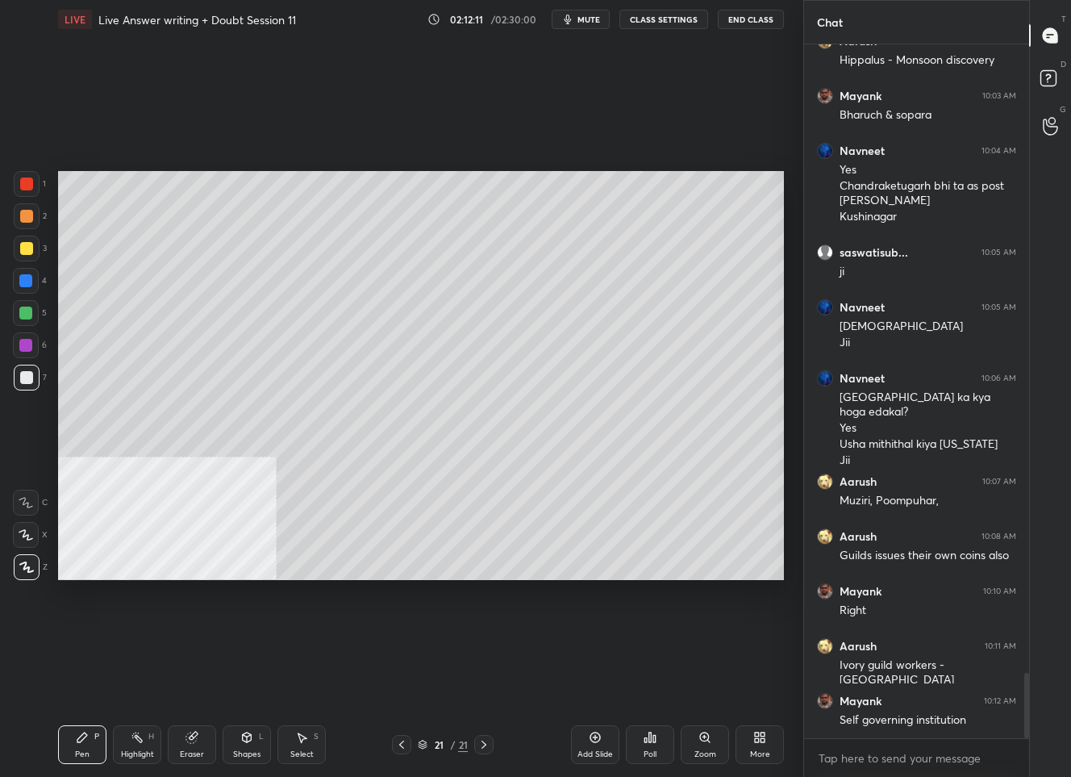
drag, startPoint x: 596, startPoint y: 742, endPoint x: 598, endPoint y: 734, distance: 8.4
click at [596, 740] on icon at bounding box center [595, 737] width 13 height 13
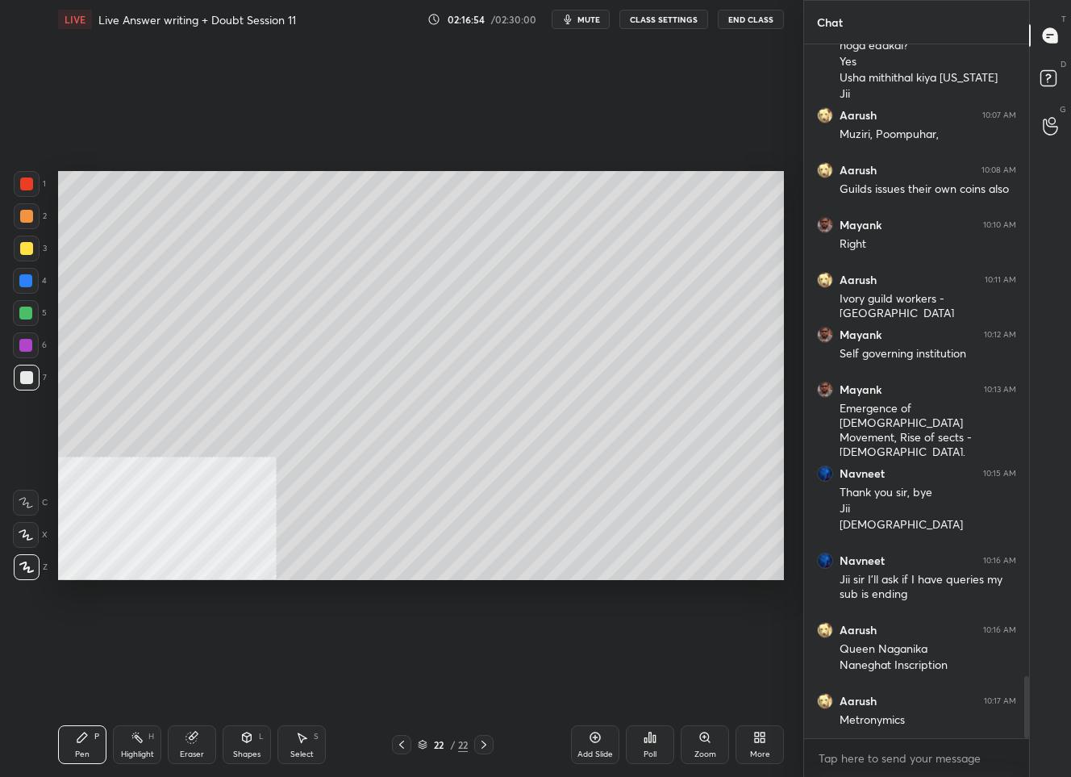
scroll to position [7090, 0]
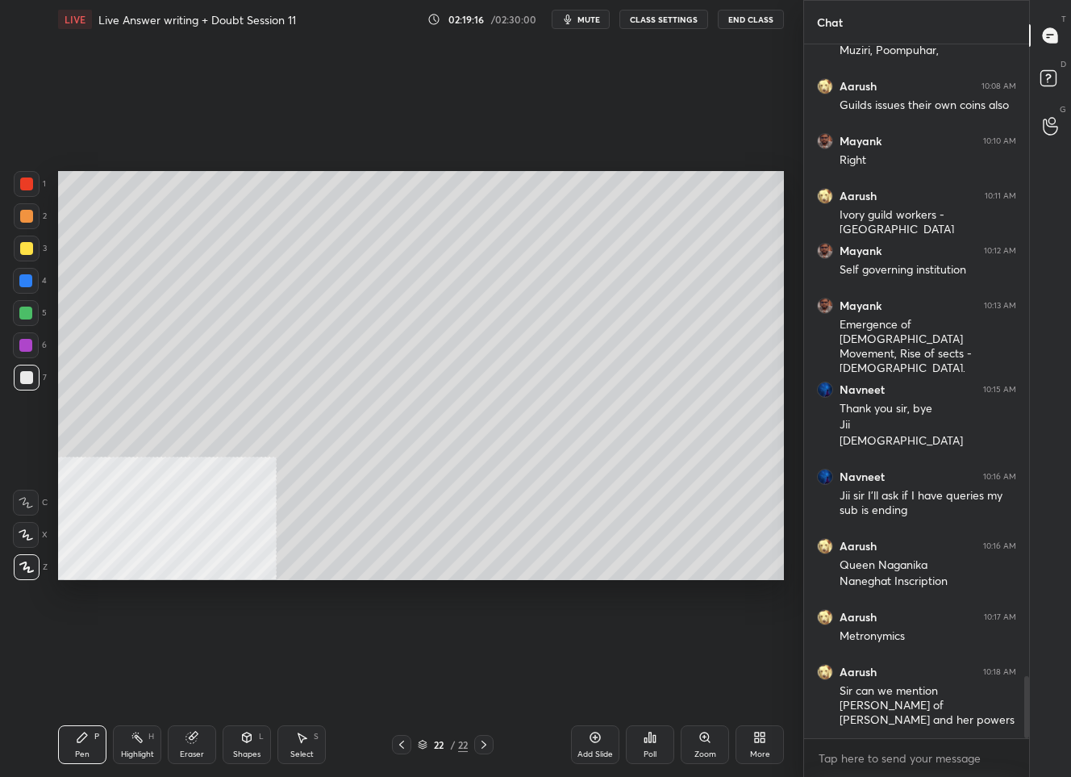
click at [784, 479] on div "Setting up your live class Poll for secs No correct answer Start poll" at bounding box center [421, 376] width 739 height 674
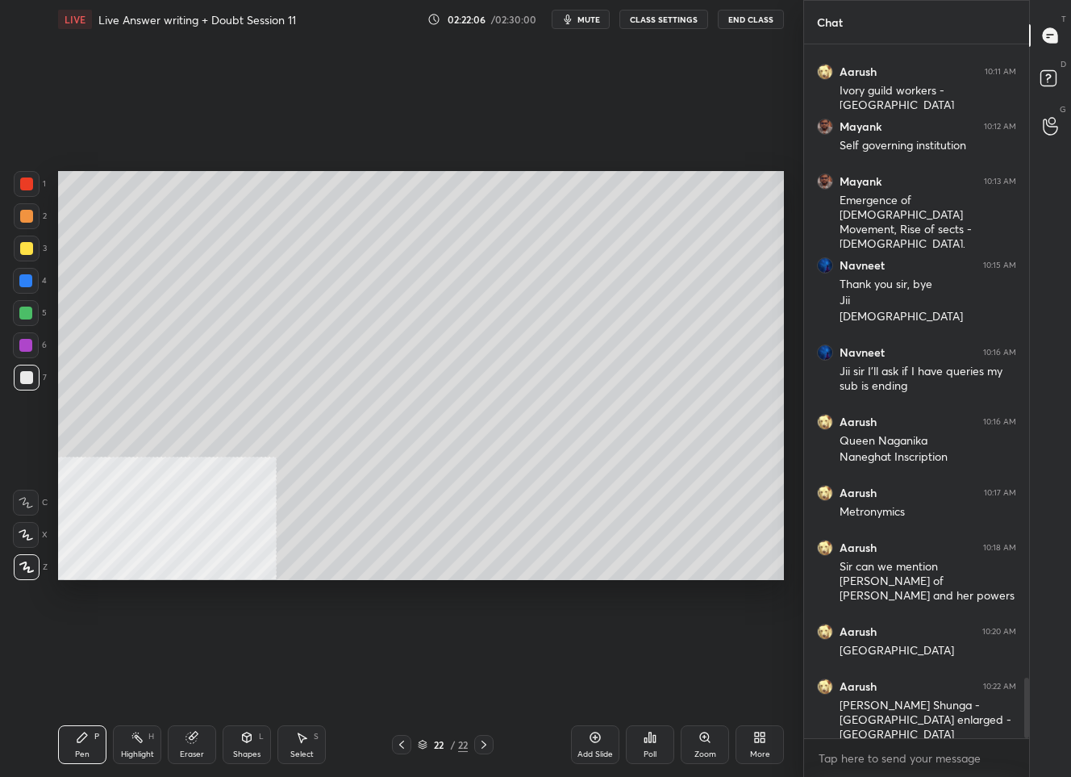
scroll to position [7269, 0]
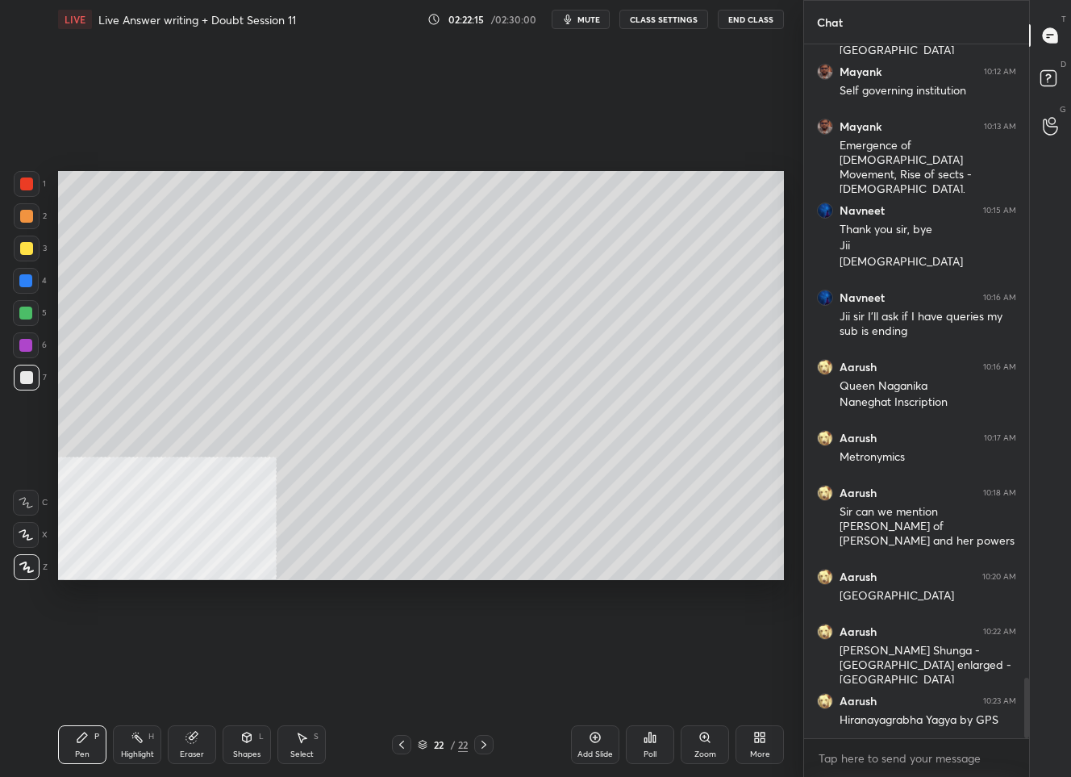
click at [404, 739] on icon at bounding box center [401, 744] width 13 height 13
click at [483, 736] on div at bounding box center [483, 744] width 19 height 19
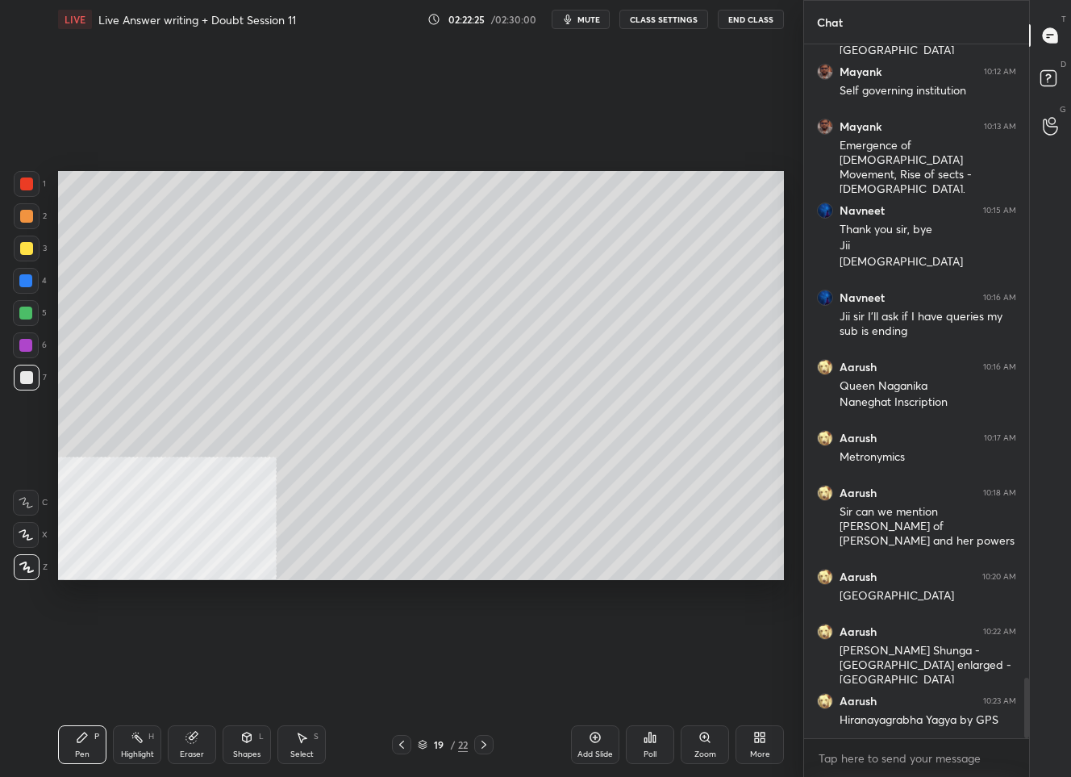
click at [483, 736] on div at bounding box center [483, 744] width 19 height 19
click at [591, 750] on div "Add Slide" at bounding box center [595, 754] width 35 height 8
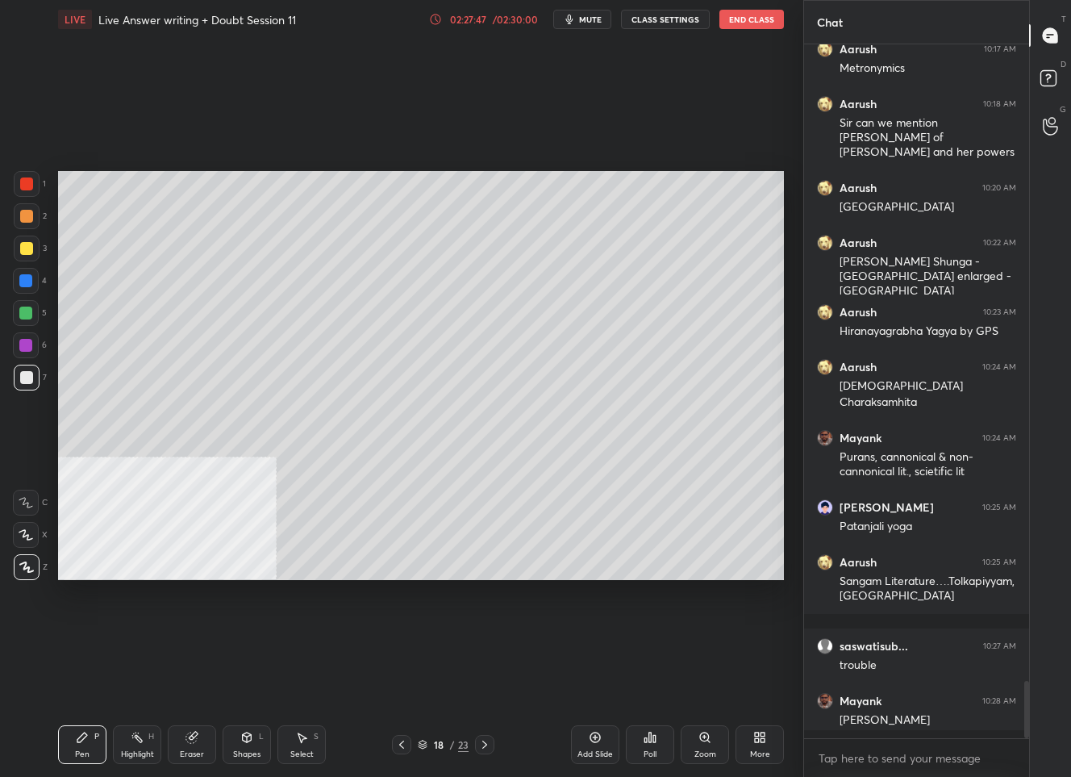
scroll to position [689, 220]
click at [432, 749] on div "19 / 23" at bounding box center [443, 744] width 51 height 15
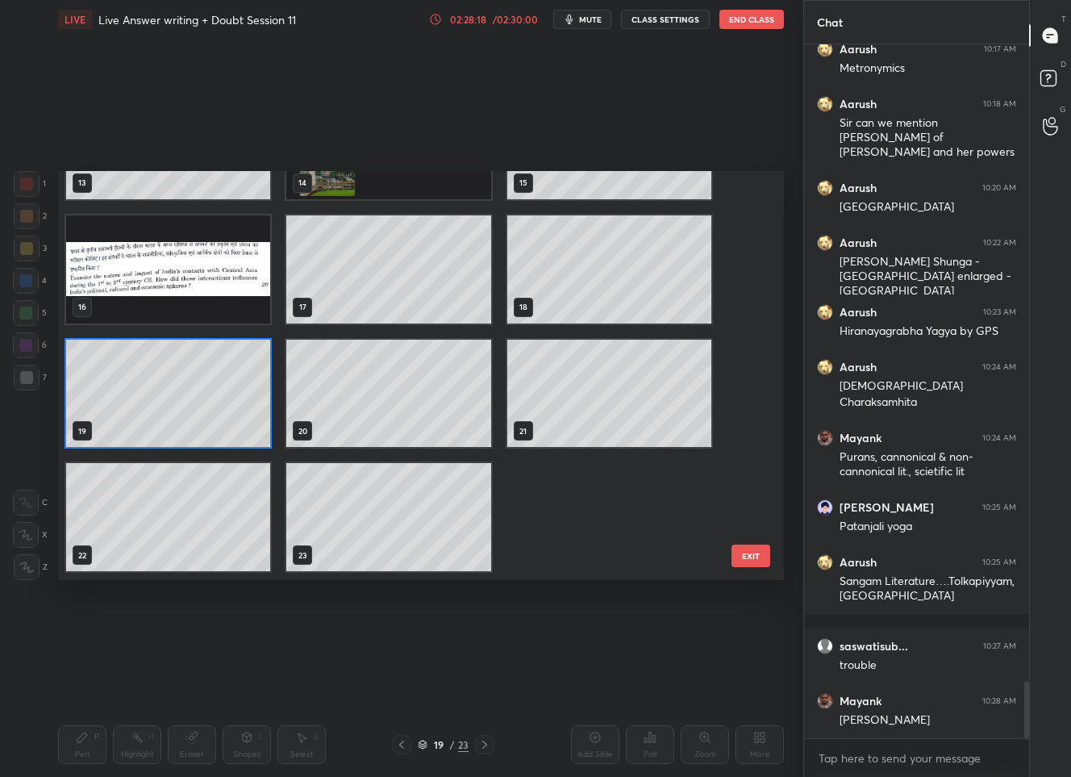
scroll to position [0, 0]
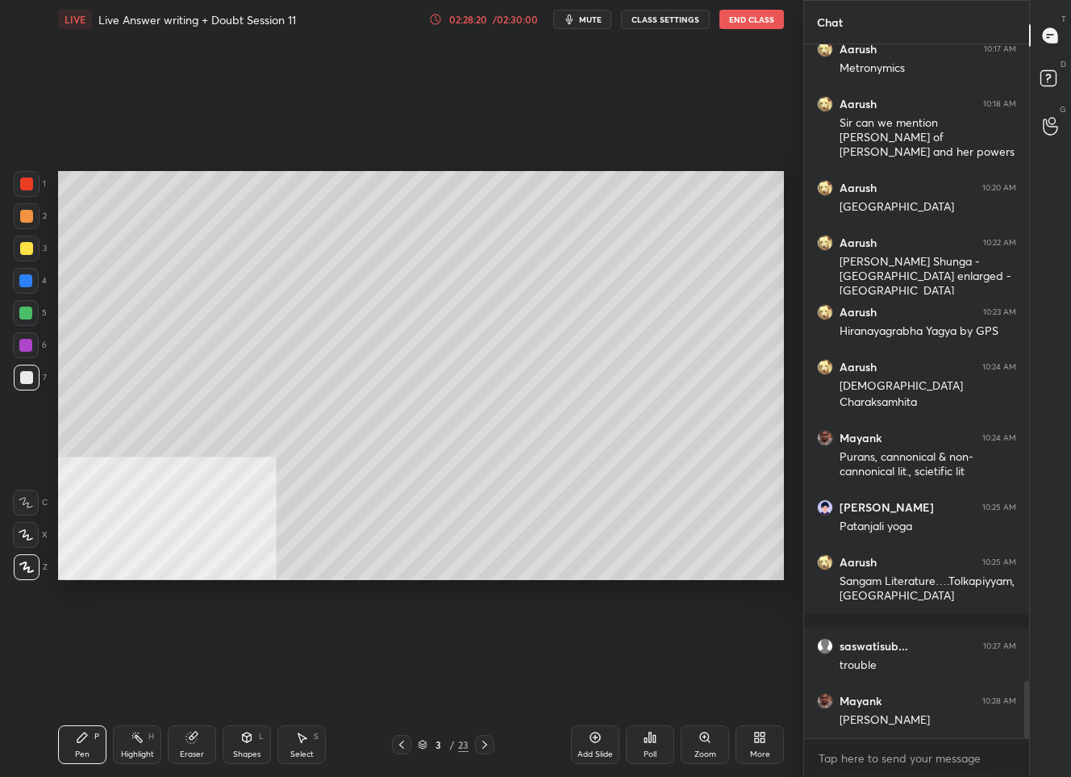
click at [773, 740] on div "More" at bounding box center [760, 744] width 48 height 39
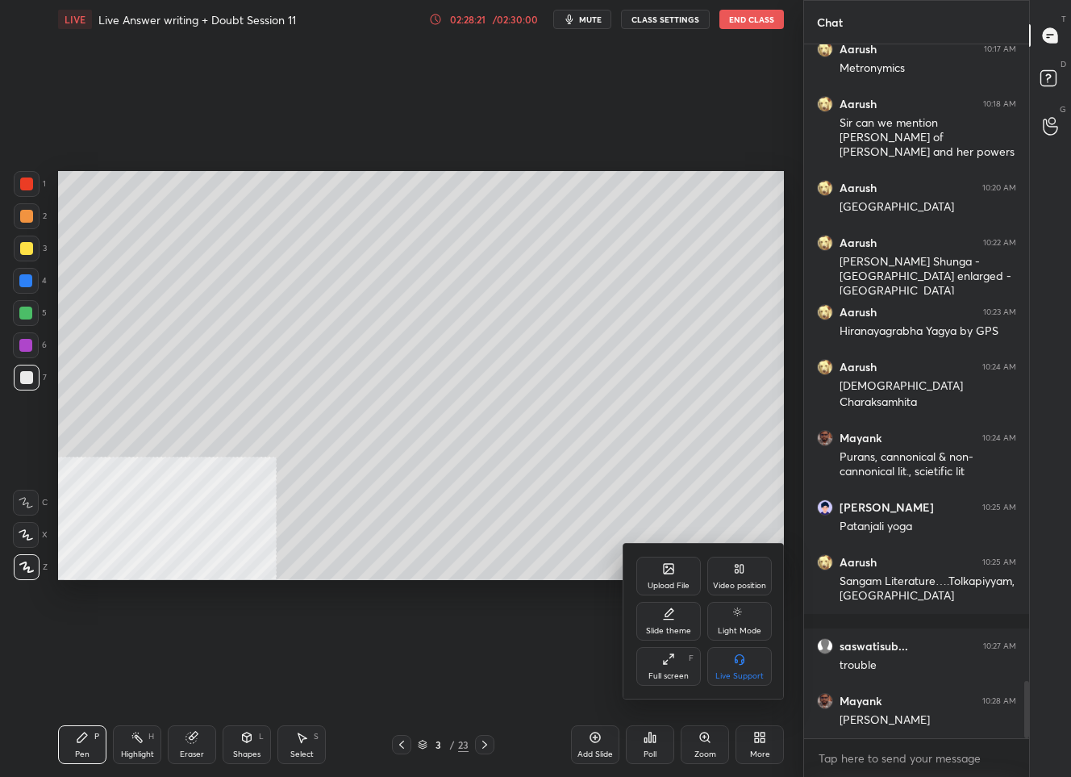
click at [676, 572] on div "Upload File" at bounding box center [668, 576] width 65 height 39
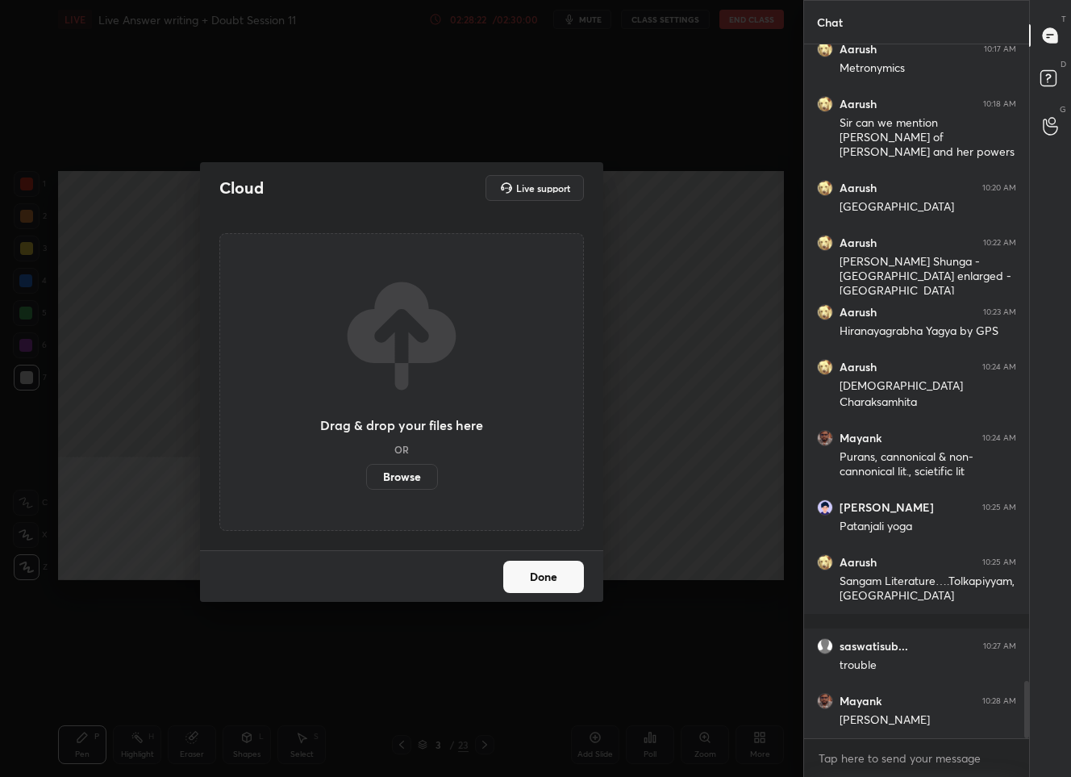
click at [412, 475] on label "Browse" at bounding box center [402, 477] width 72 height 26
click at [366, 475] on input "Browse" at bounding box center [366, 477] width 0 height 26
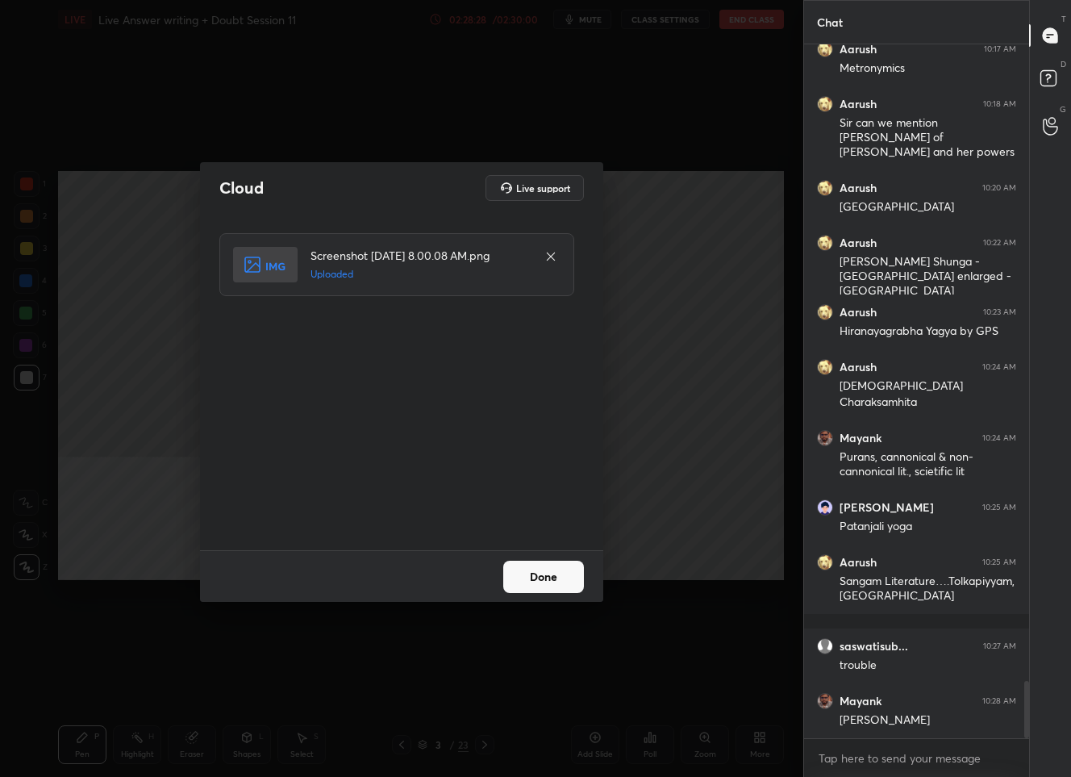
scroll to position [7713, 0]
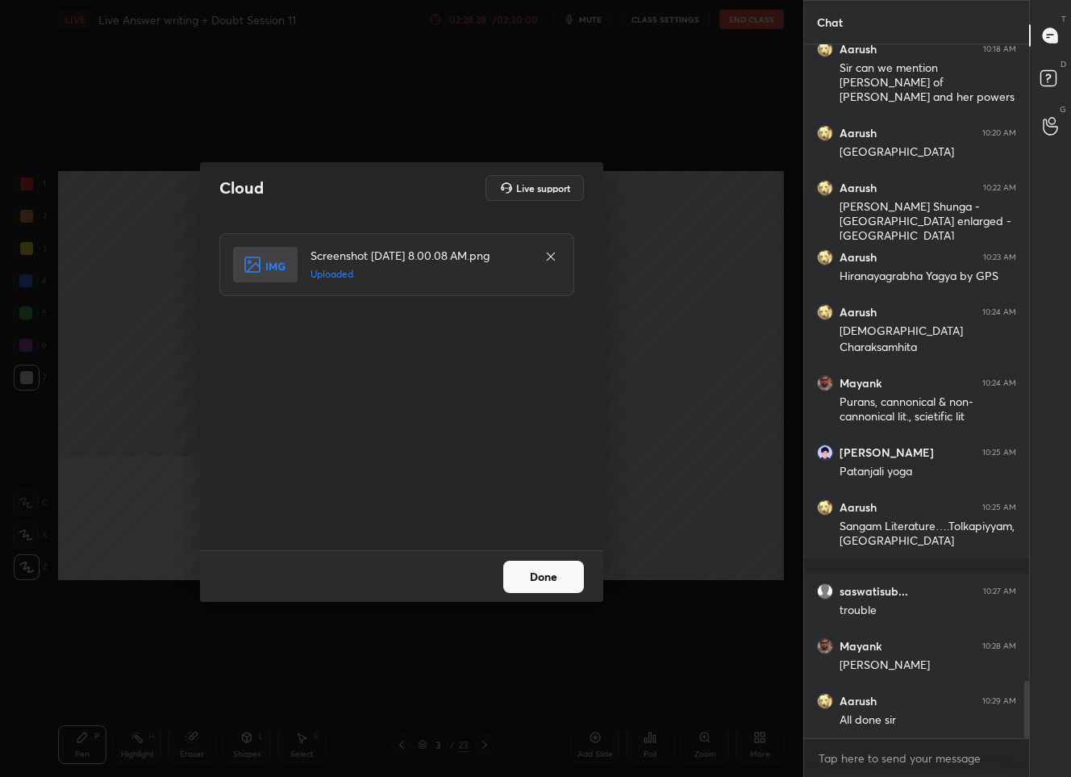
click at [538, 564] on button "Done" at bounding box center [543, 577] width 81 height 32
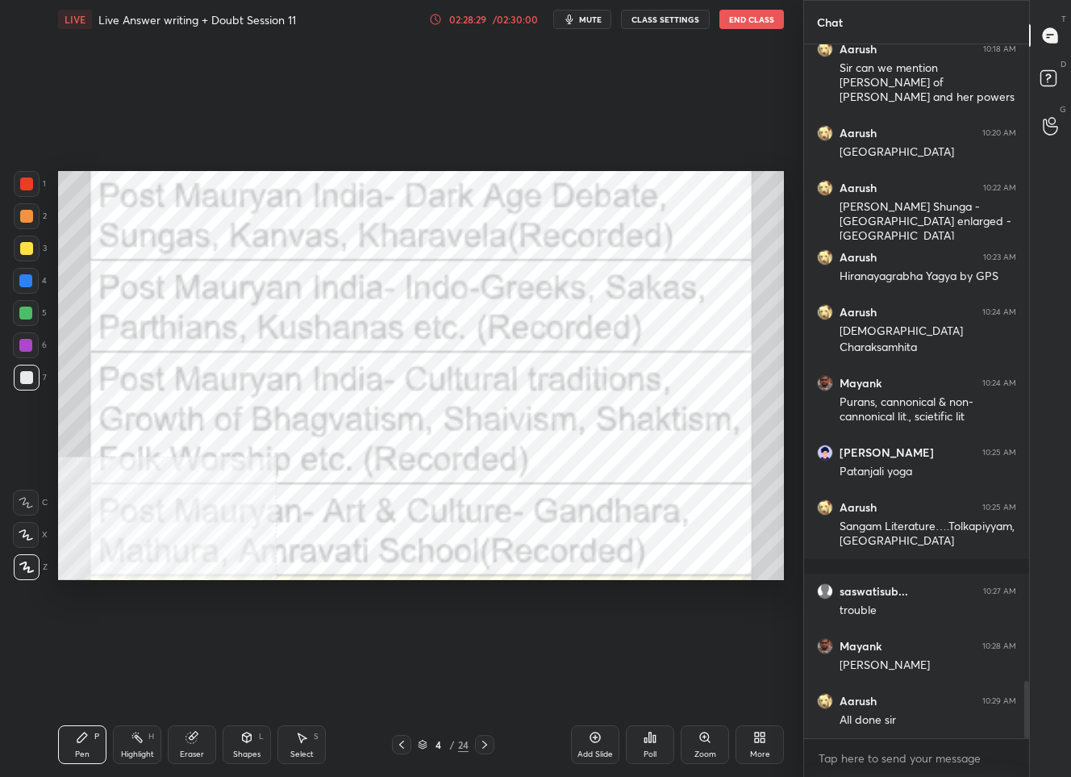
click at [22, 182] on div at bounding box center [26, 183] width 13 height 13
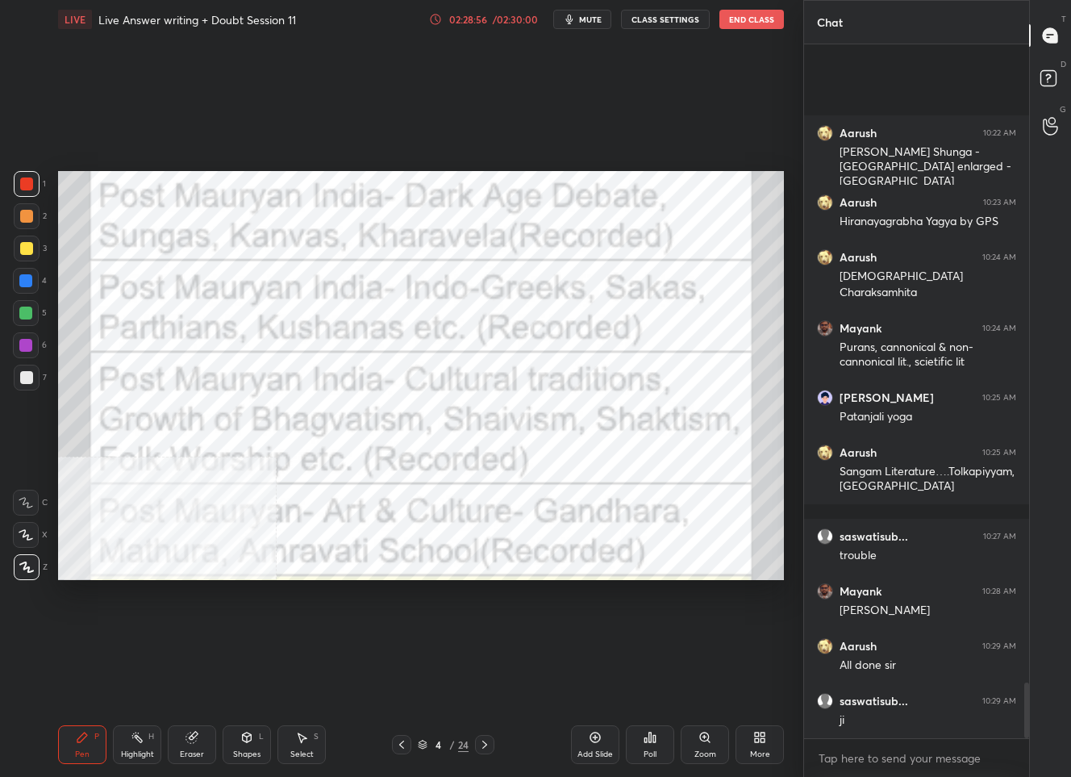
scroll to position [7932, 0]
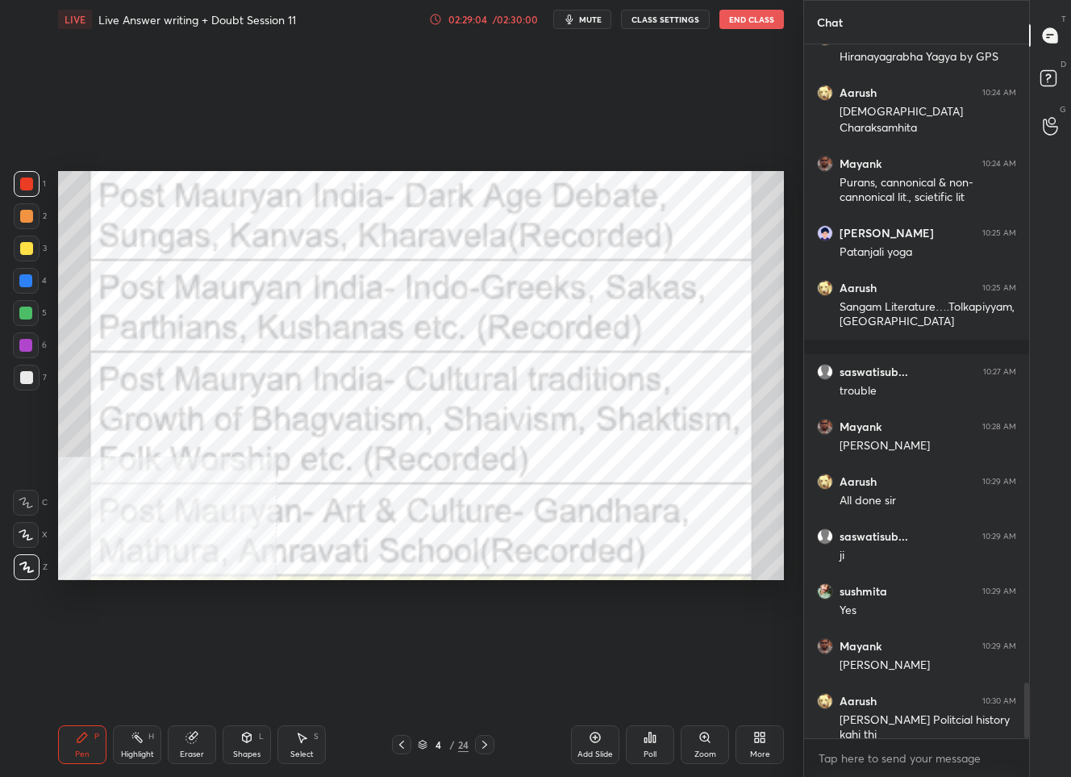
click at [750, 743] on div "More" at bounding box center [760, 744] width 48 height 39
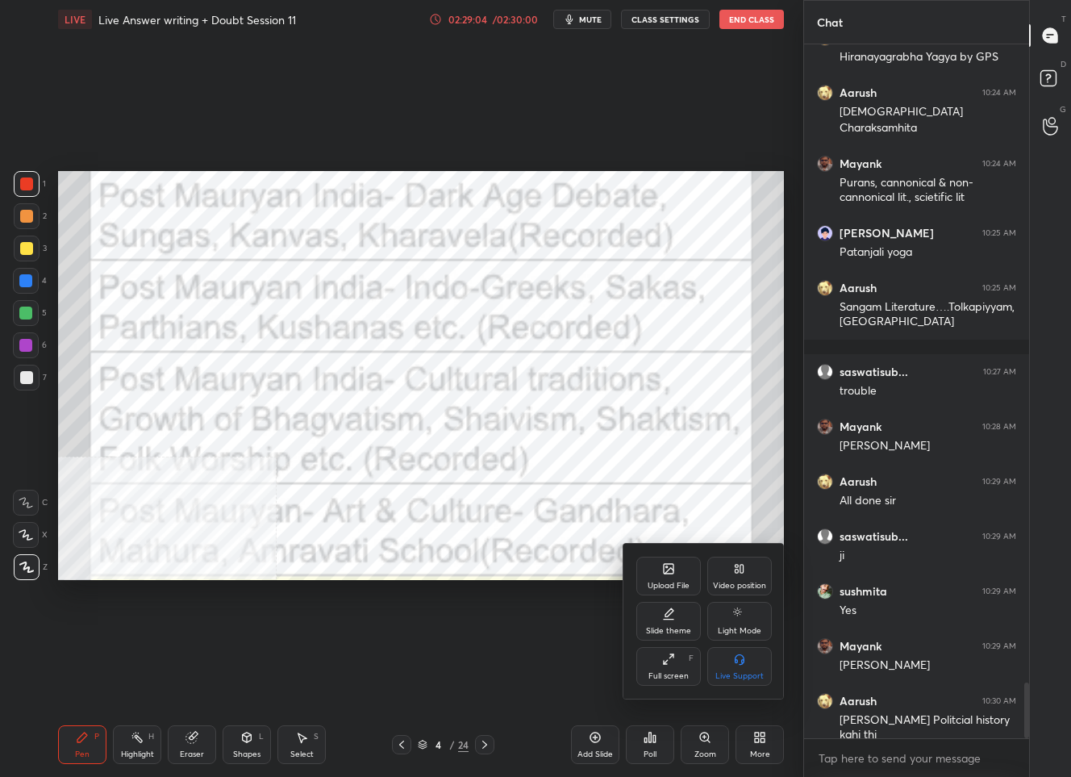
click at [668, 560] on div "Upload File" at bounding box center [668, 576] width 65 height 39
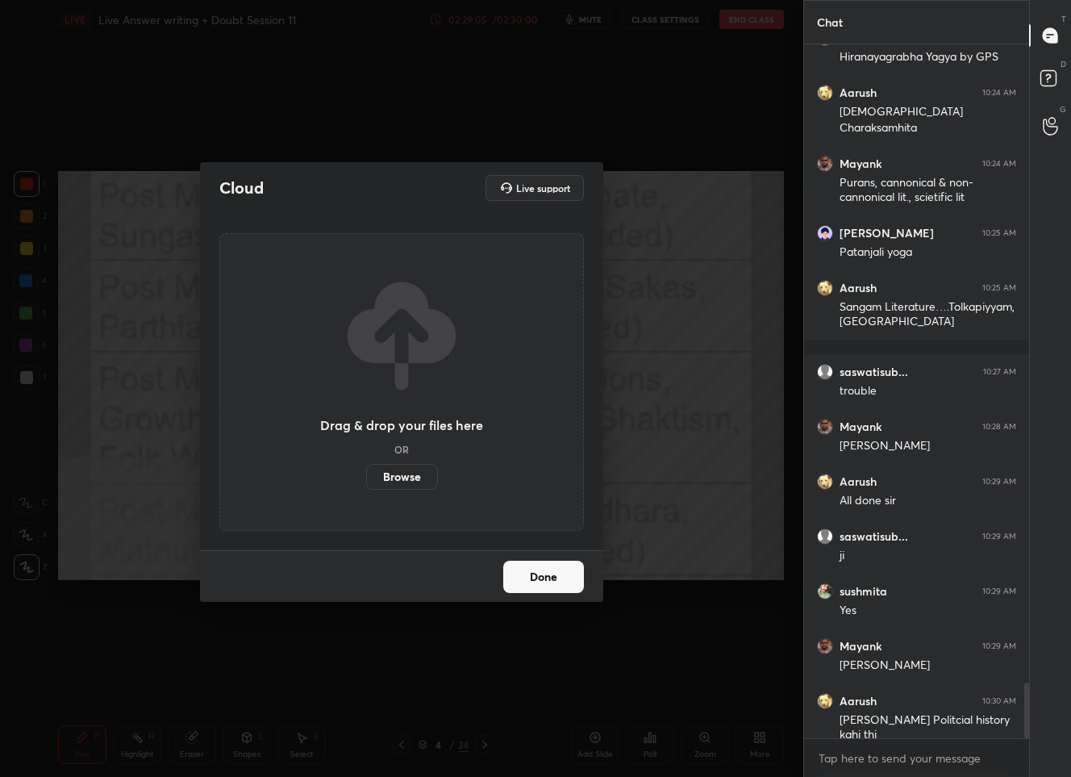
click at [429, 481] on label "Browse" at bounding box center [402, 477] width 72 height 26
click at [366, 481] on input "Browse" at bounding box center [366, 477] width 0 height 26
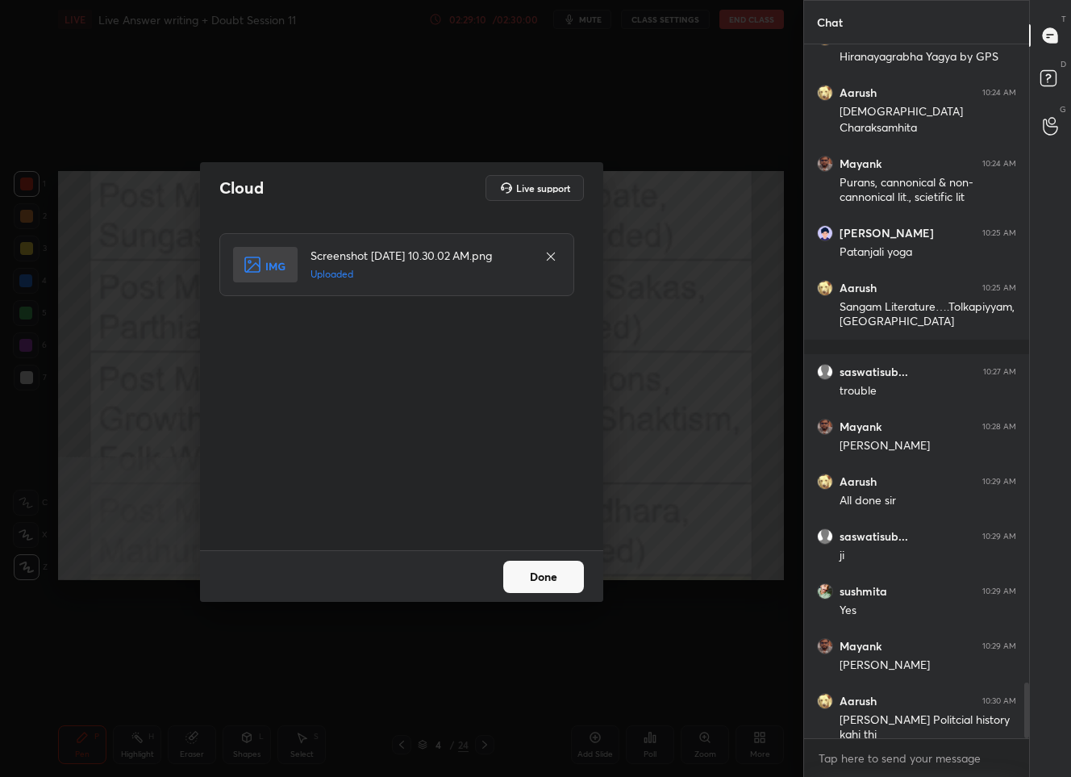
click at [530, 565] on button "Done" at bounding box center [543, 577] width 81 height 32
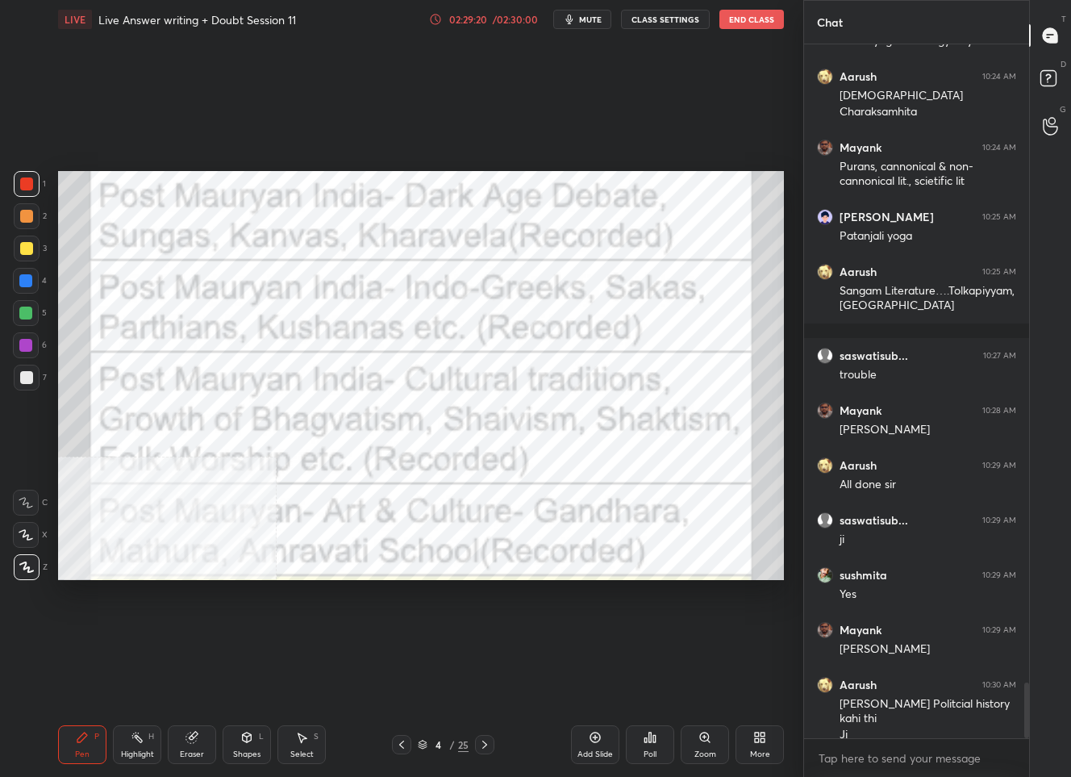
scroll to position [8018, 0]
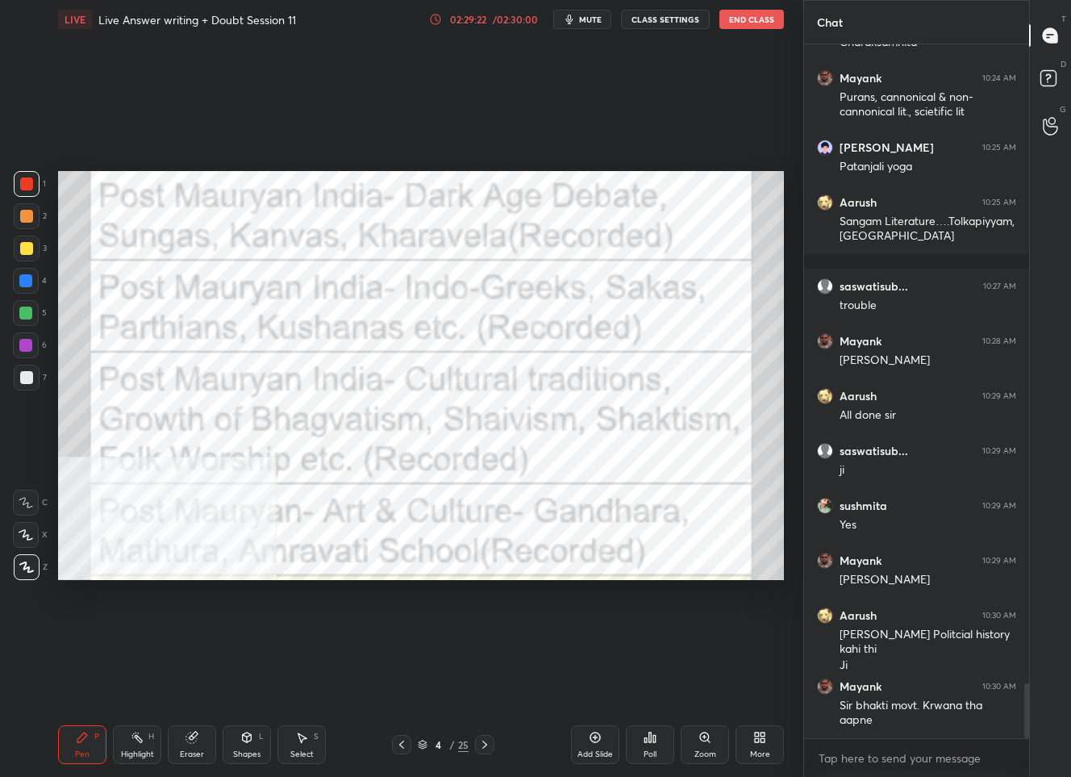
drag, startPoint x: 194, startPoint y: 745, endPoint x: 194, endPoint y: 728, distance: 17.0
click at [195, 743] on div "Eraser" at bounding box center [192, 744] width 48 height 39
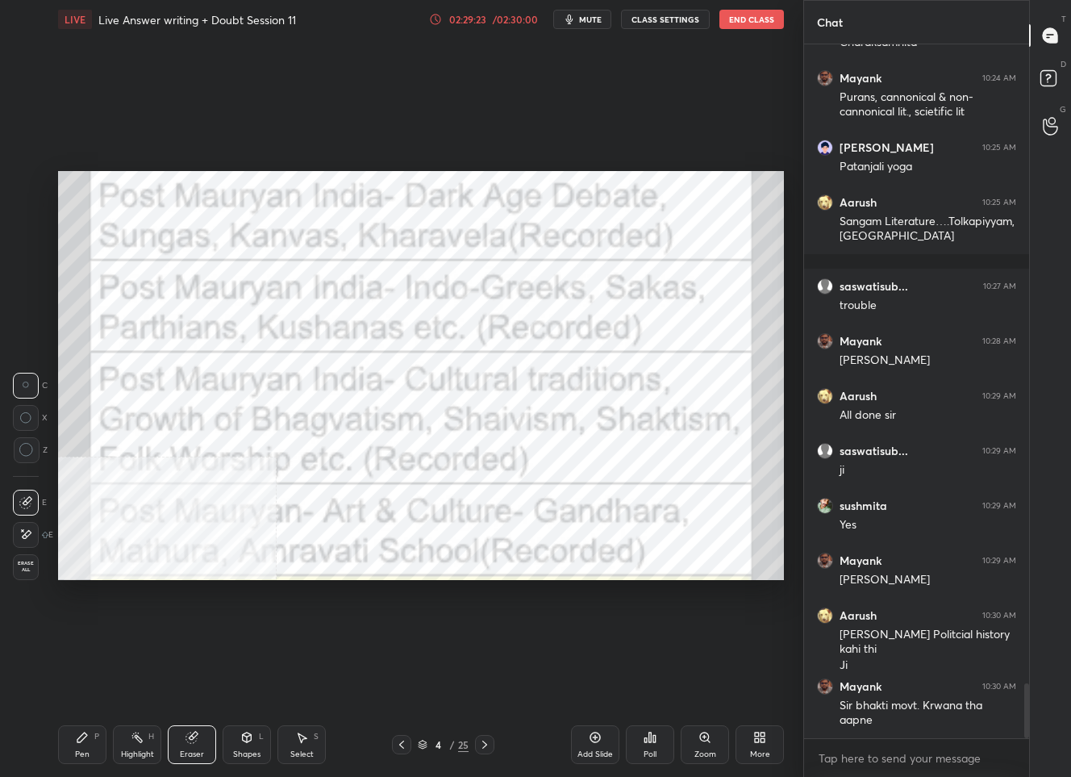
click at [27, 569] on span "Erase all" at bounding box center [26, 566] width 24 height 11
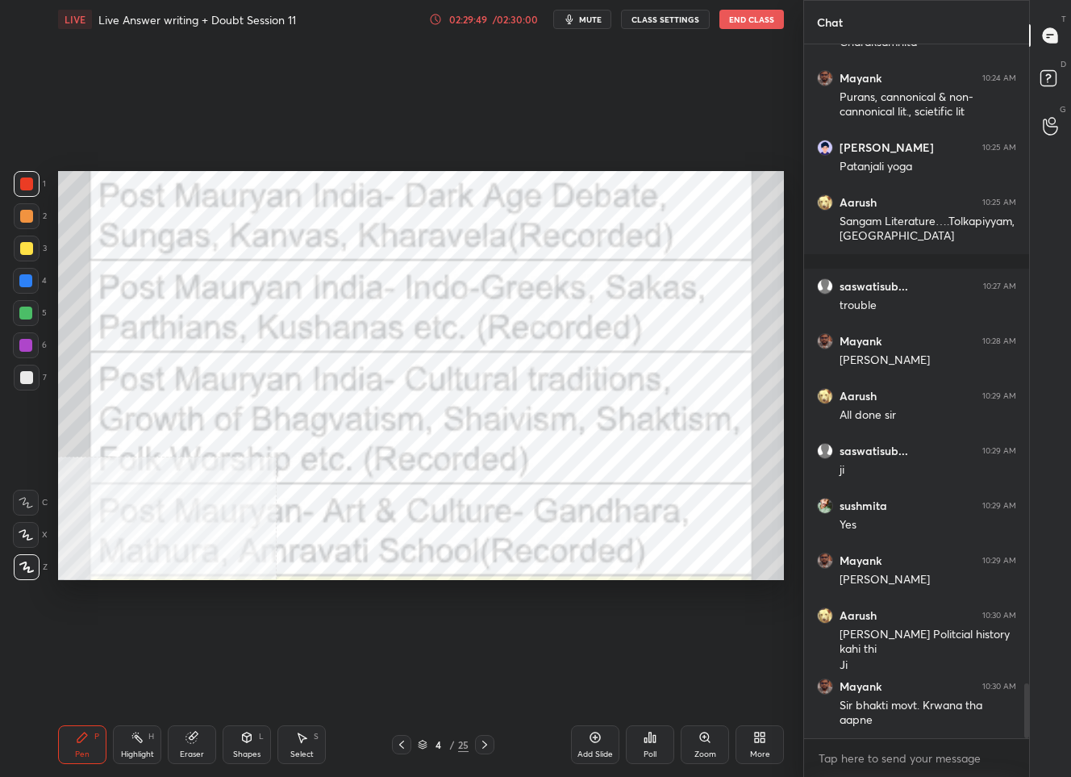
scroll to position [8076, 0]
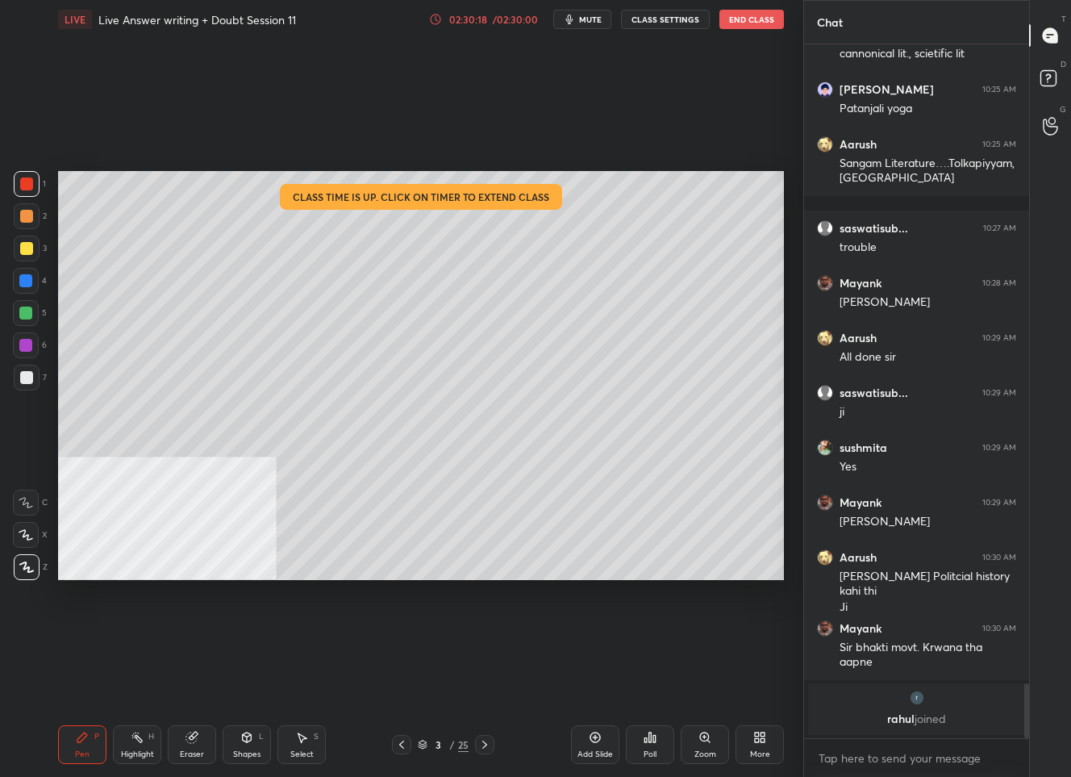
click at [31, 250] on div at bounding box center [27, 249] width 26 height 26
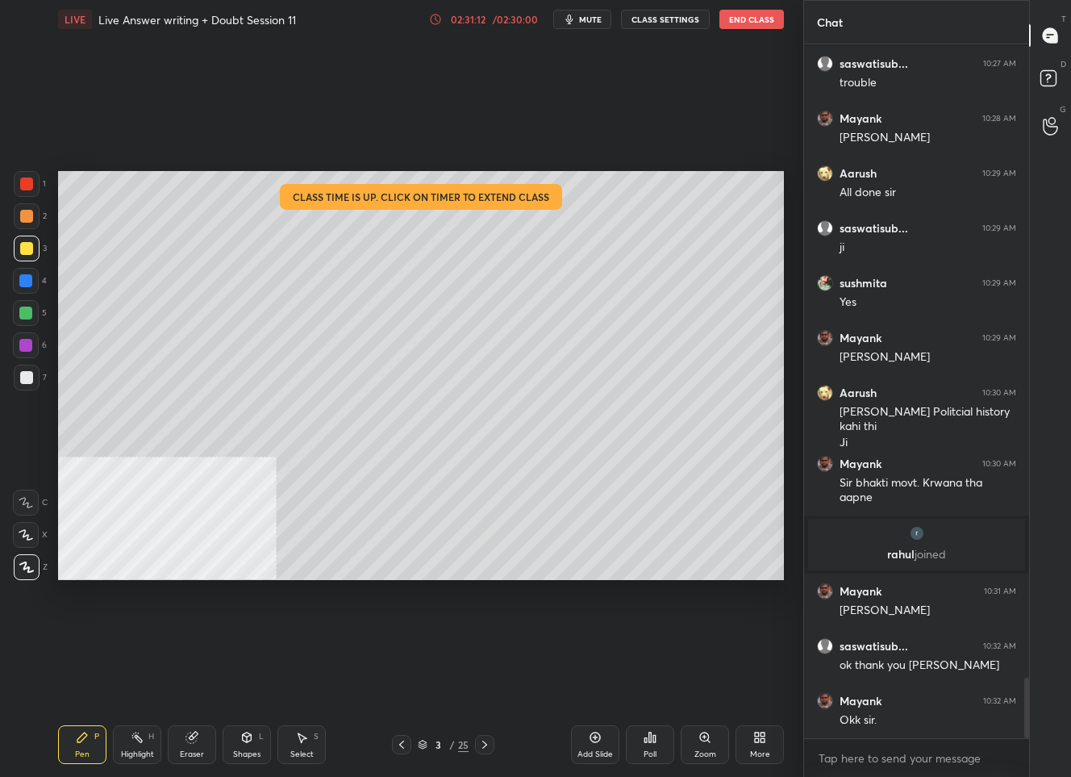
scroll to position [7311, 0]
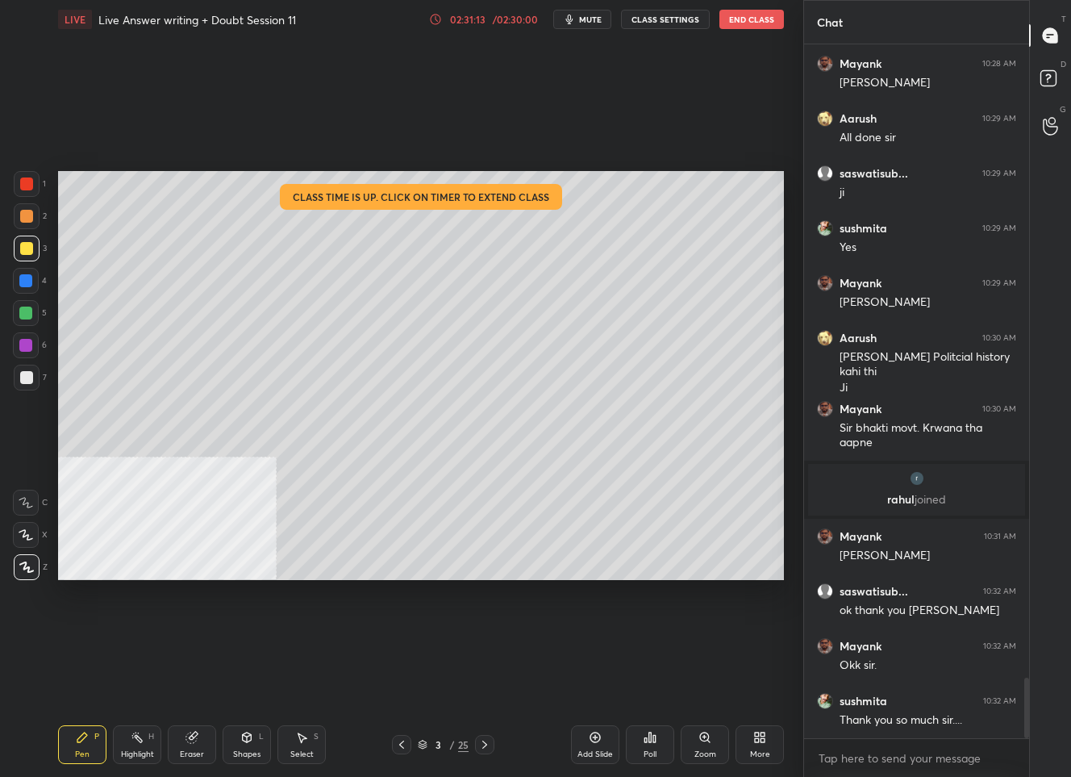
click at [757, 23] on button "End Class" at bounding box center [751, 19] width 65 height 19
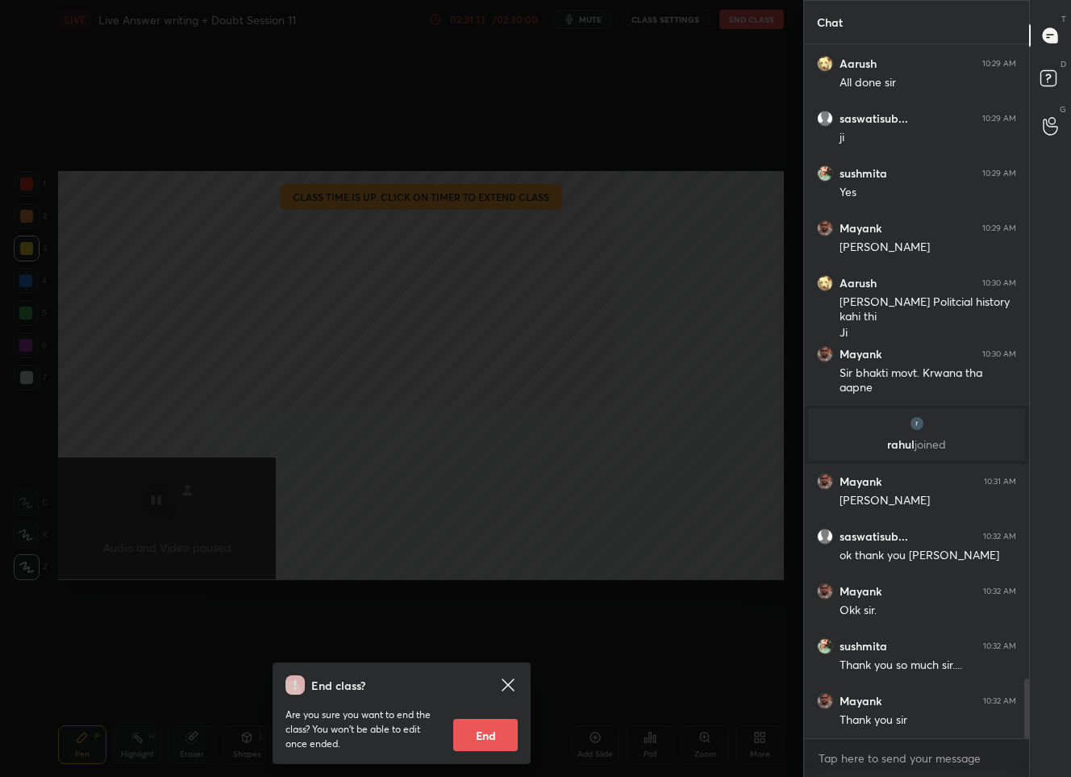
click at [480, 739] on button "End" at bounding box center [485, 735] width 65 height 32
type textarea "x"
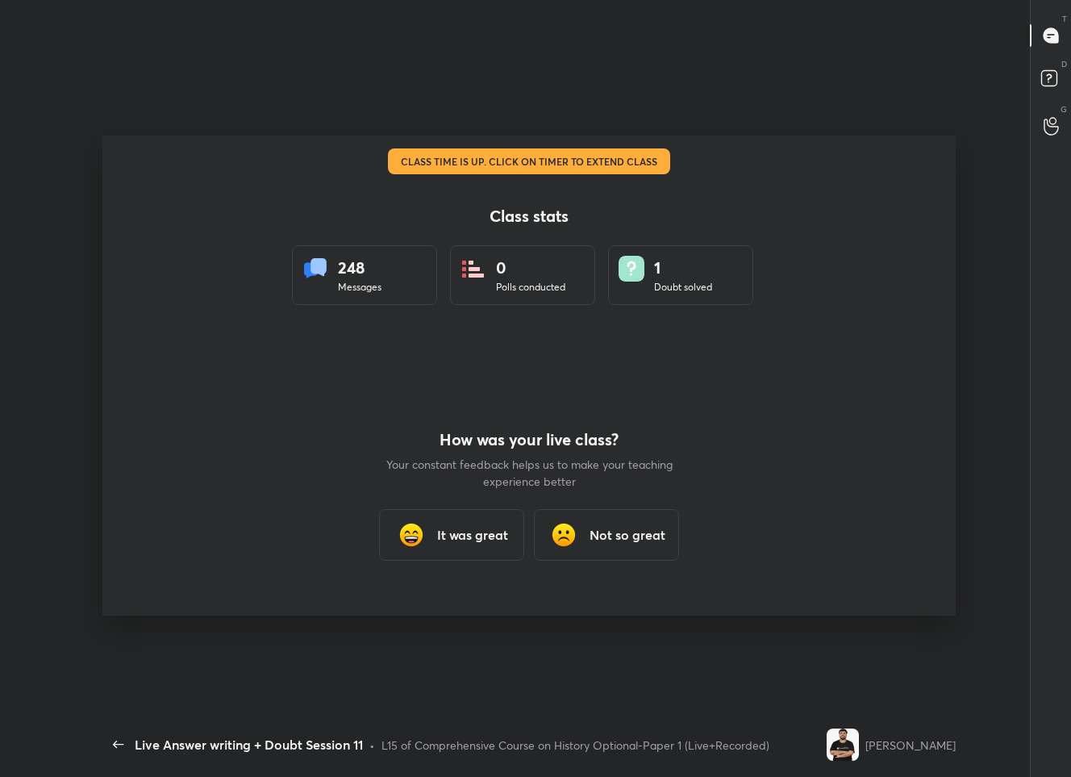
scroll to position [0, 0]
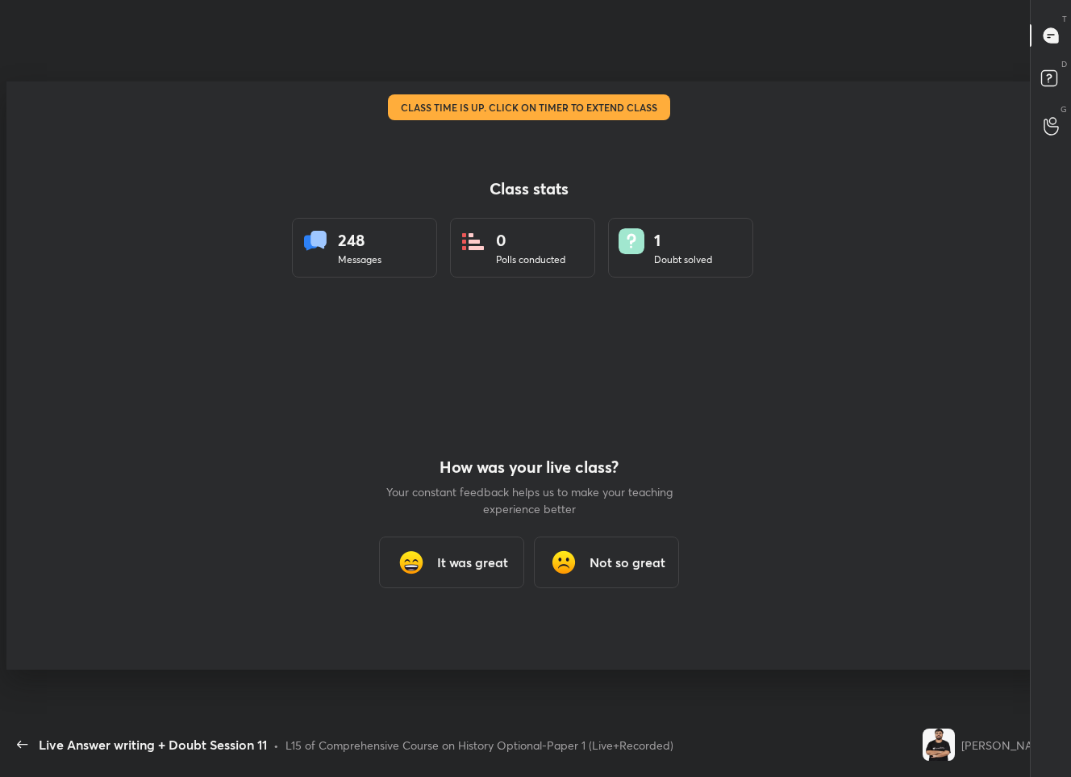
click at [454, 554] on h3 "It was great" at bounding box center [472, 562] width 71 height 19
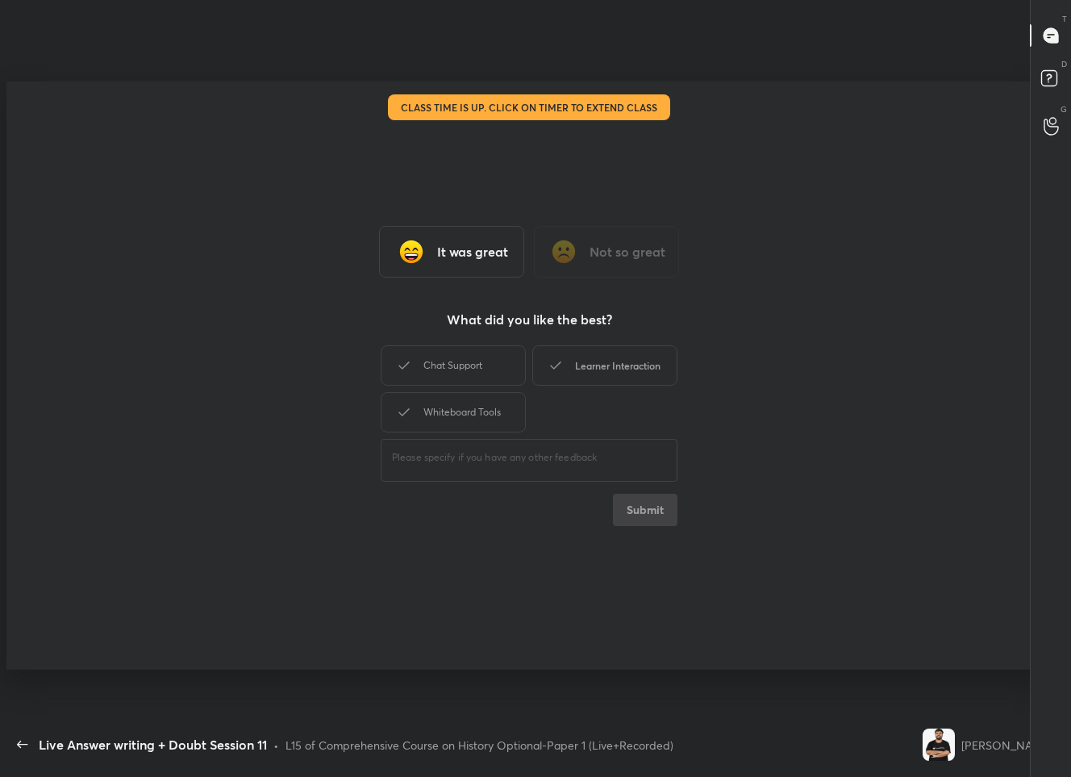
click at [580, 357] on div "Learner Interaction" at bounding box center [604, 365] width 145 height 40
click at [653, 498] on button "Submit" at bounding box center [645, 510] width 65 height 32
